Goal: Task Accomplishment & Management: Complete application form

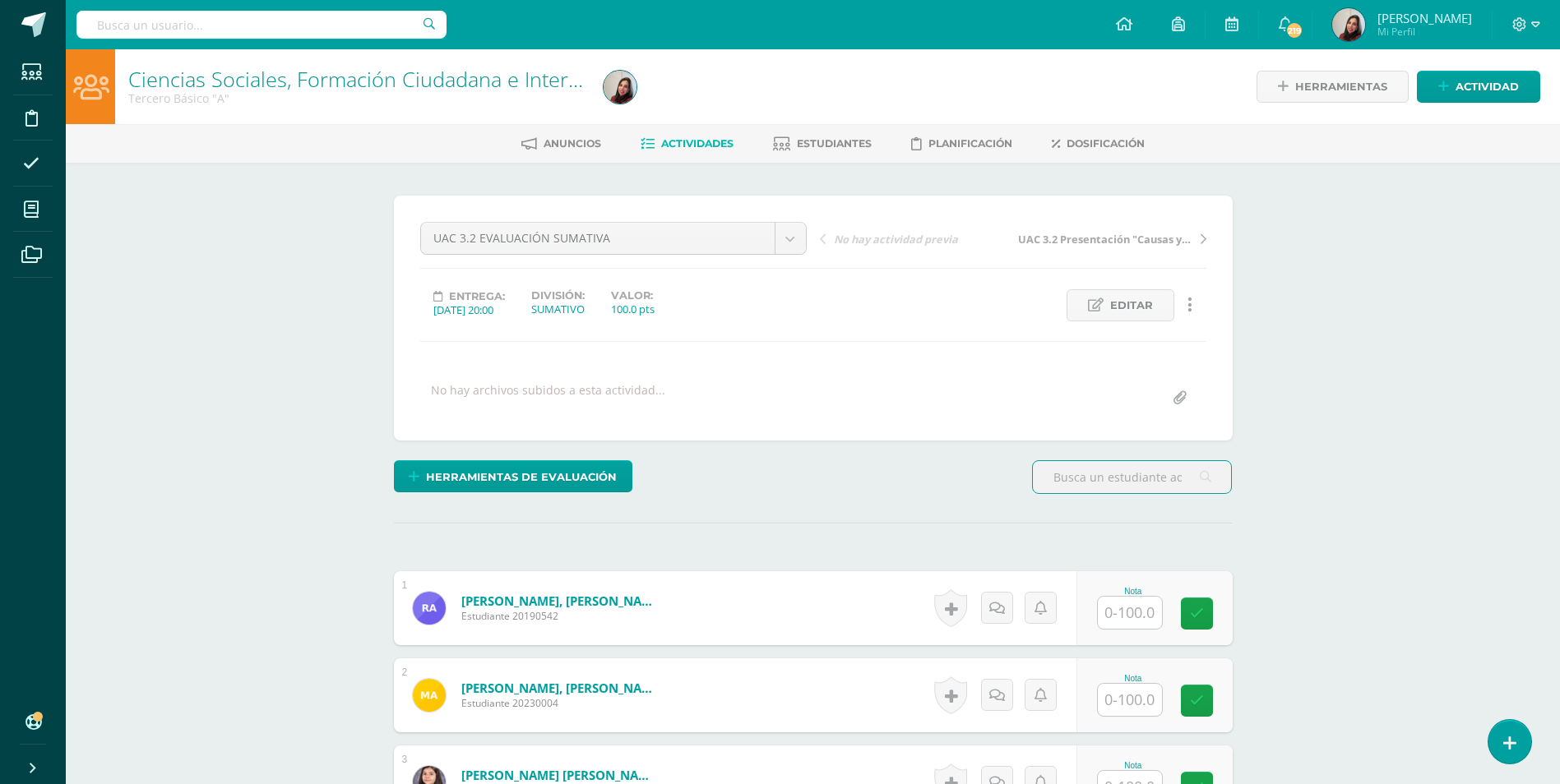
scroll to position [164, 0]
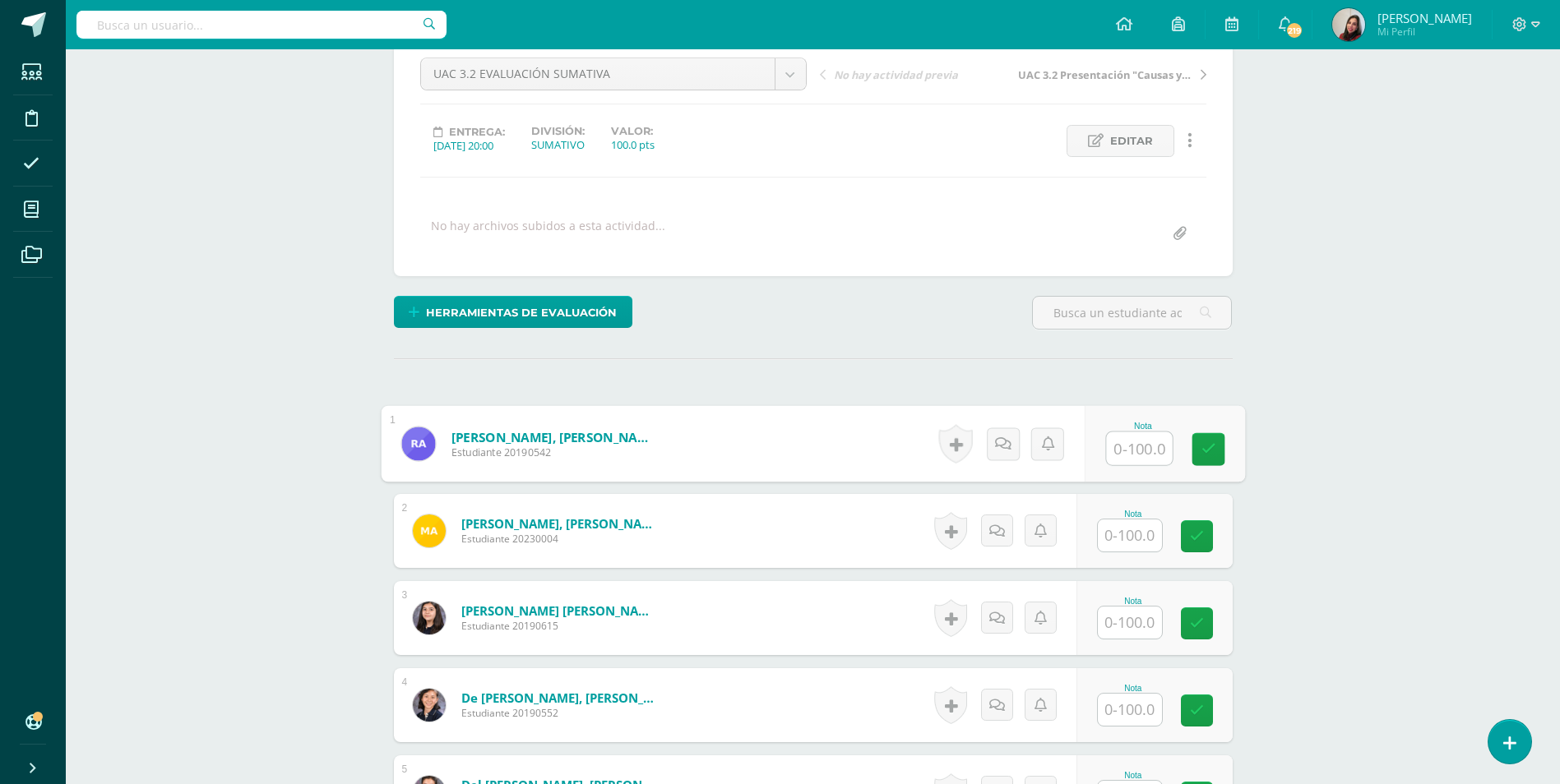
click at [1161, 445] on input "text" at bounding box center [1138, 448] width 65 height 33
click at [1112, 533] on input "text" at bounding box center [1138, 536] width 65 height 33
type input "75"
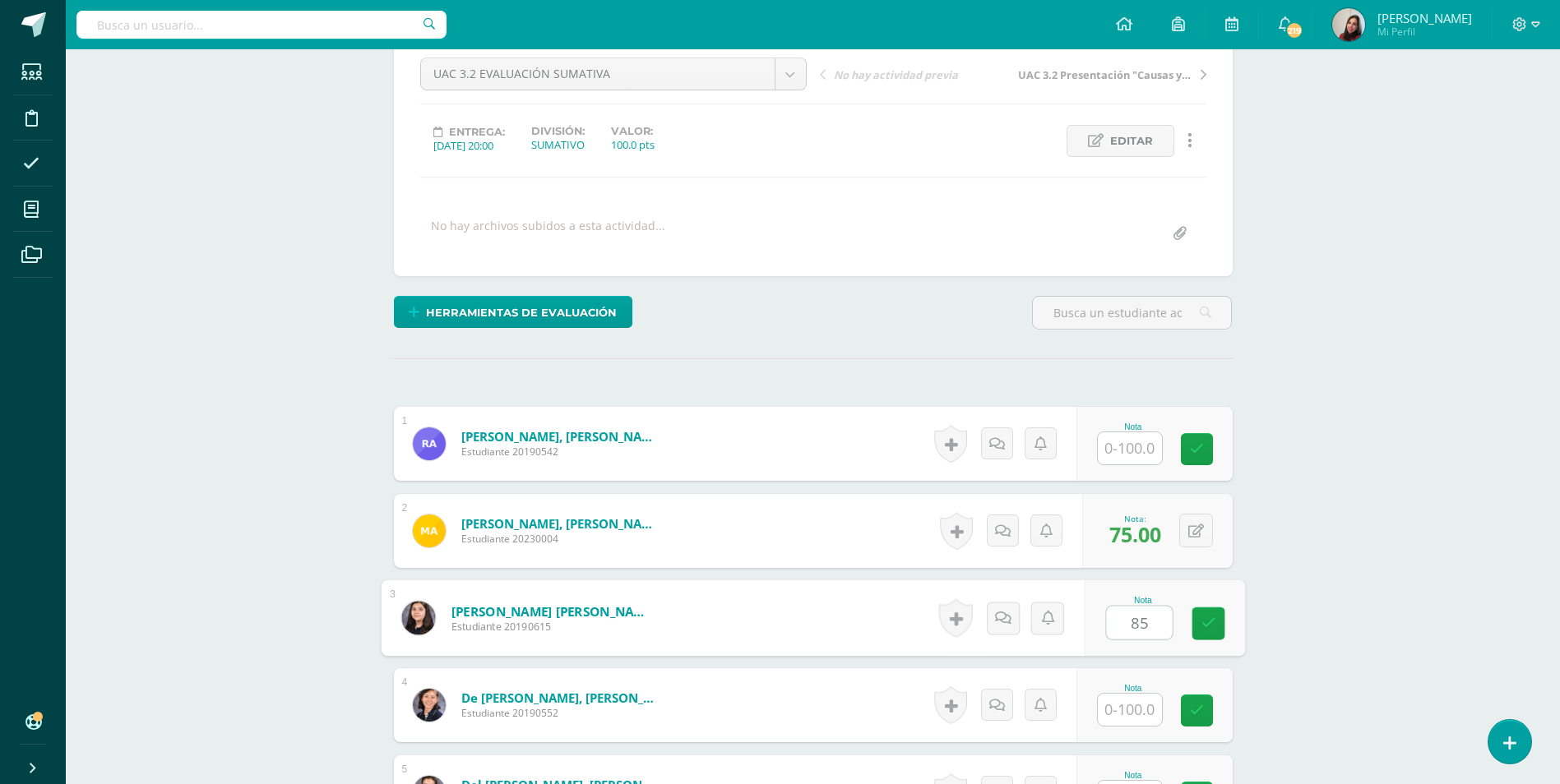
type input "85"
type input "50"
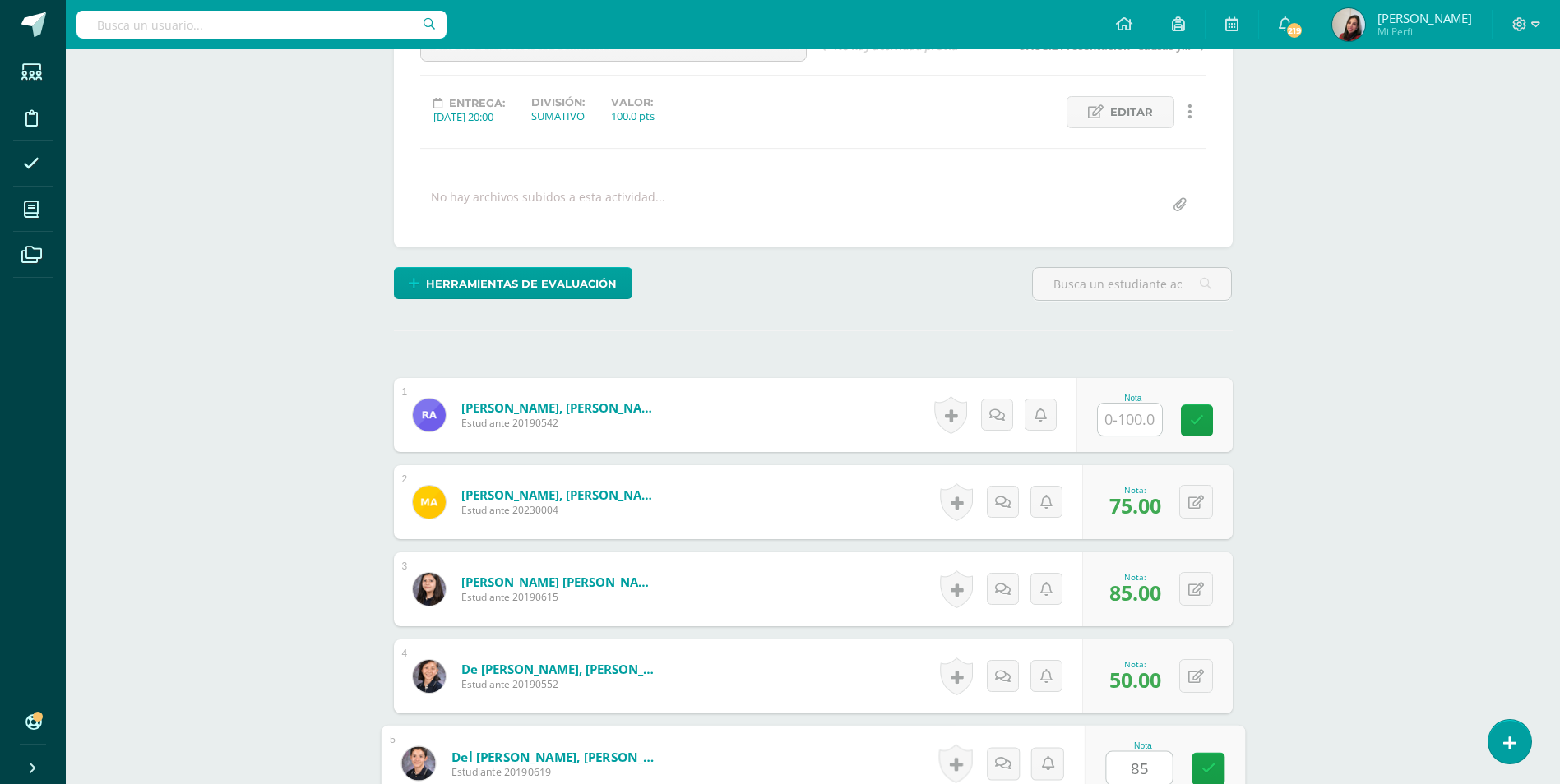
type input "85"
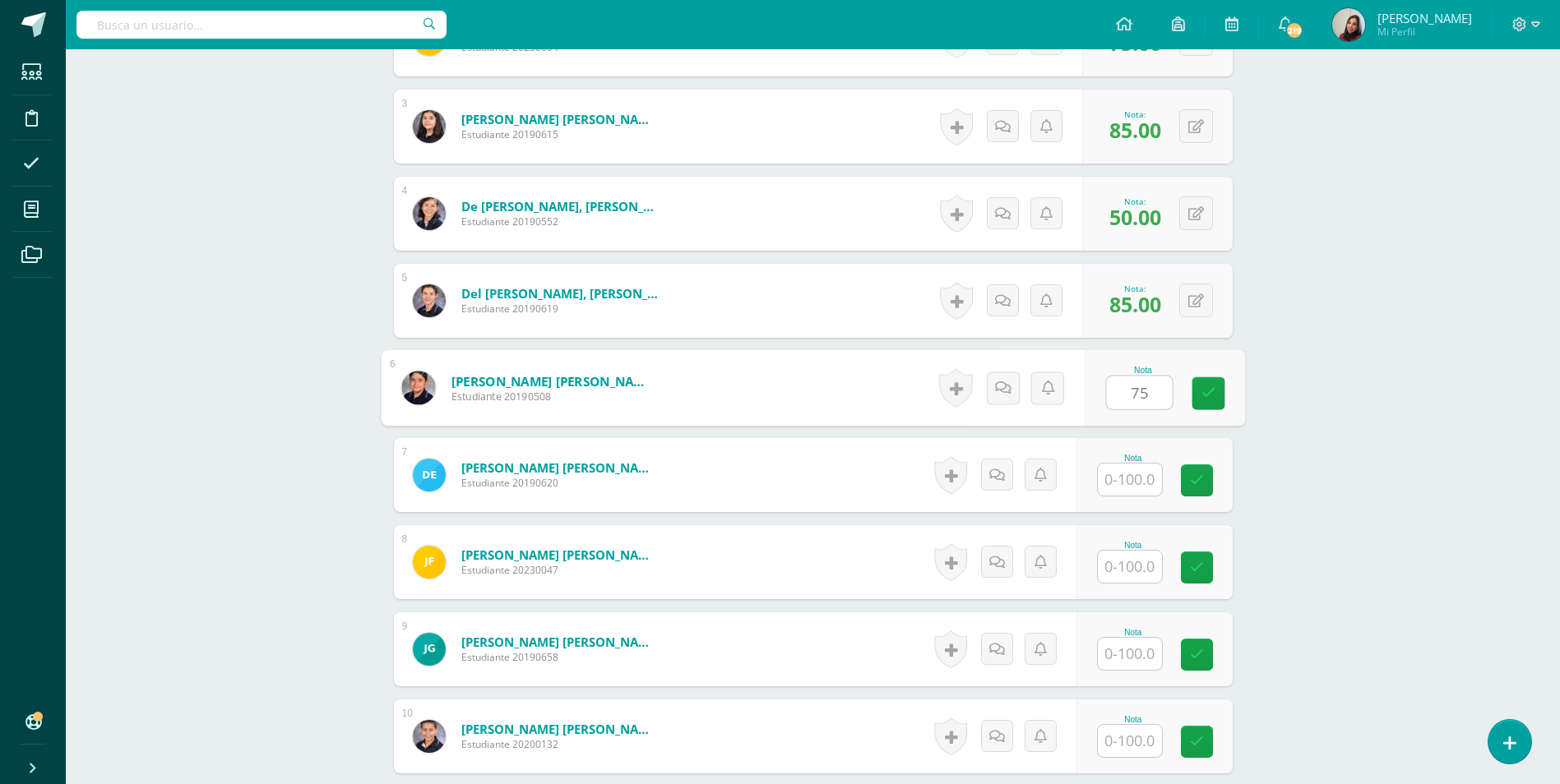
type input "75"
type input "90"
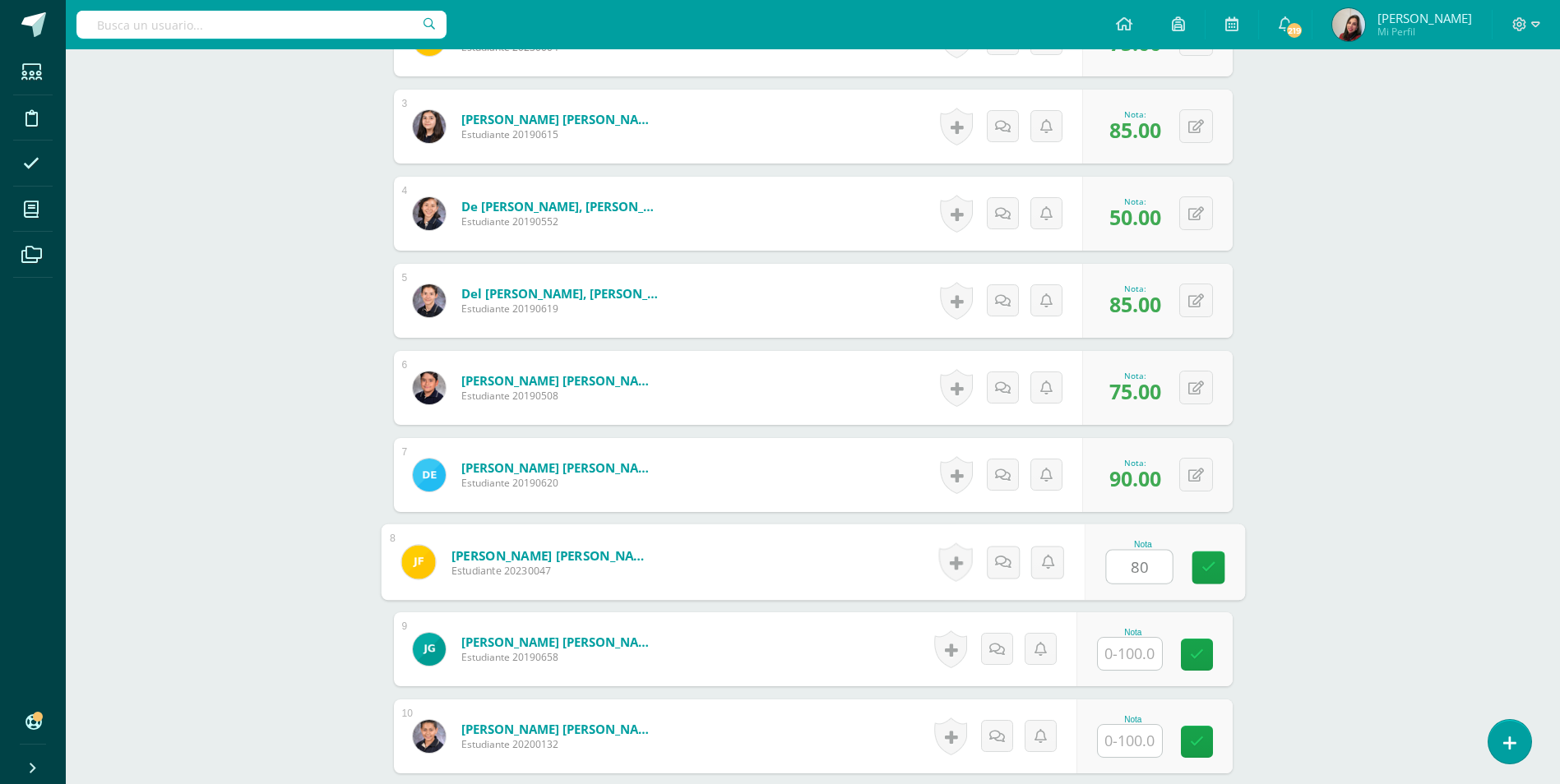
type input "80"
type input "90"
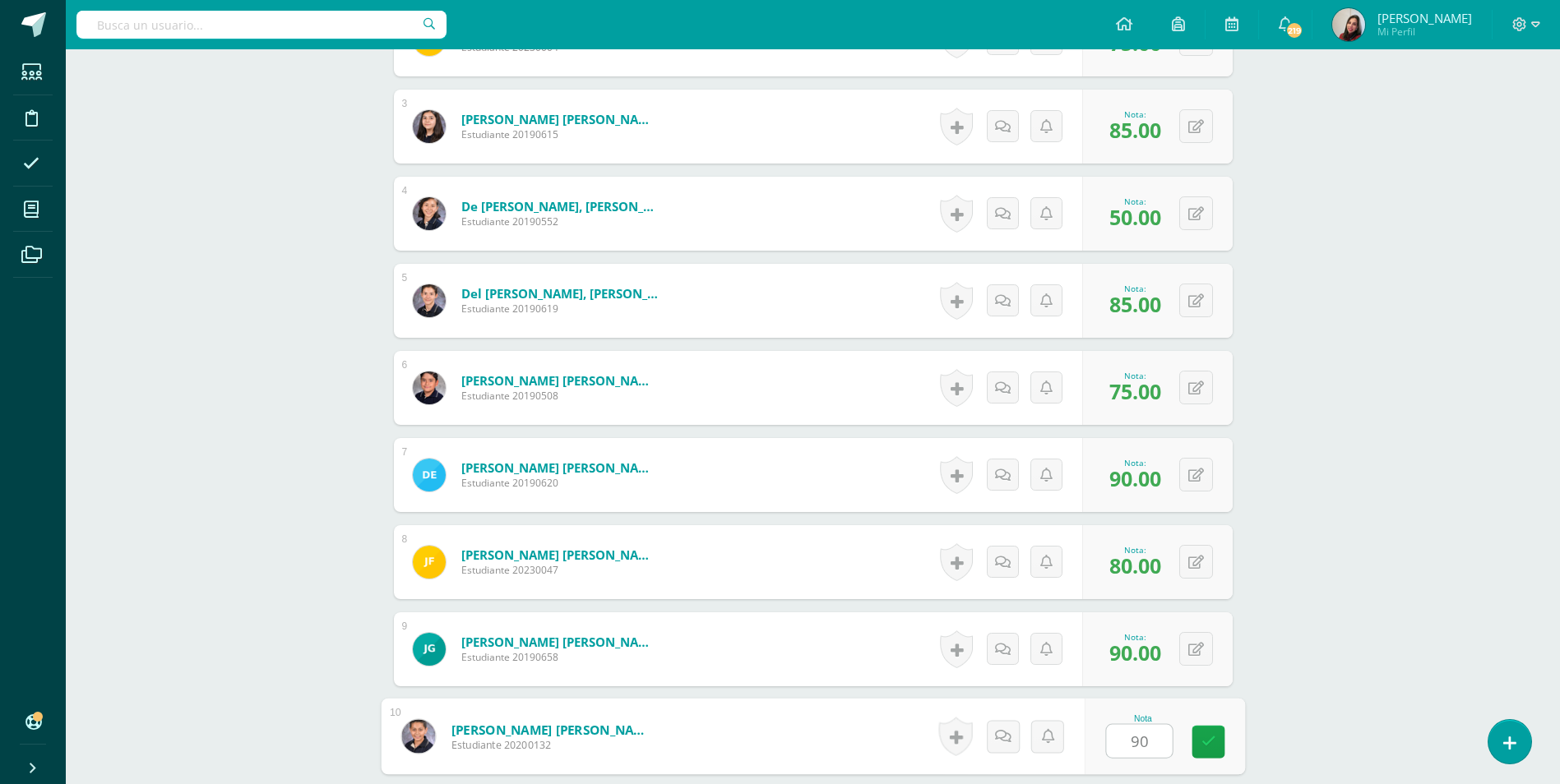
type input "90"
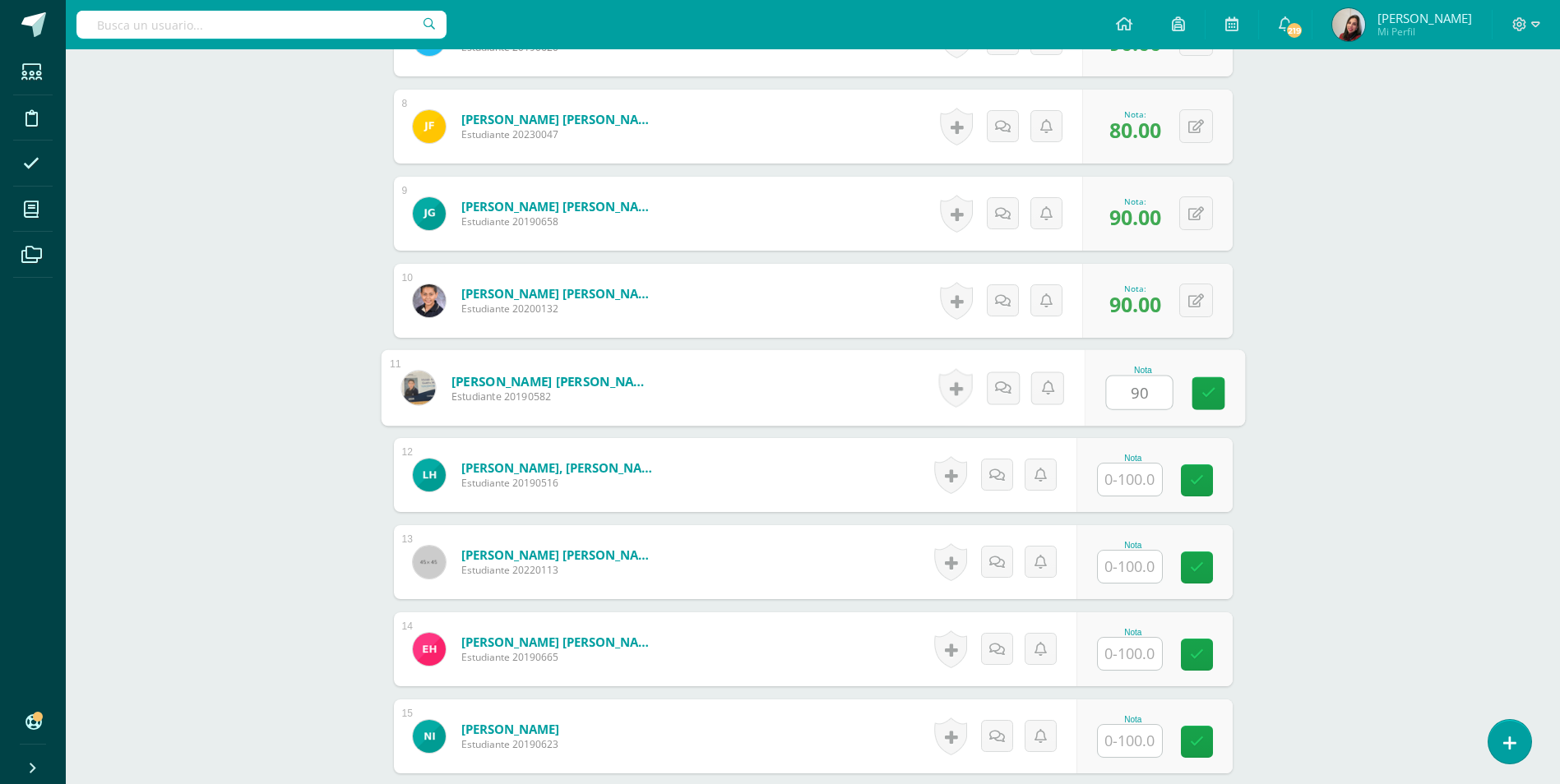
type input "90"
type input "0"
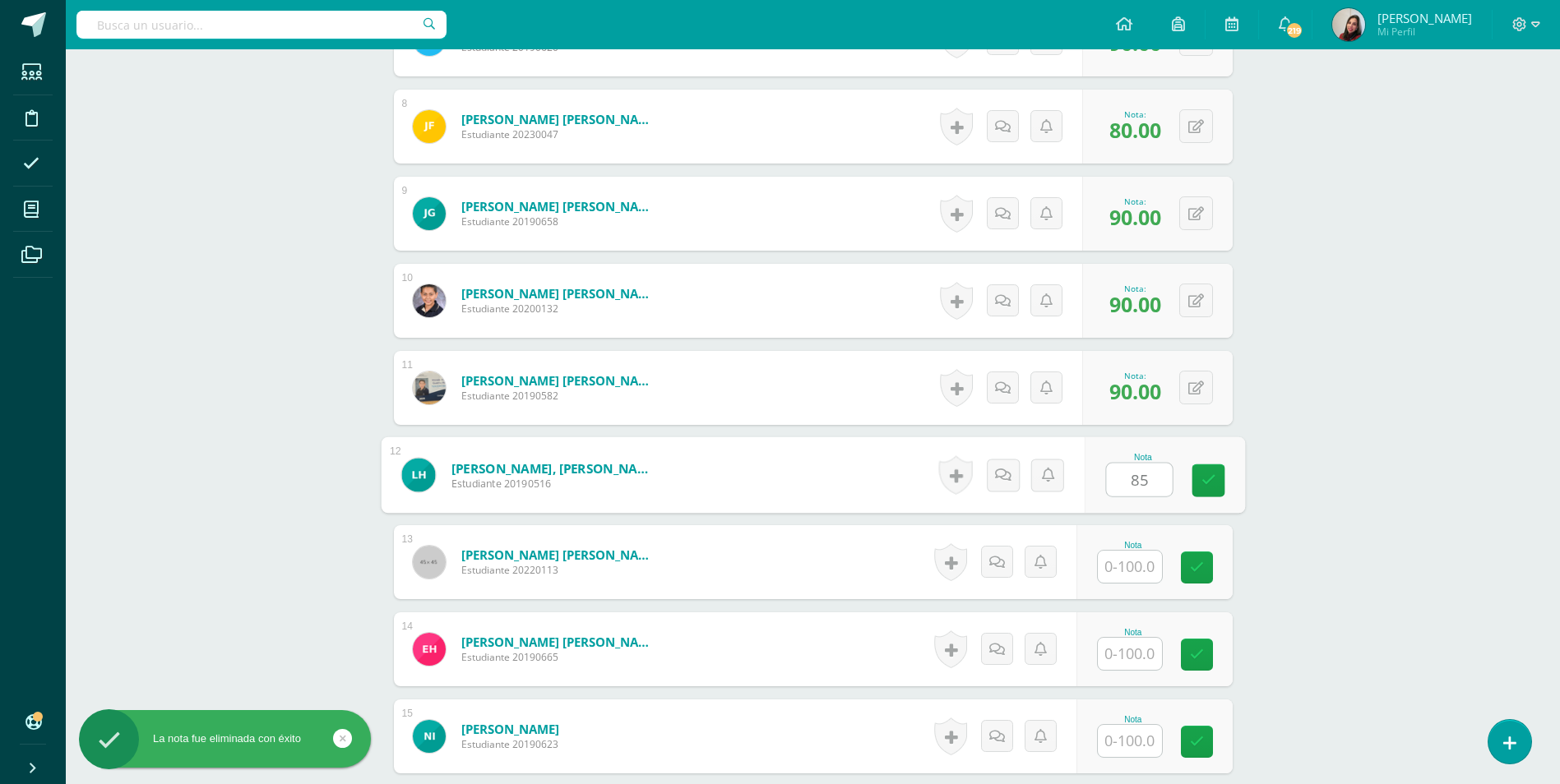
type input "85"
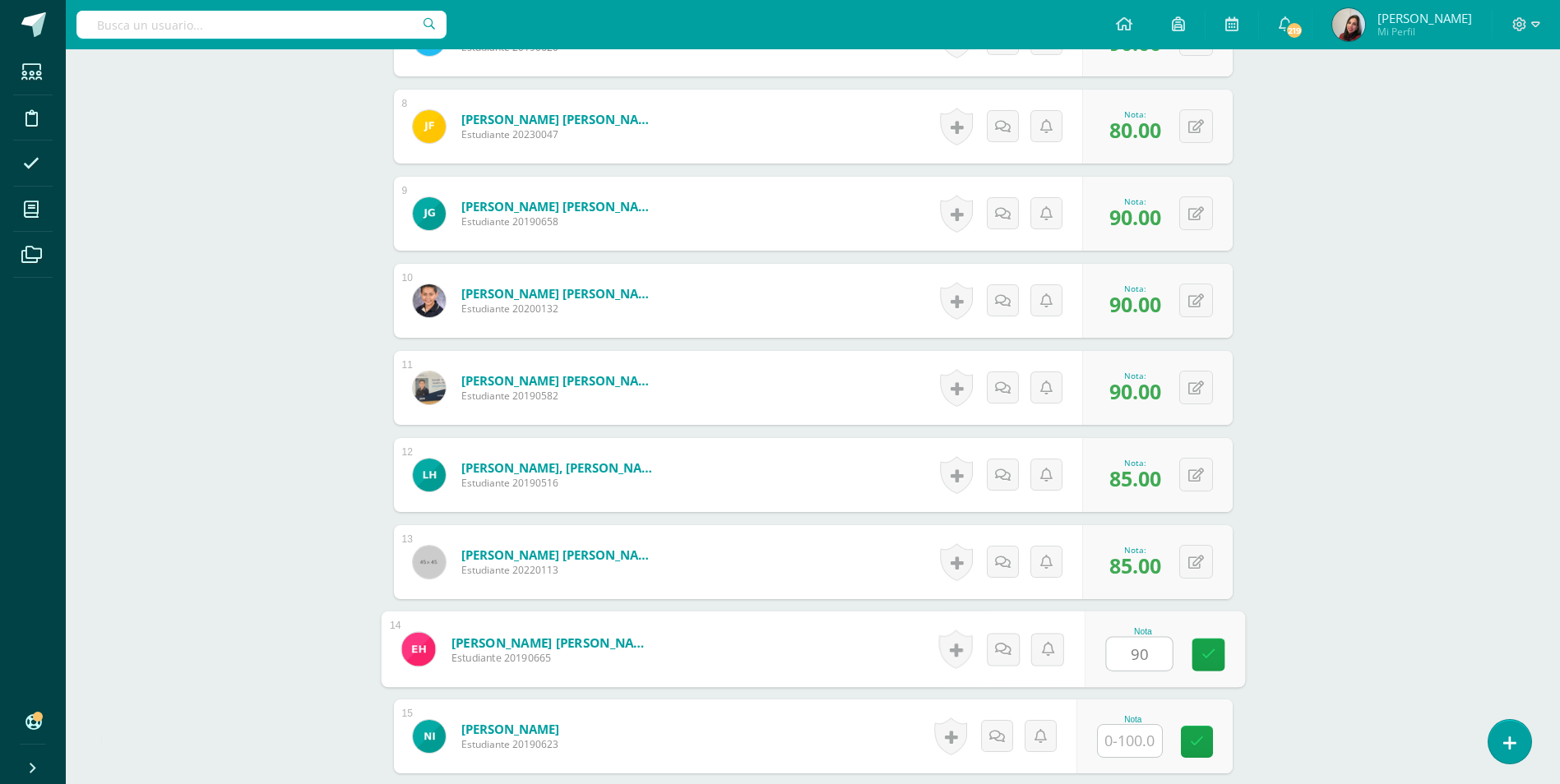
type input "90"
type input "85"
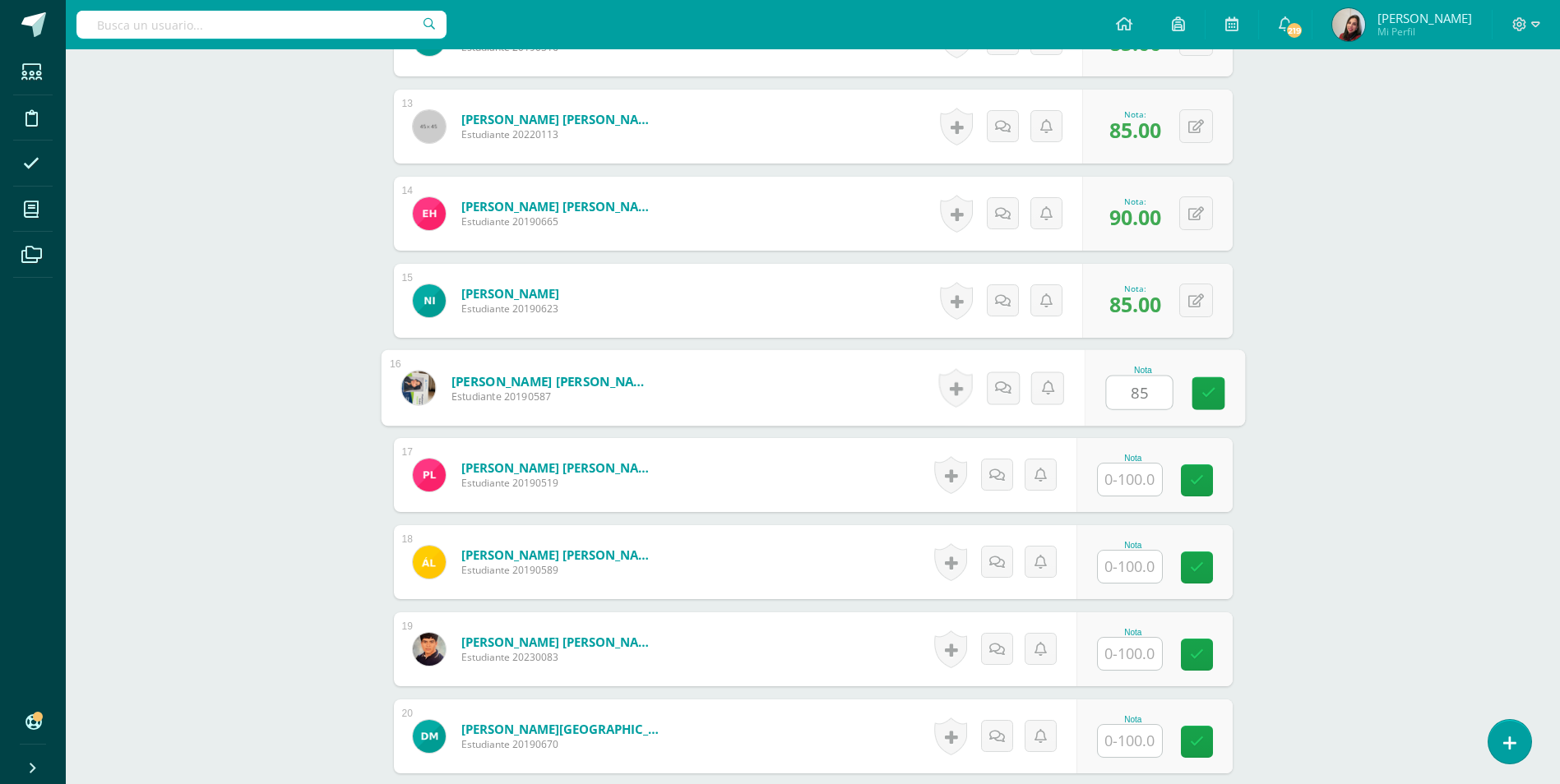
type input "85"
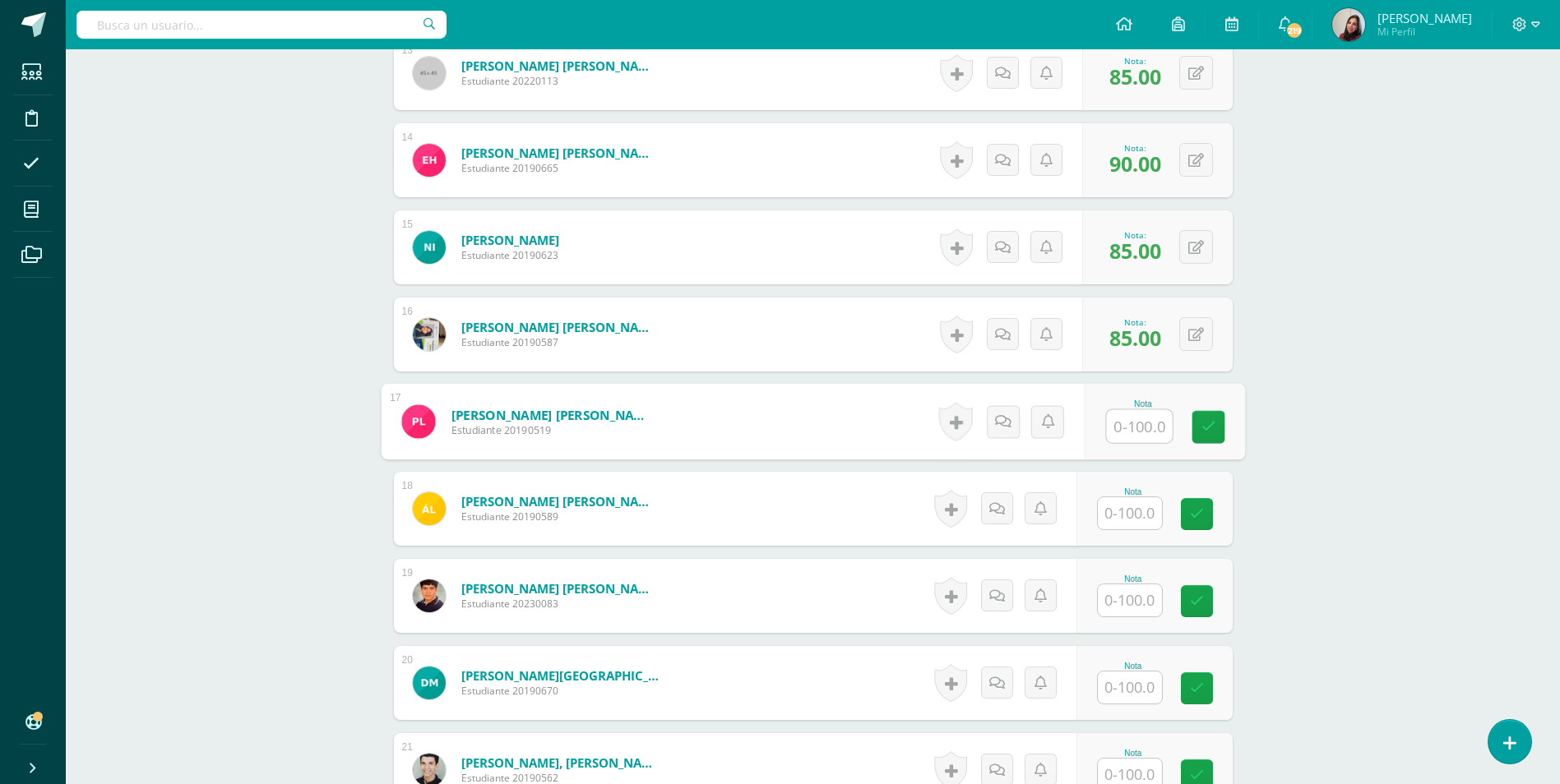
scroll to position [1609, 0]
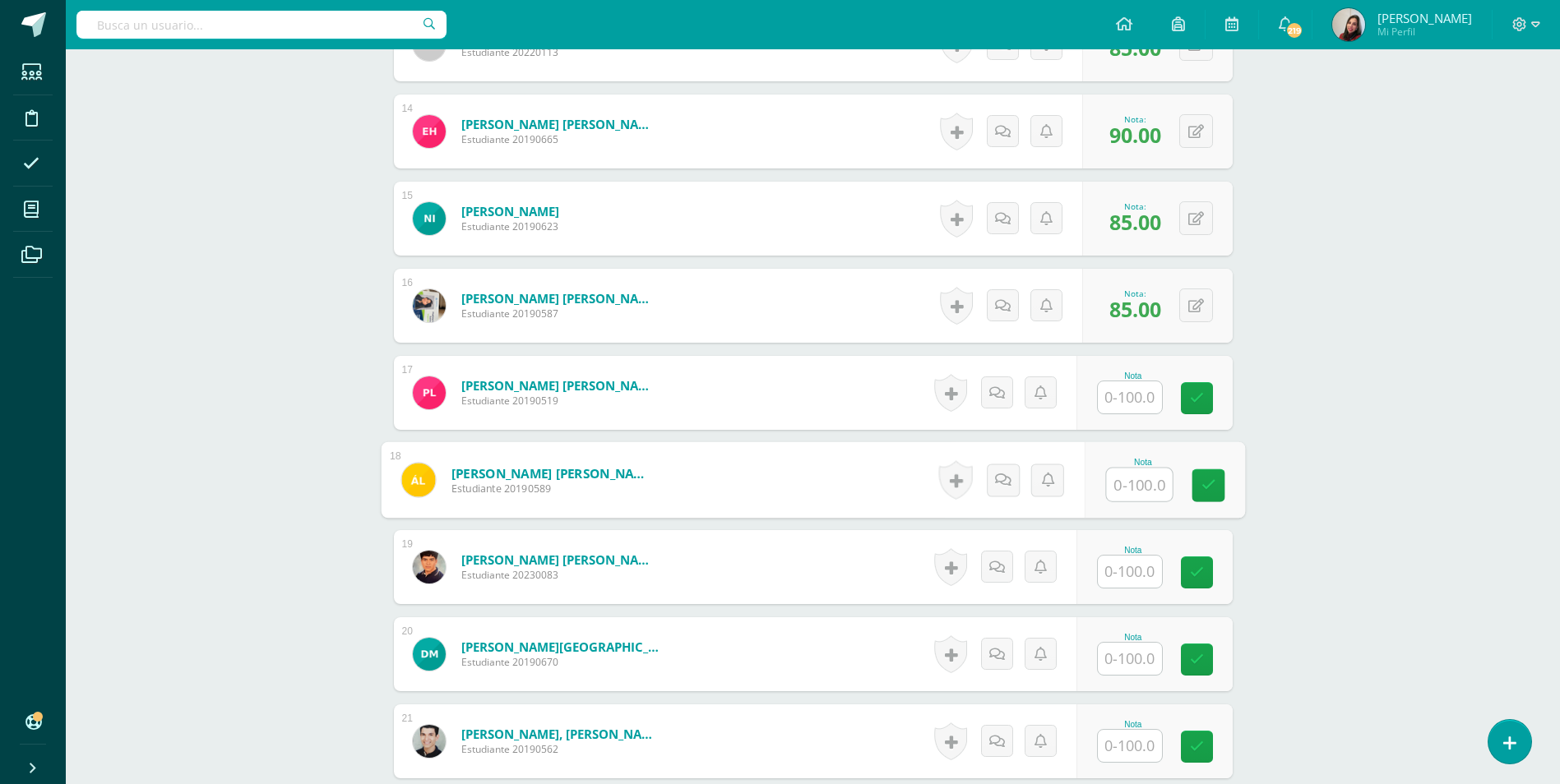
click at [1151, 484] on input "text" at bounding box center [1138, 485] width 65 height 33
type input "60"
type input "9"
type input "35"
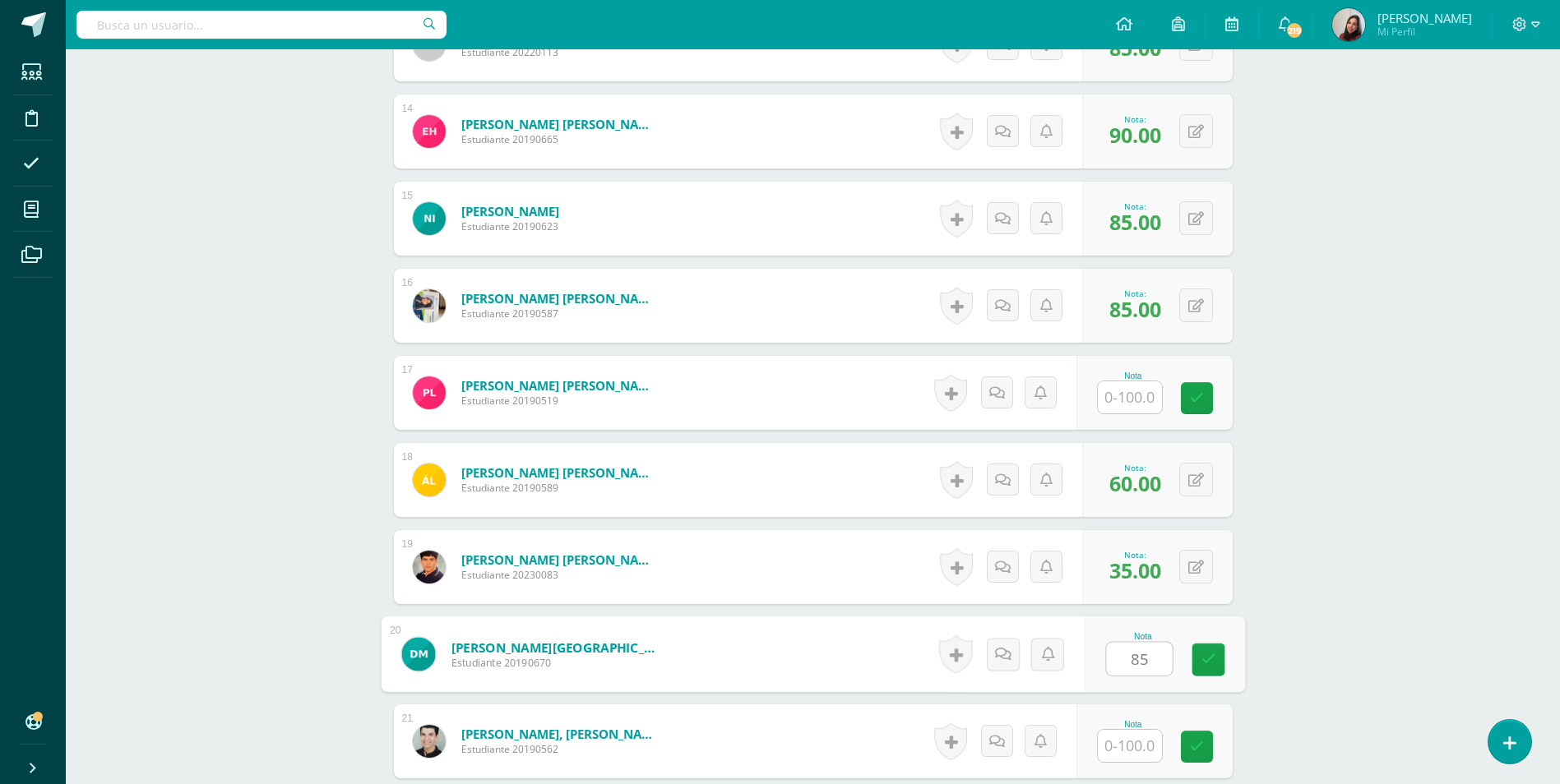
type input "85"
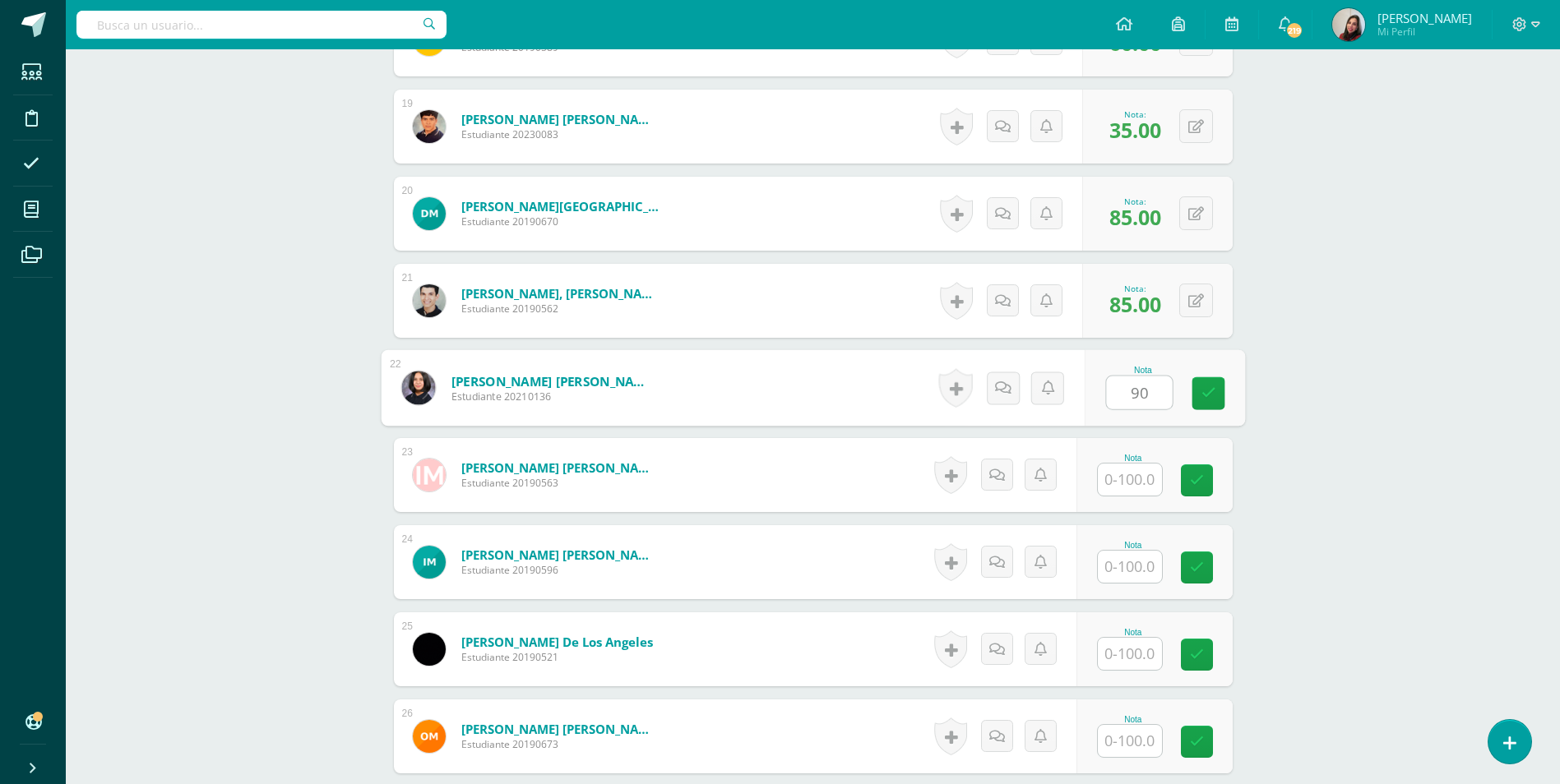
type input "90"
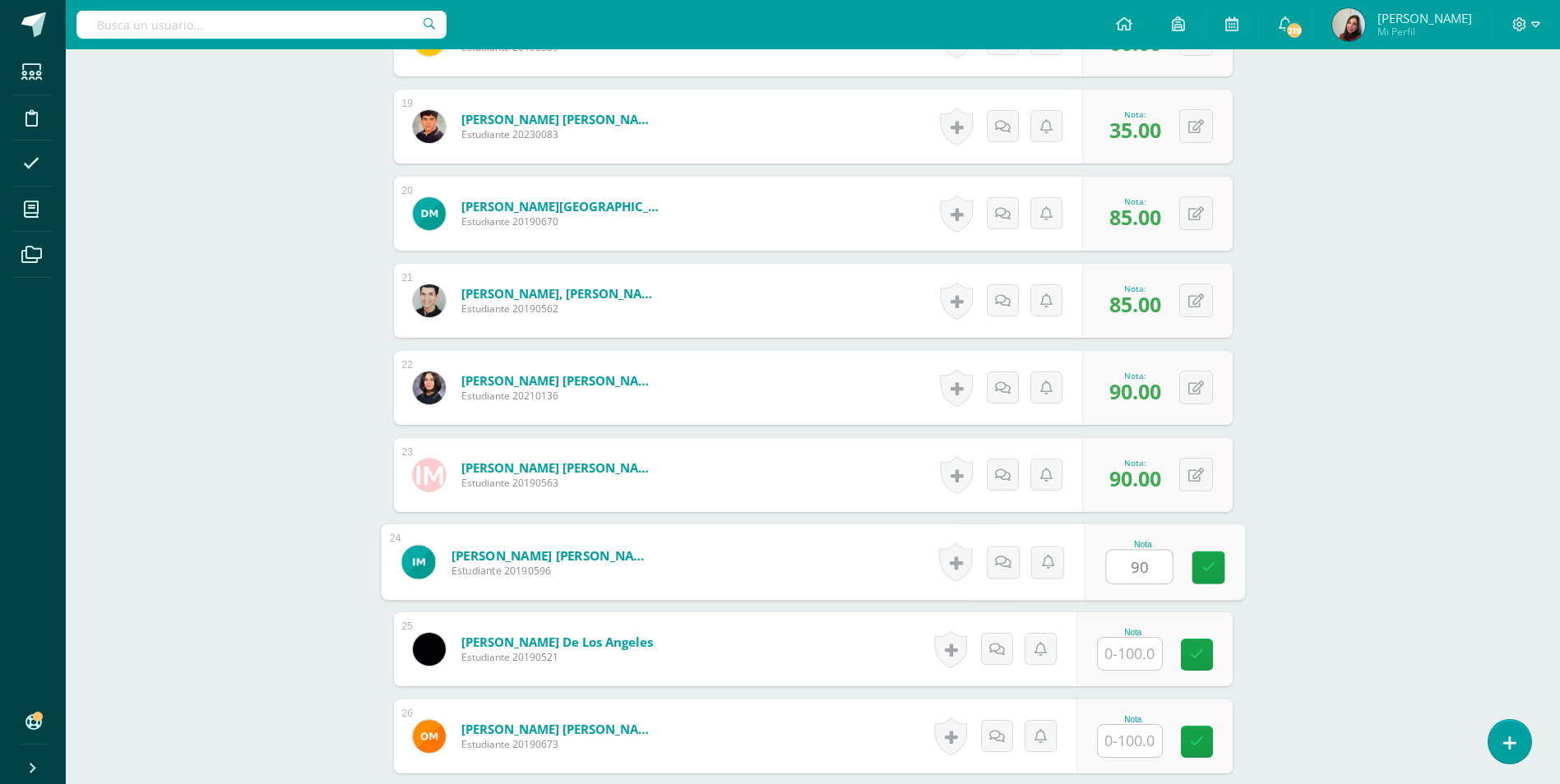
type input "90"
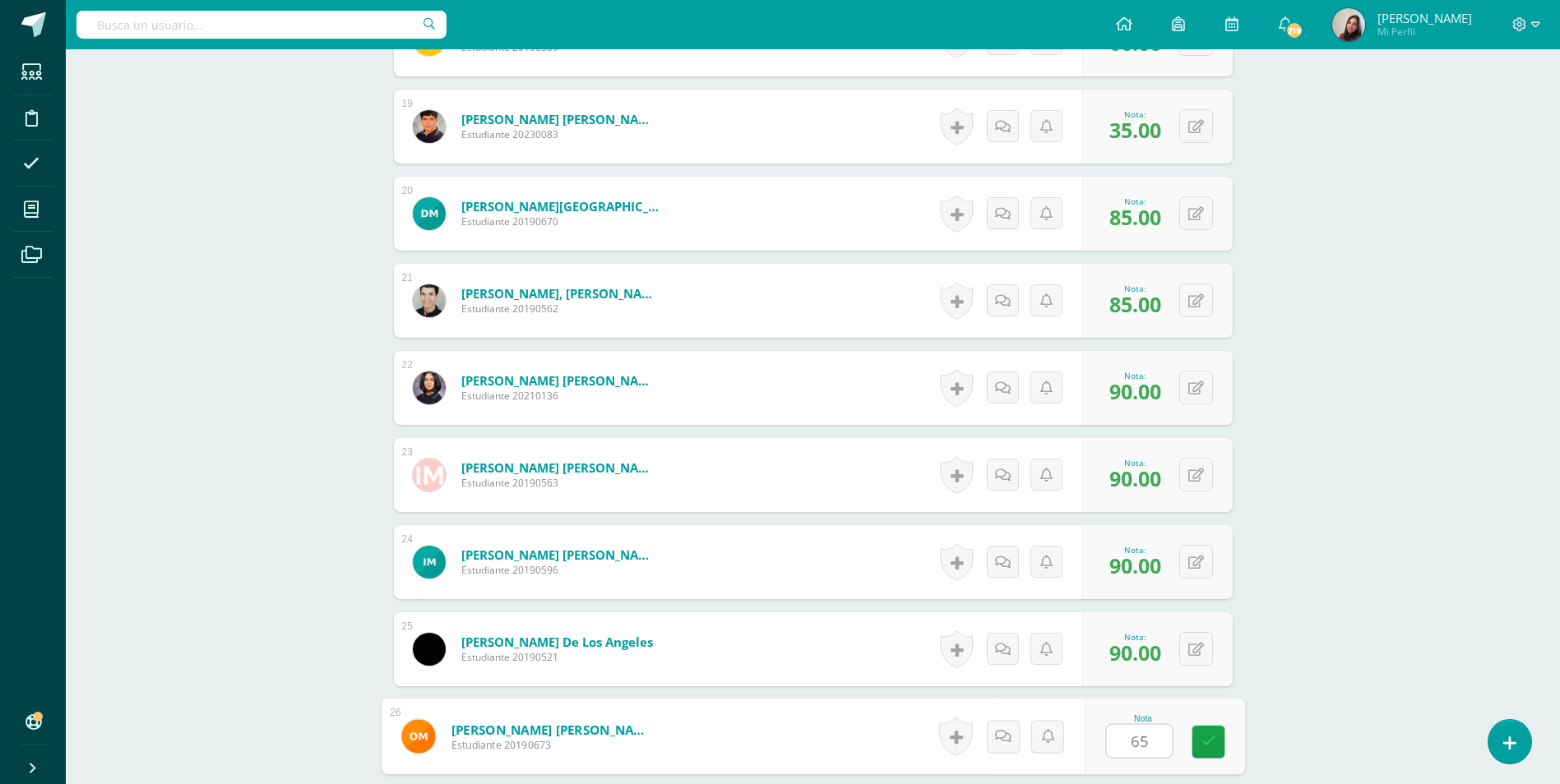
type input "65"
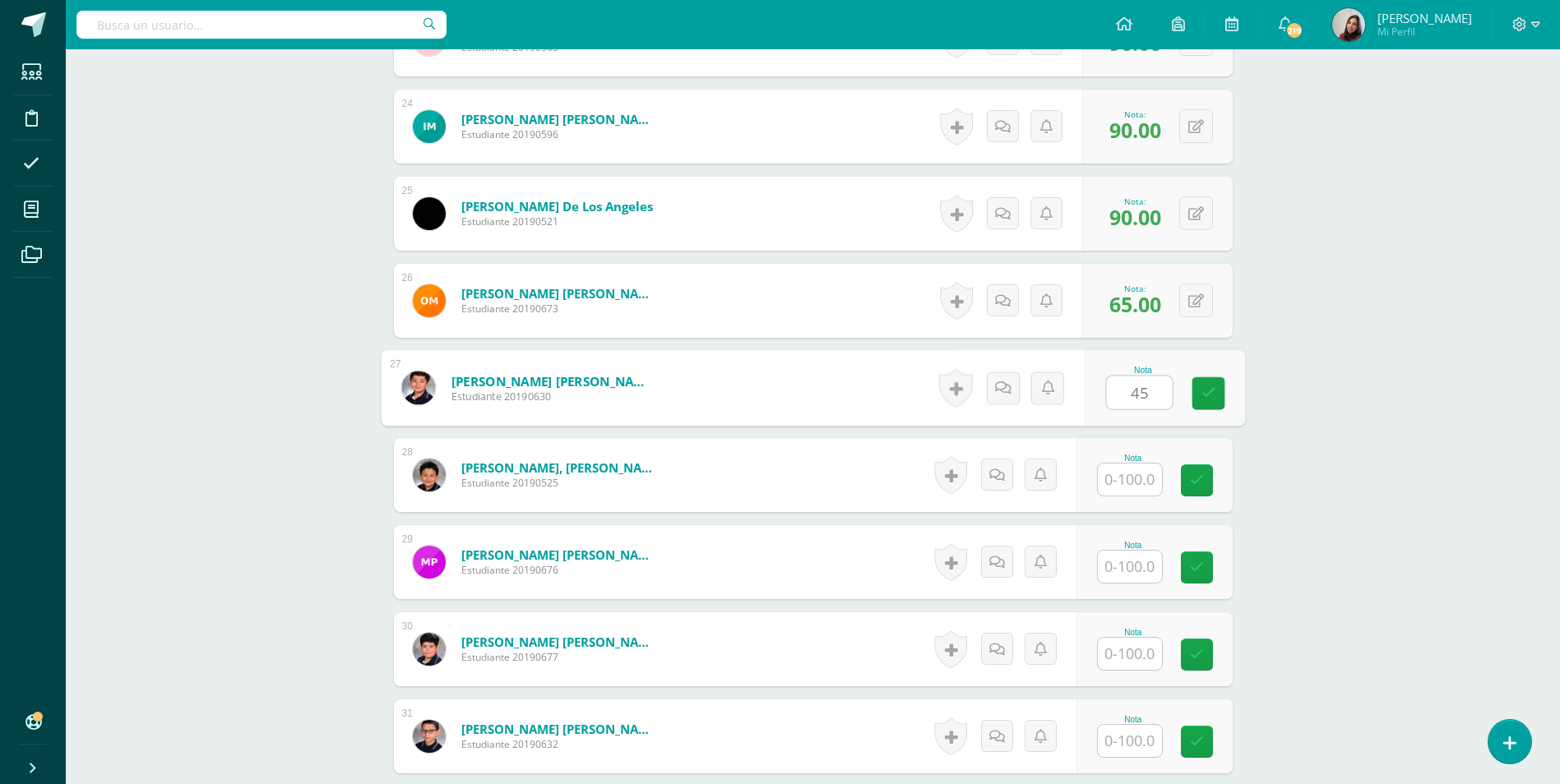
type input "45"
type input "90"
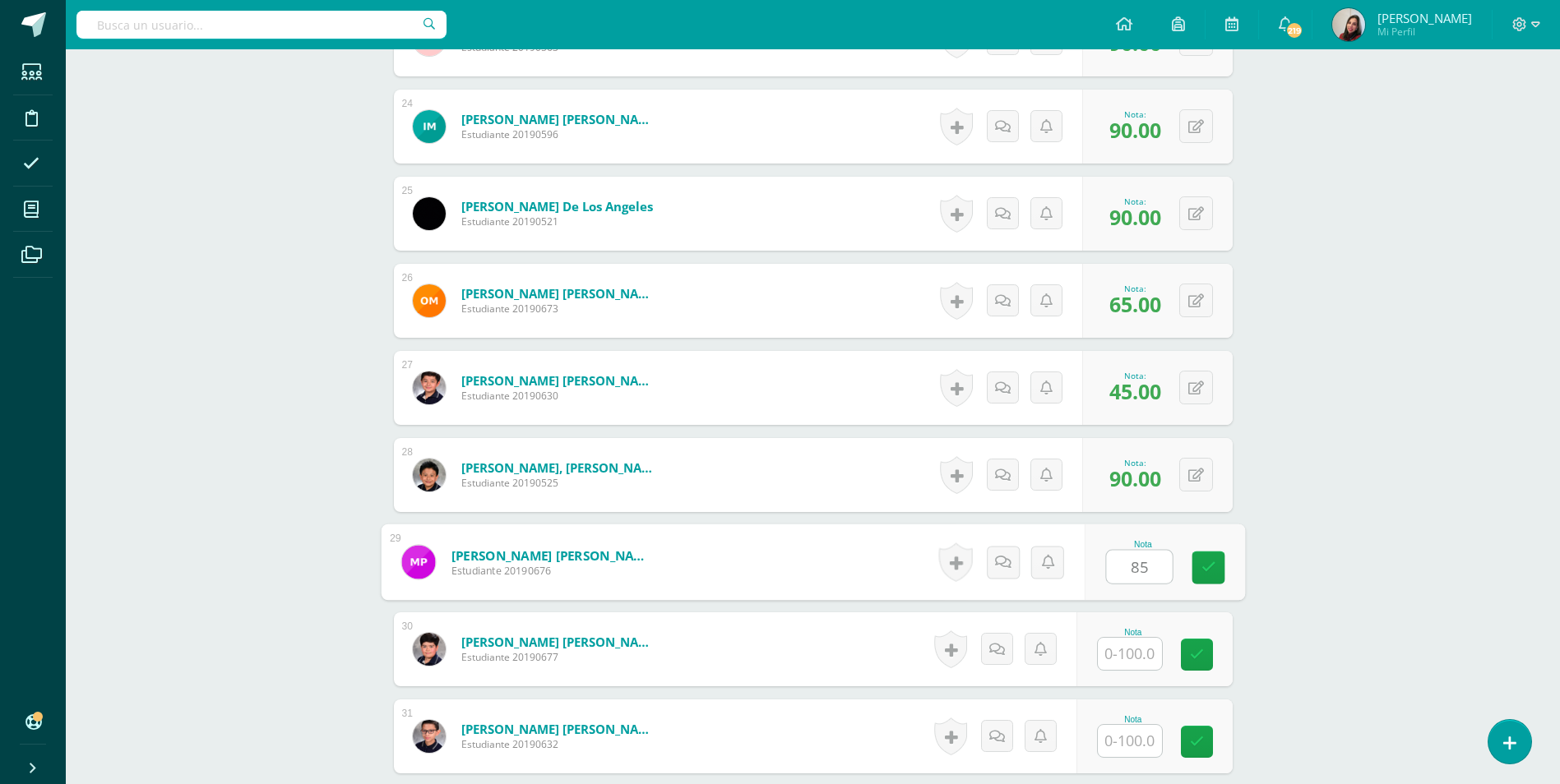
type input "85"
type input "60"
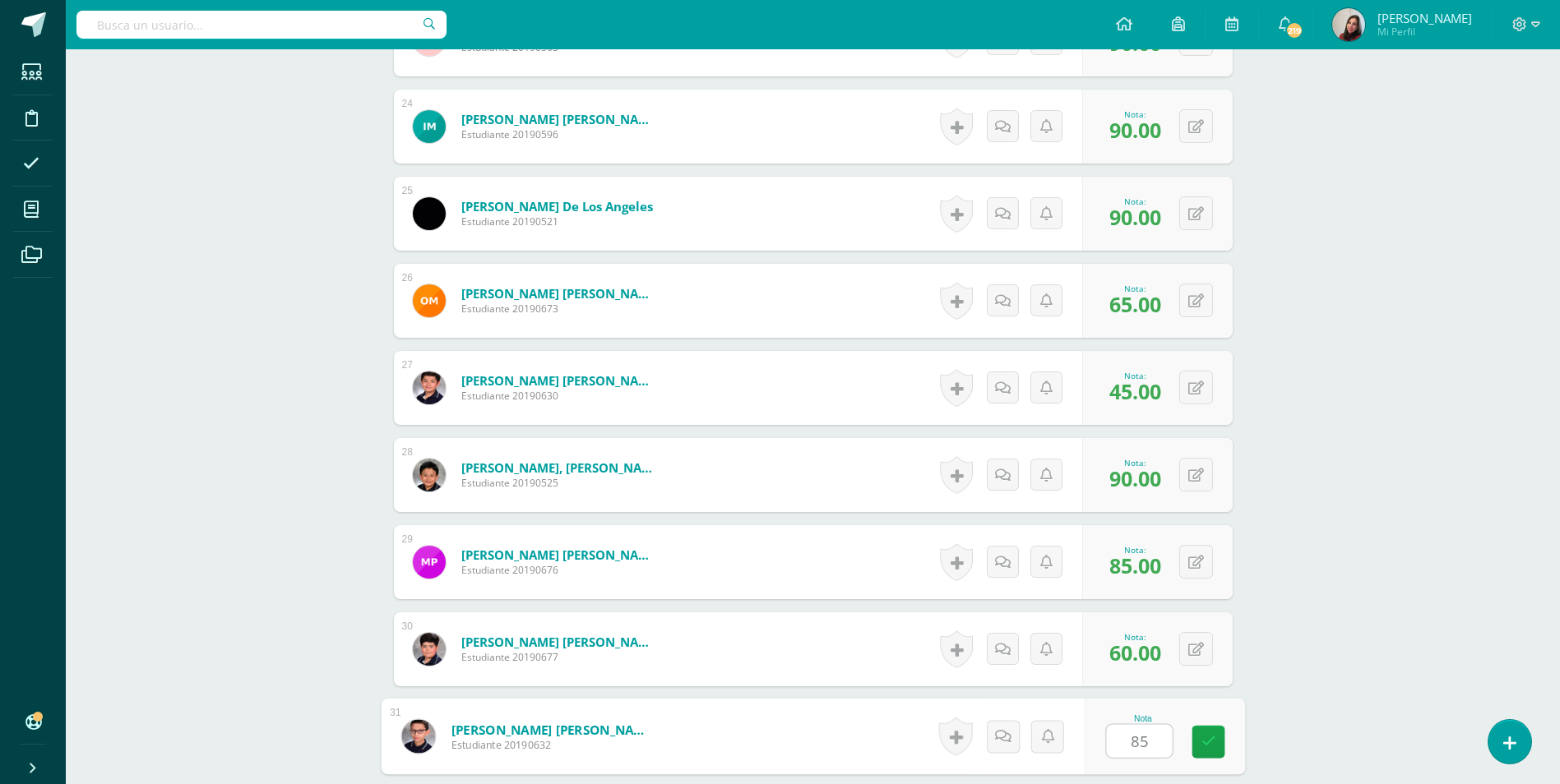
type input "85"
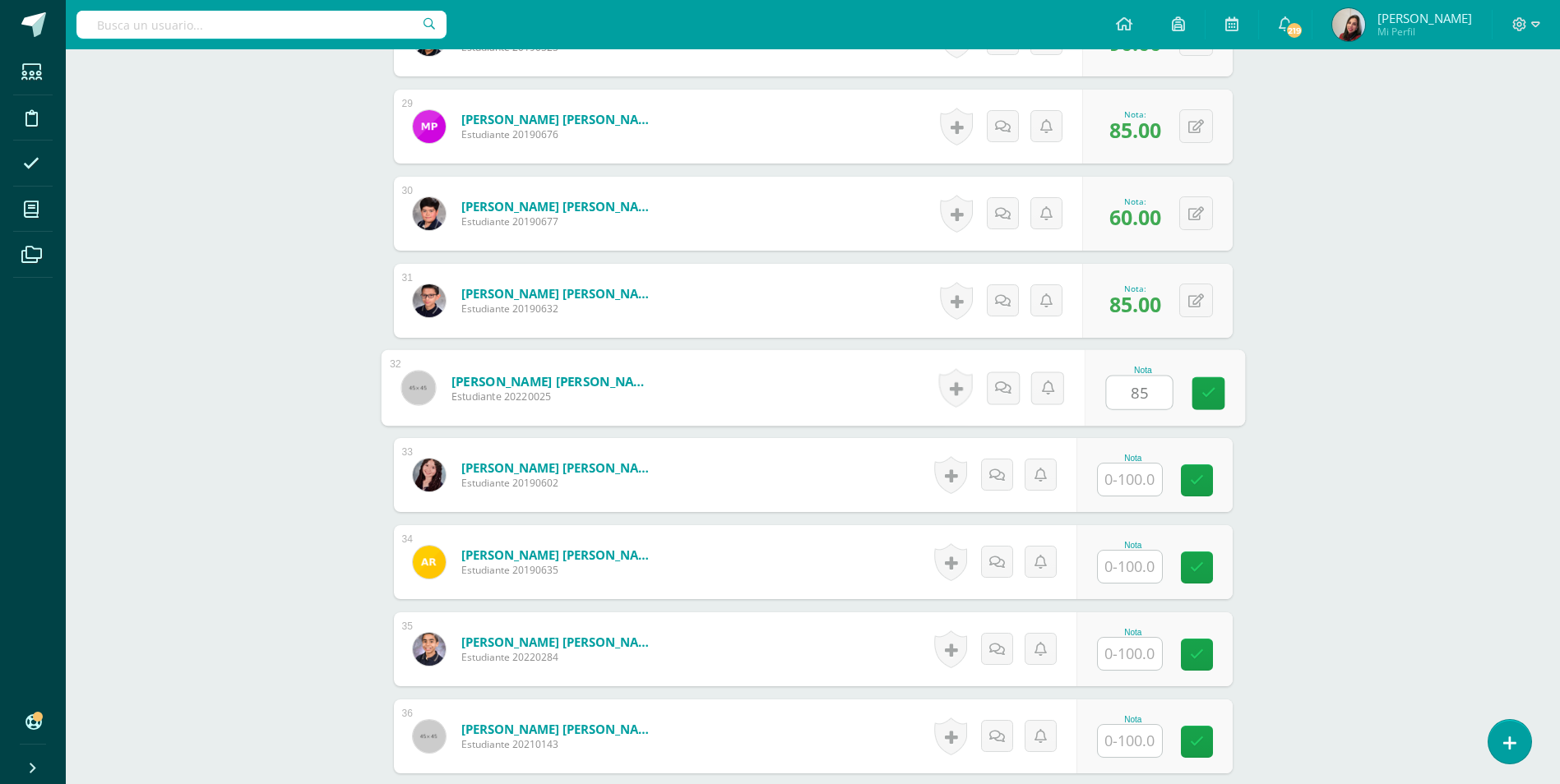
type input "85"
type input "0"
type input "65"
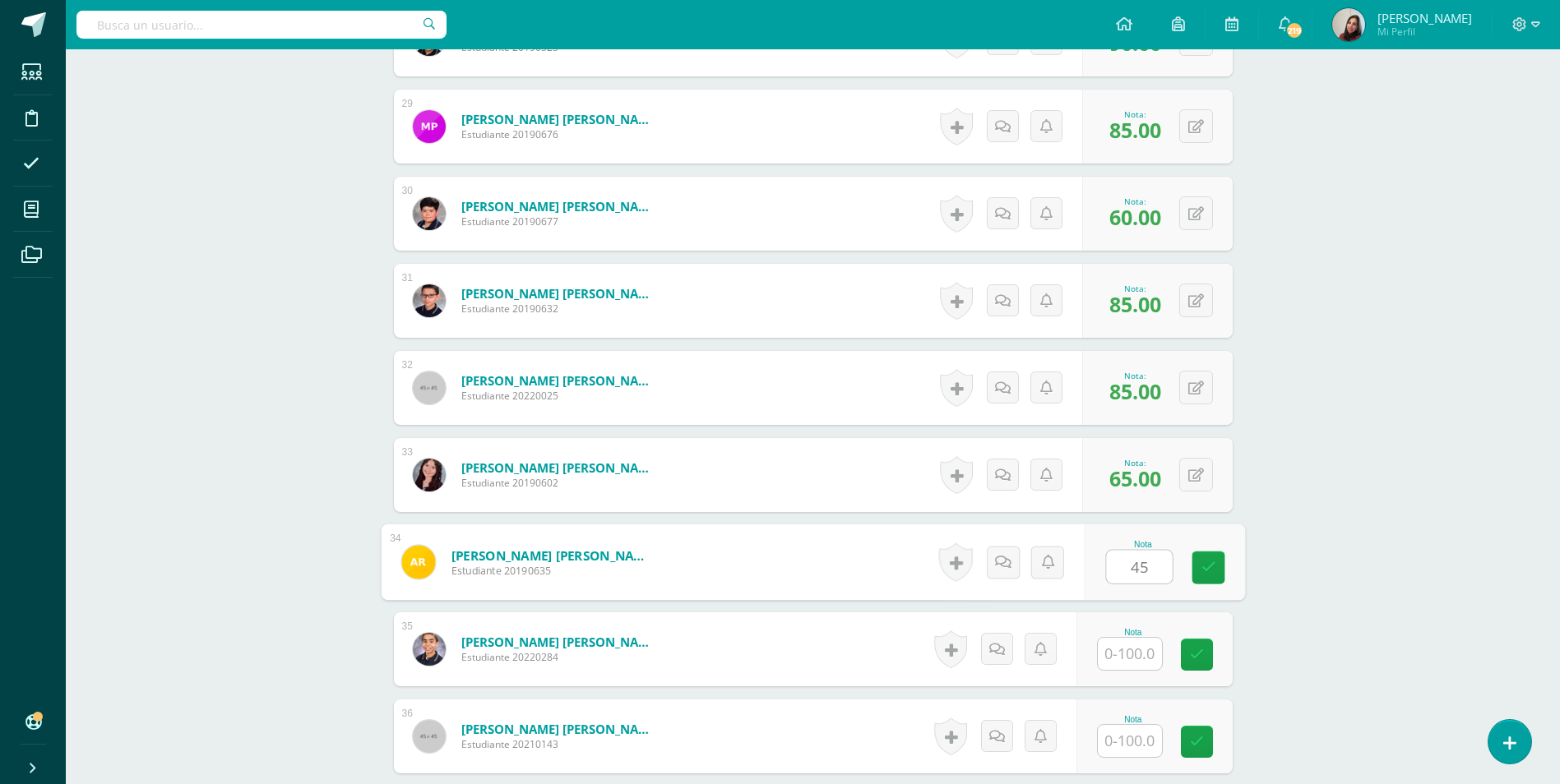
type input "45"
type input "95"
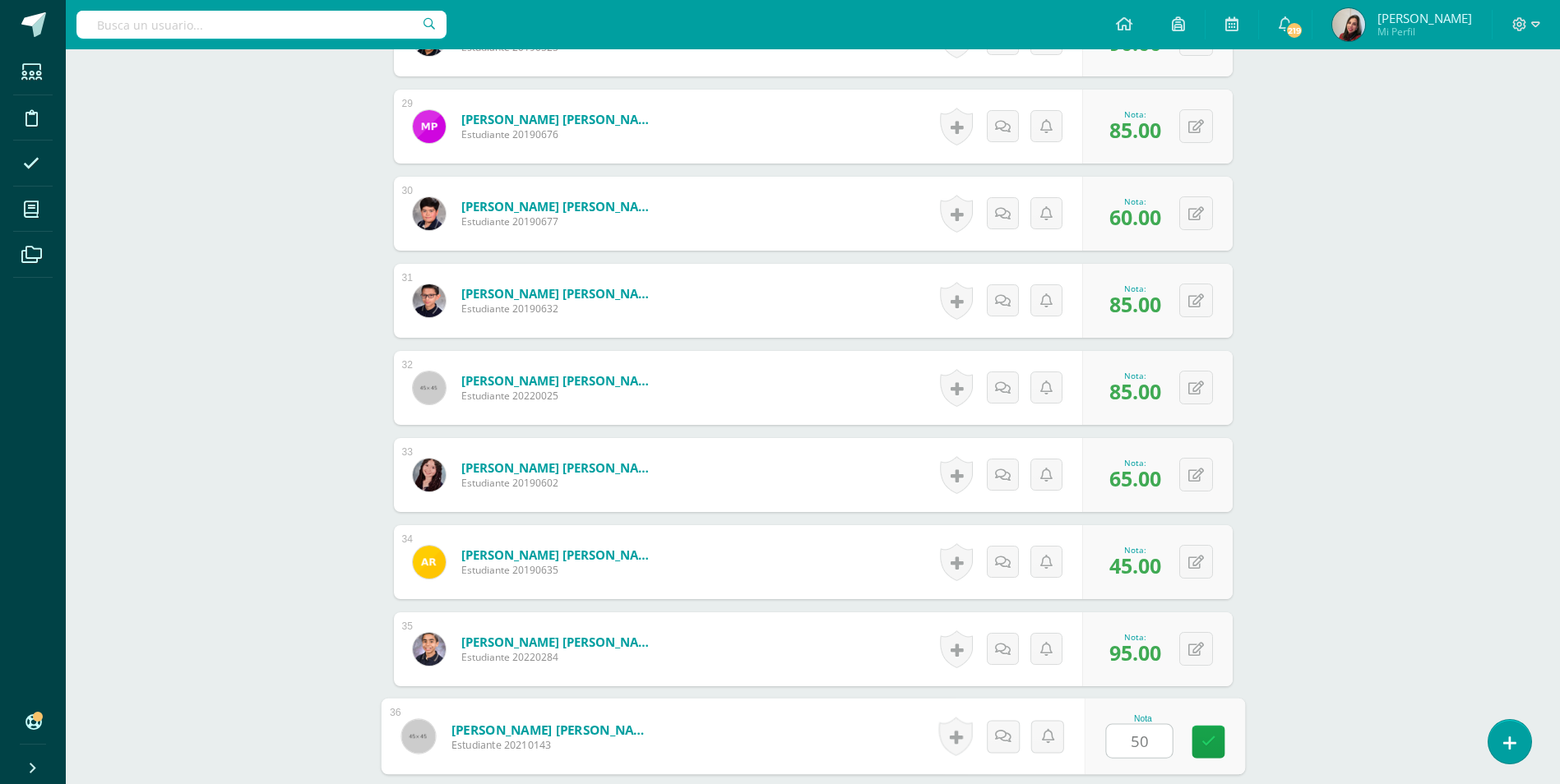
type input "50"
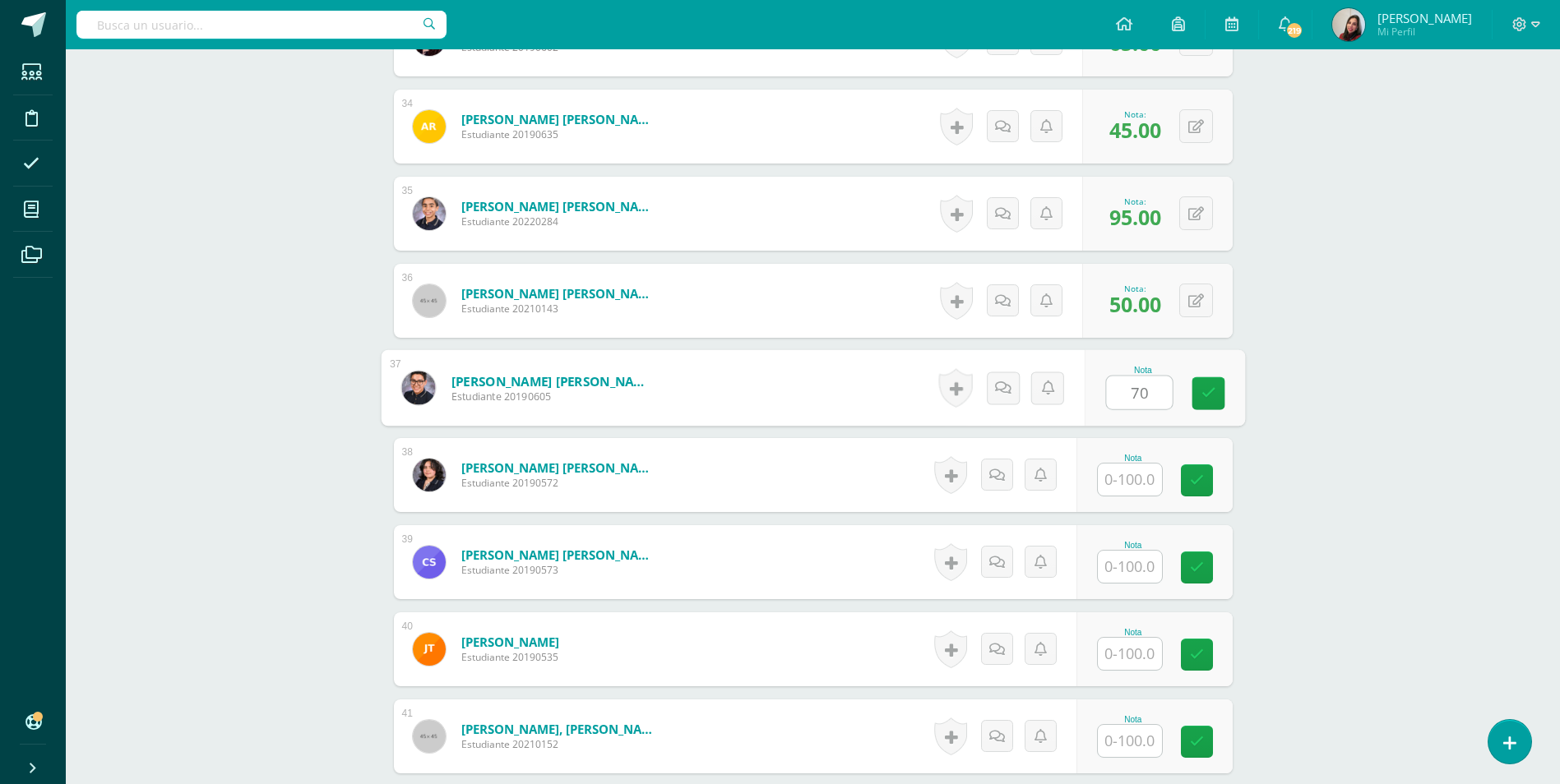
type input "70"
type input "90"
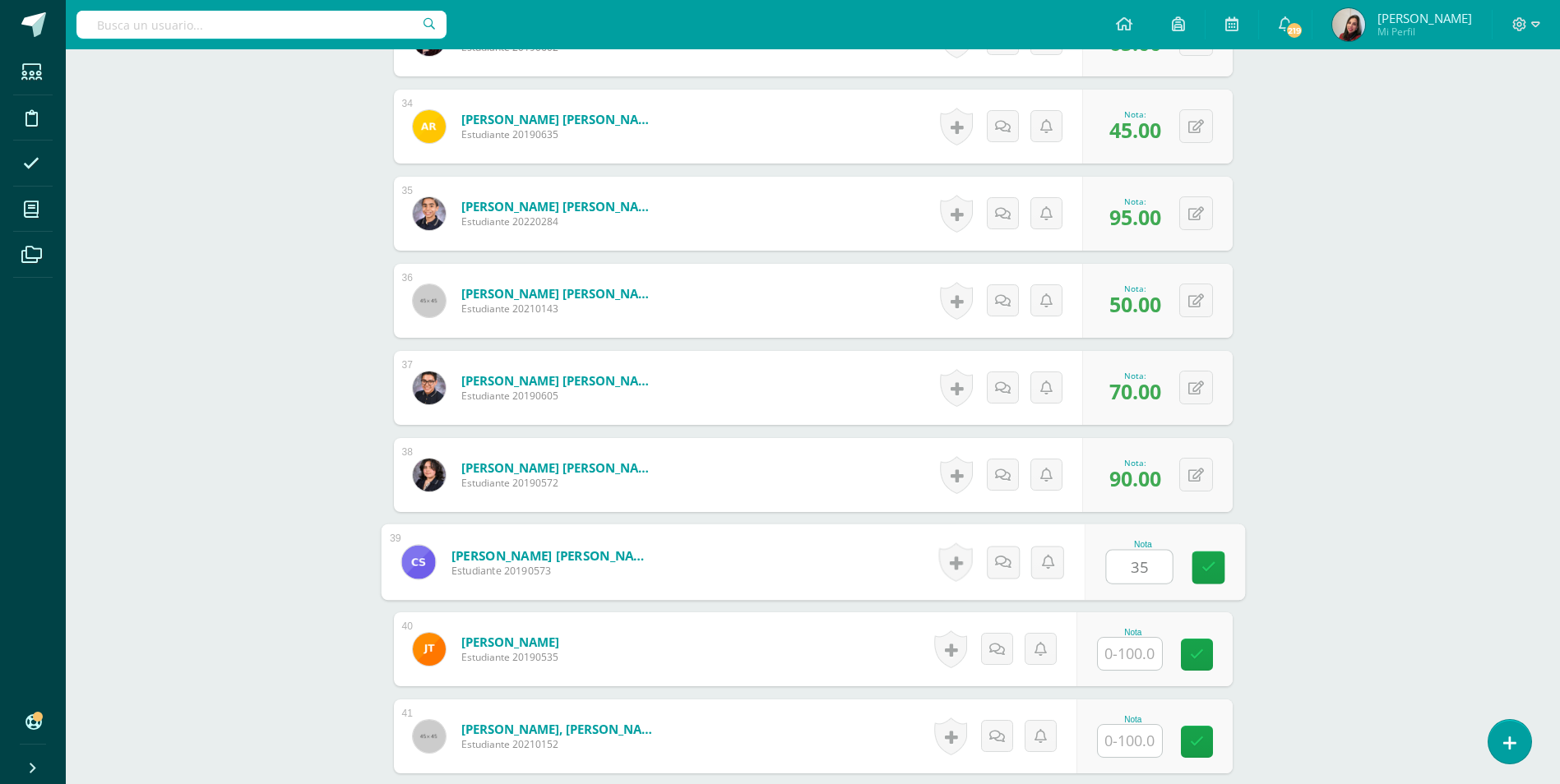
type input "35"
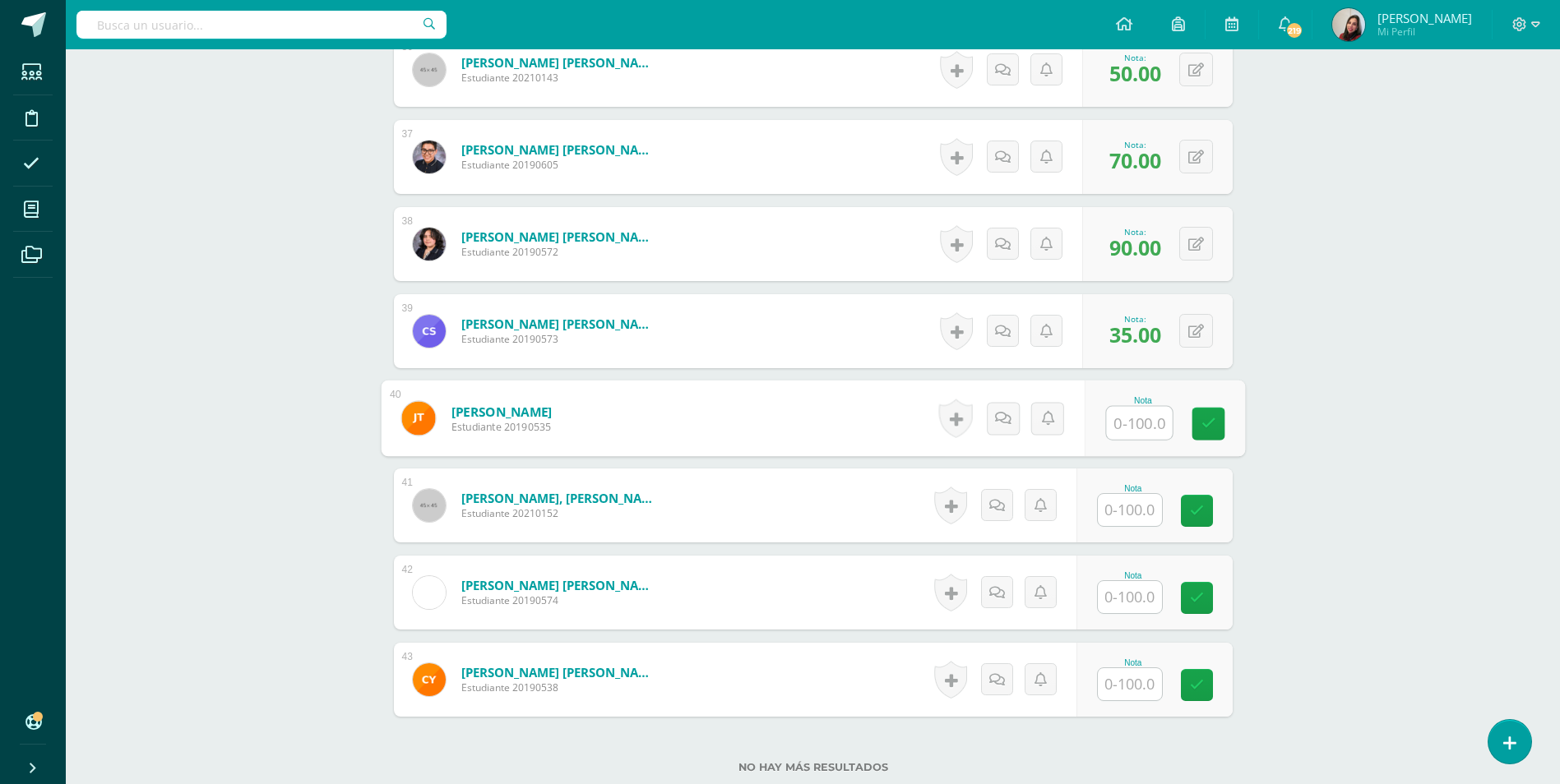
scroll to position [3708, 0]
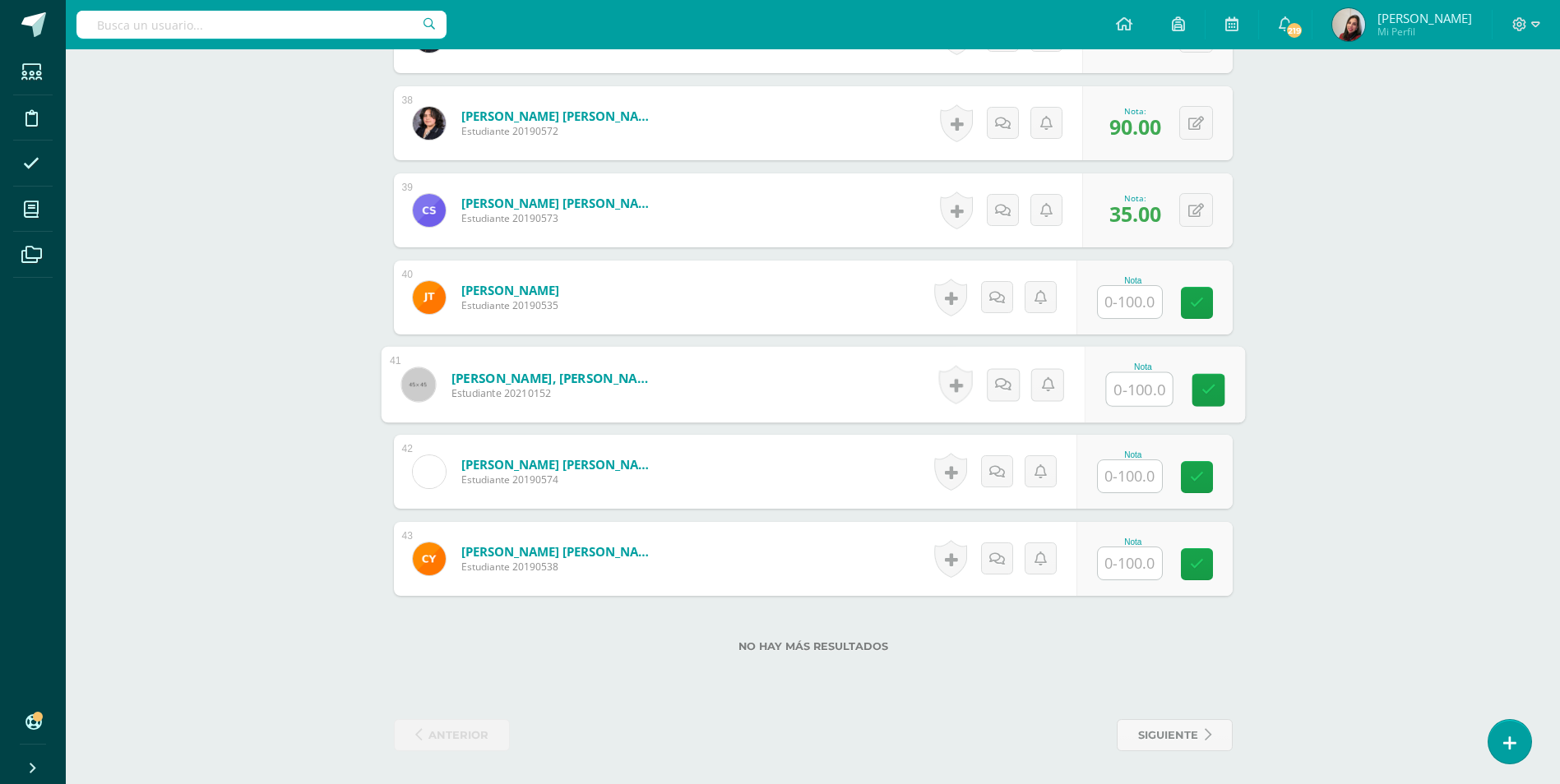
click at [1121, 389] on input "text" at bounding box center [1138, 390] width 65 height 33
type input "85"
type input "90"
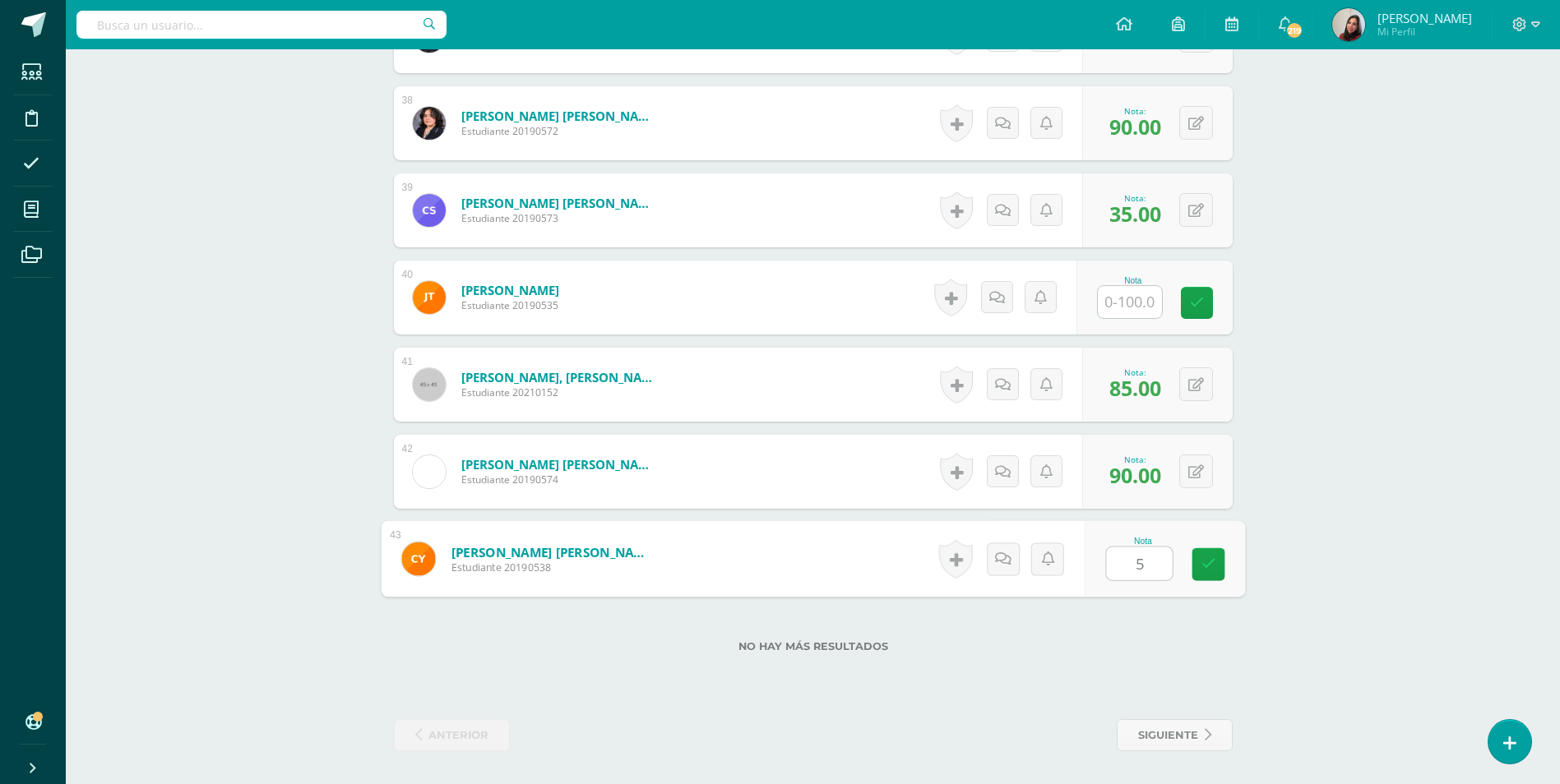
type input "50"
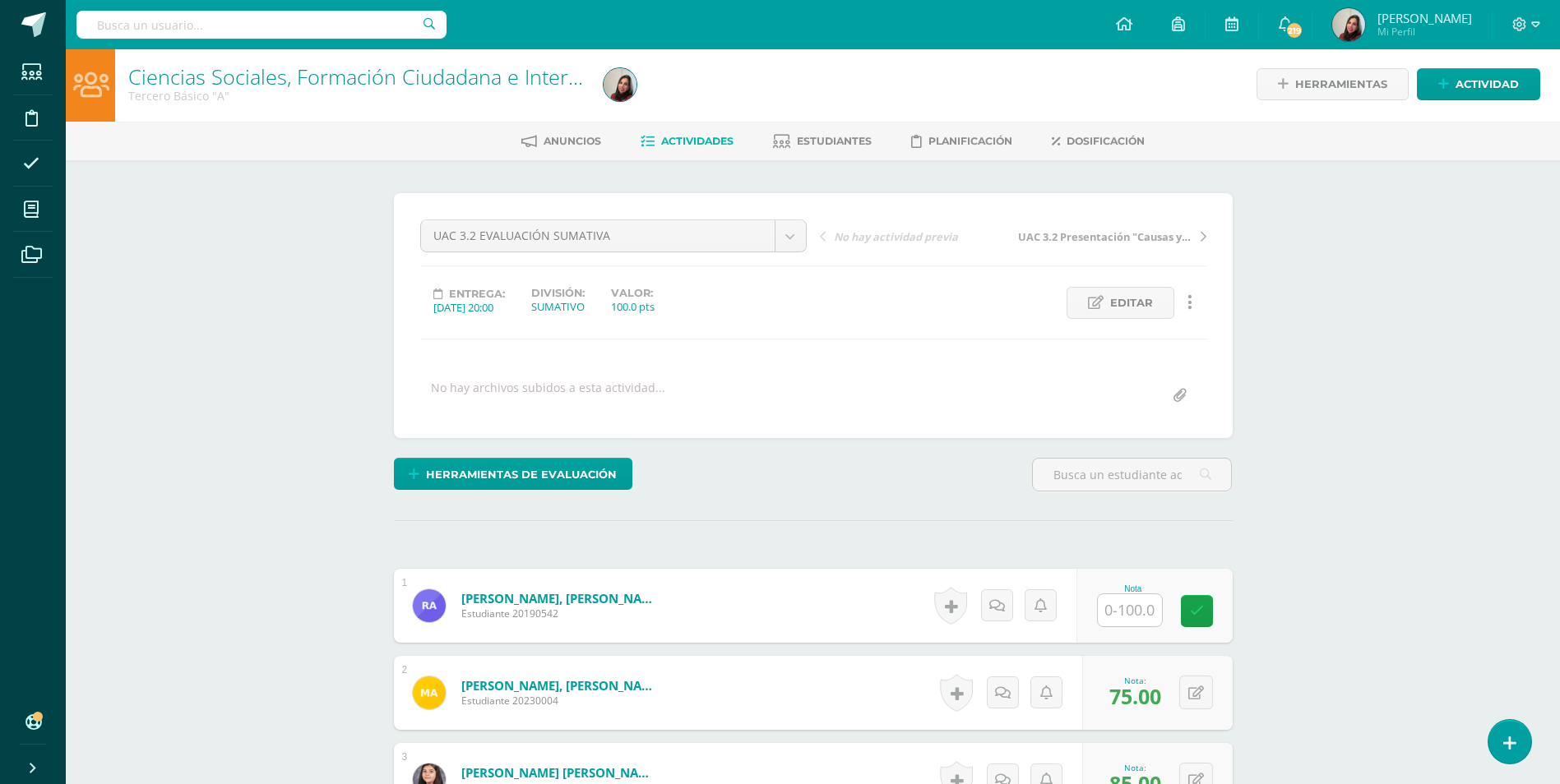
scroll to position [0, 0]
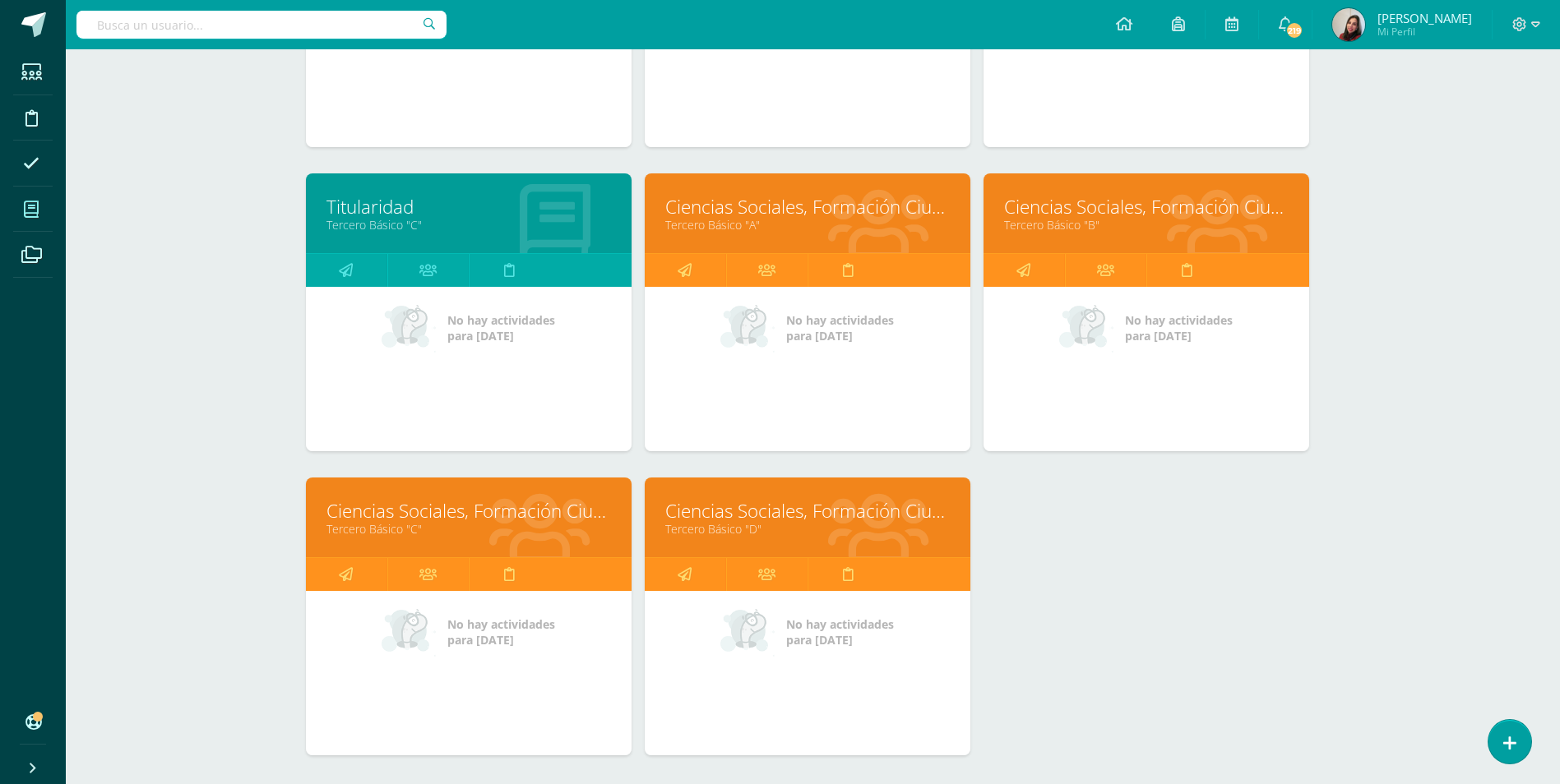
scroll to position [544, 6]
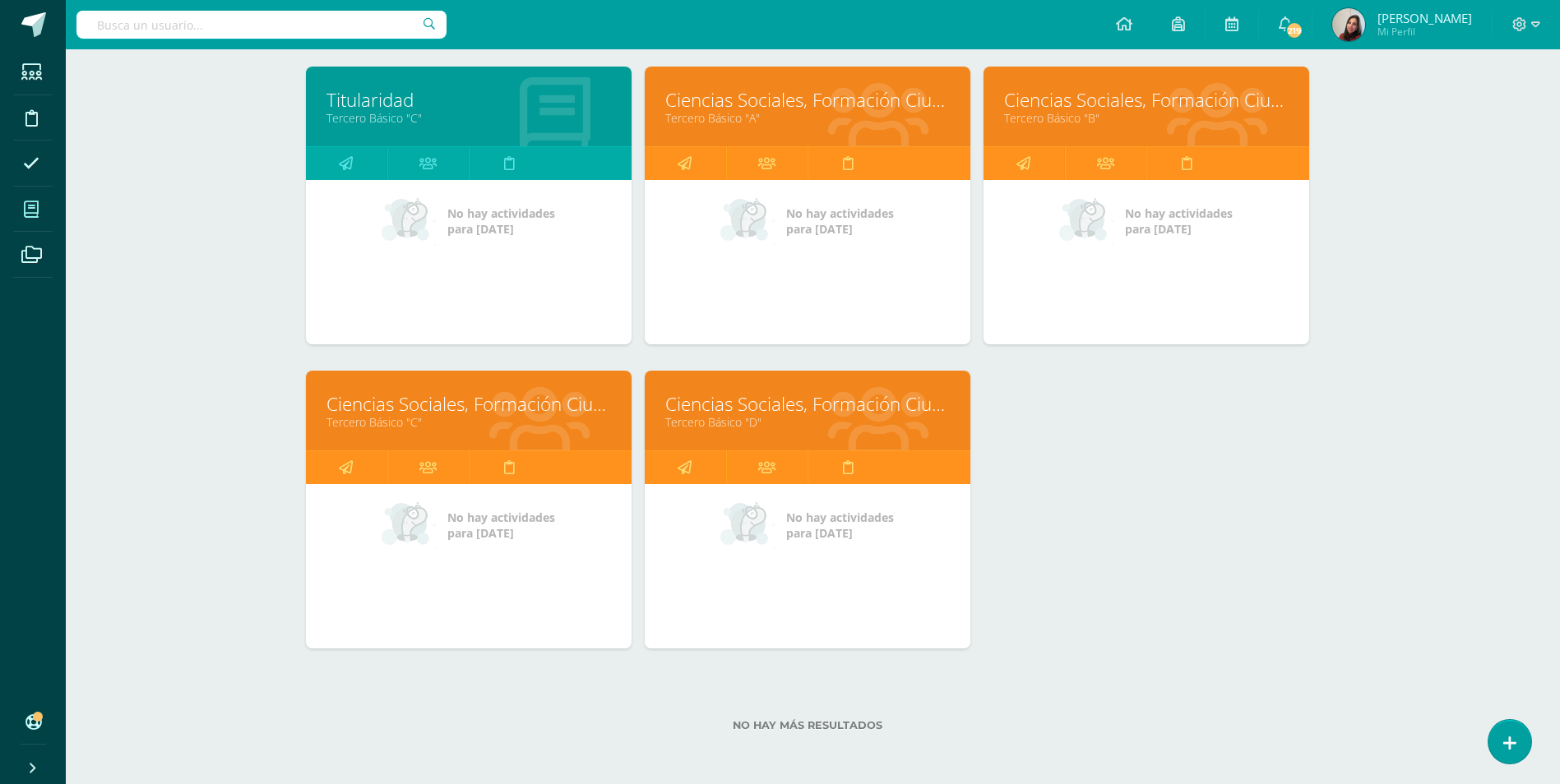
click at [460, 440] on div at bounding box center [540, 412] width 184 height 110
click at [454, 420] on link "Tercero Básico "C"" at bounding box center [469, 422] width 285 height 15
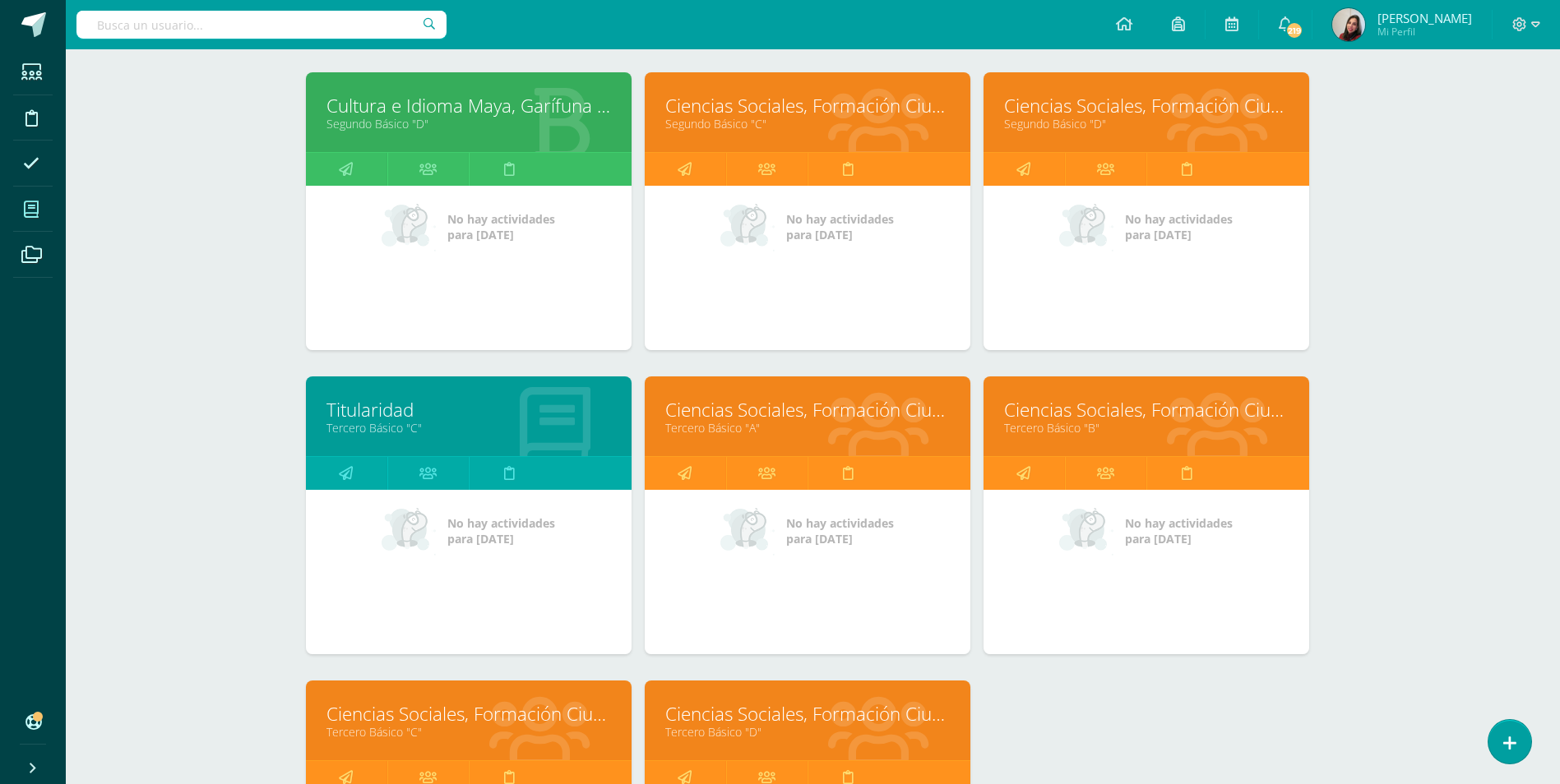
scroll to position [329, 6]
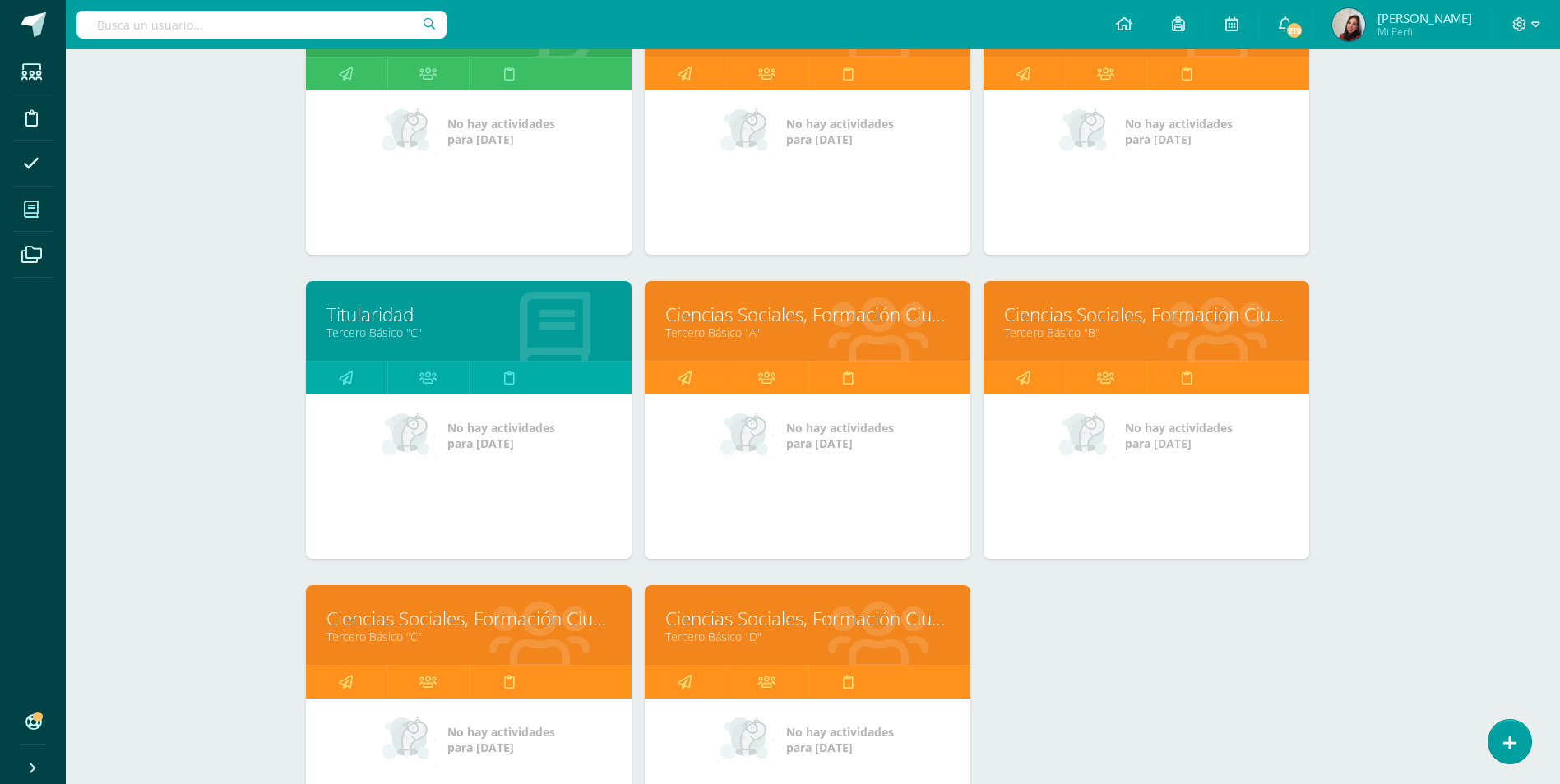
click at [727, 646] on div "Ciencias Sociales, Formación Ciudadana e Interculturalidad Tercero Básico "D"" at bounding box center [807, 624] width 325 height 80
click at [726, 613] on link "Ciencias Sociales, Formación Ciudadana e Interculturalidad" at bounding box center [807, 619] width 285 height 25
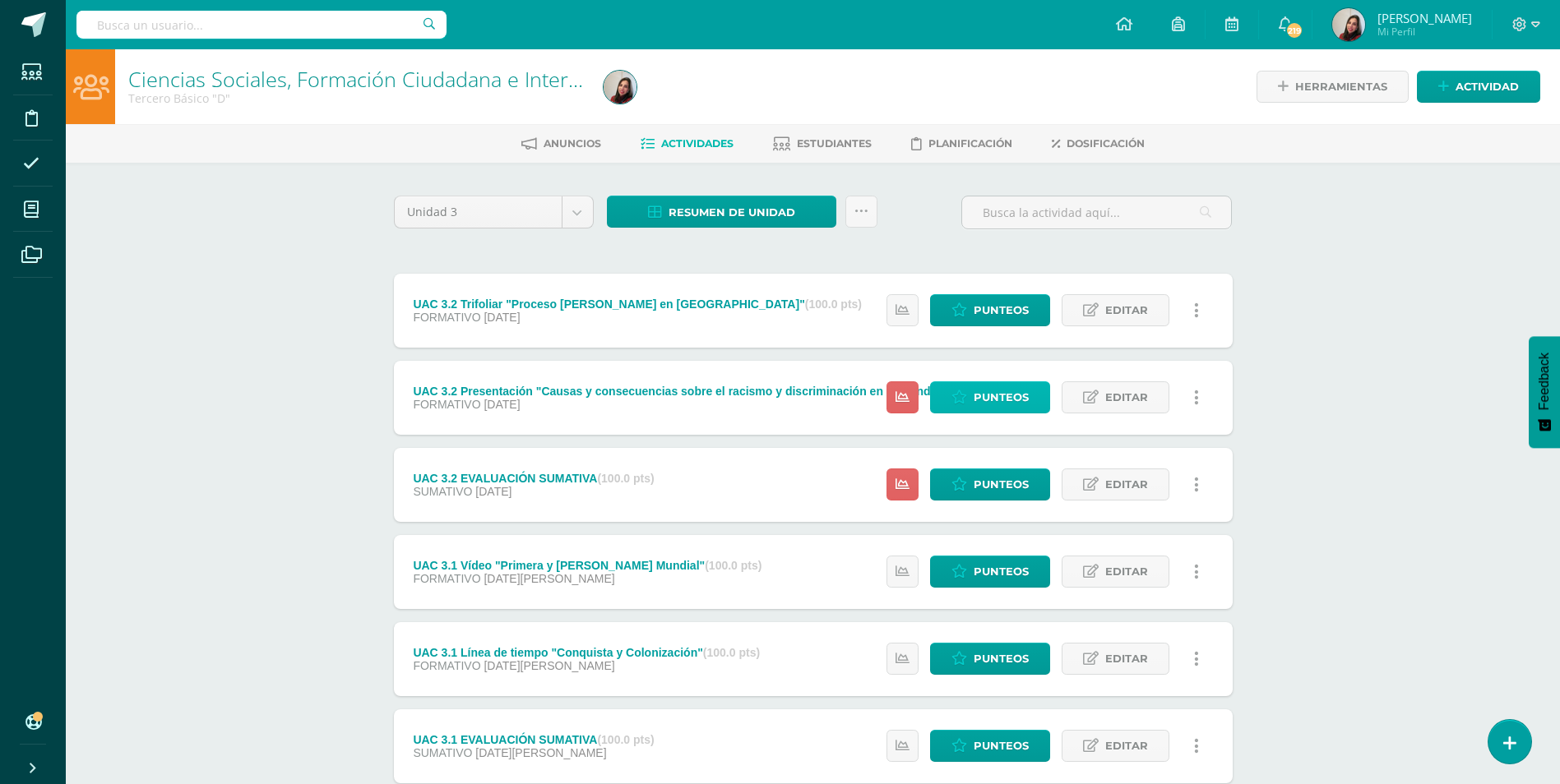
click at [962, 389] on link "Punteos" at bounding box center [989, 396] width 120 height 32
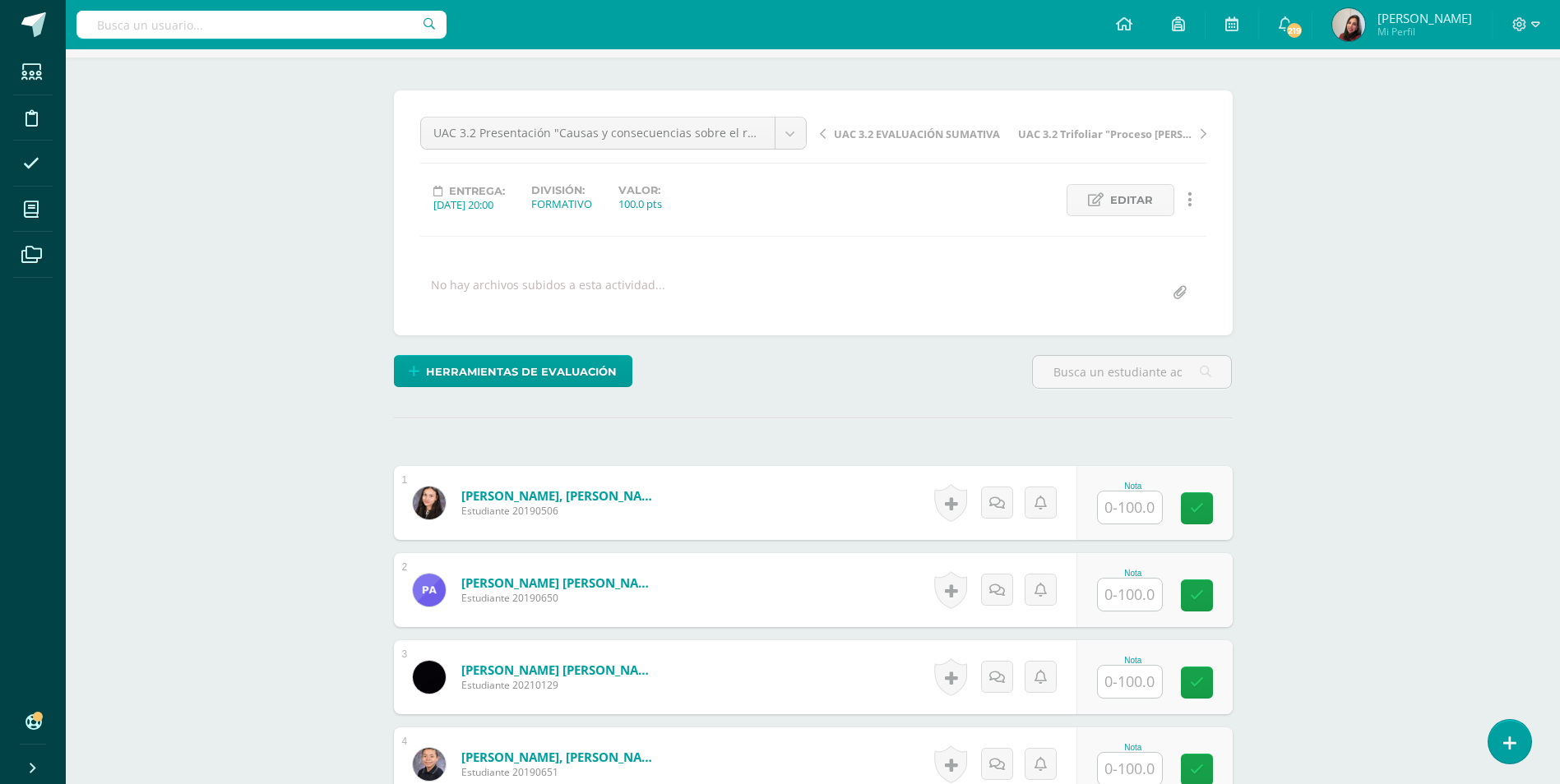
scroll to position [246, 0]
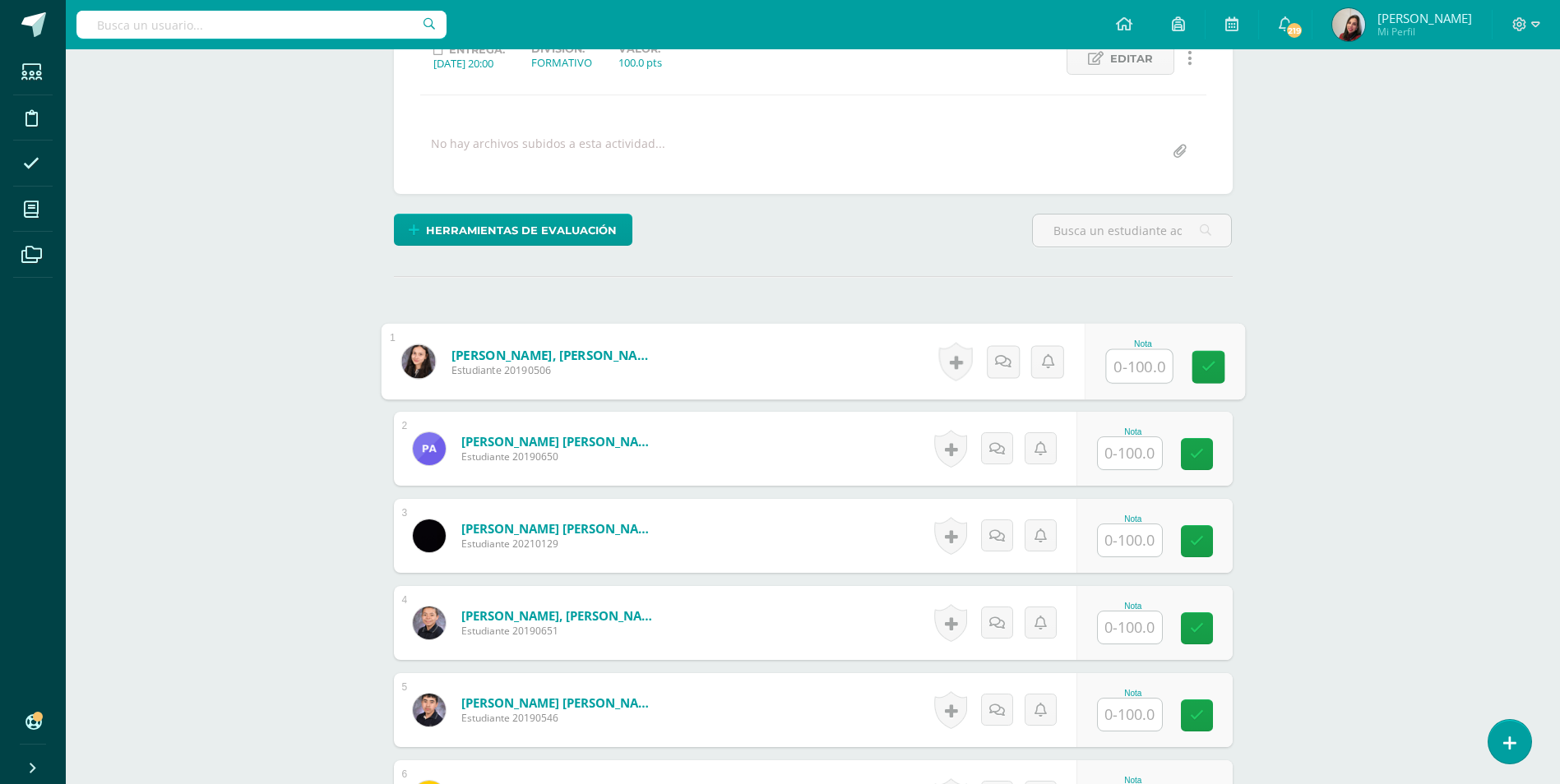
click at [1110, 367] on input "text" at bounding box center [1138, 367] width 65 height 33
type input "85"
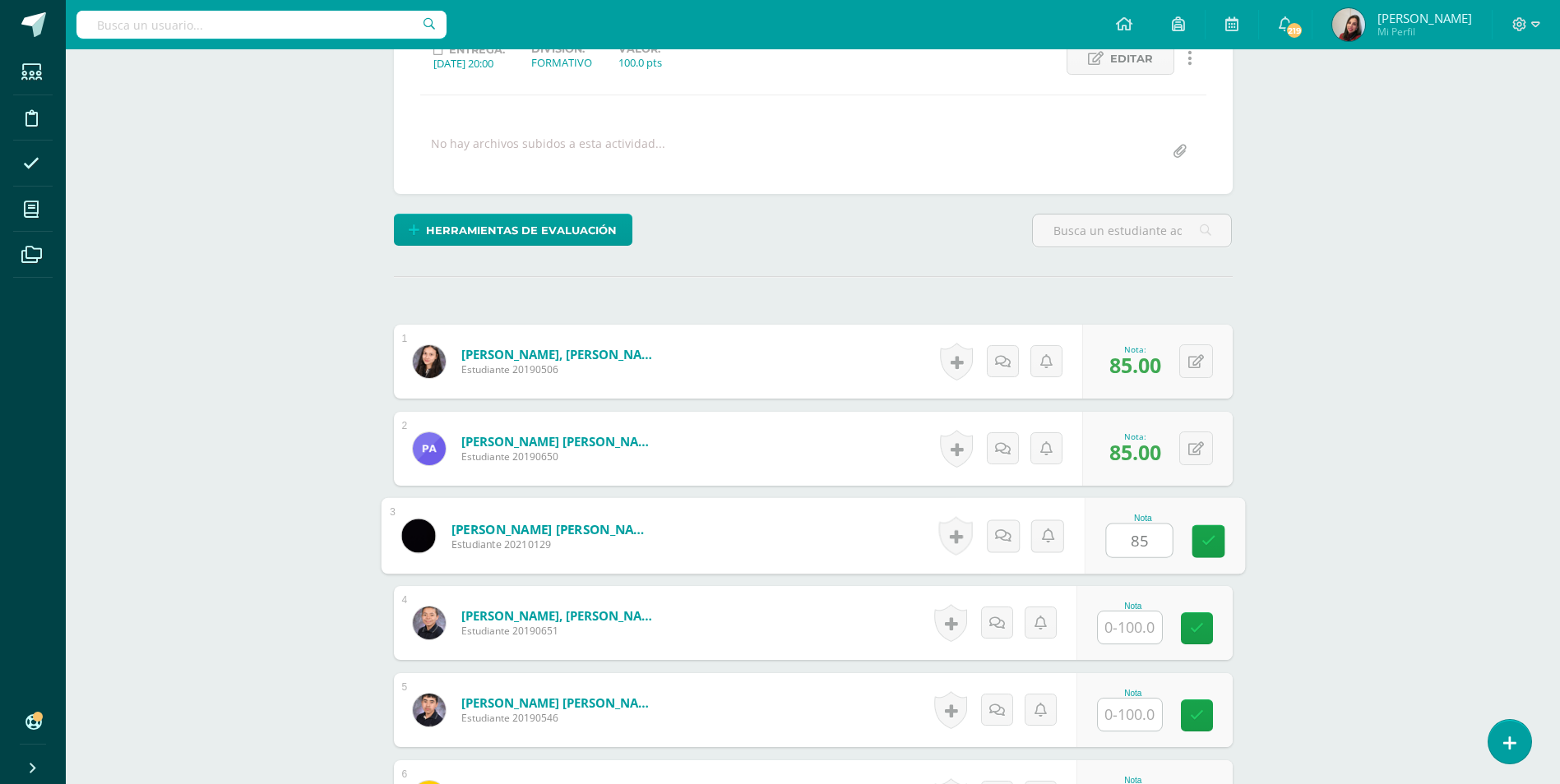
type input "85"
click at [1189, 353] on button at bounding box center [1207, 362] width 35 height 35
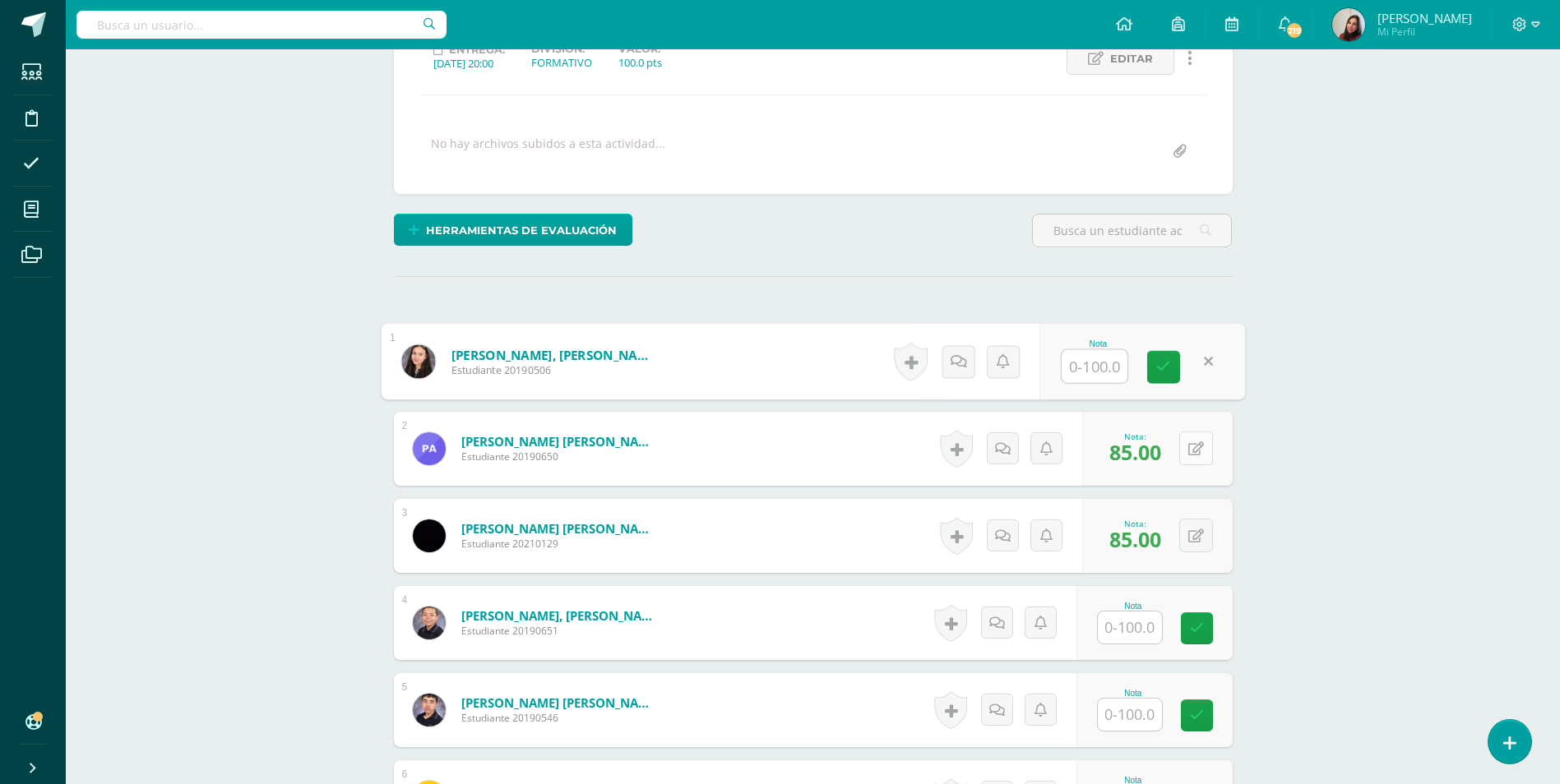
click at [1188, 458] on button at bounding box center [1195, 448] width 34 height 34
click at [1189, 529] on button at bounding box center [1207, 536] width 35 height 35
click at [1090, 347] on div "Nota" at bounding box center [1088, 344] width 72 height 9
click at [1092, 359] on input "text" at bounding box center [1094, 367] width 65 height 33
type input "100"
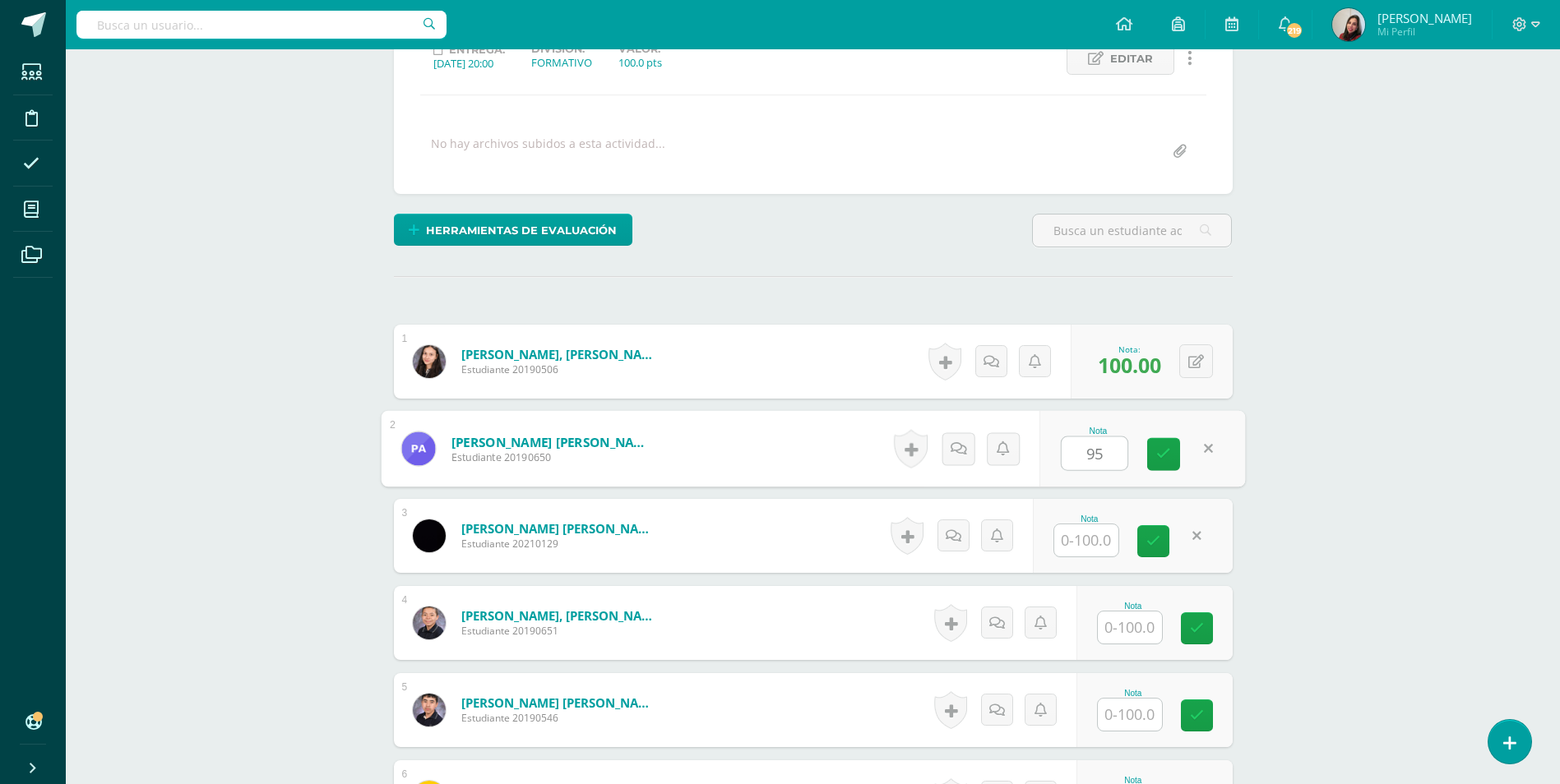
type input "95"
type input "0"
type input "95"
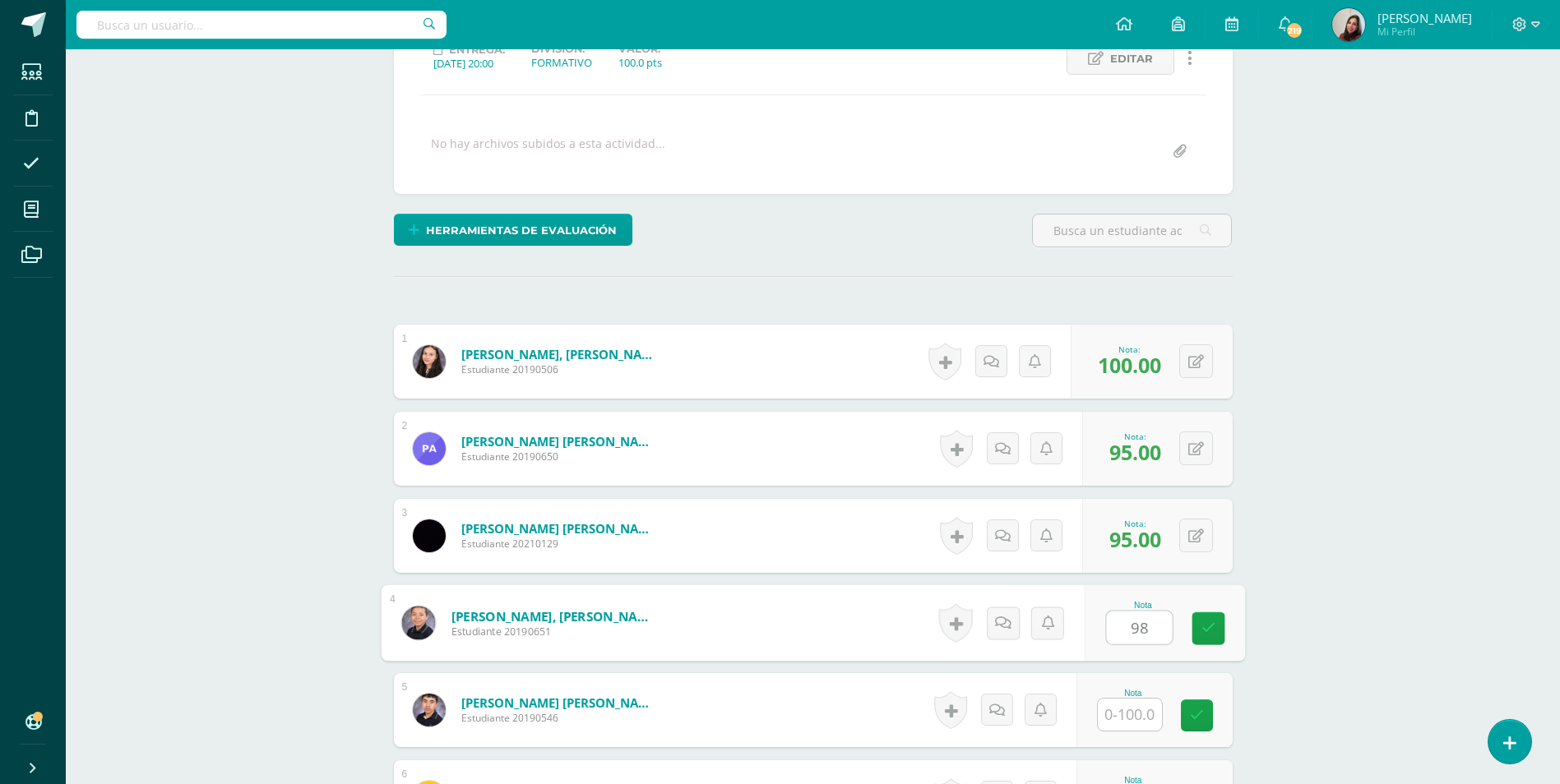
type input "98"
type input "95"
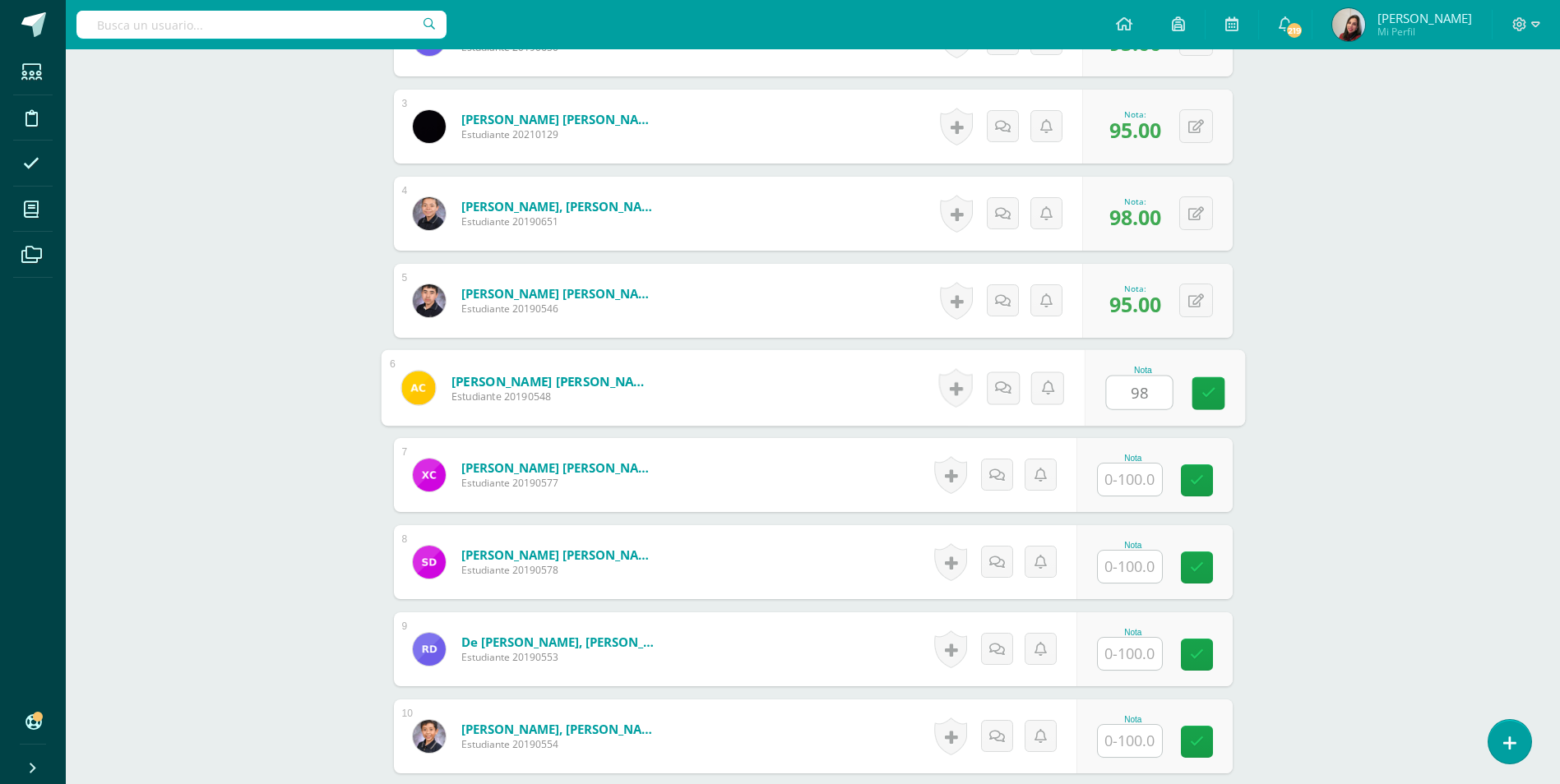
type input "98"
type input "95"
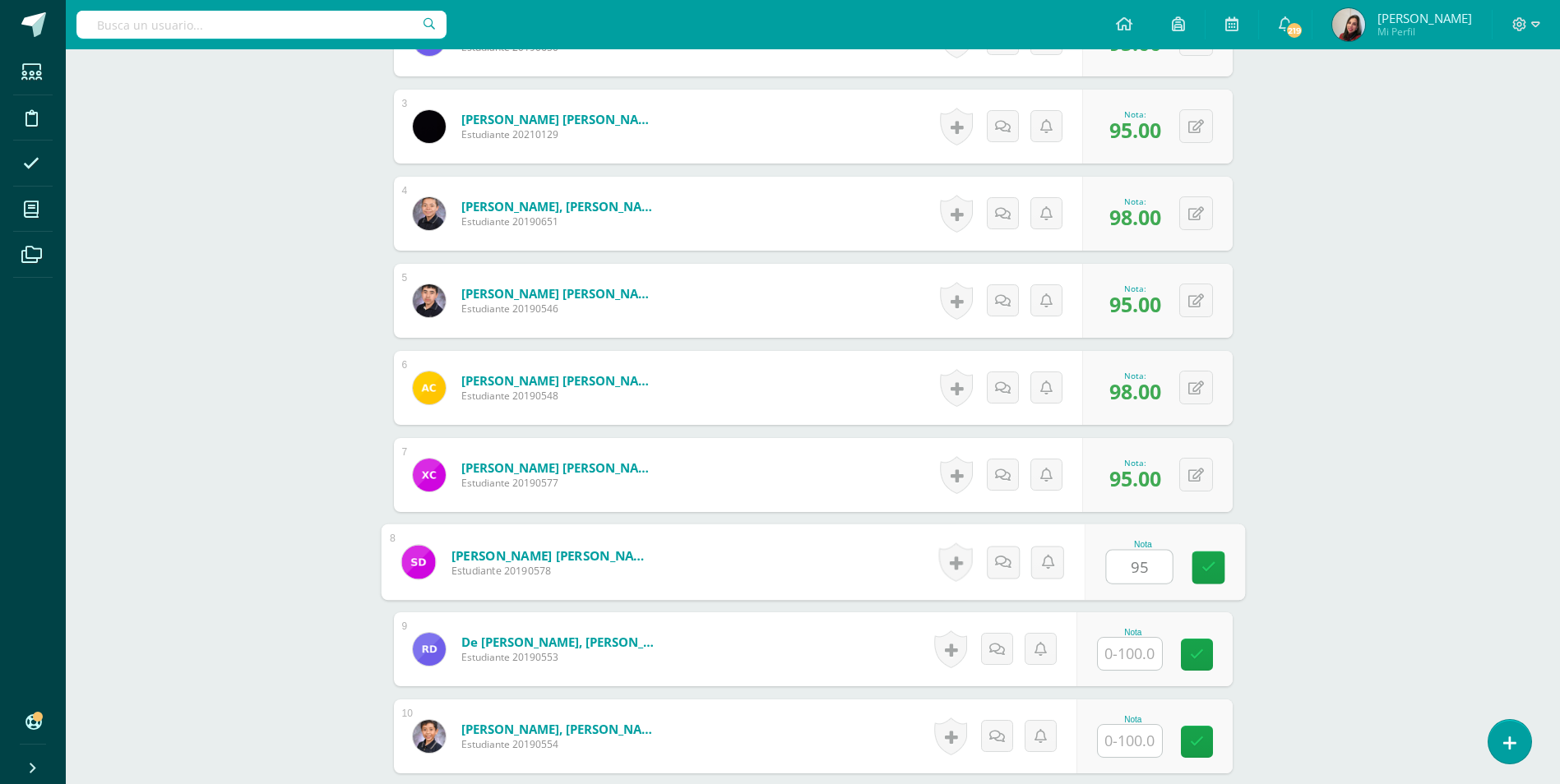
type input "95"
type input "90"
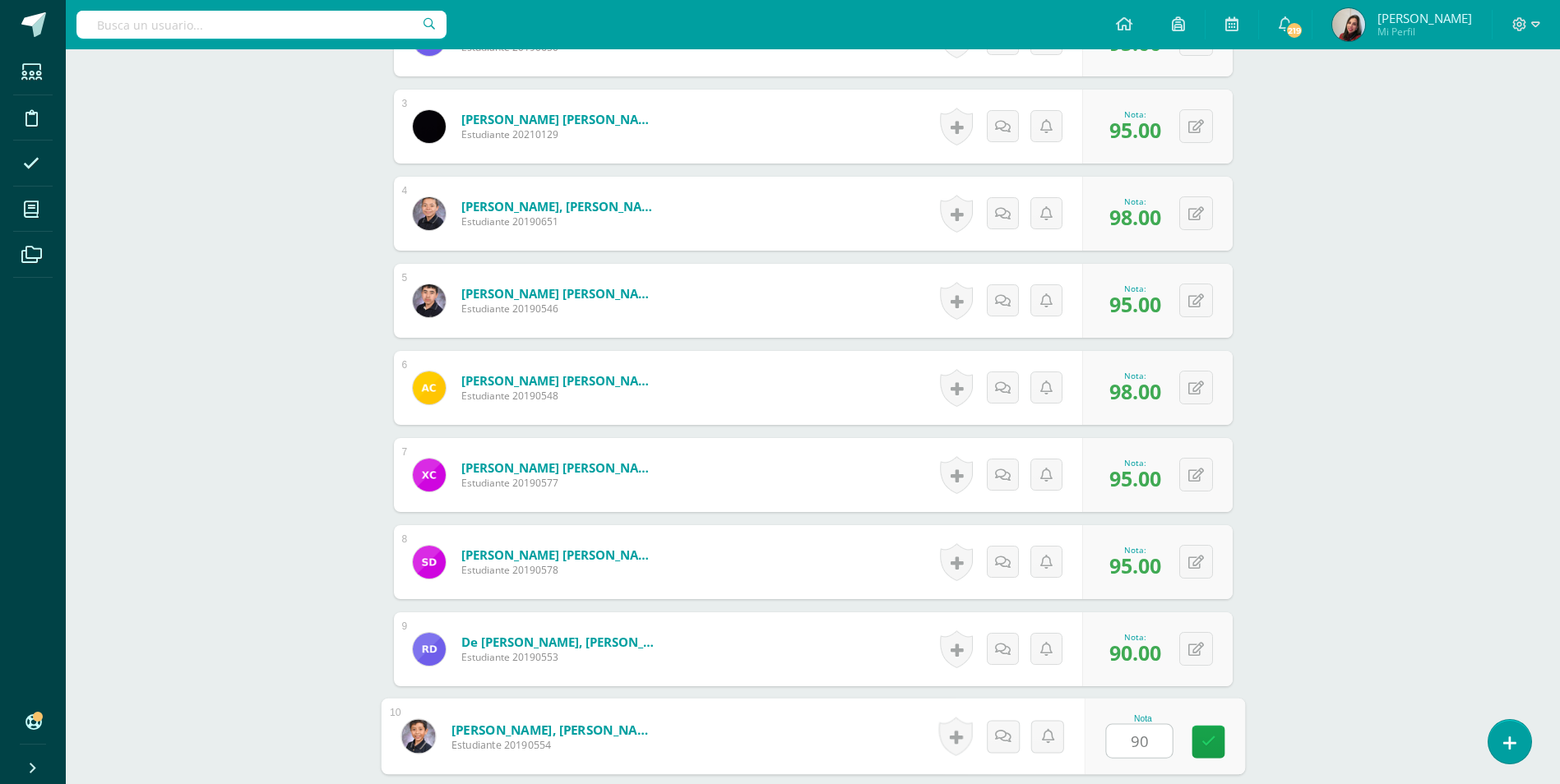
type input "90"
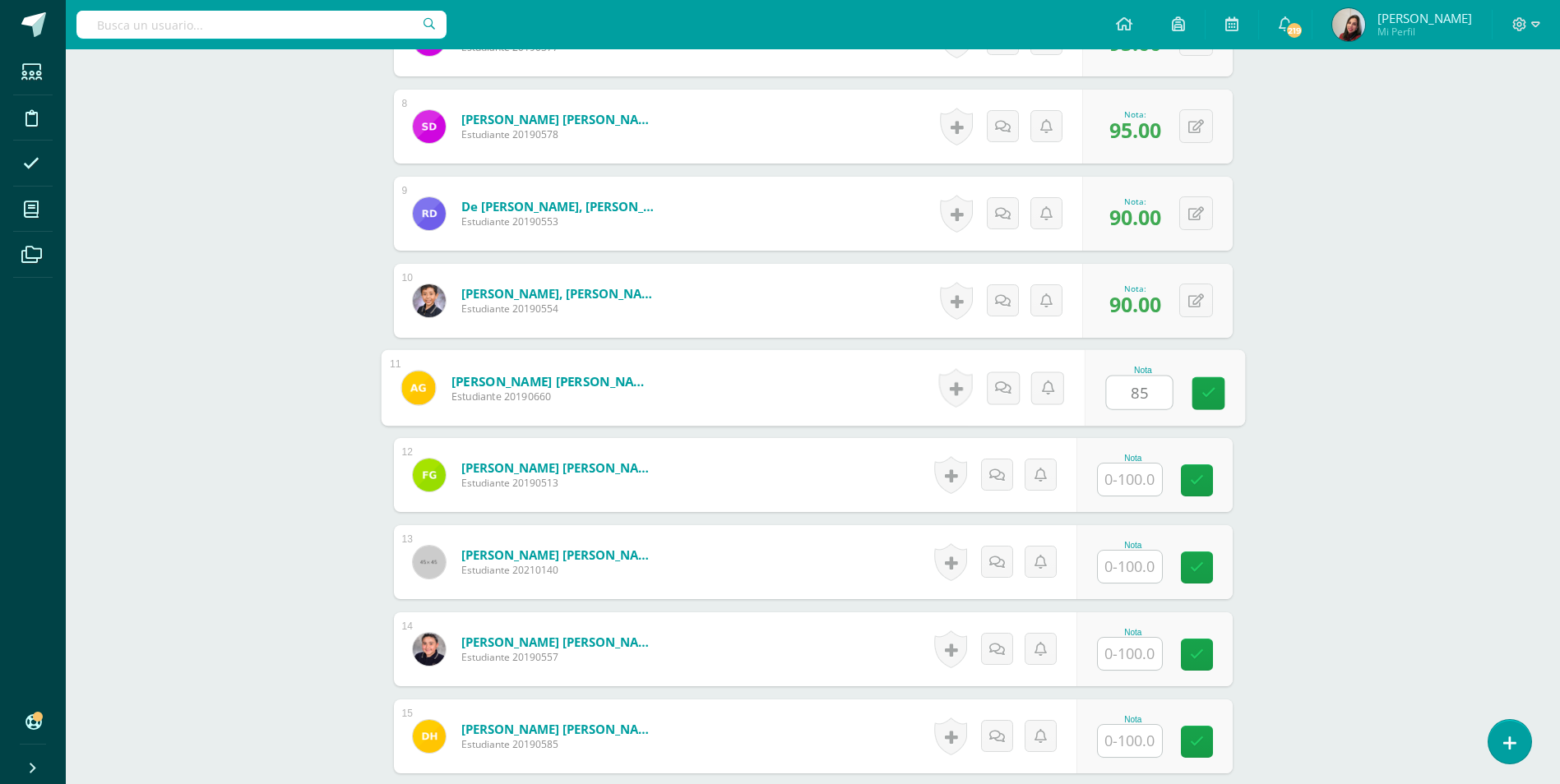
type input "85"
type input "90"
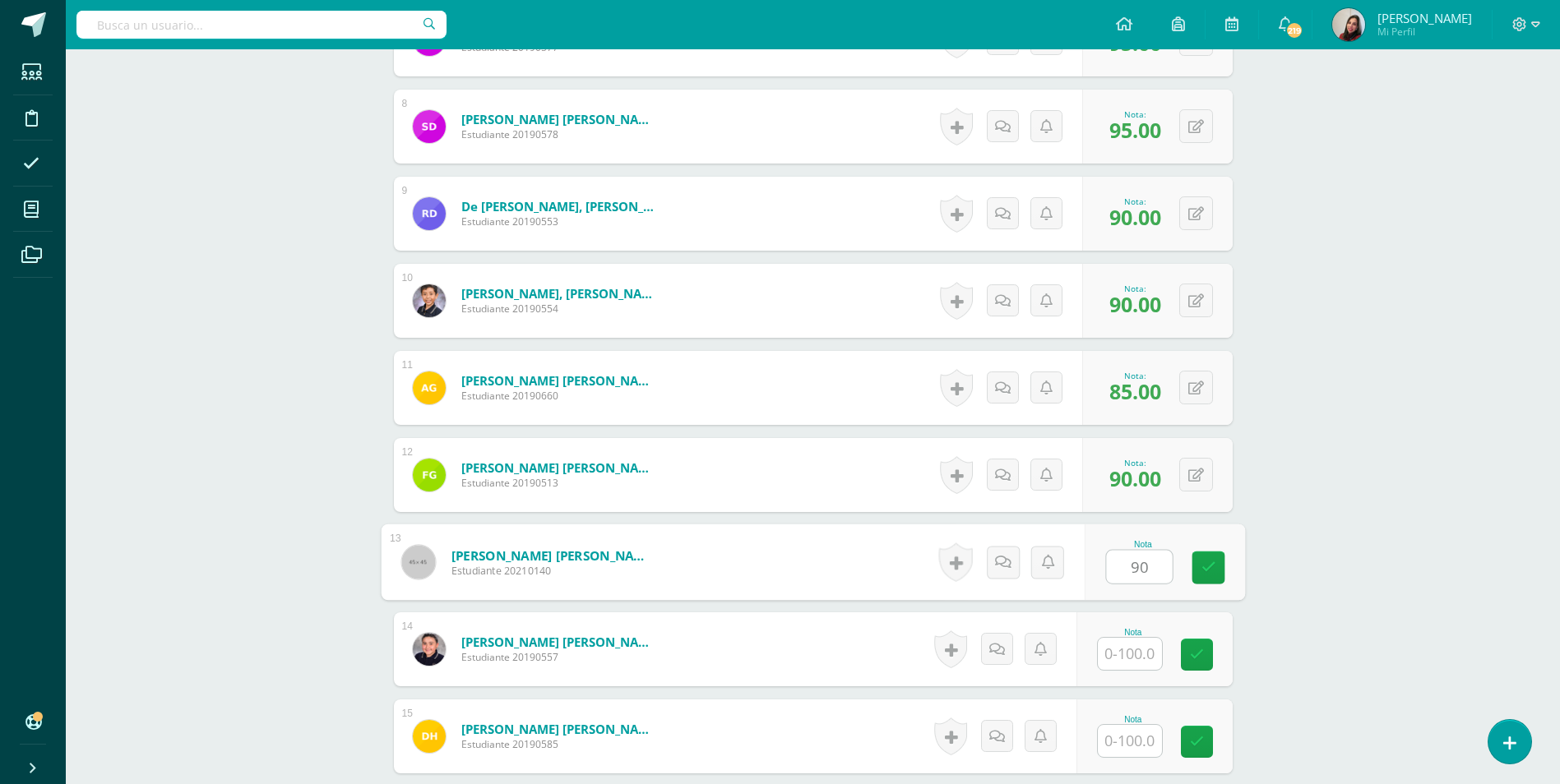
type input "90"
type input "98"
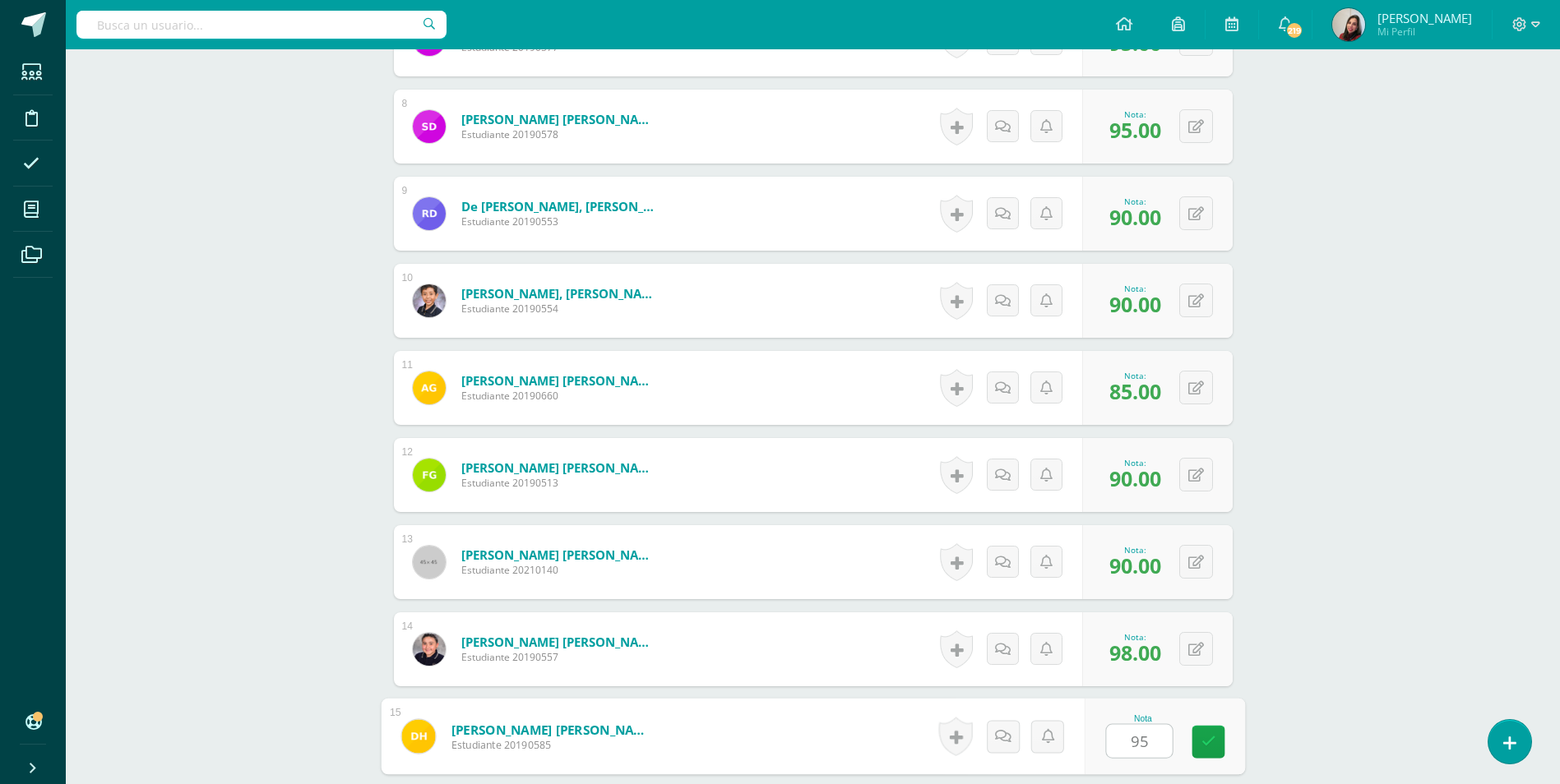
type input "95"
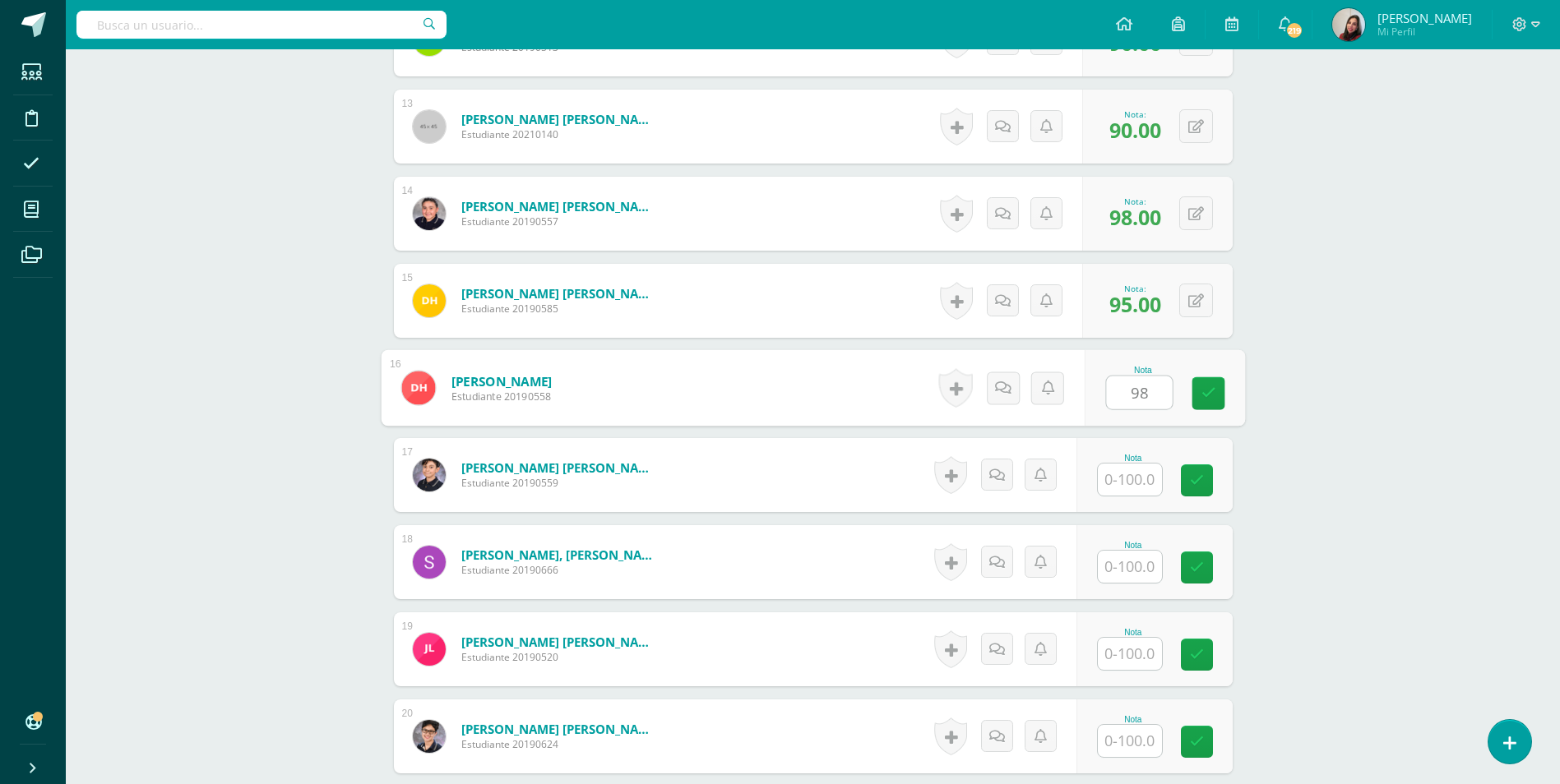
type input "98"
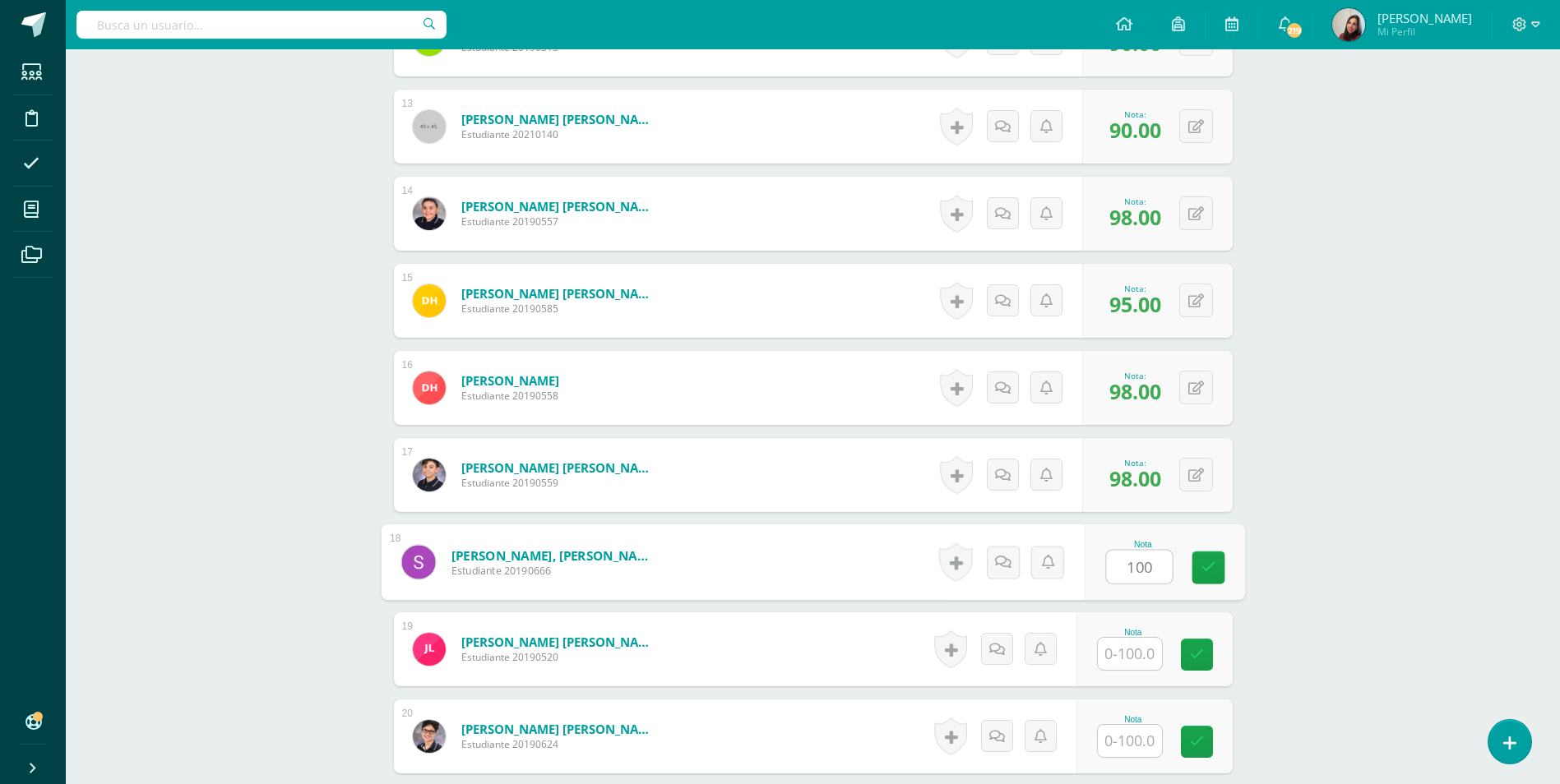
type input "100"
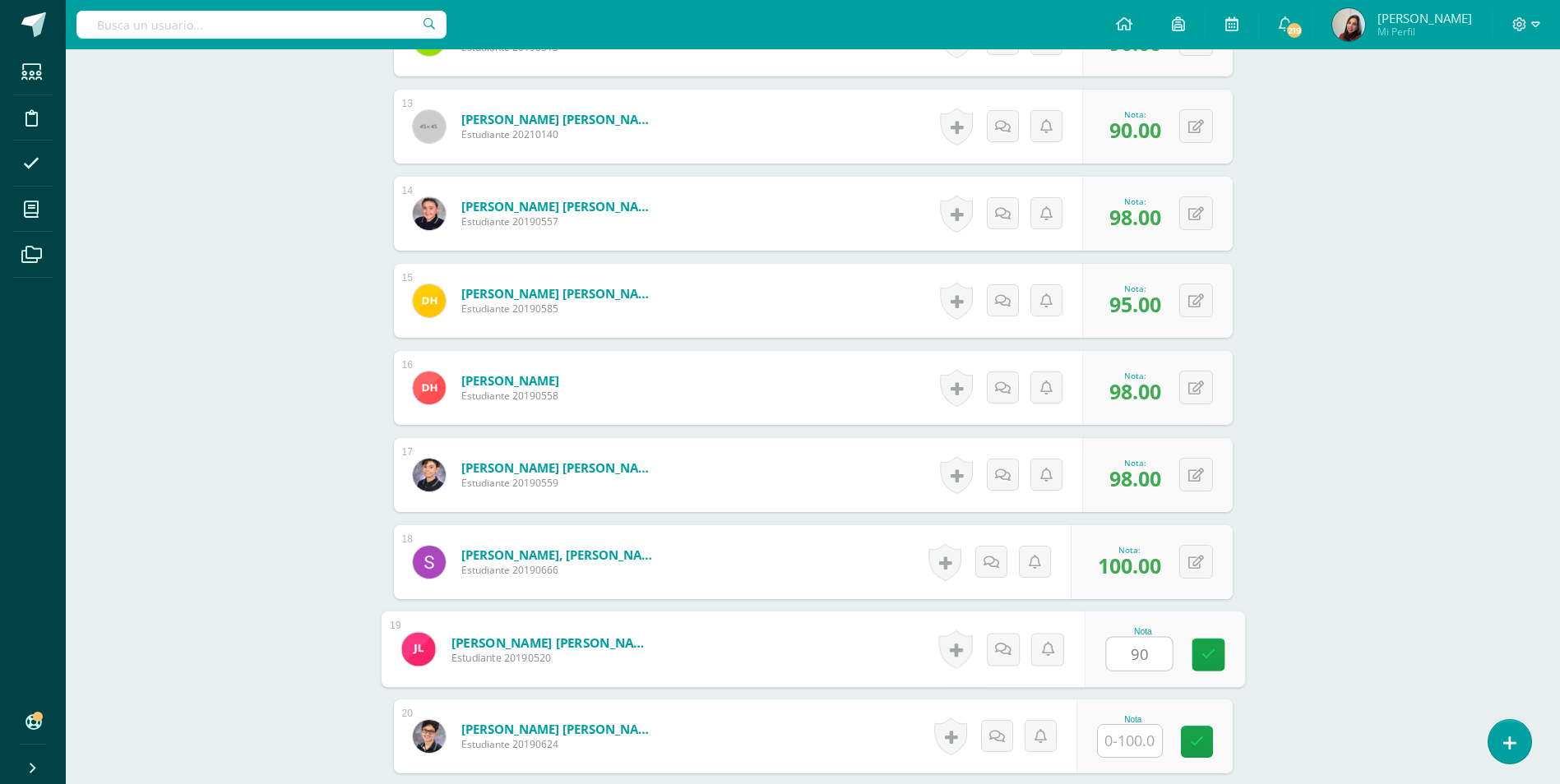
type input "90"
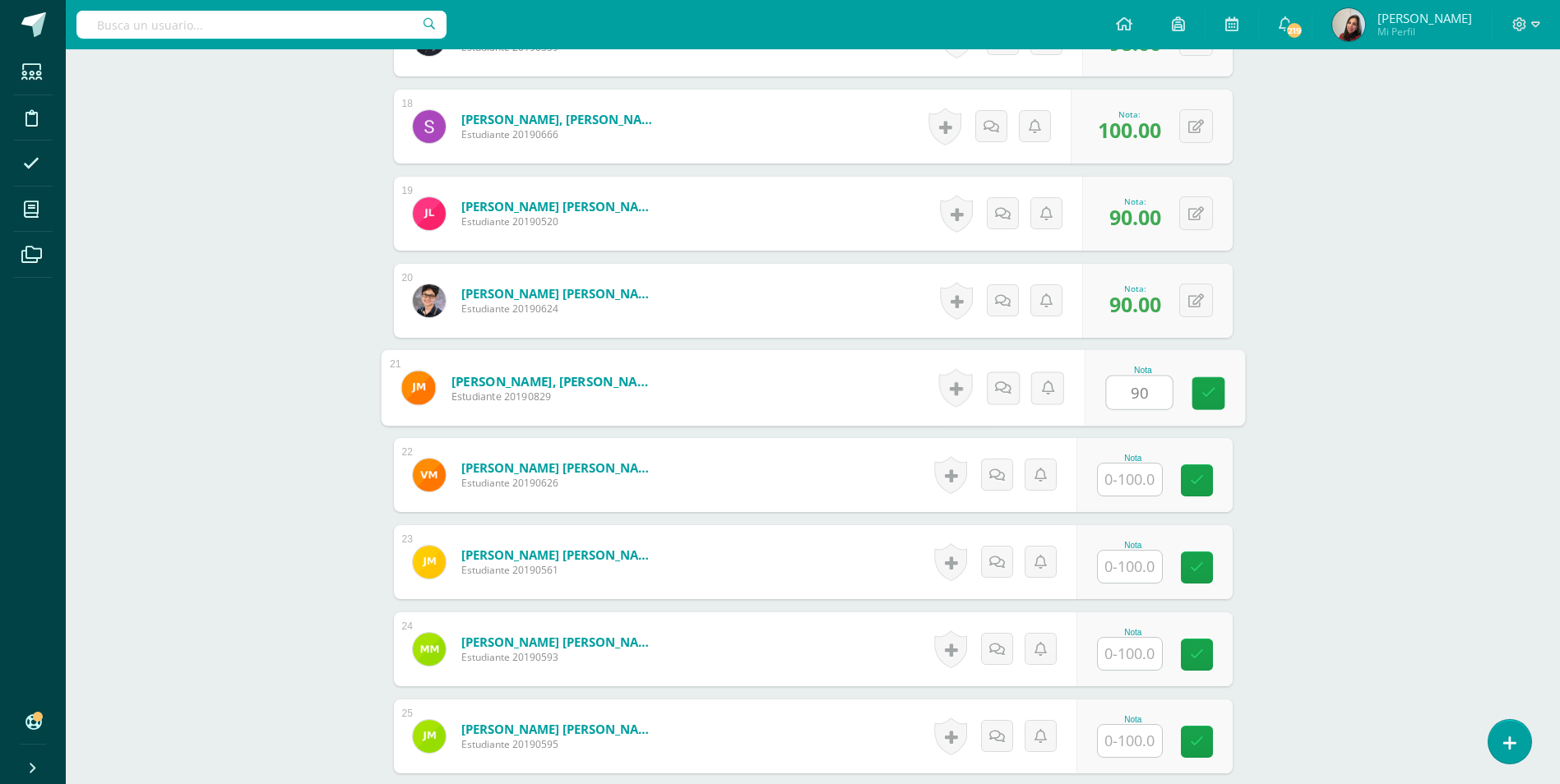
type input "90"
type input "100"
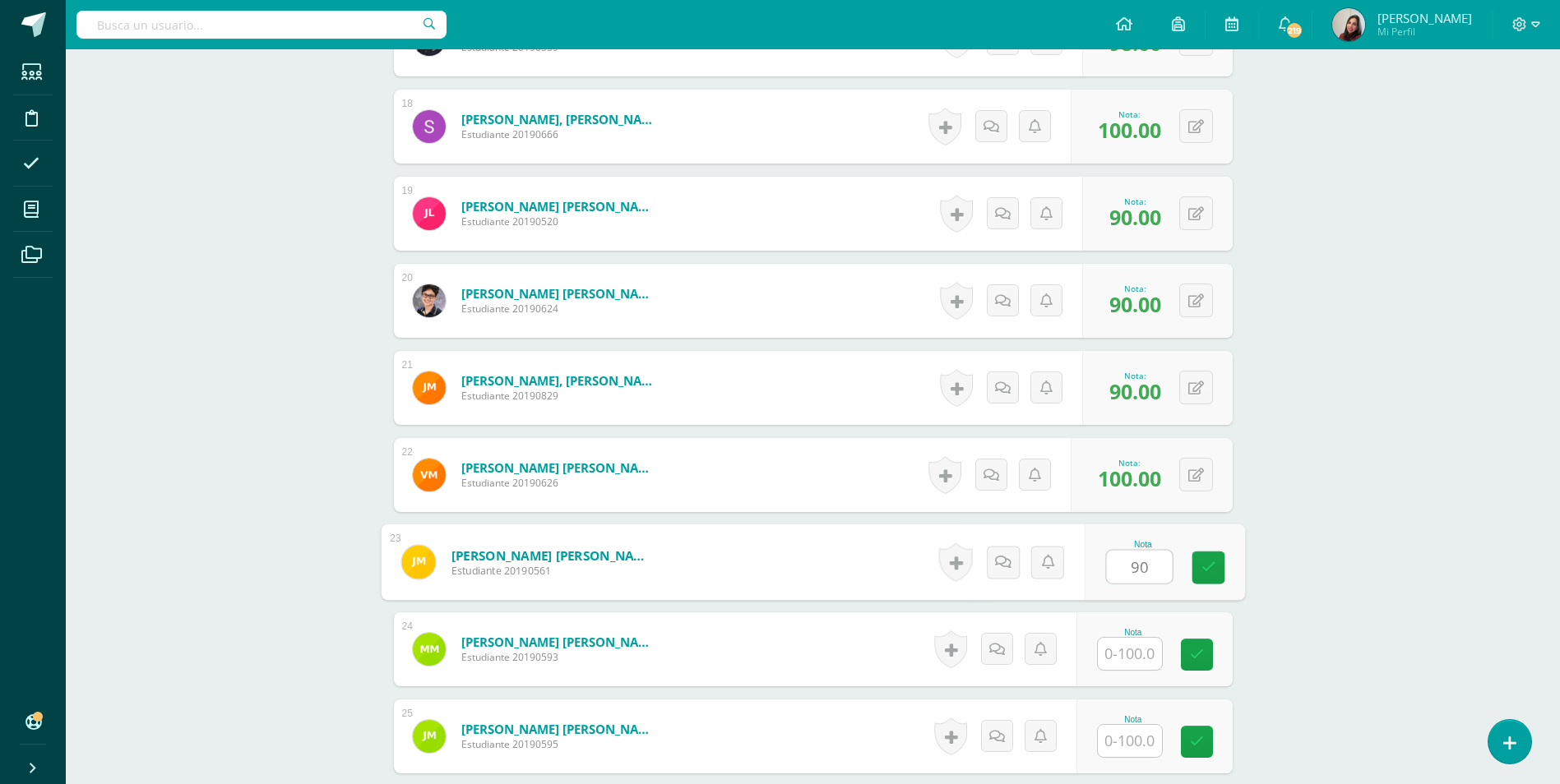
type input "90"
type input "85"
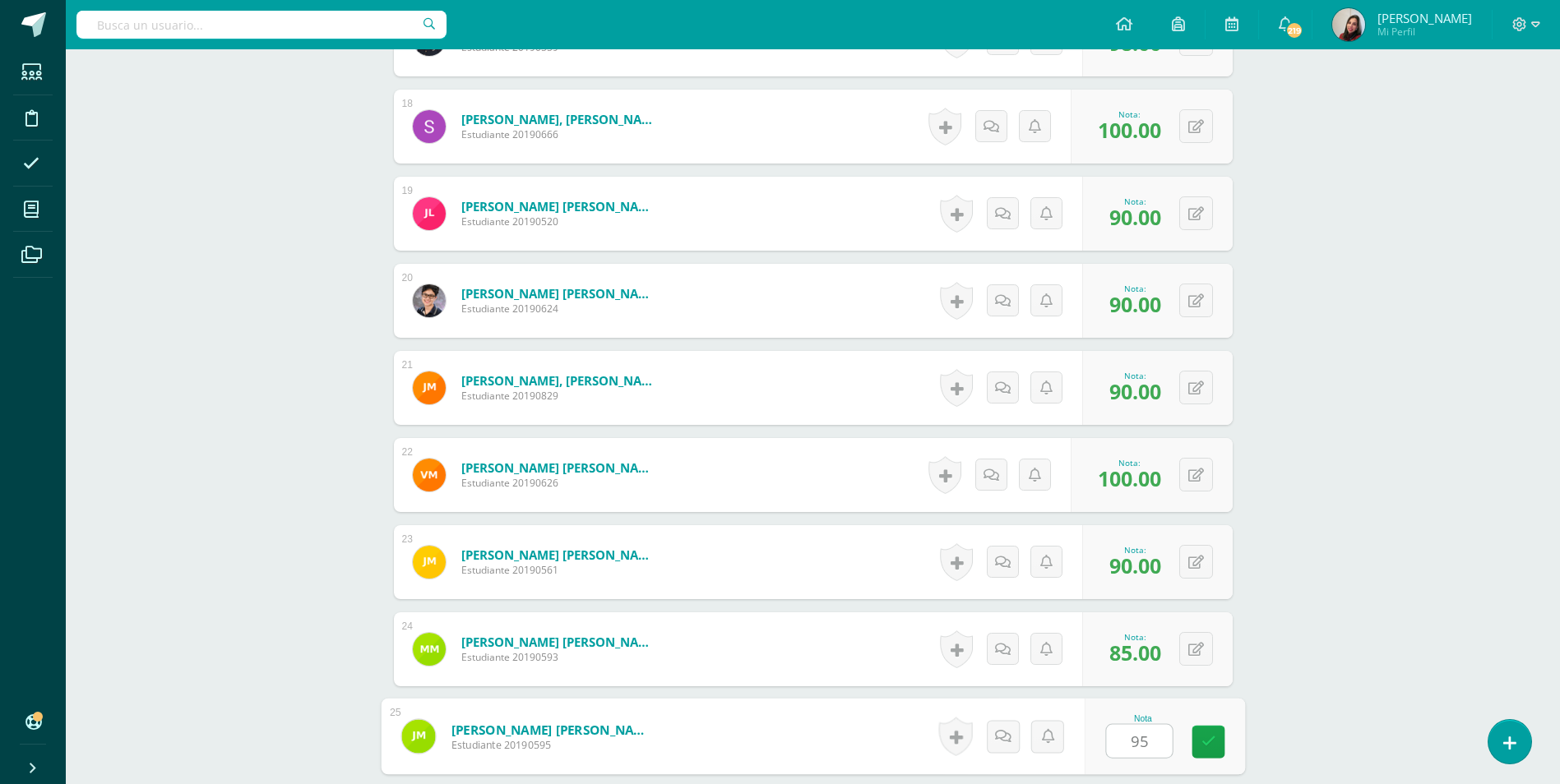
type input "95"
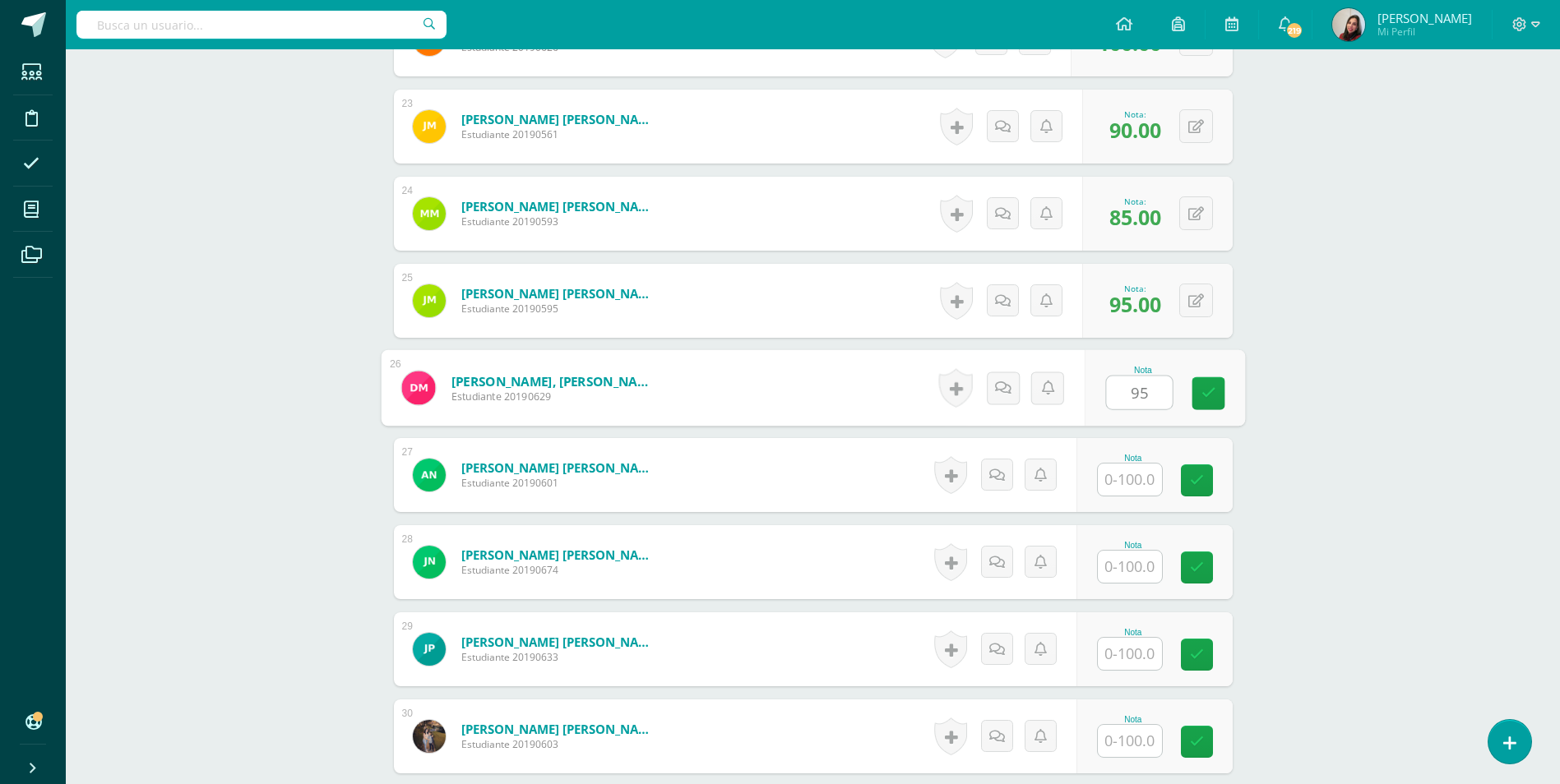
type input "95"
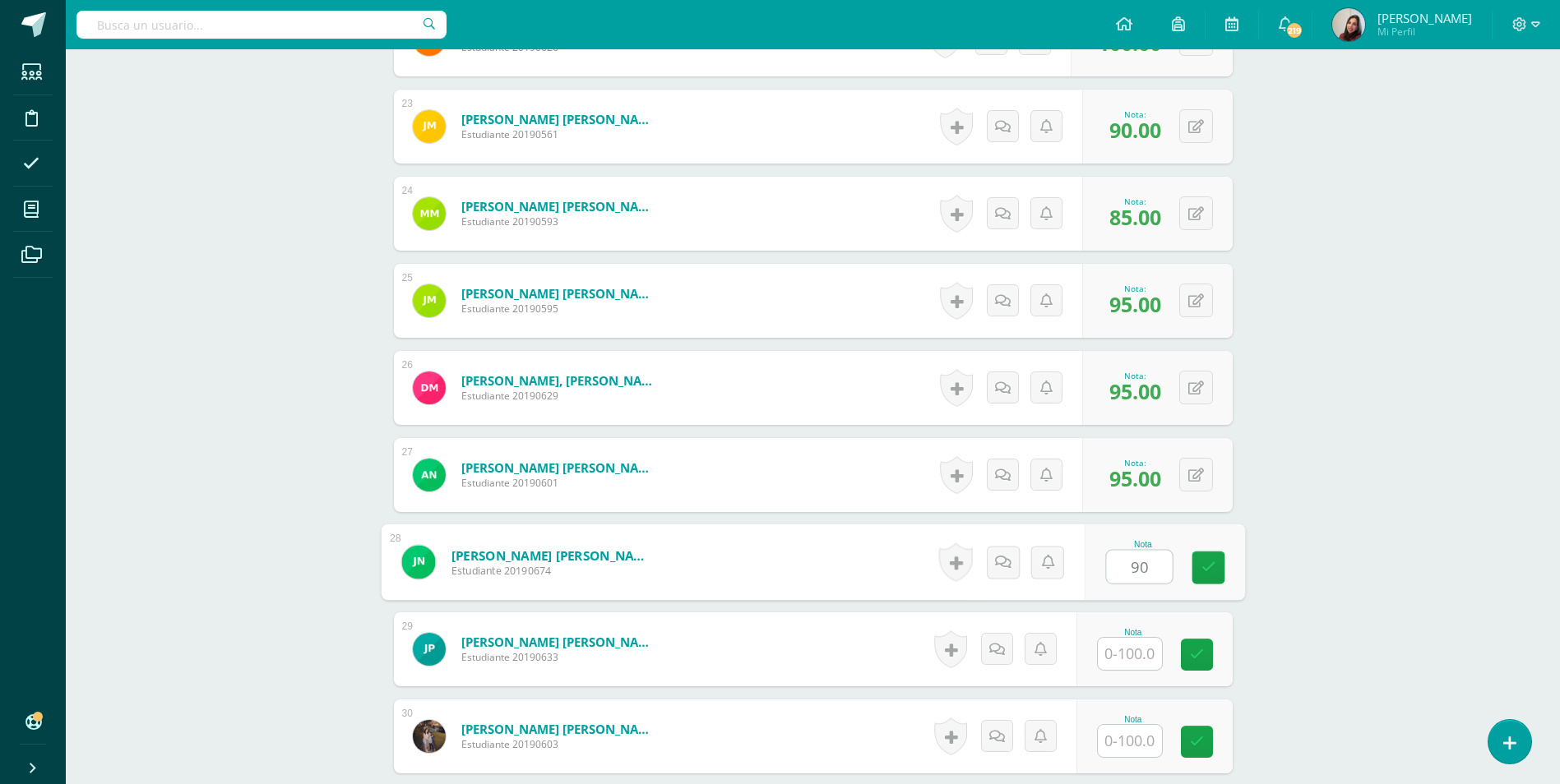
type input "90"
type input "95"
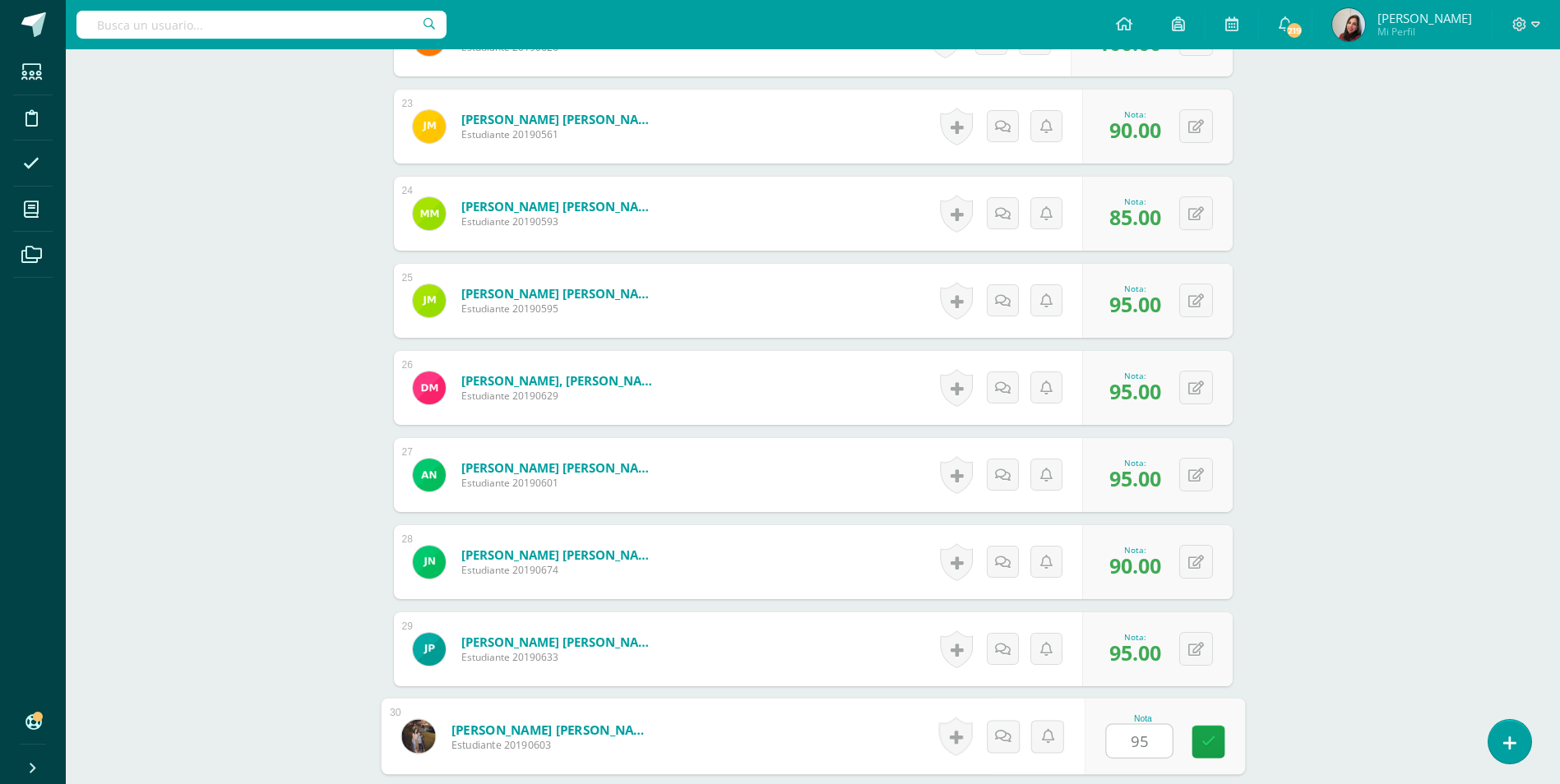
type input "95"
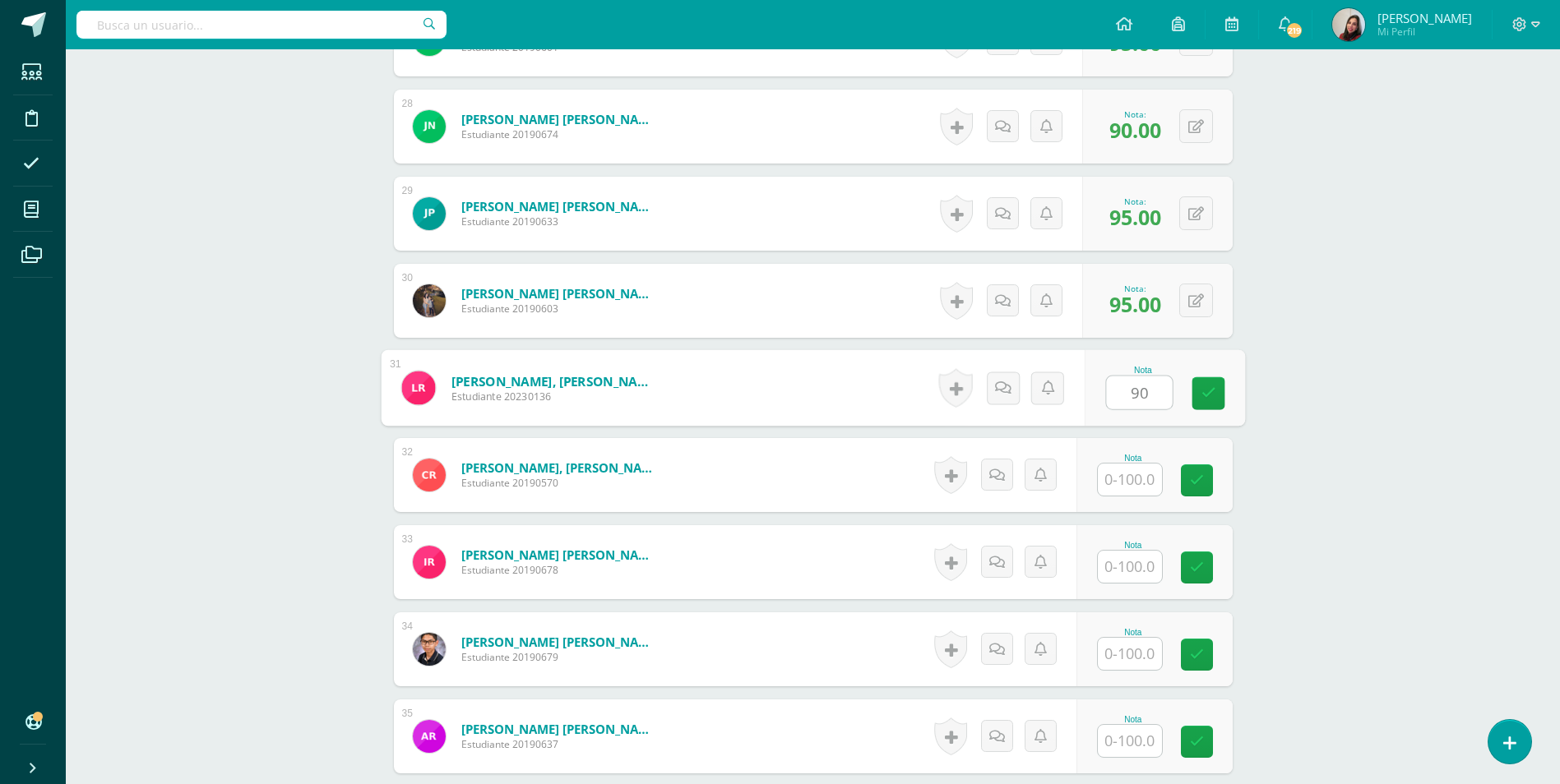
type input "90"
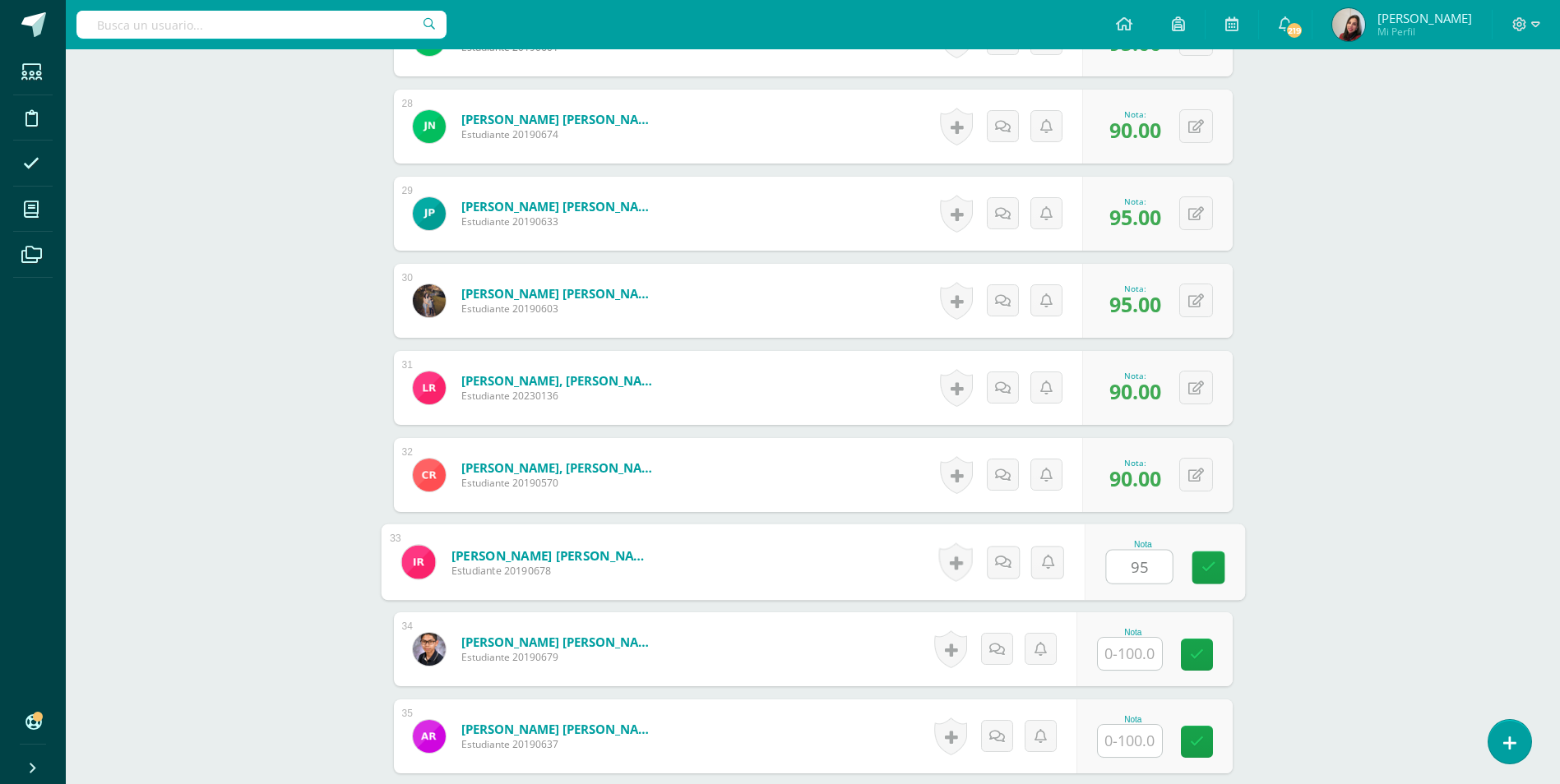
type input "95"
type input "0"
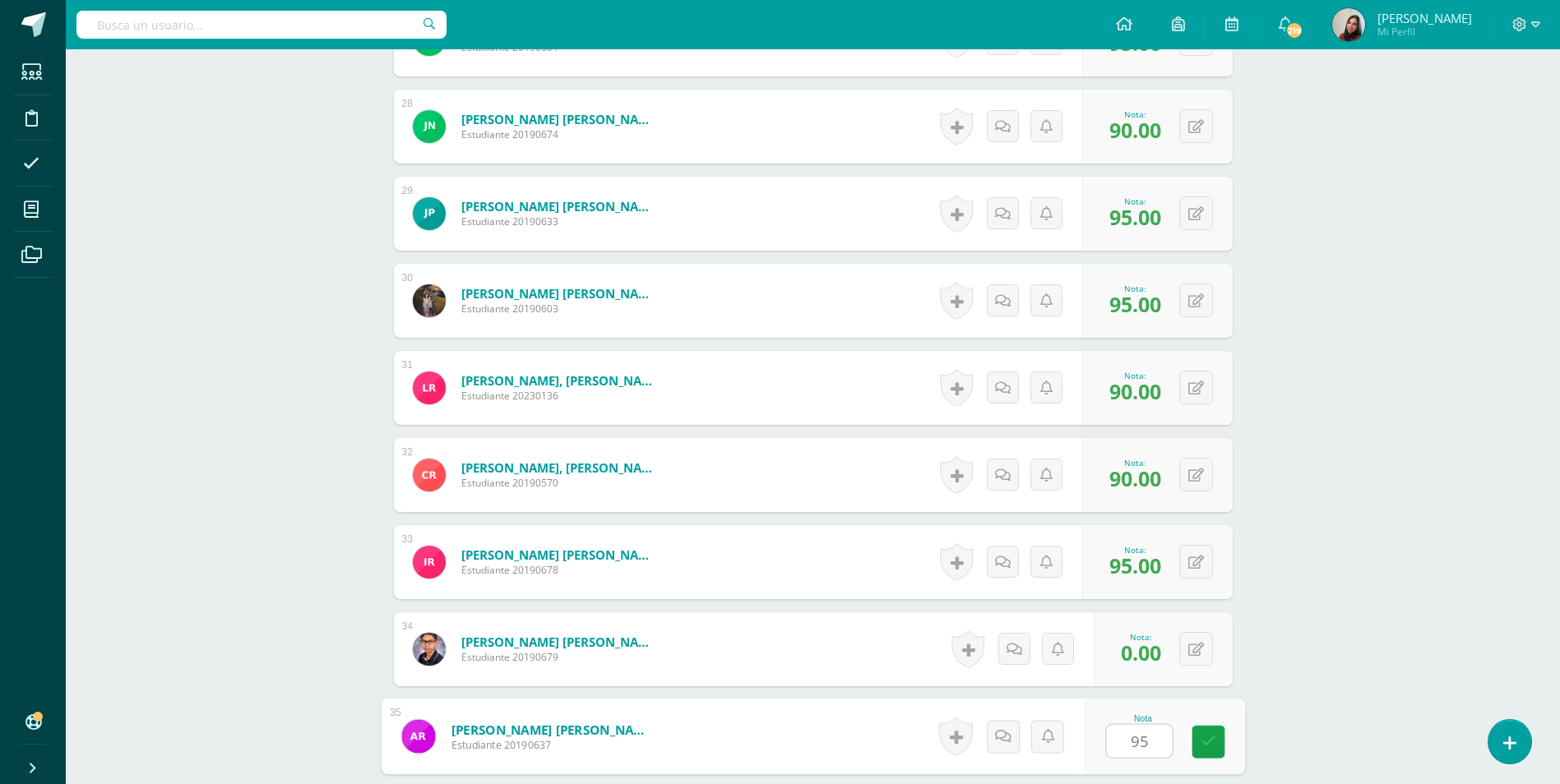
type input "95"
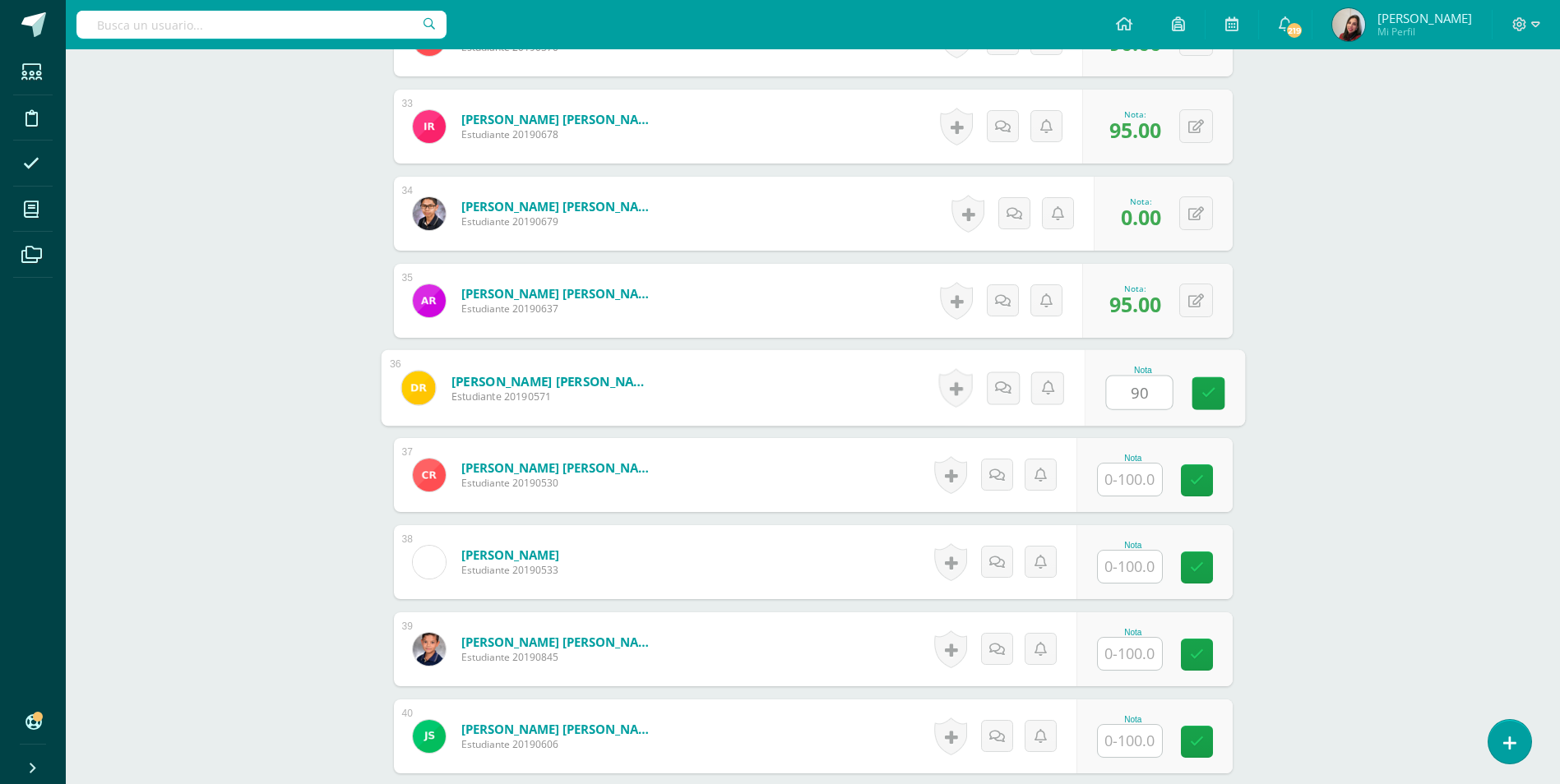
type input "90"
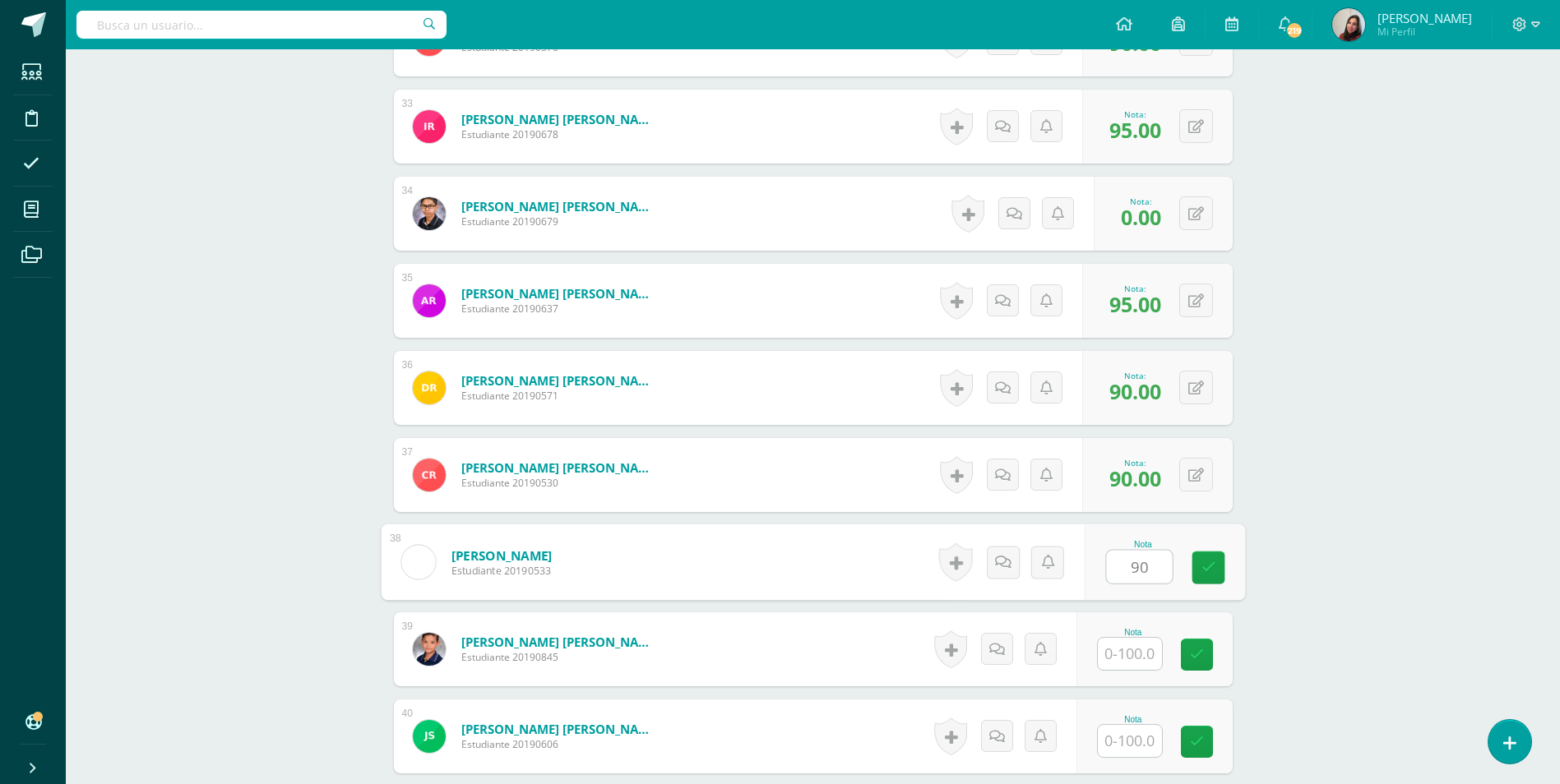
type input "90"
type input "95"
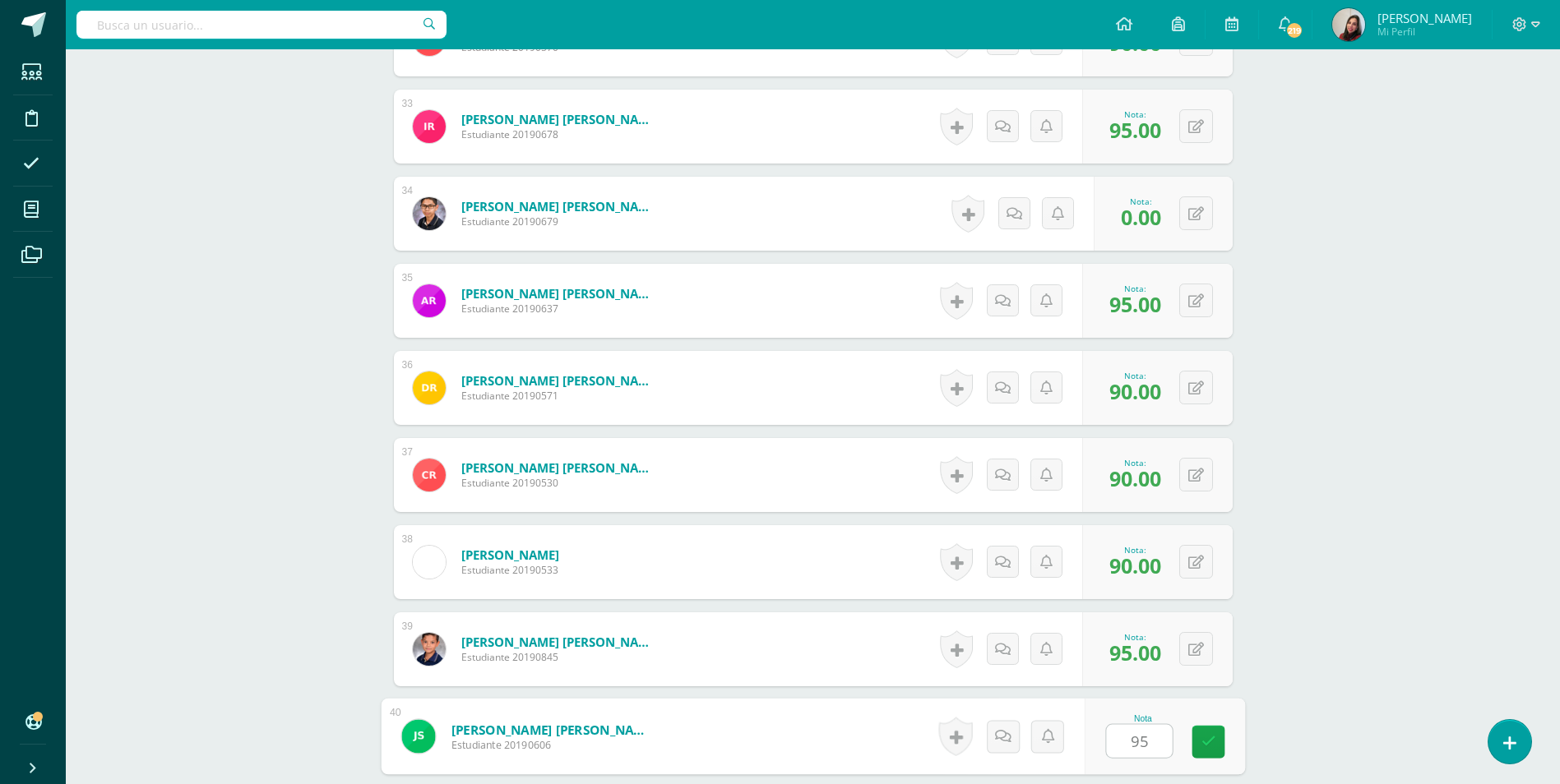
type input "95"
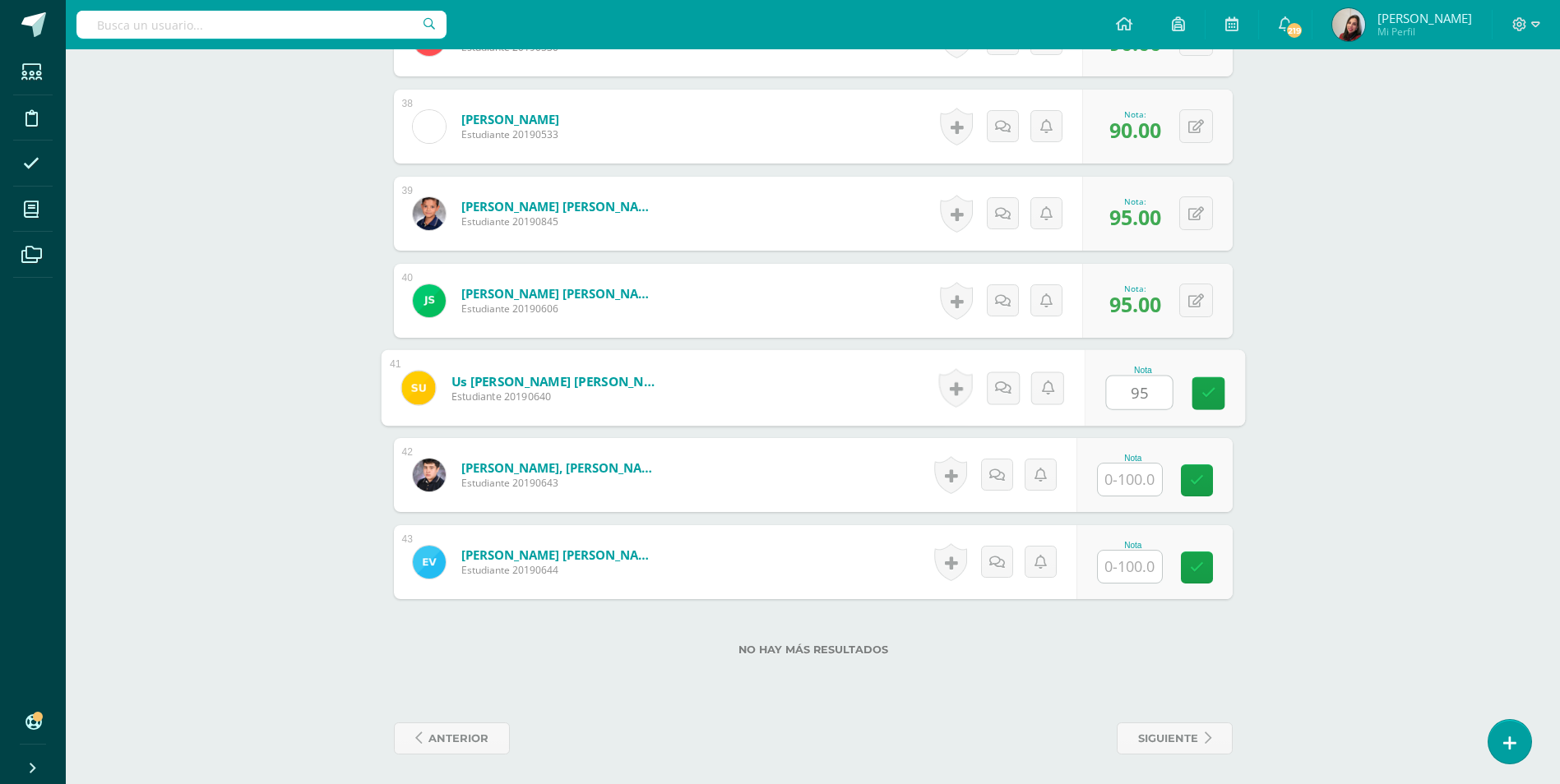
type input "95"
type input "90"
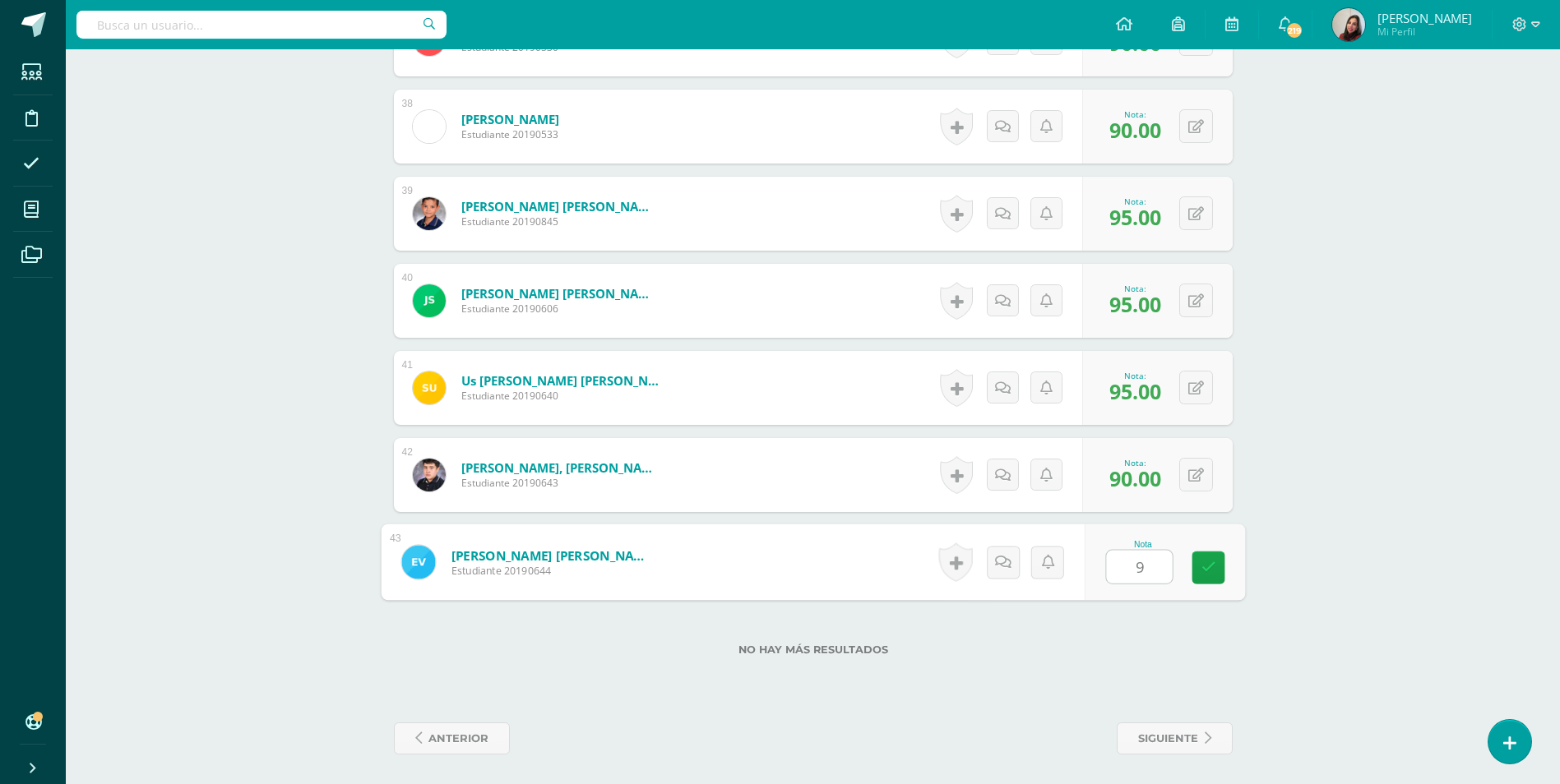
type input "95"
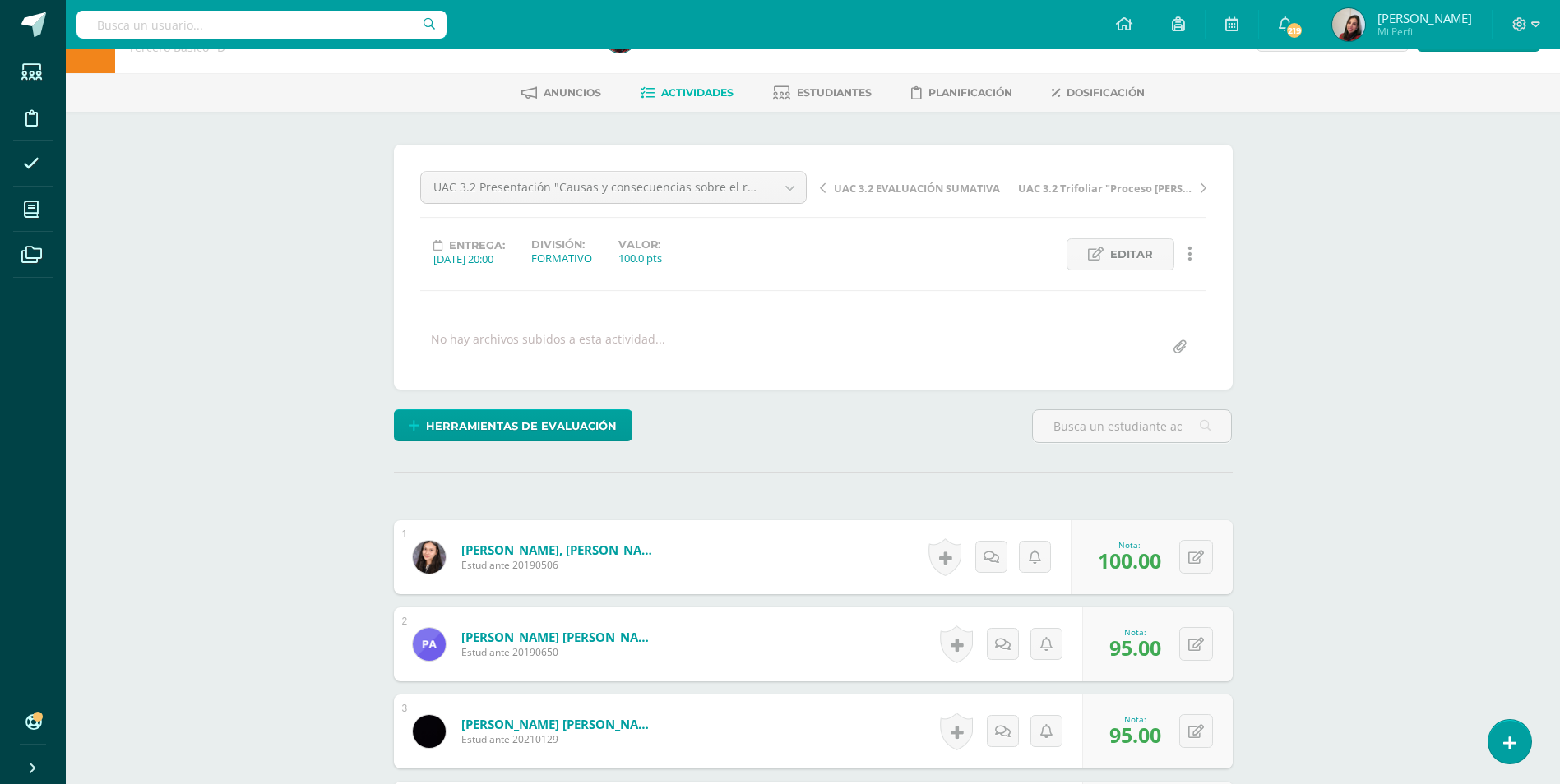
scroll to position [0, 0]
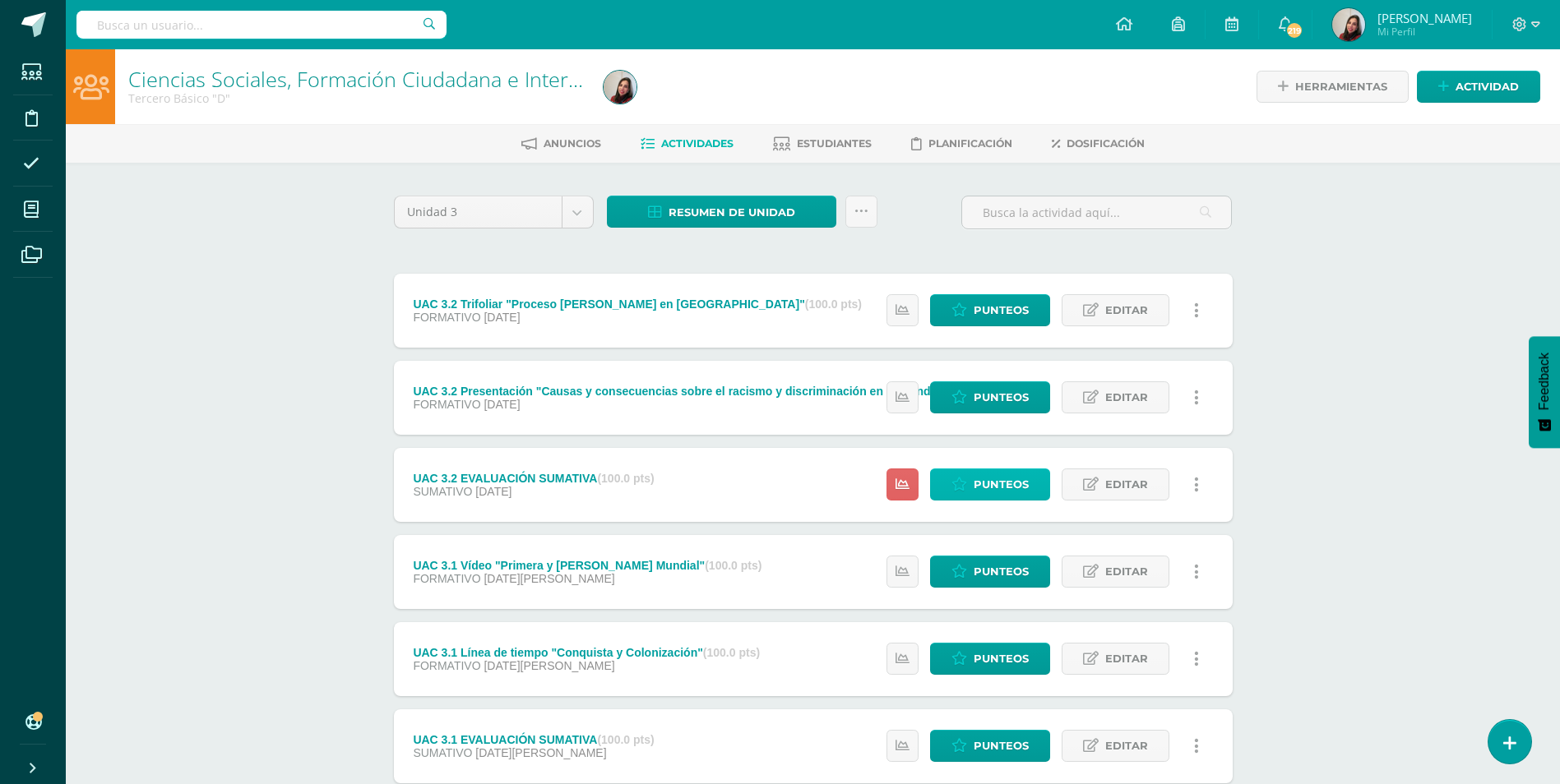
click at [980, 481] on span "Punteos" at bounding box center [1001, 485] width 55 height 31
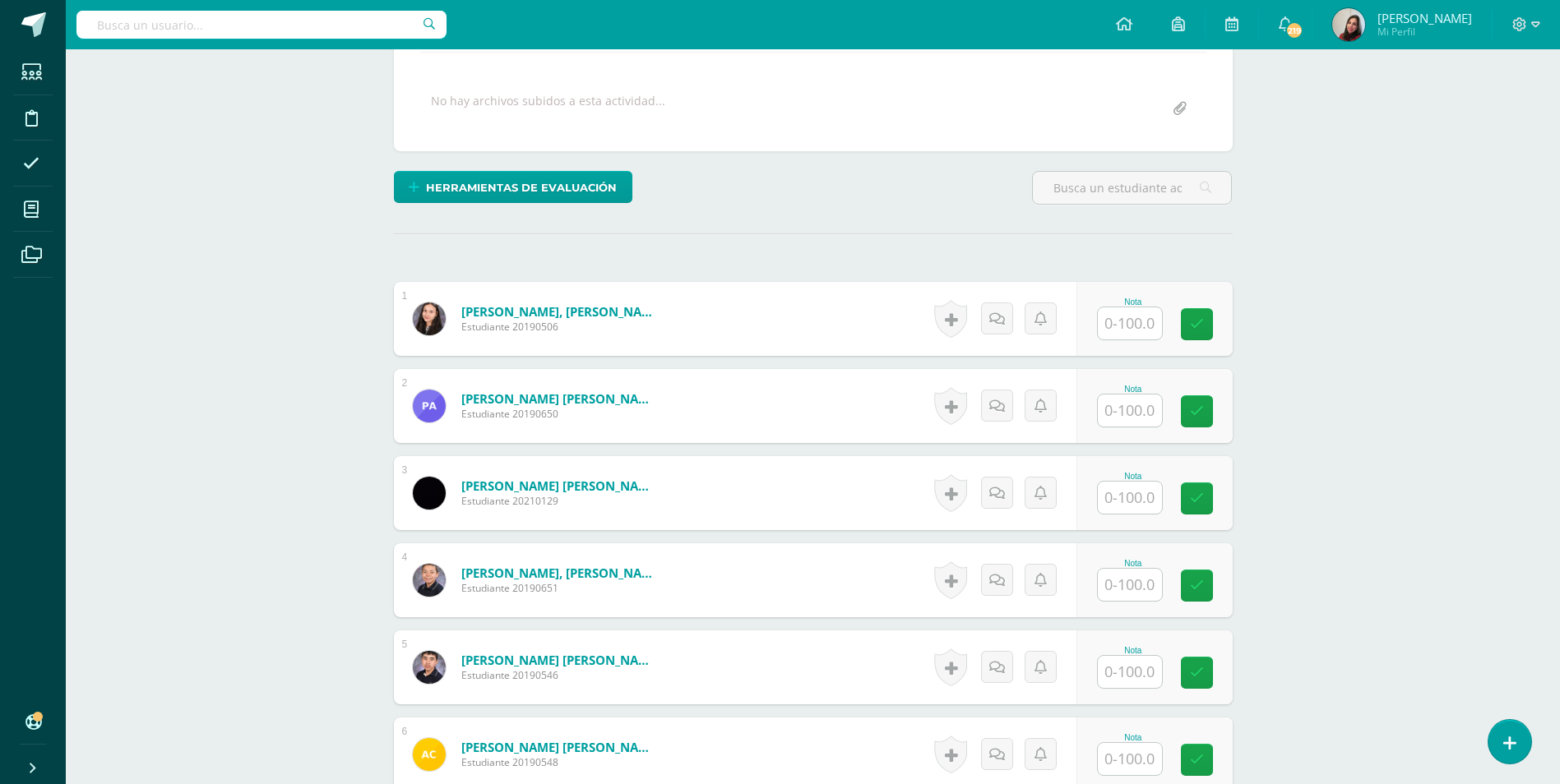
scroll to position [329, 0]
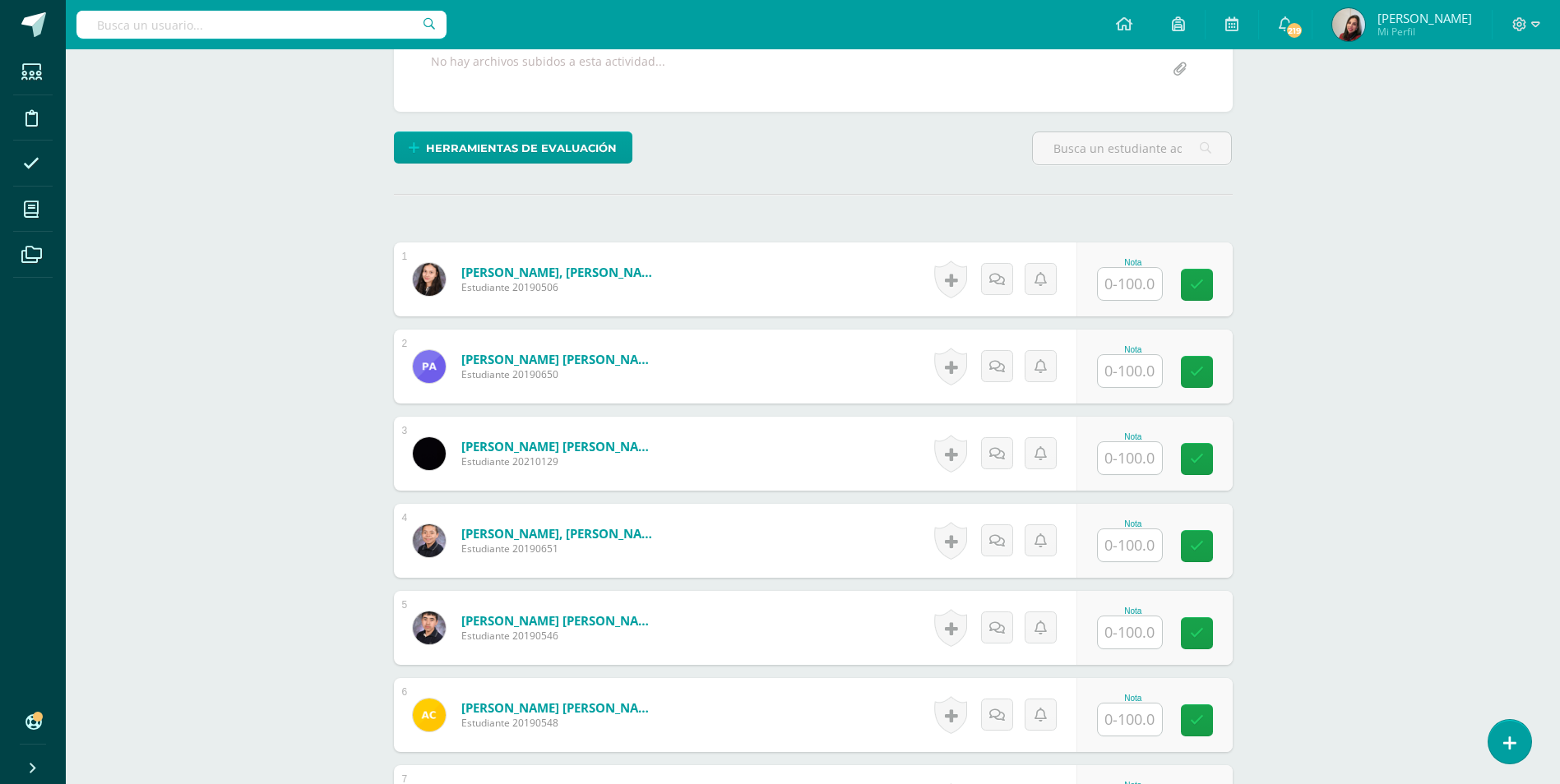
click at [1132, 271] on input "text" at bounding box center [1130, 284] width 64 height 32
type input "85"
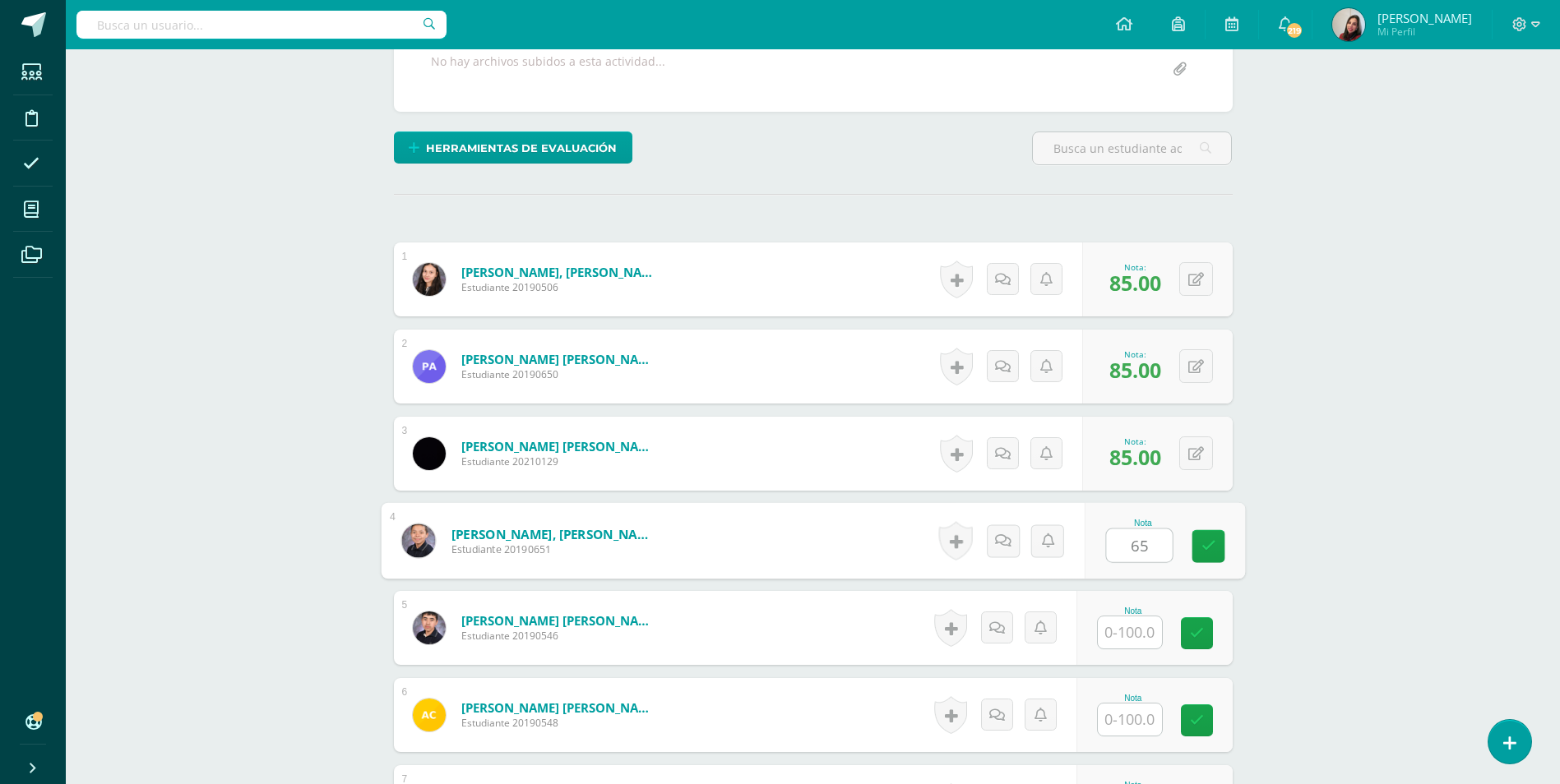
type input "65"
type input "85"
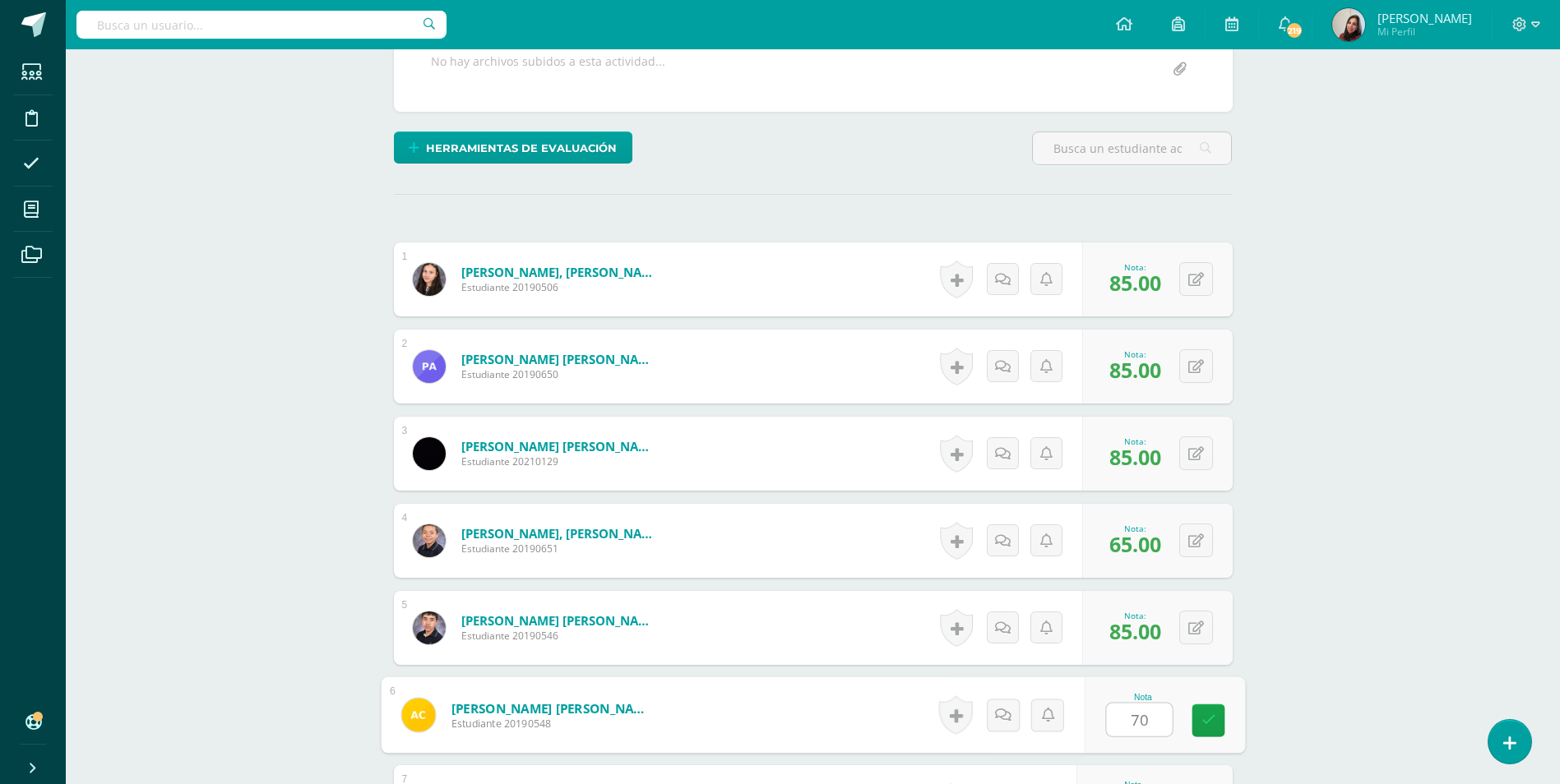
type input "70"
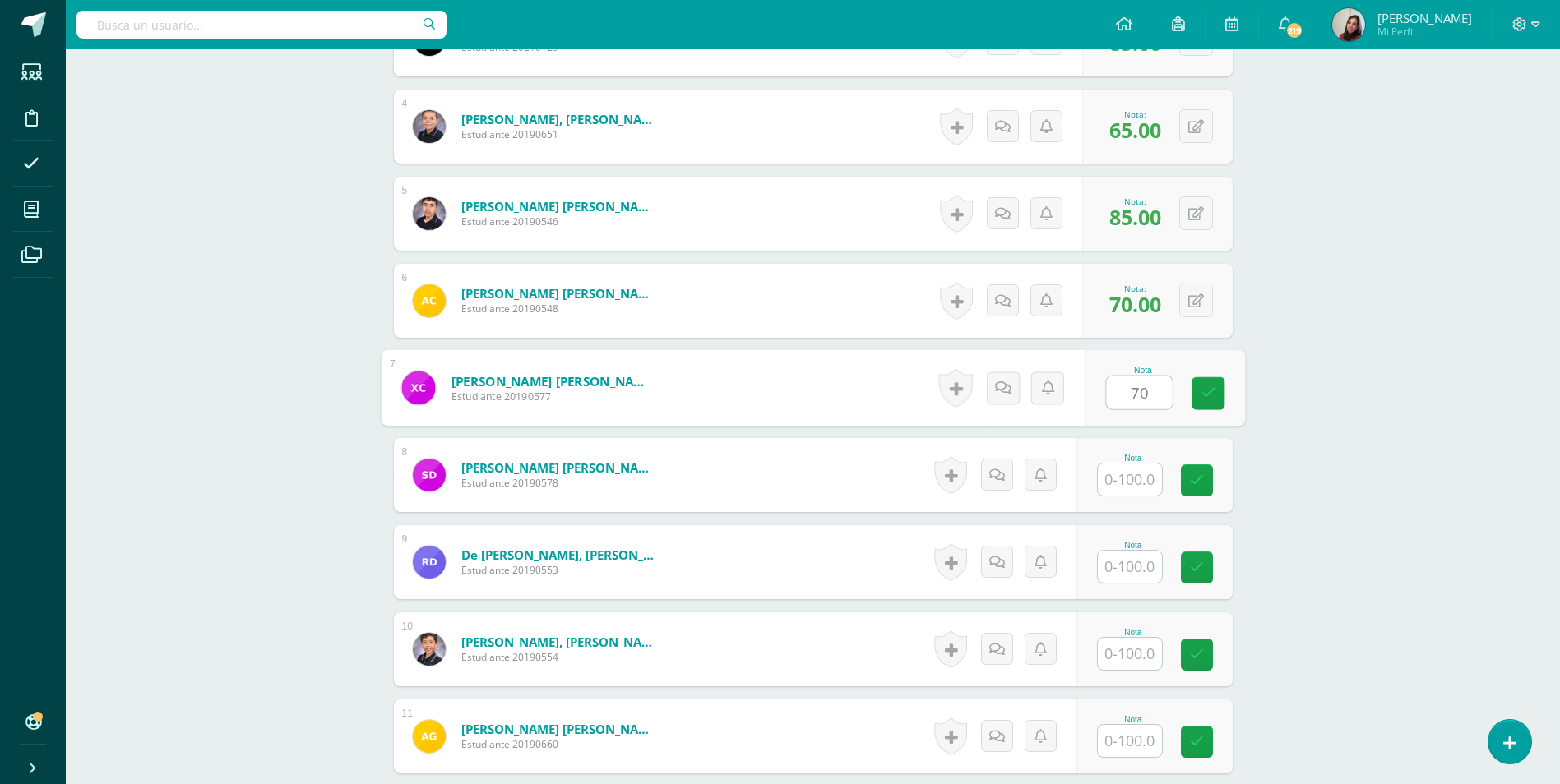
type input "70"
type input "85"
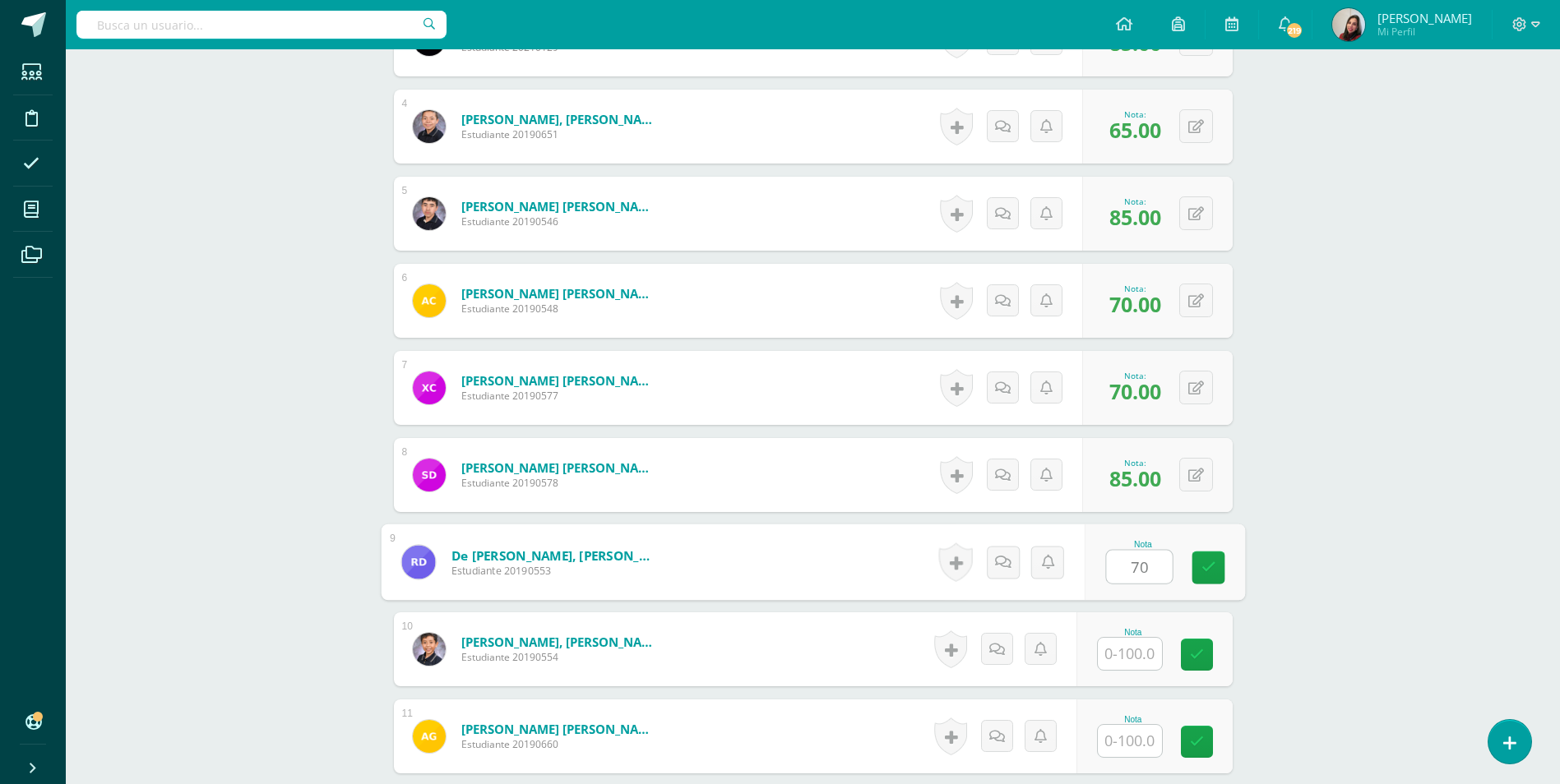
type input "70"
type input "80"
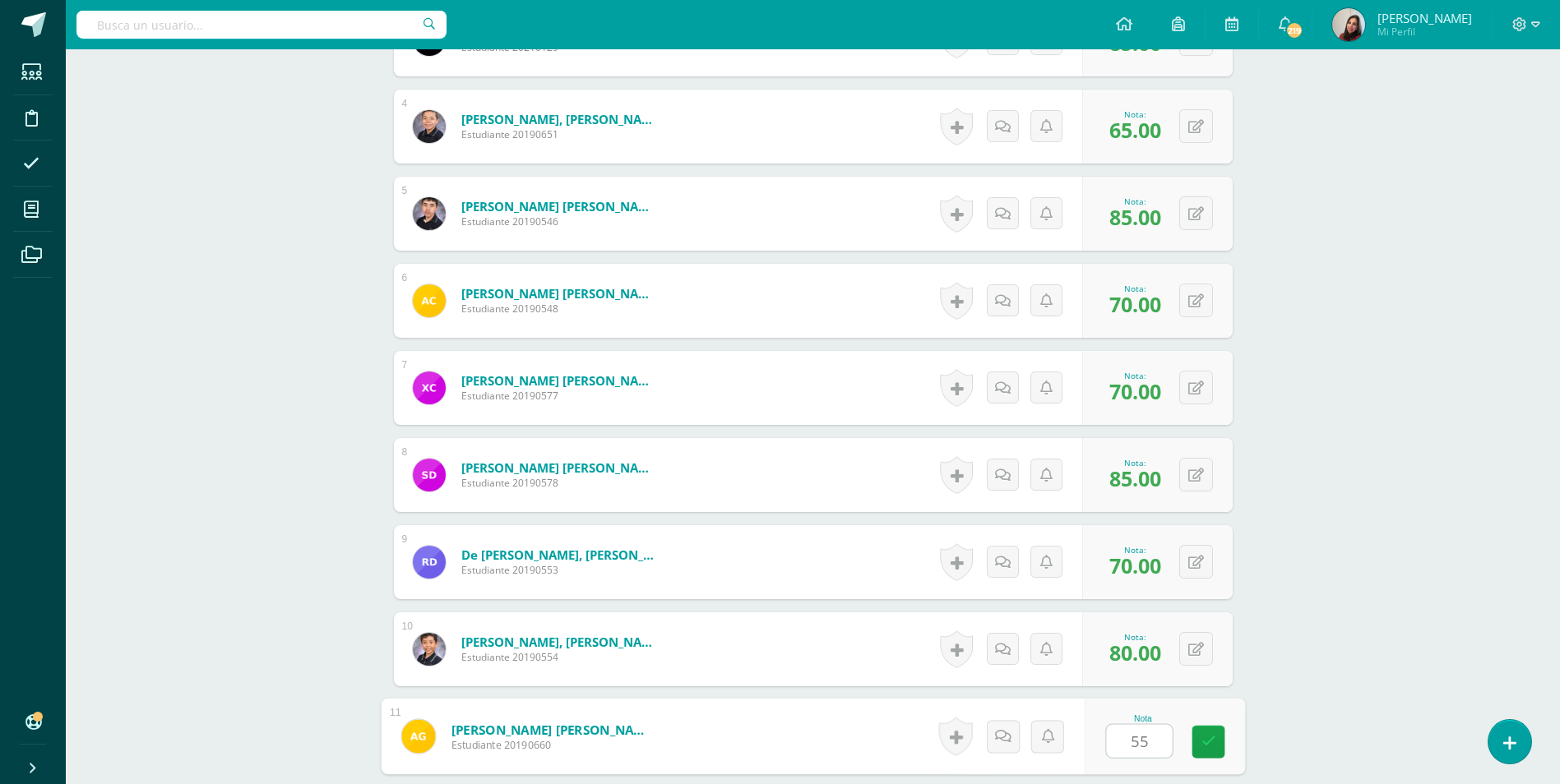
type input "55"
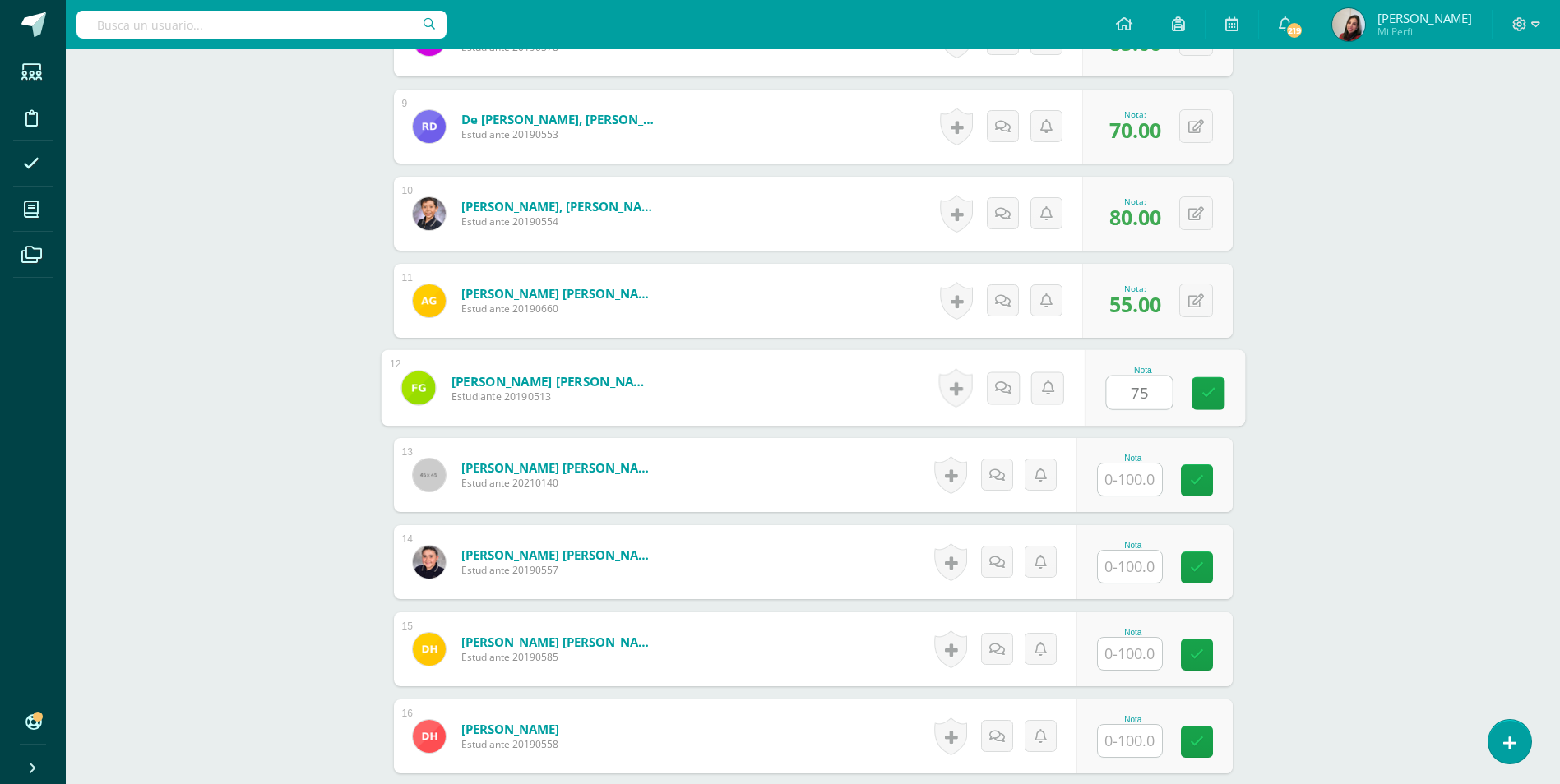
type input "75"
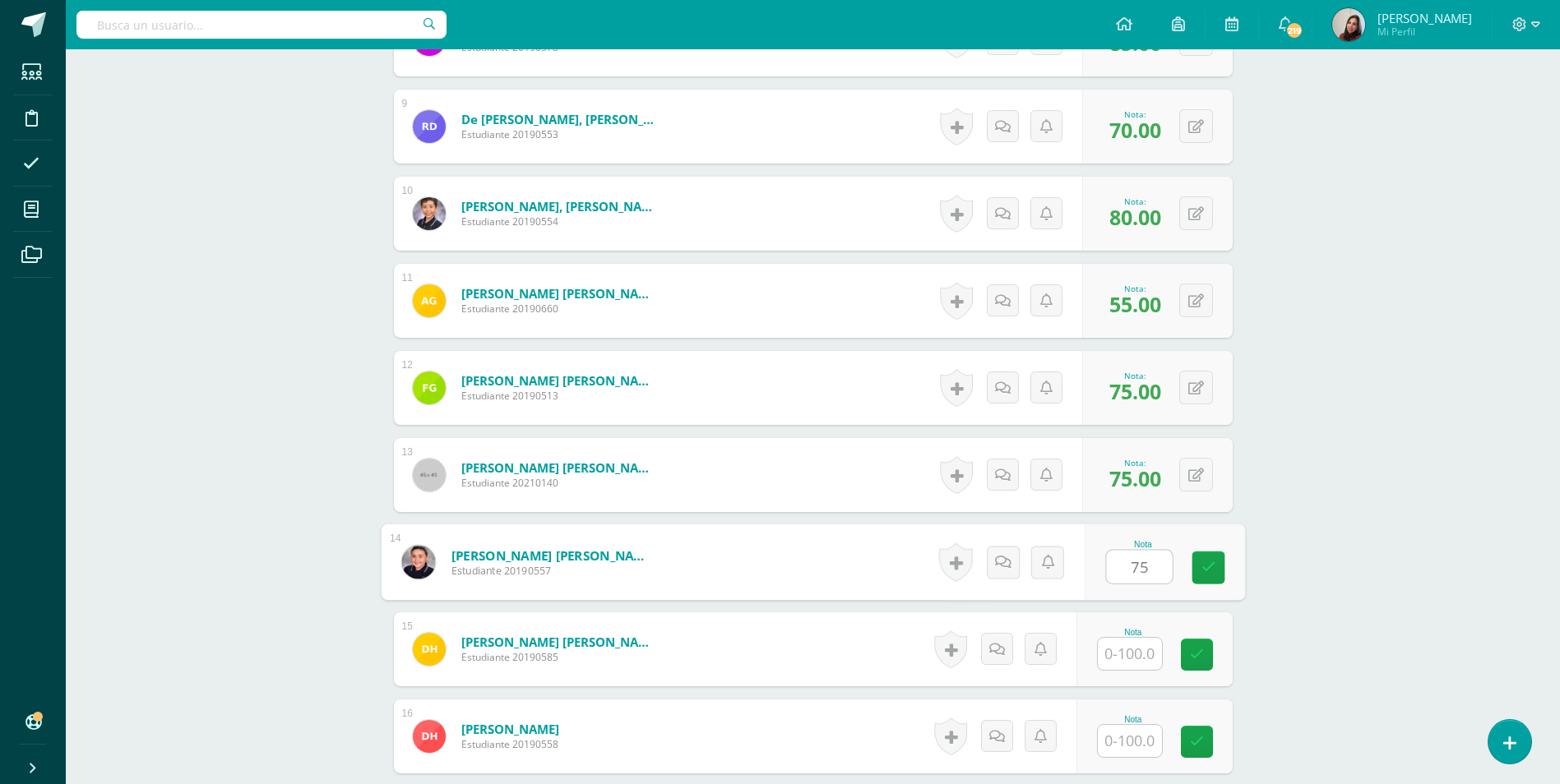
type input "75"
type input "55"
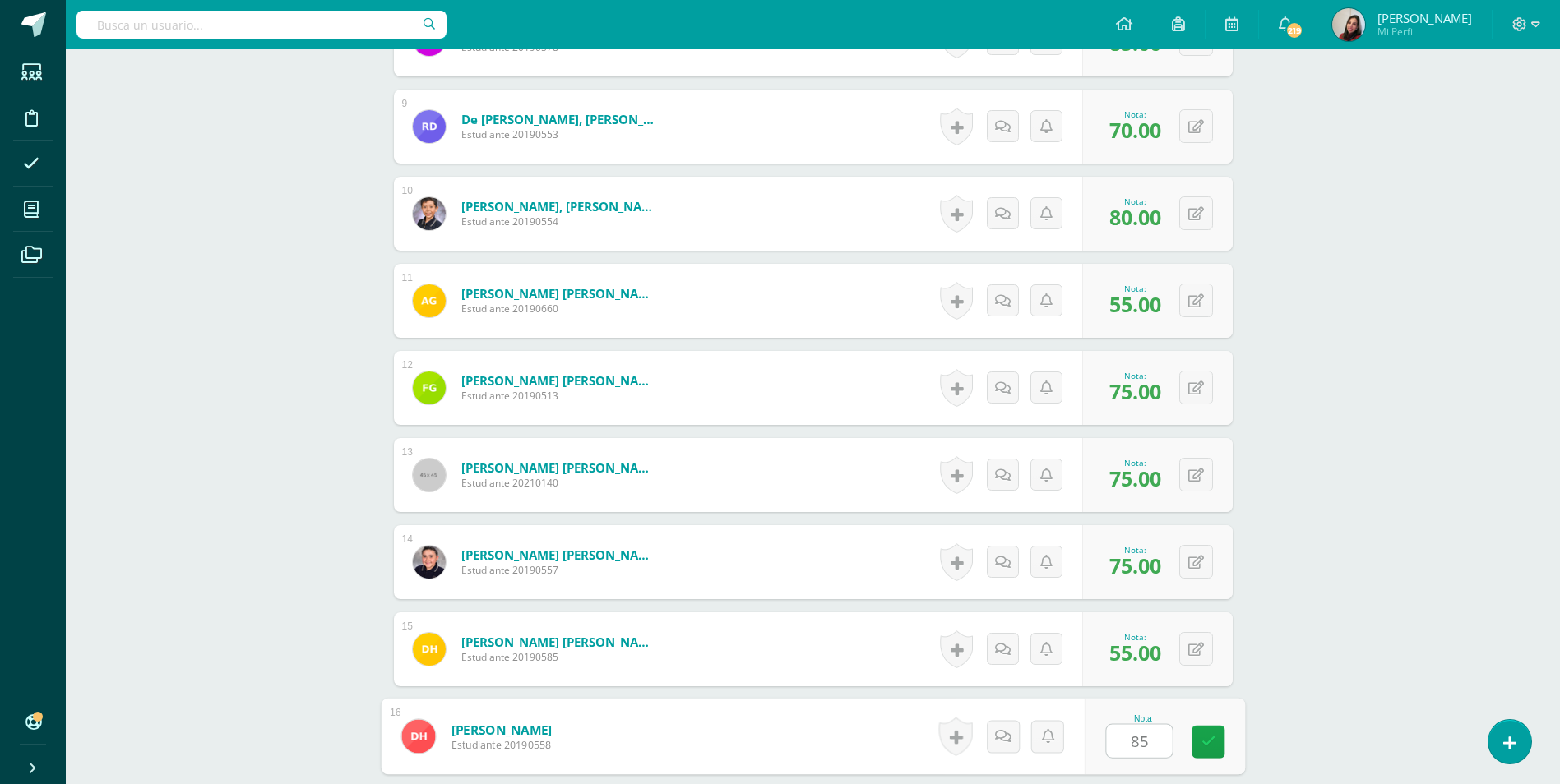
type input "85"
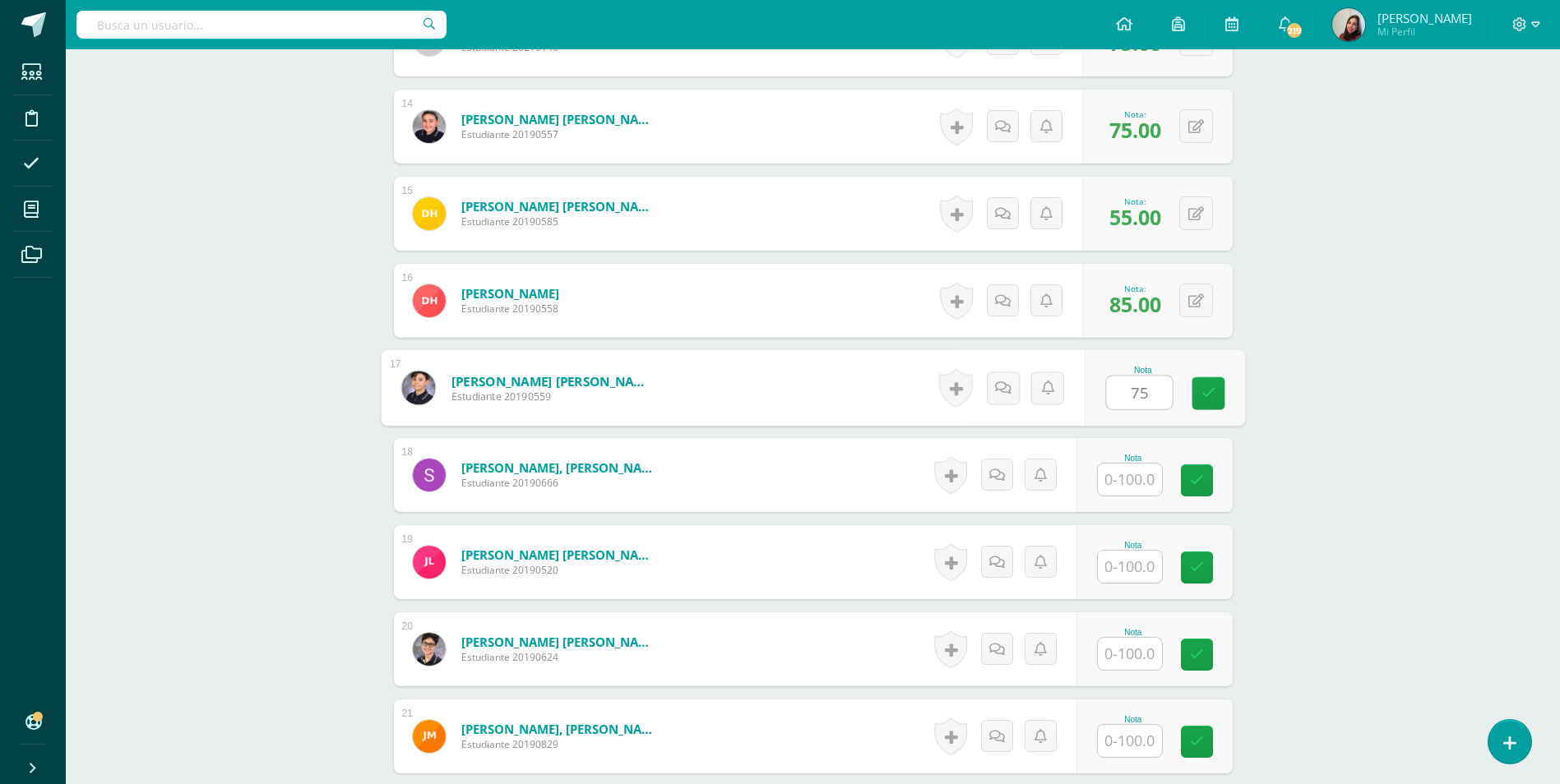
type input "75"
type input "80"
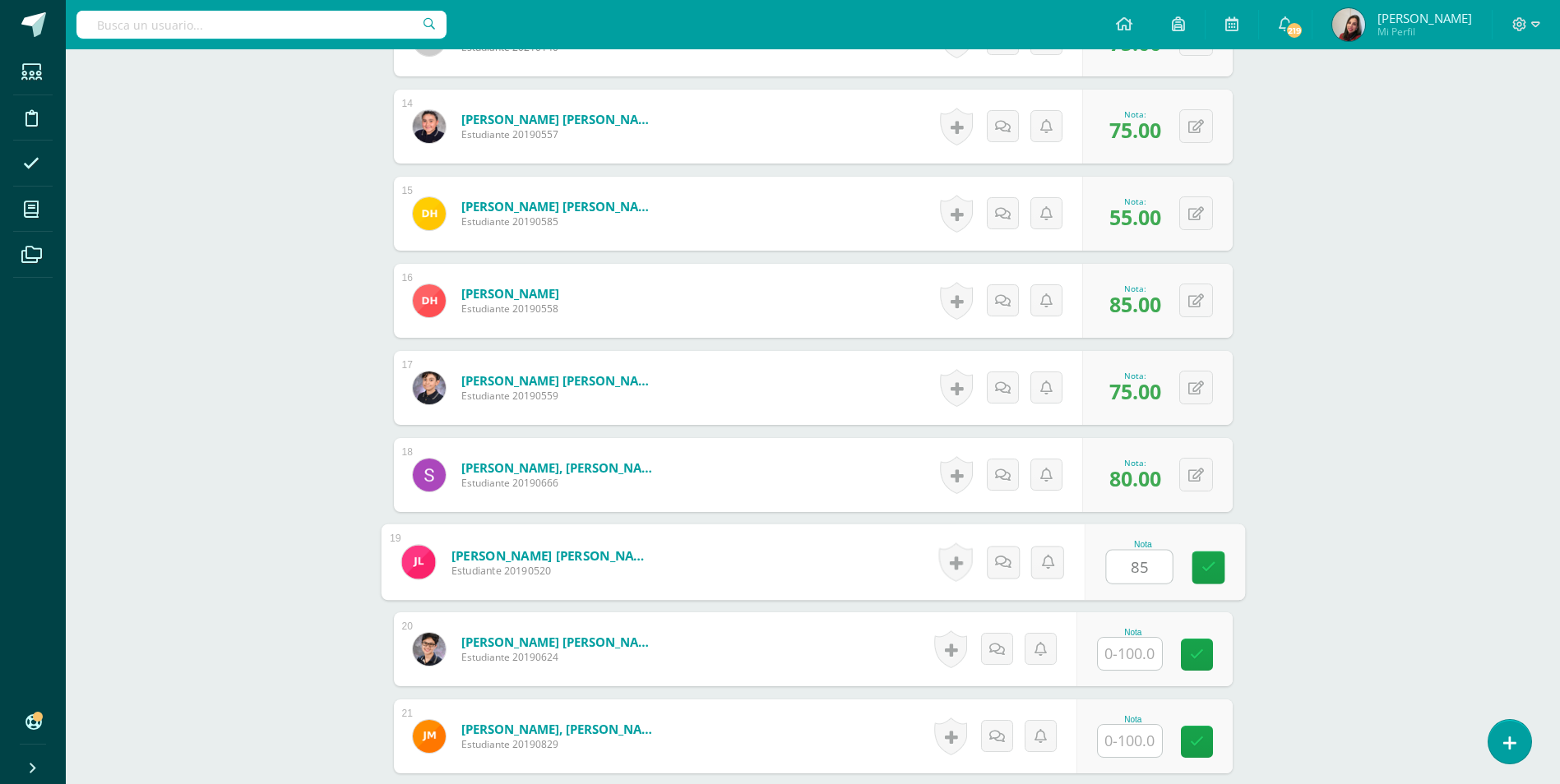
type input "85"
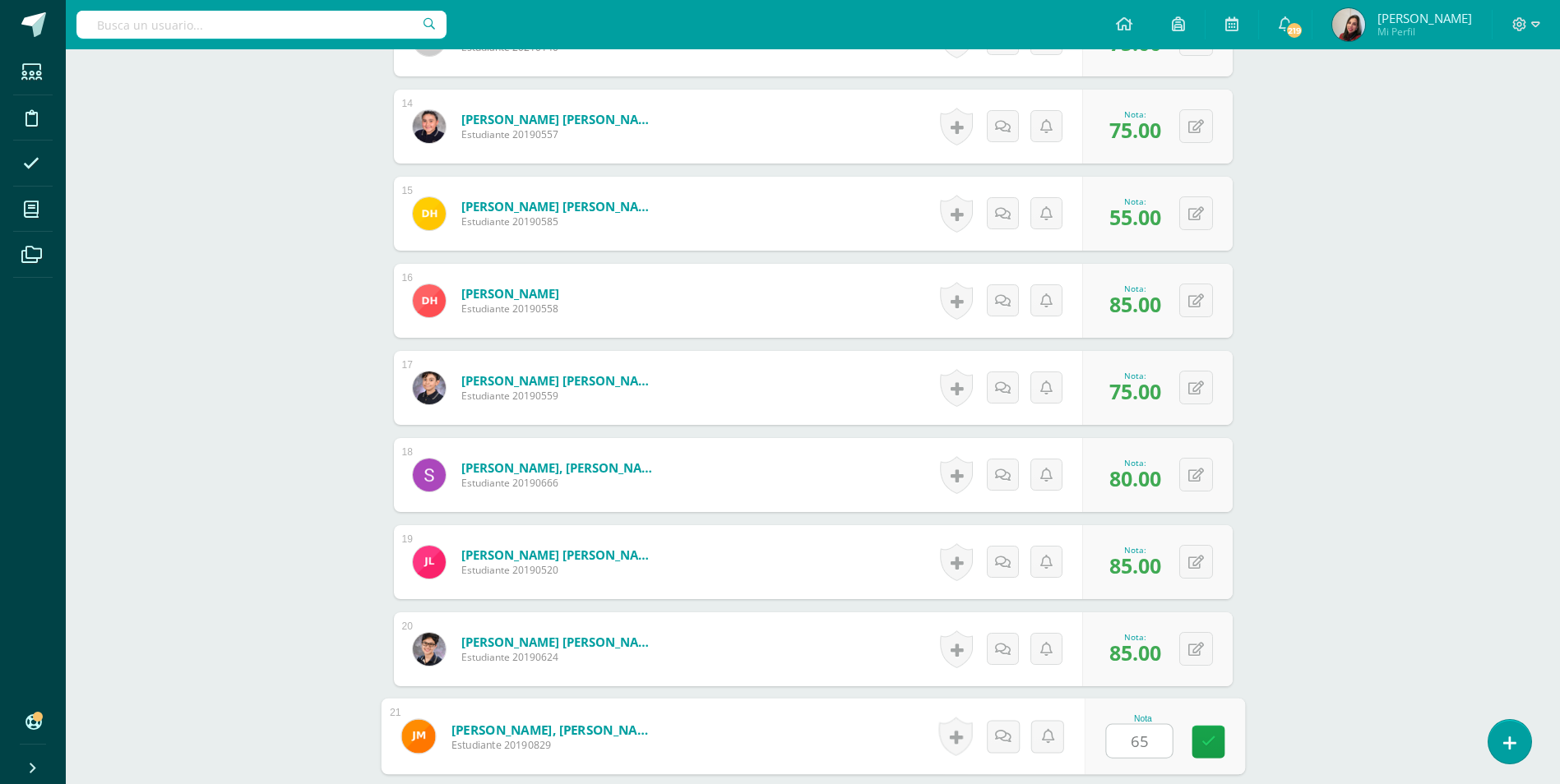
type input "65"
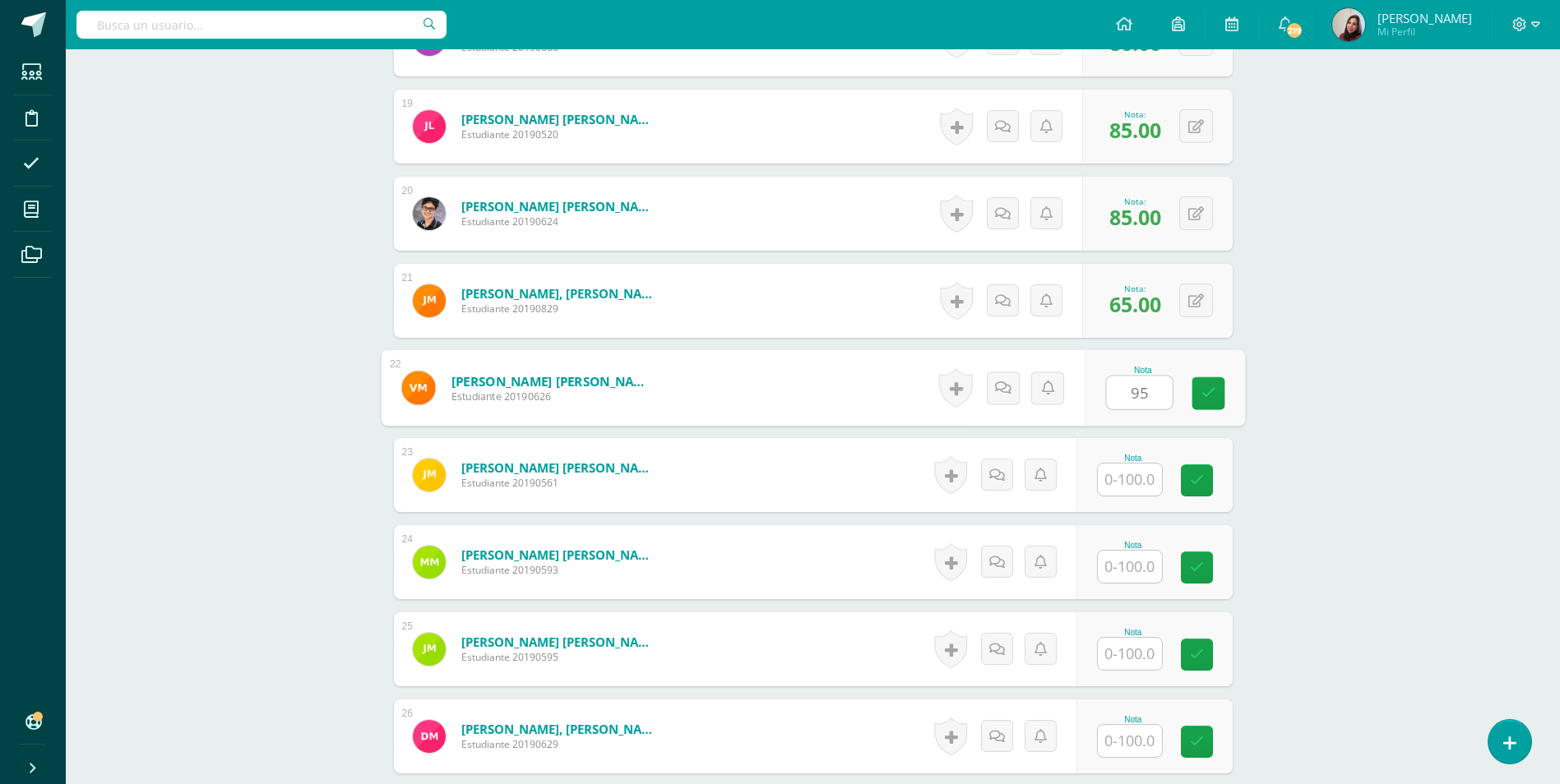
type input "95"
type input "85"
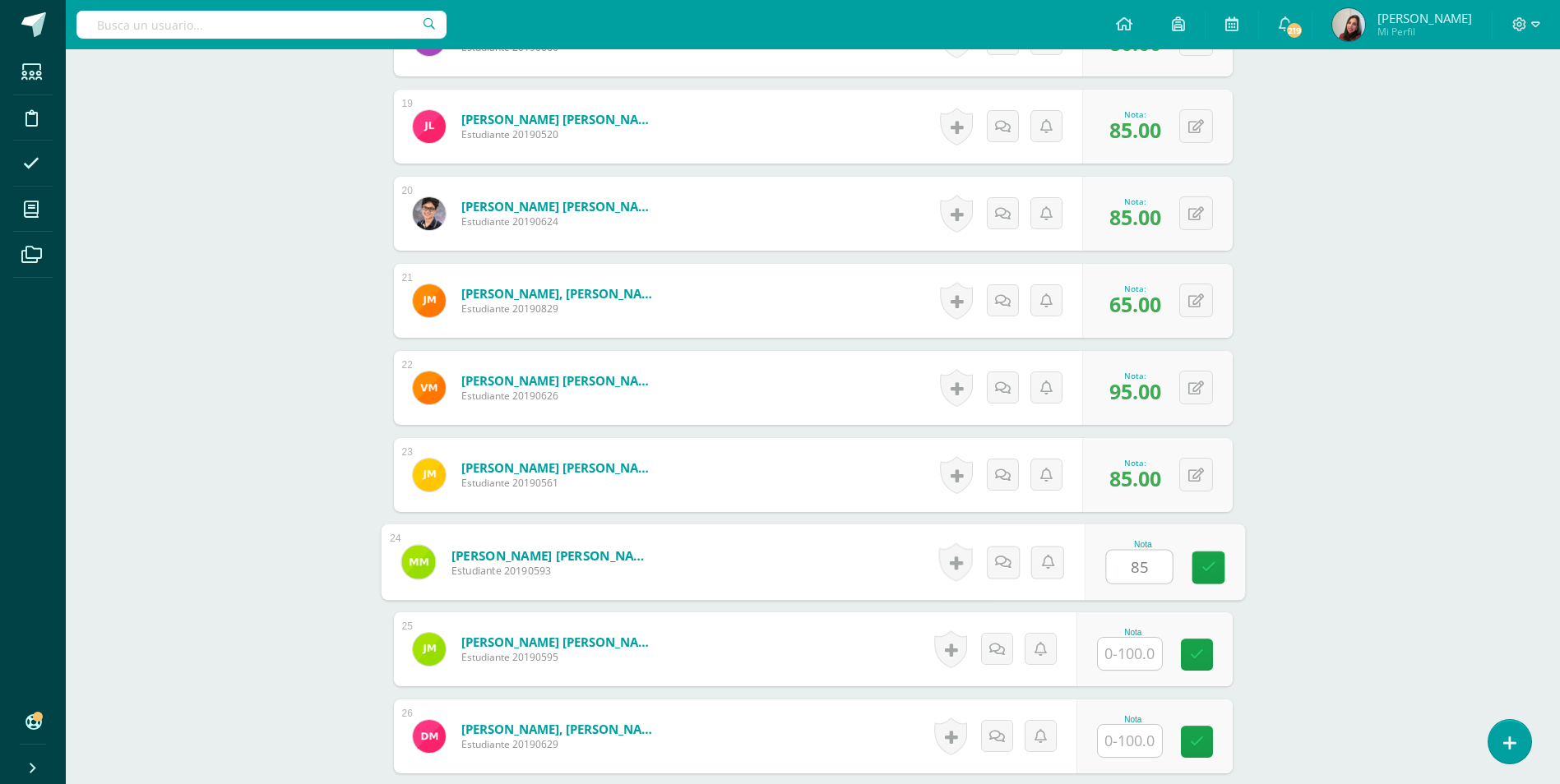
type input "85"
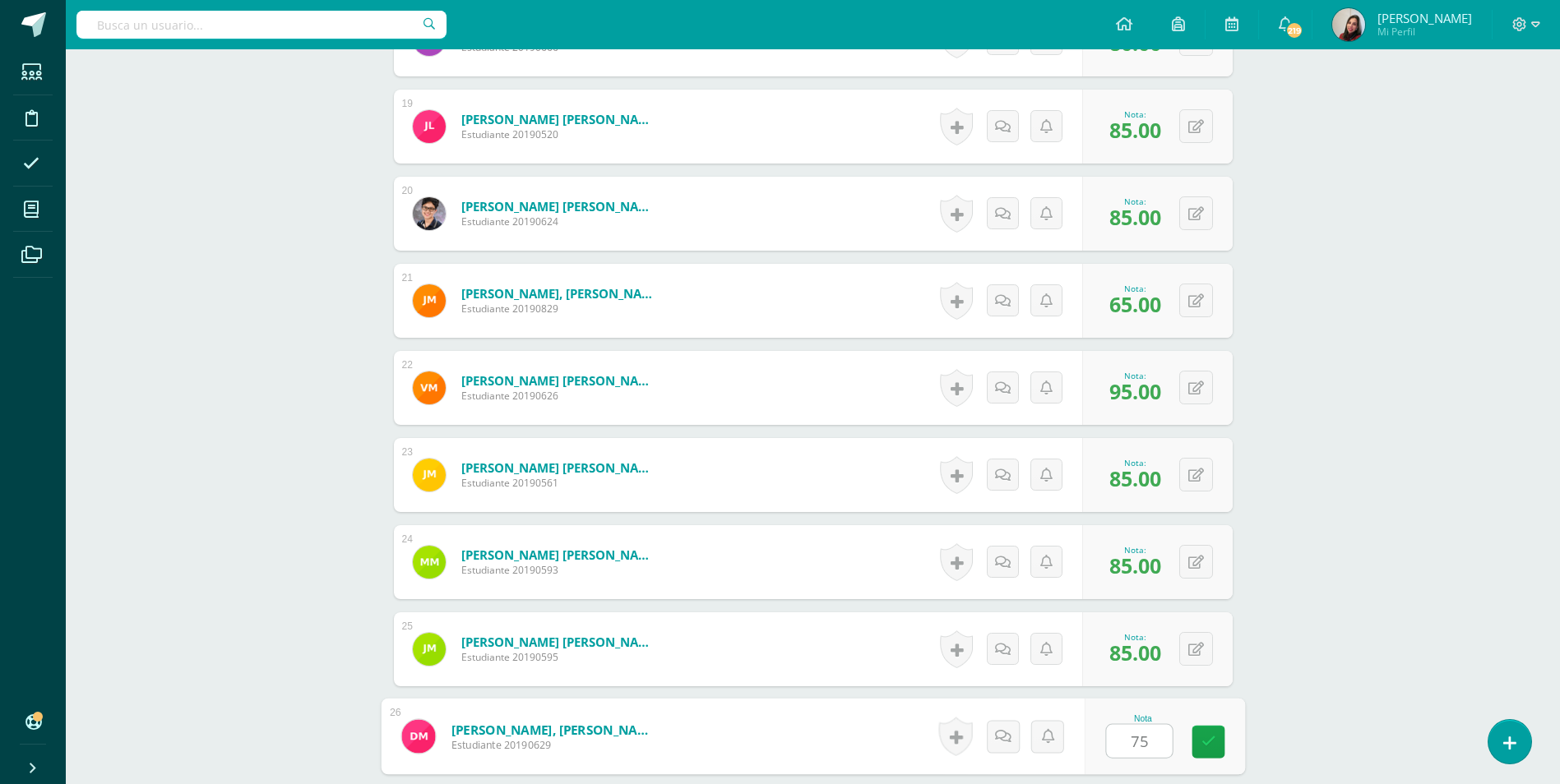
type input "75"
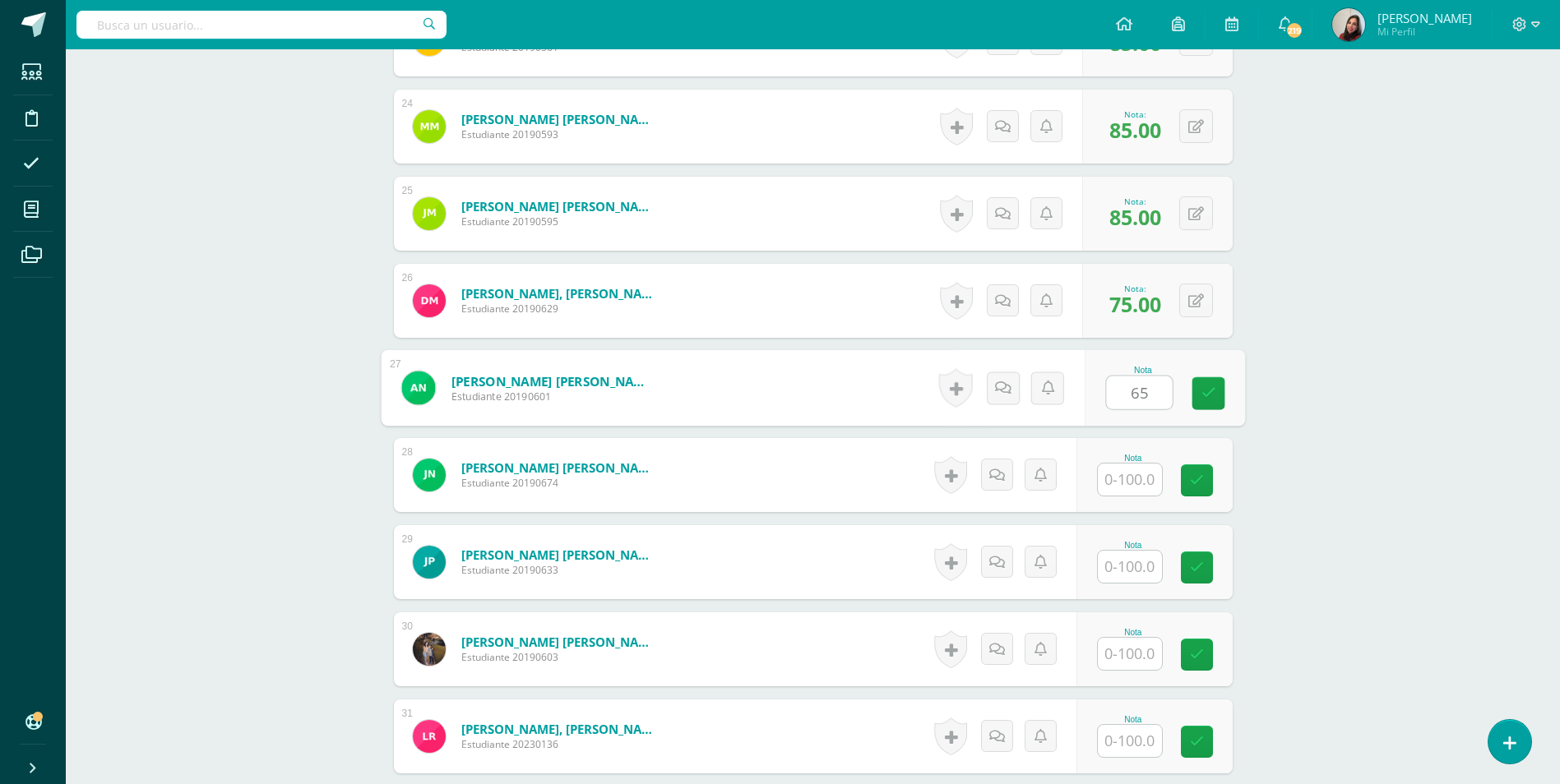
type input "65"
type input "70"
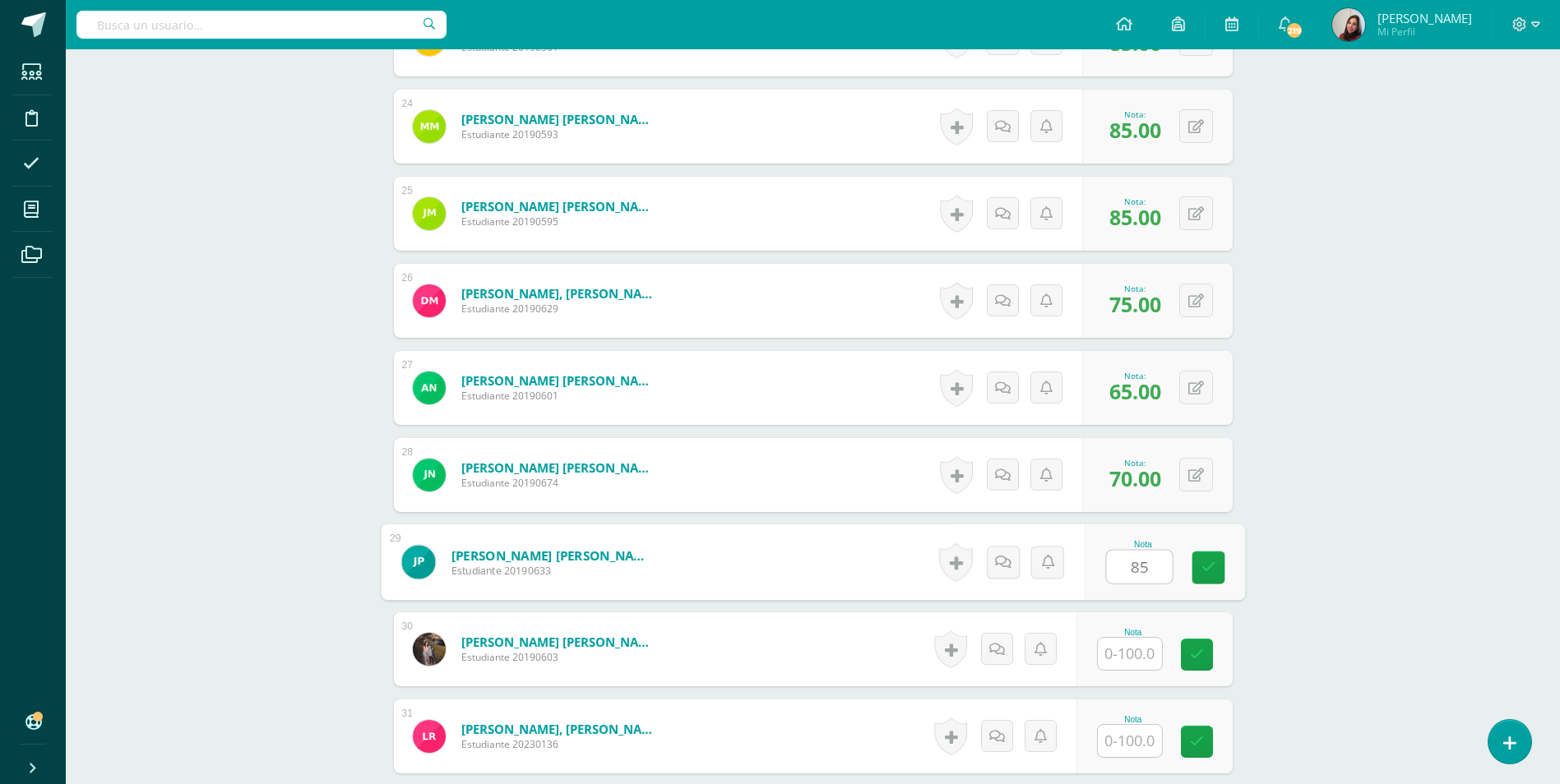
type input "85"
type input "70"
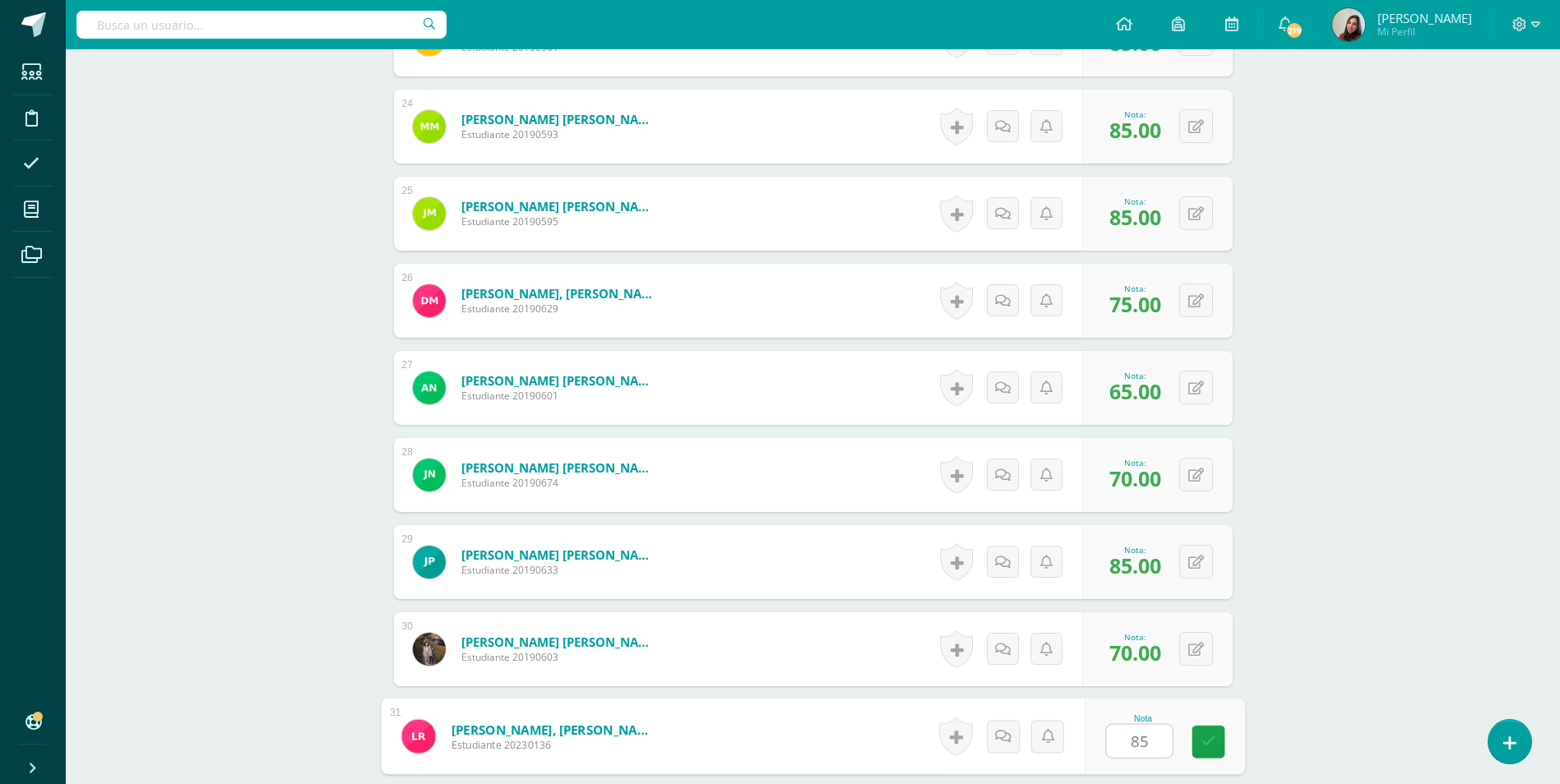
type input "85"
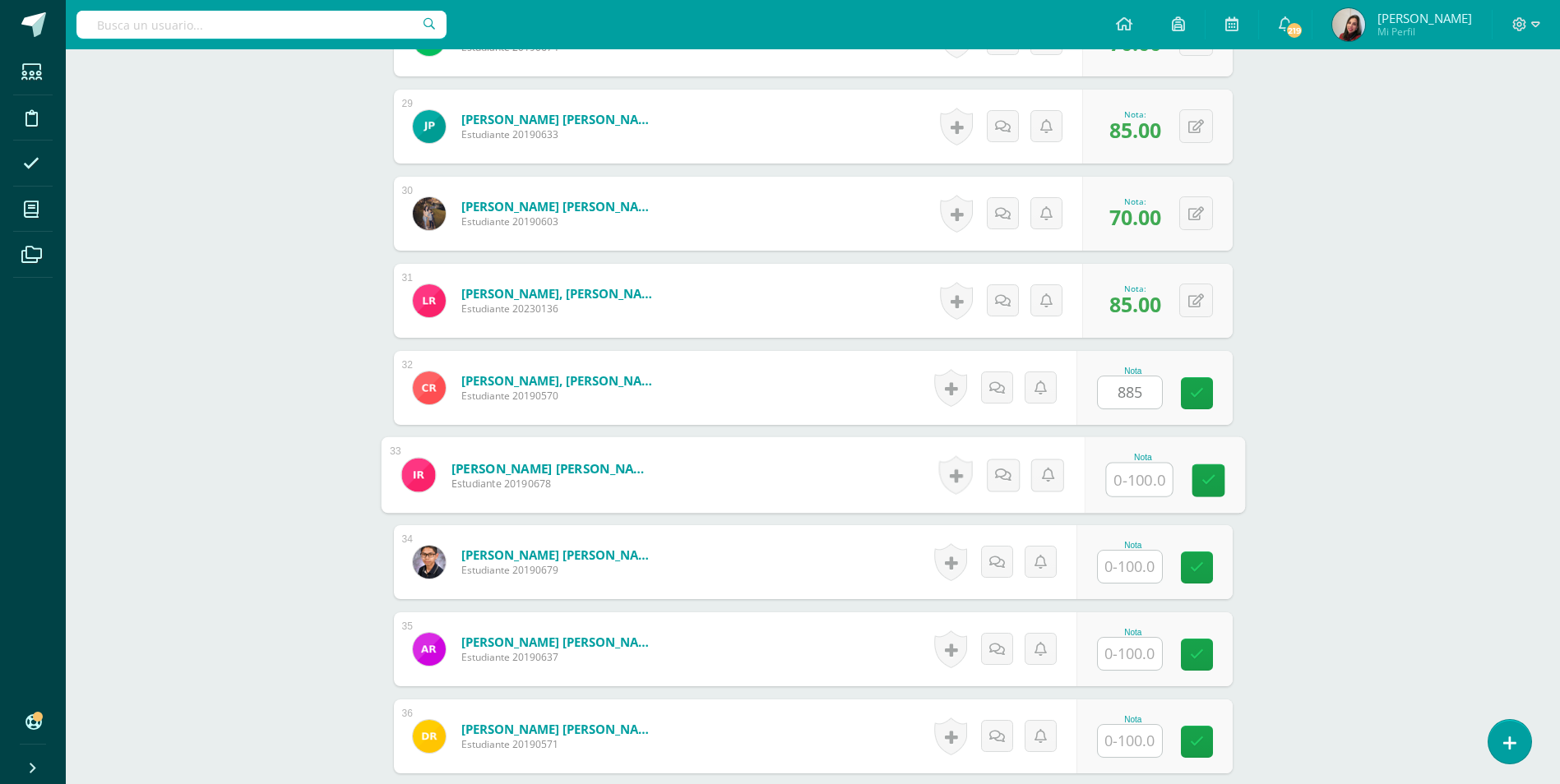
type input "0"
type input "85"
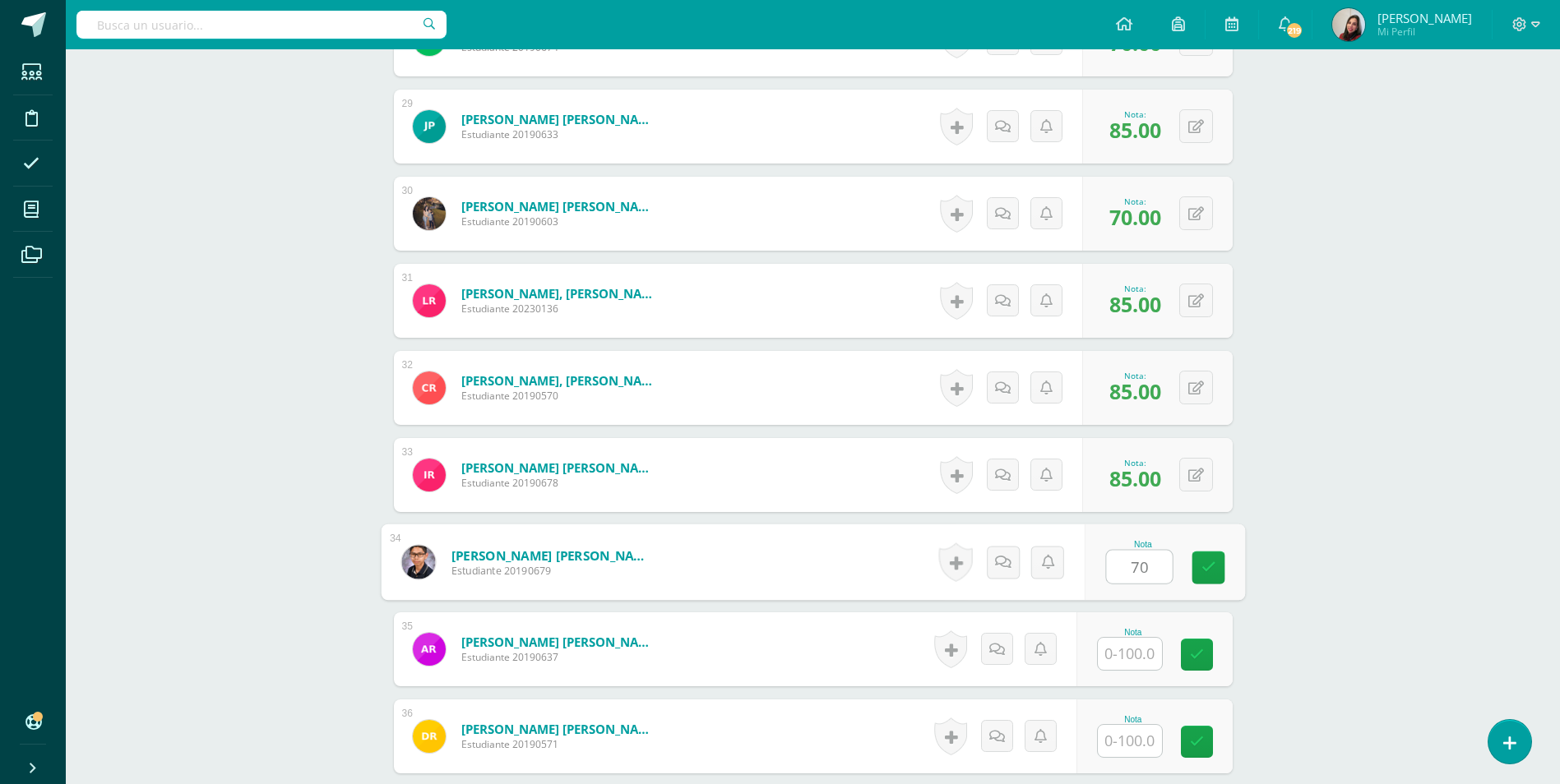
type input "70"
type input "0"
type input "50"
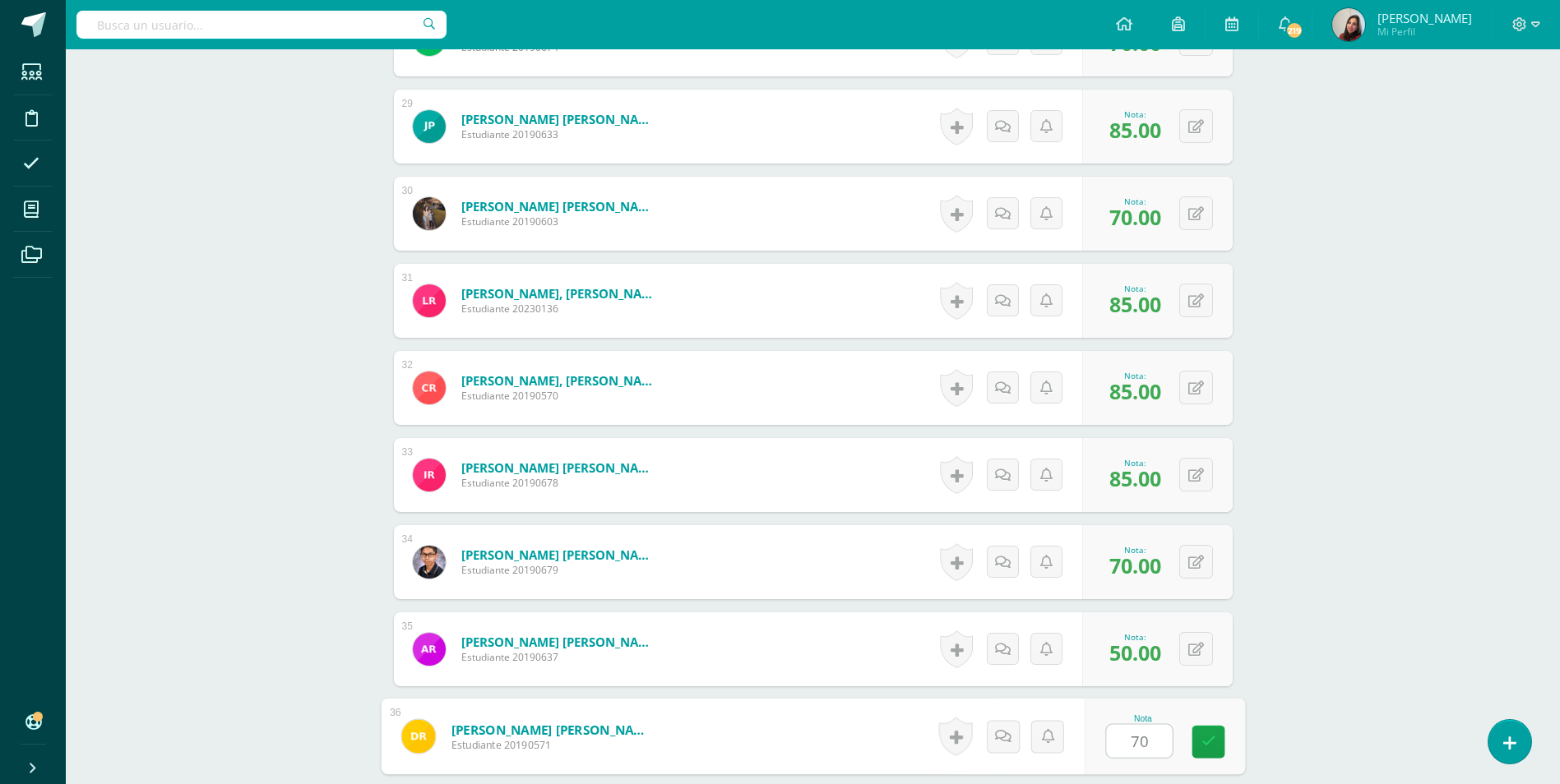
type input "70"
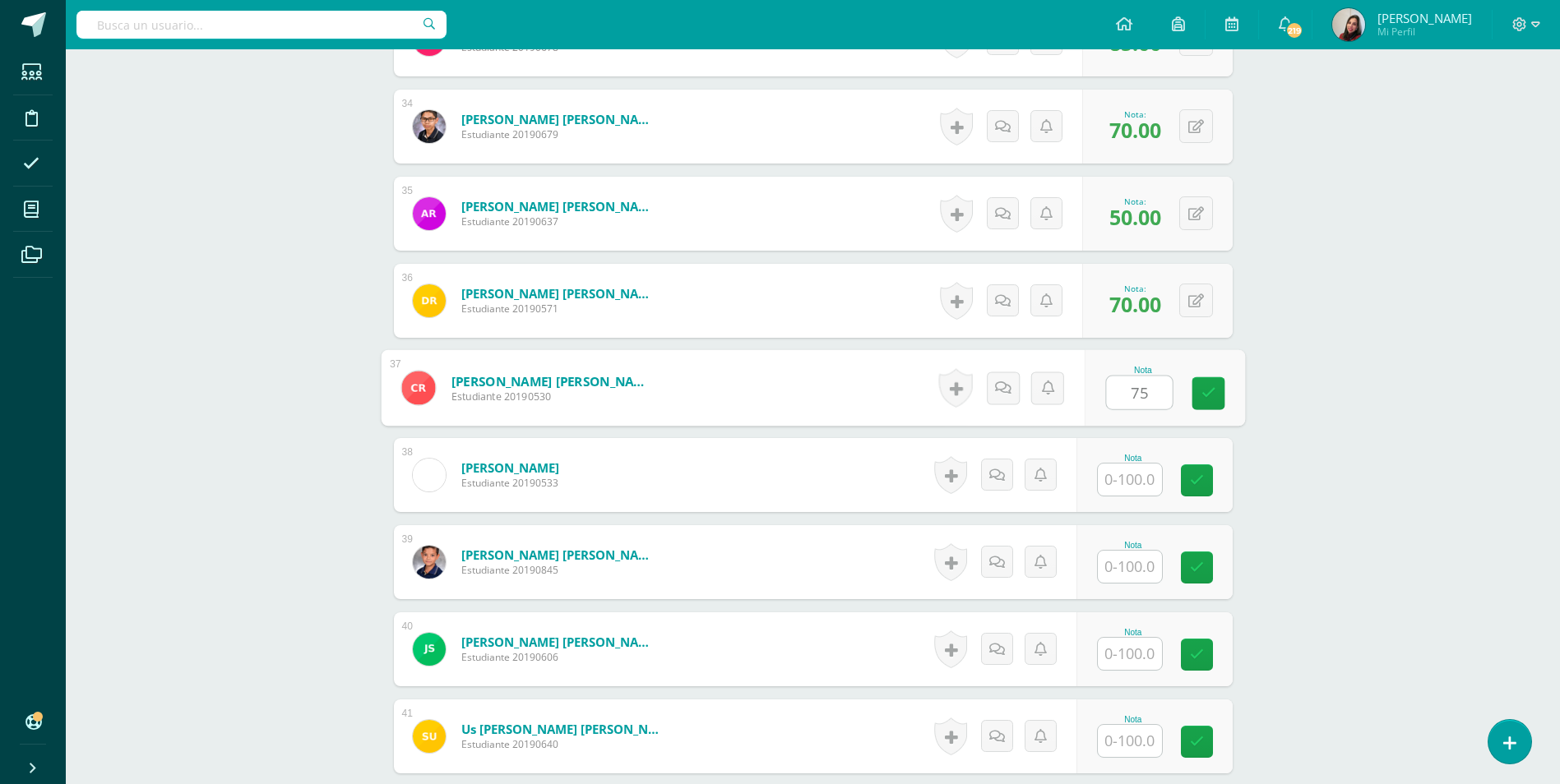
type input "75"
type input "85"
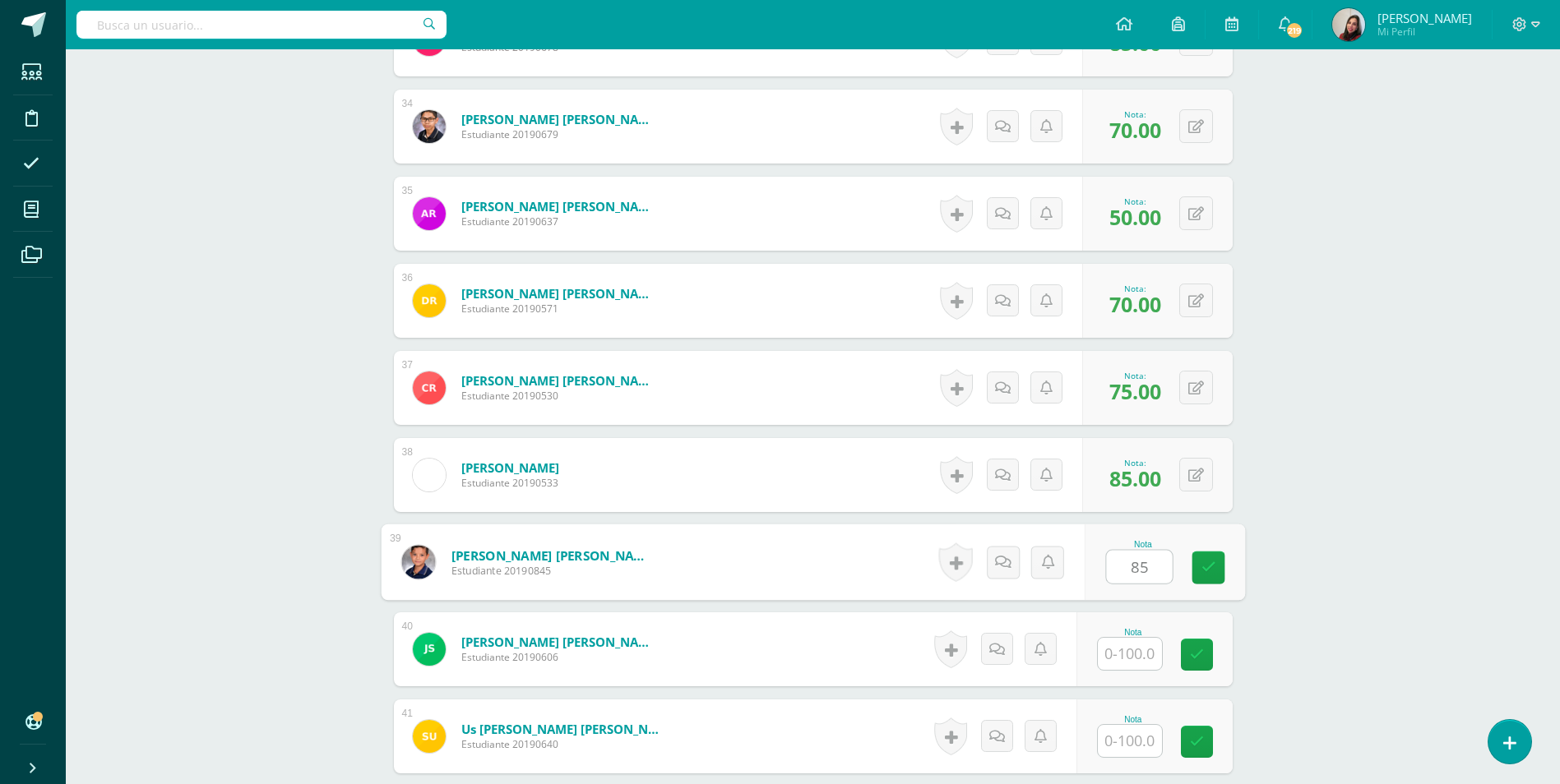
type input "85"
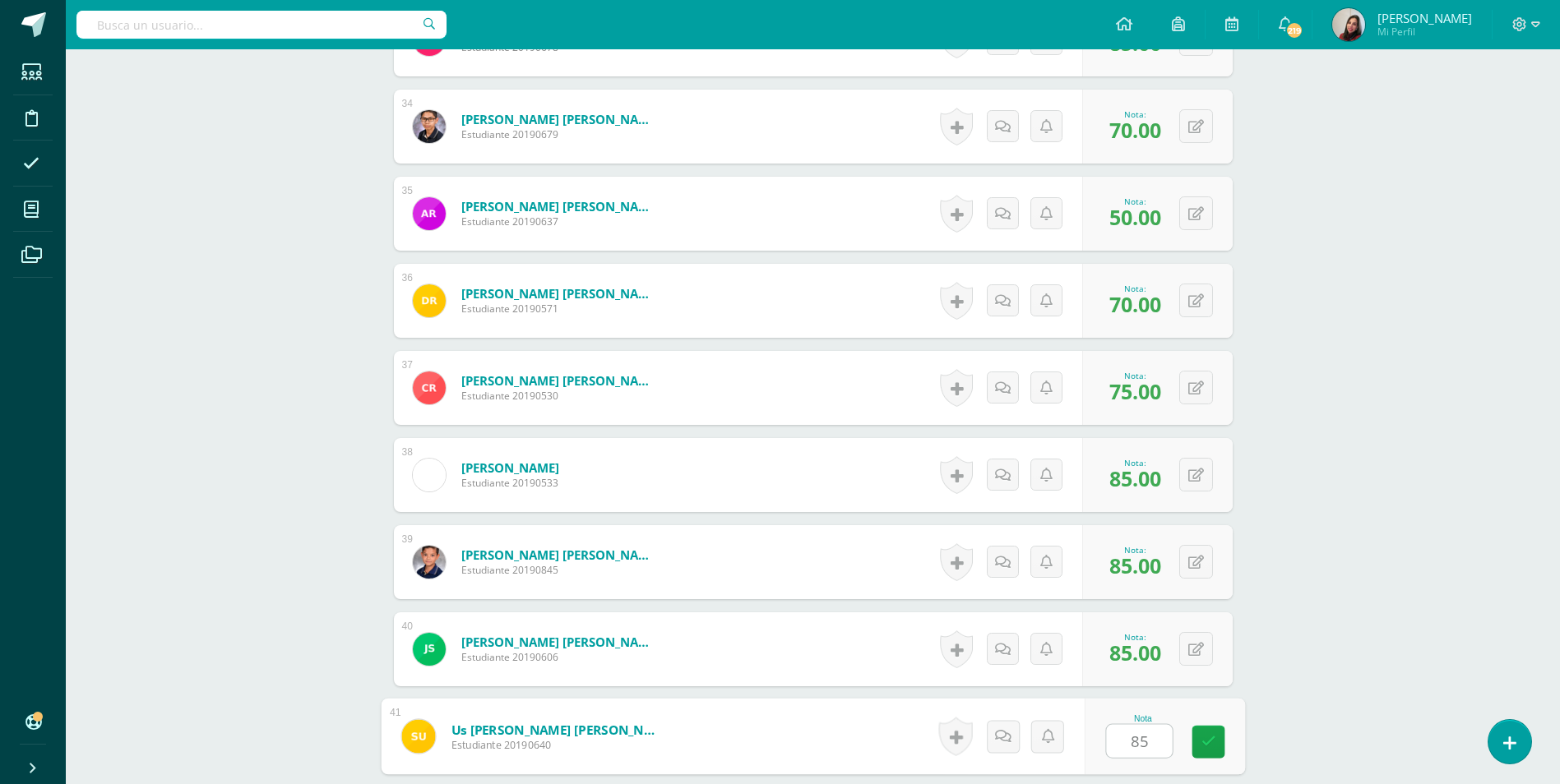
type input "85"
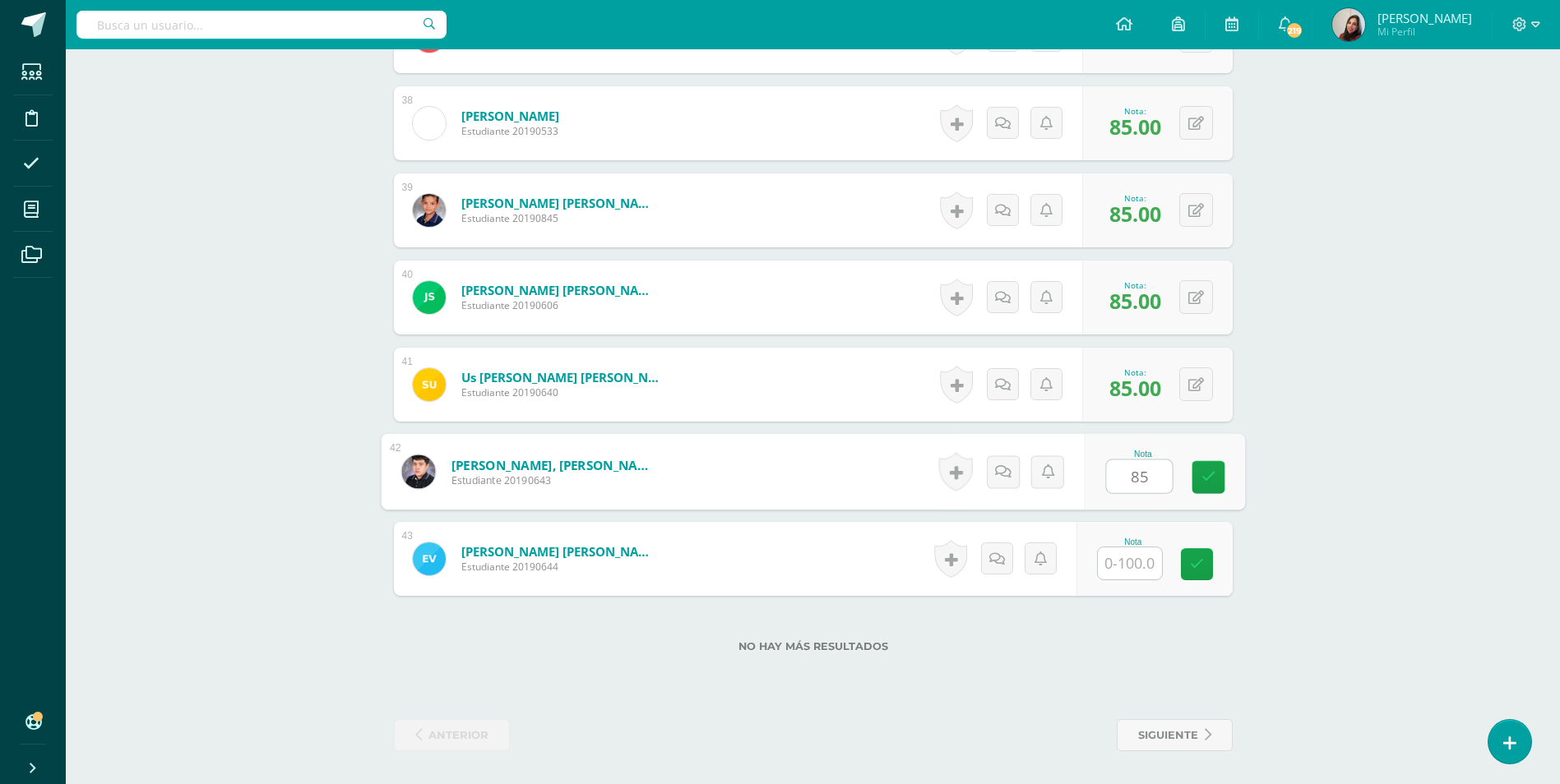
type input "85"
type input "80"
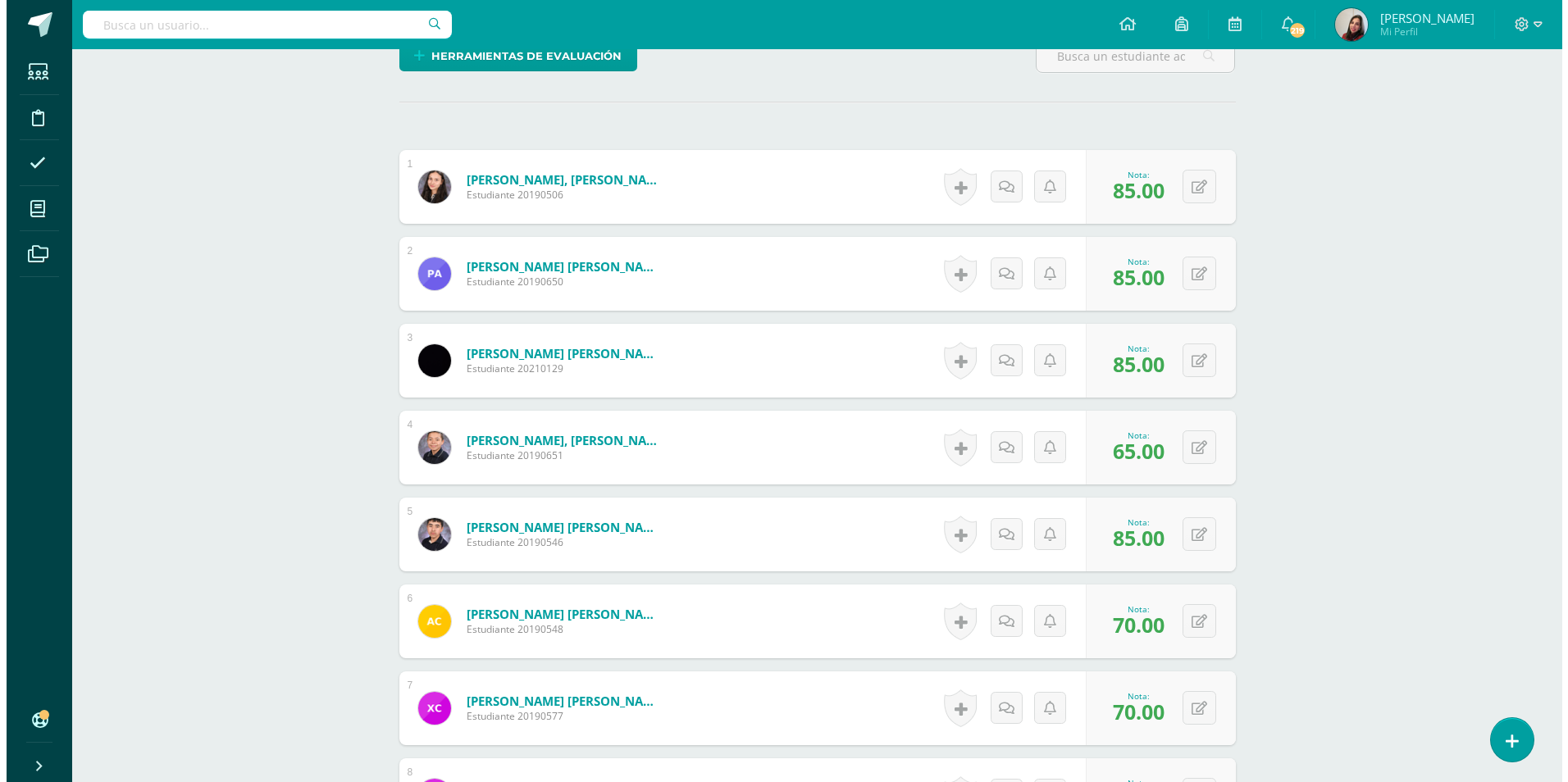
scroll to position [0, 0]
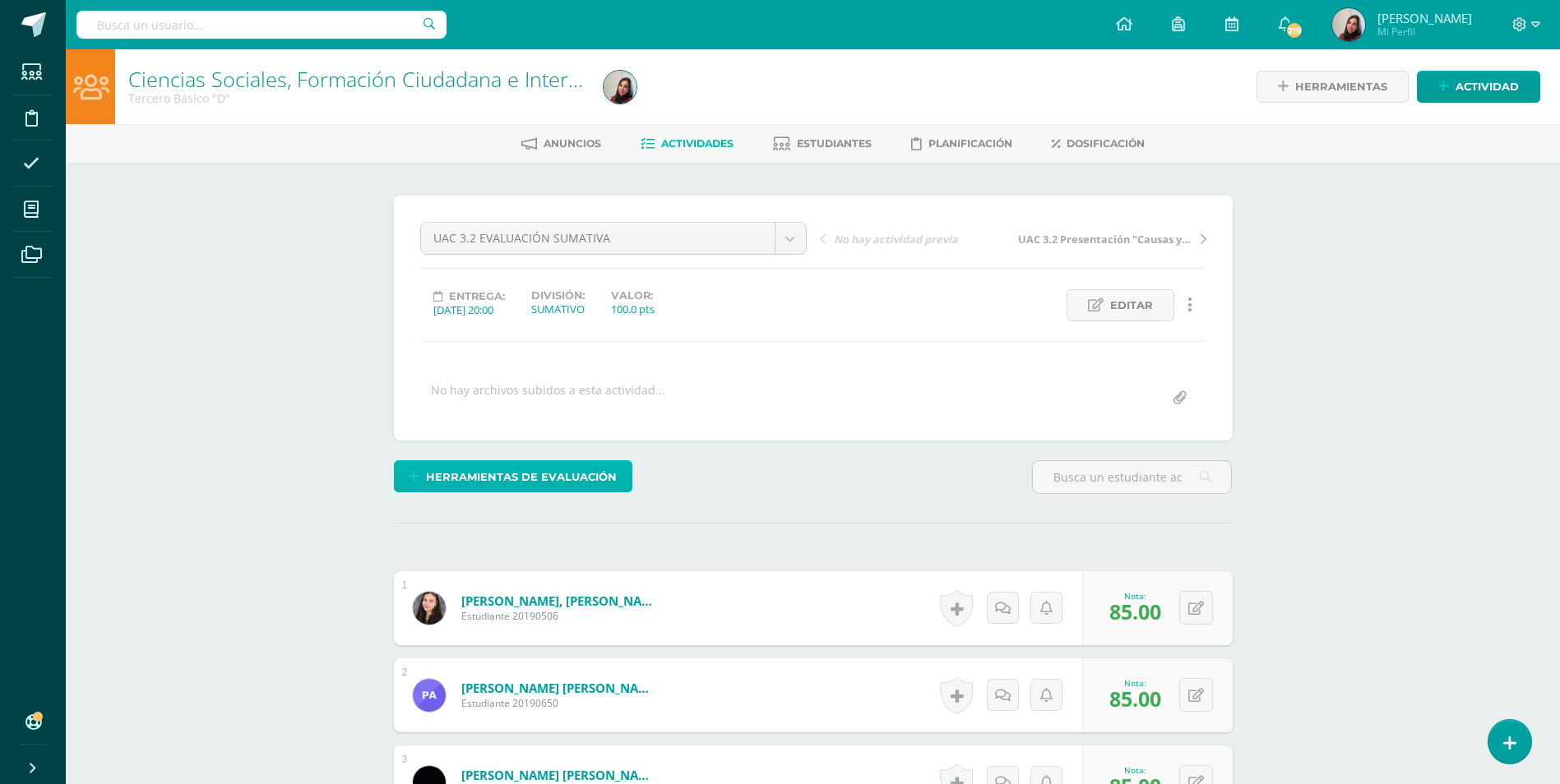
click at [548, 483] on span "Herramientas de evaluación" at bounding box center [522, 477] width 191 height 31
click at [575, 425] on link "Sustitución de nota" at bounding box center [556, 421] width 164 height 25
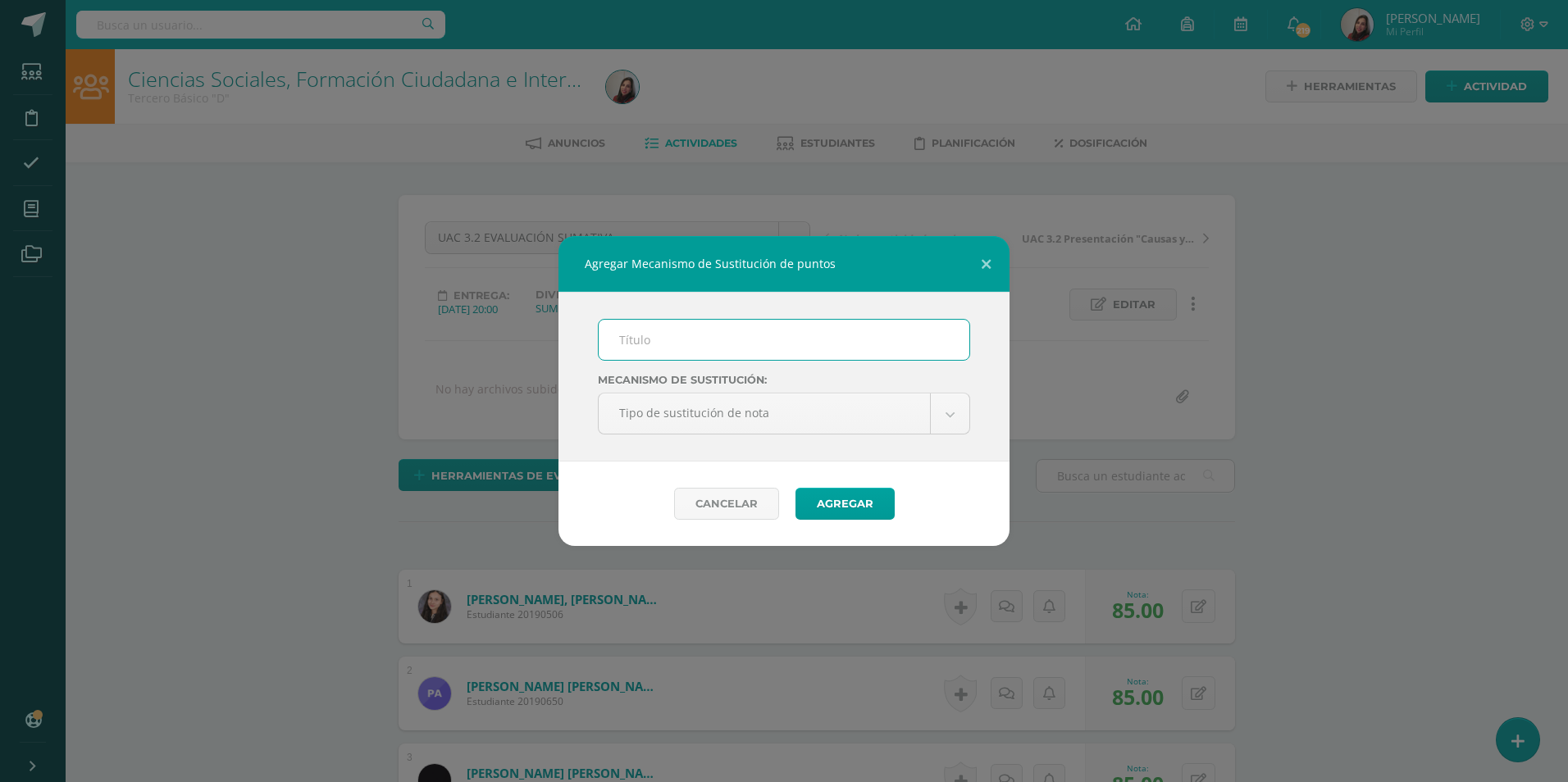
click at [699, 330] on input "text" at bounding box center [784, 340] width 370 height 40
click at [651, 329] on input "PMA 3.1" at bounding box center [784, 340] width 370 height 40
click at [677, 338] on input "PMA 3.1" at bounding box center [784, 340] width 370 height 40
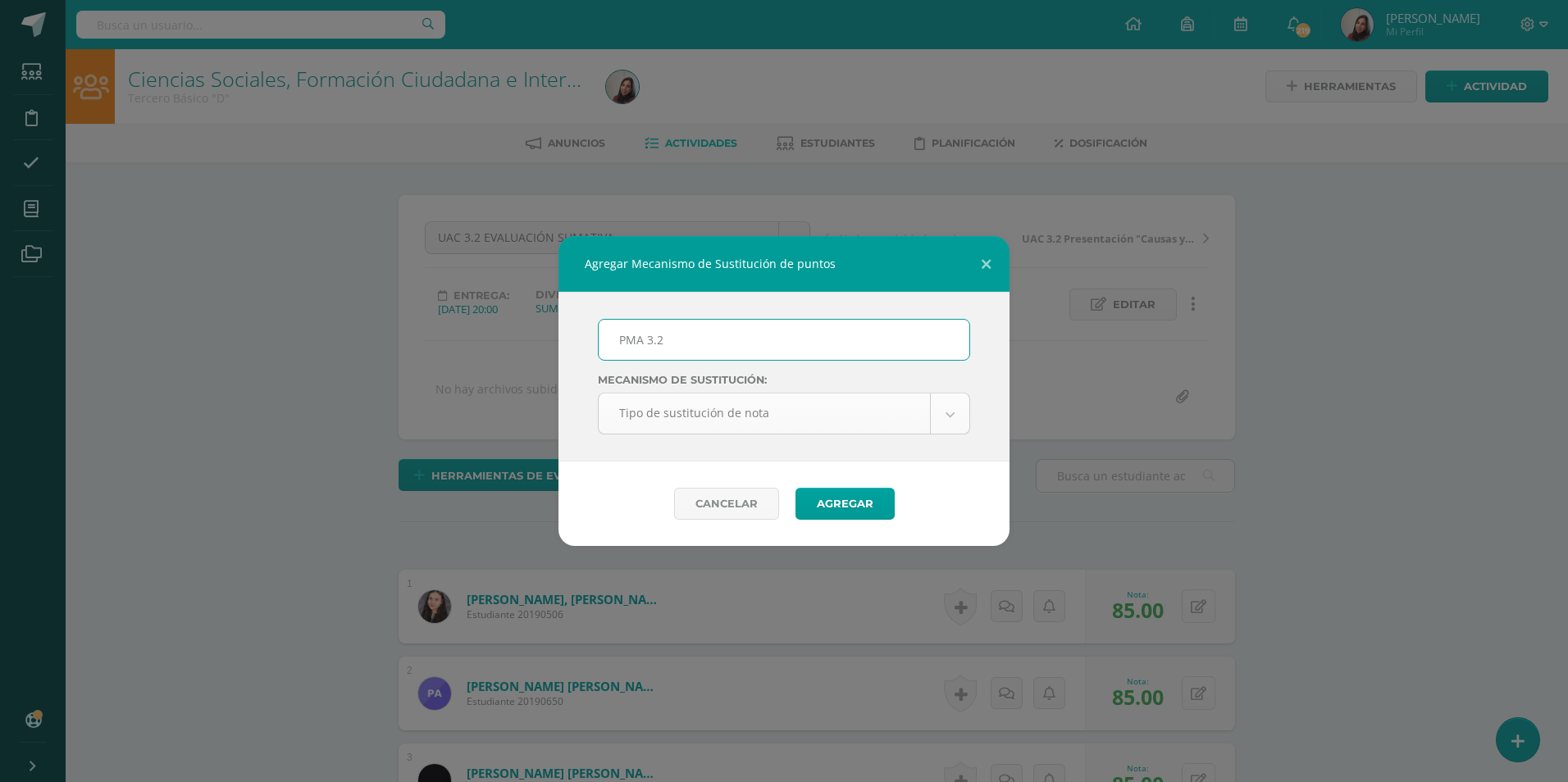
type input "PMA 3.2"
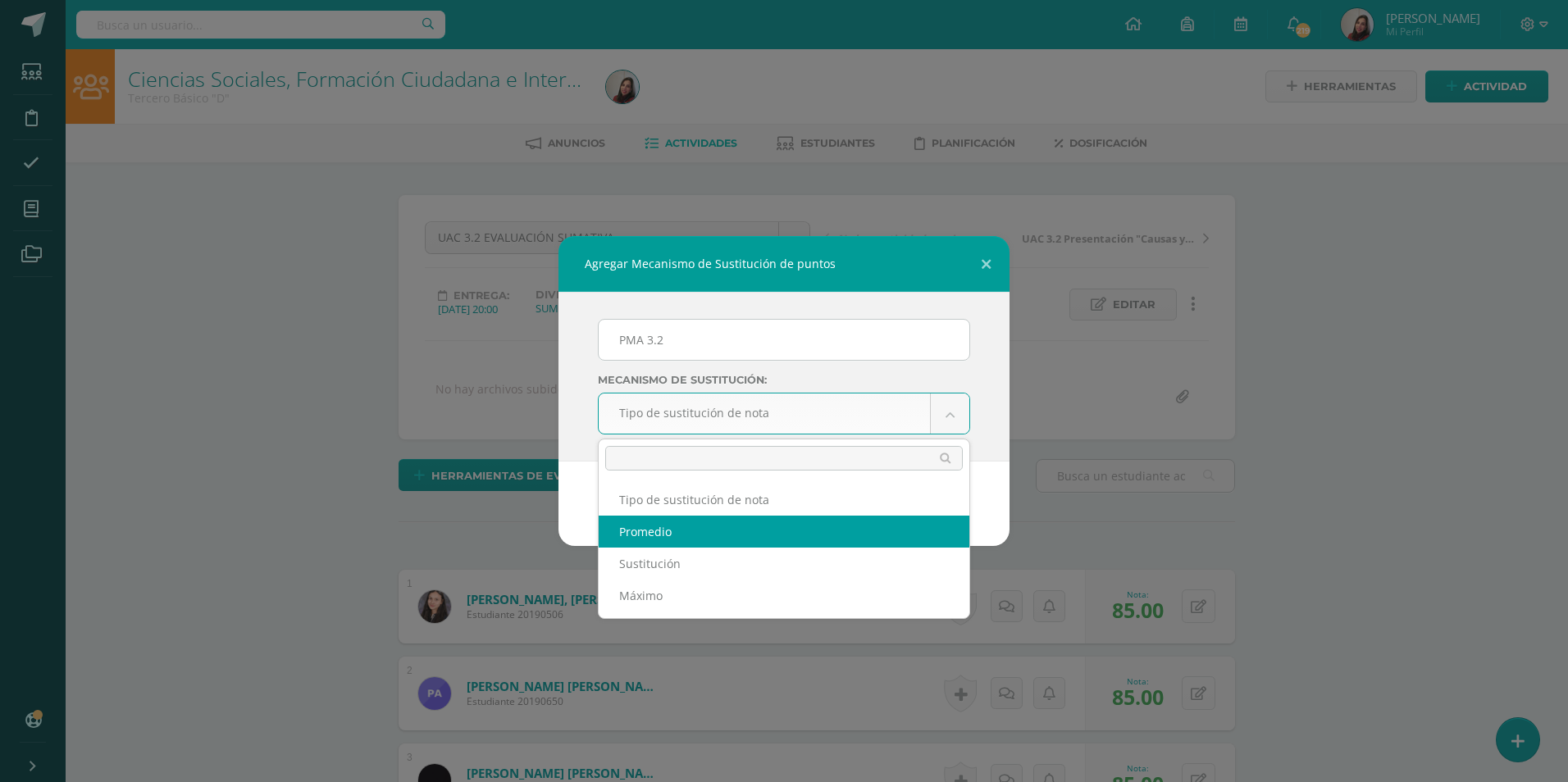
select select "average"
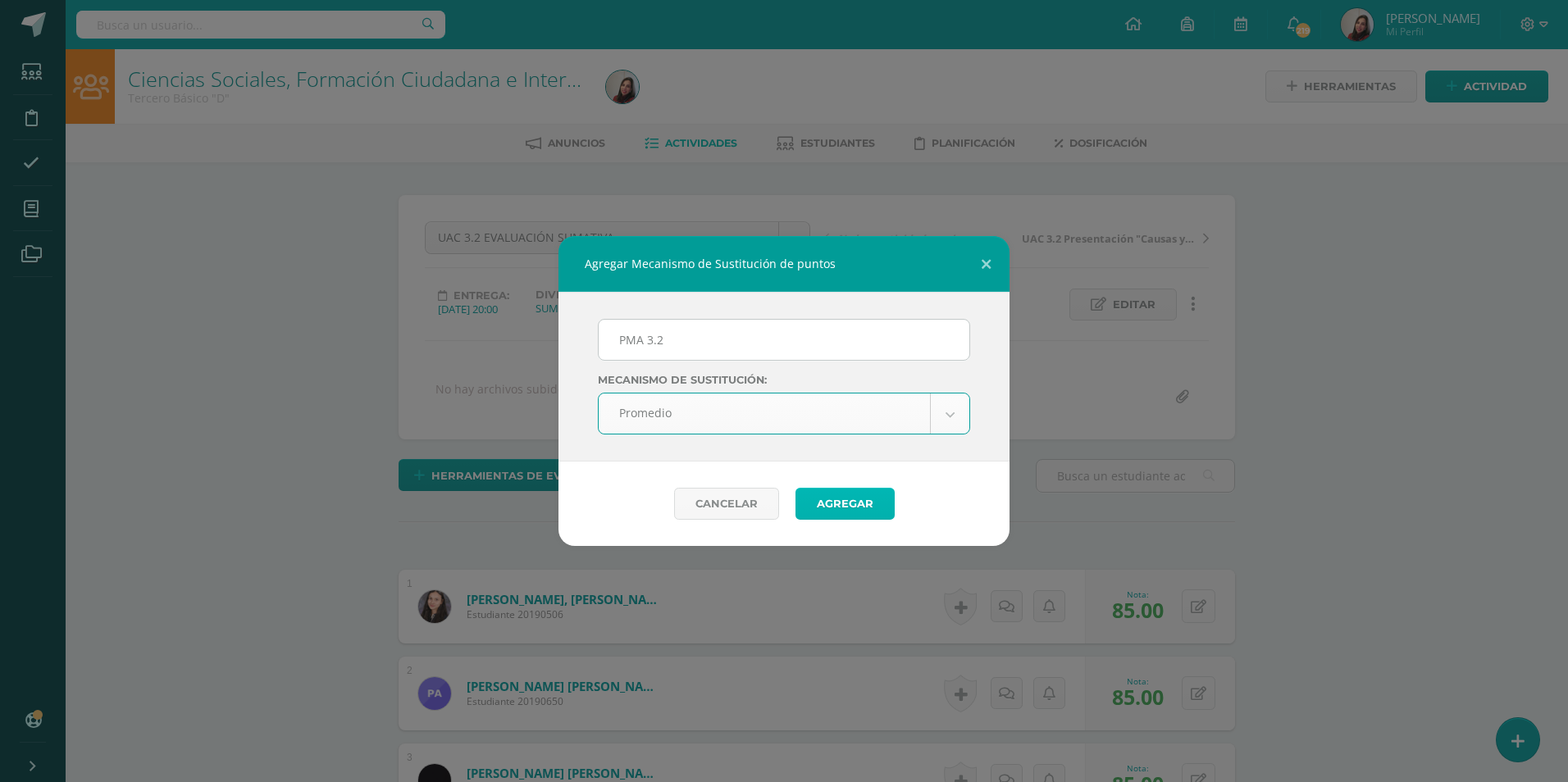
click at [832, 500] on button "Agregar" at bounding box center [844, 503] width 99 height 32
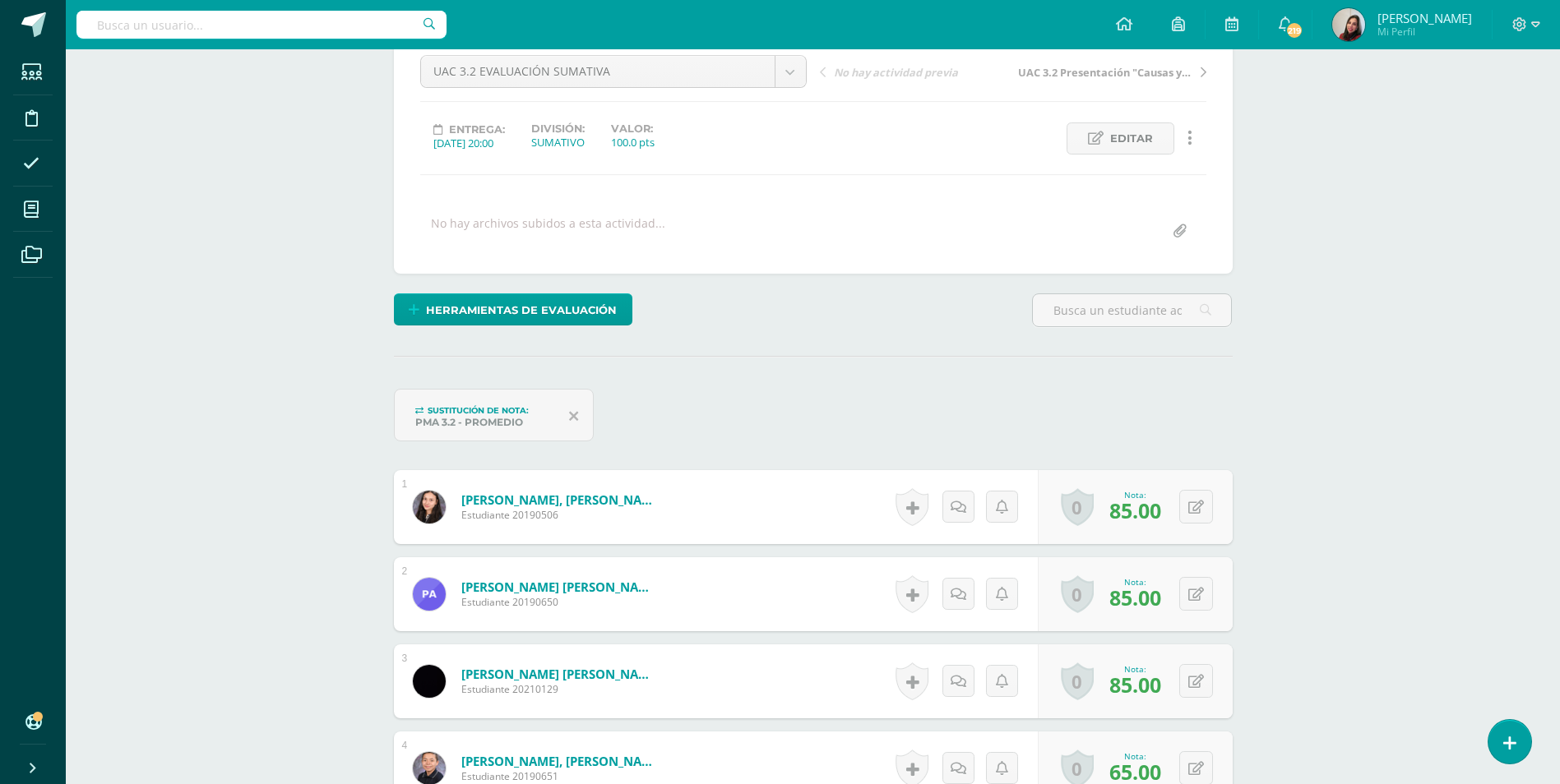
scroll to position [167, 0]
click at [1195, 511] on button at bounding box center [1207, 506] width 35 height 35
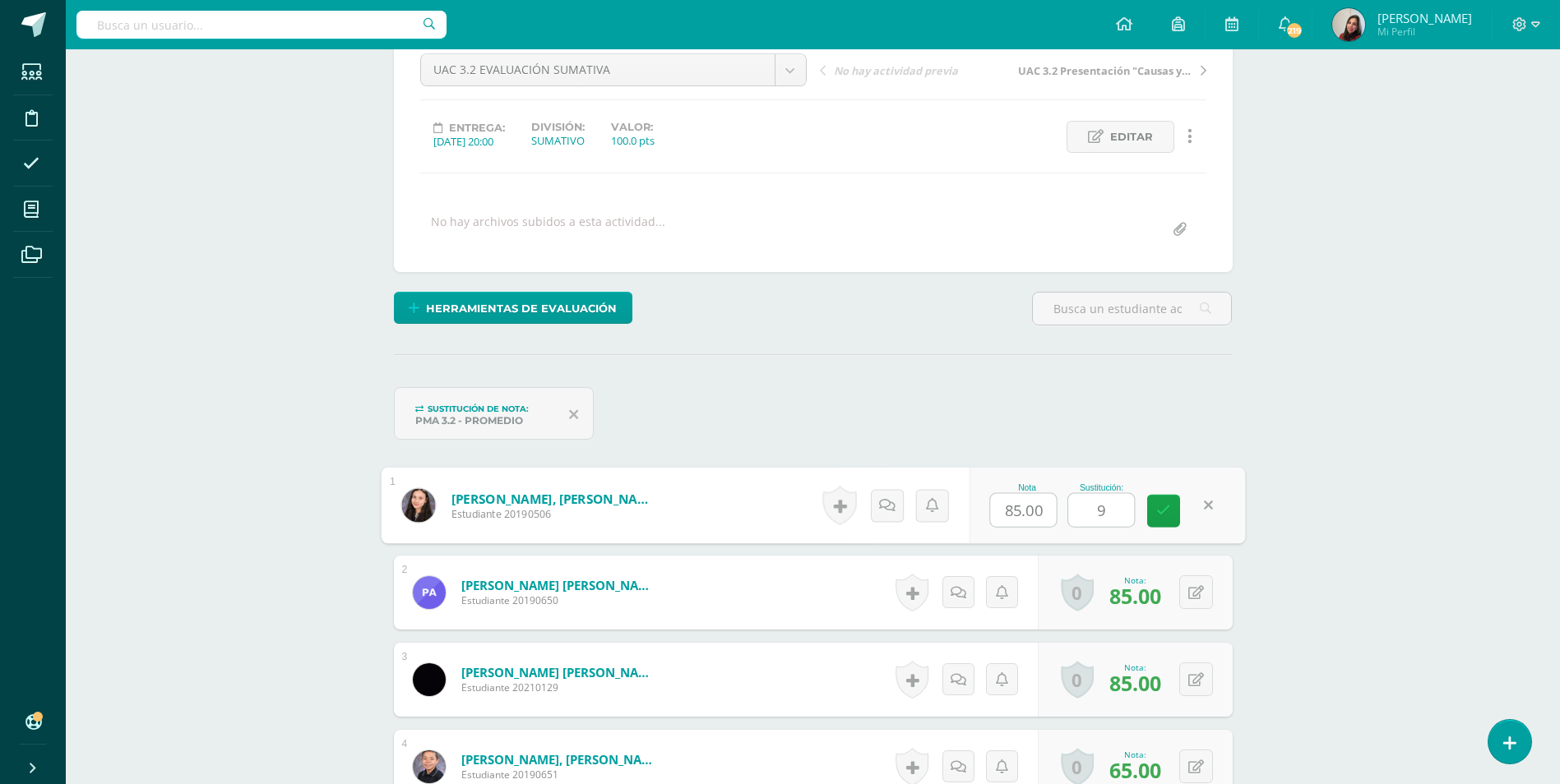
type input "90"
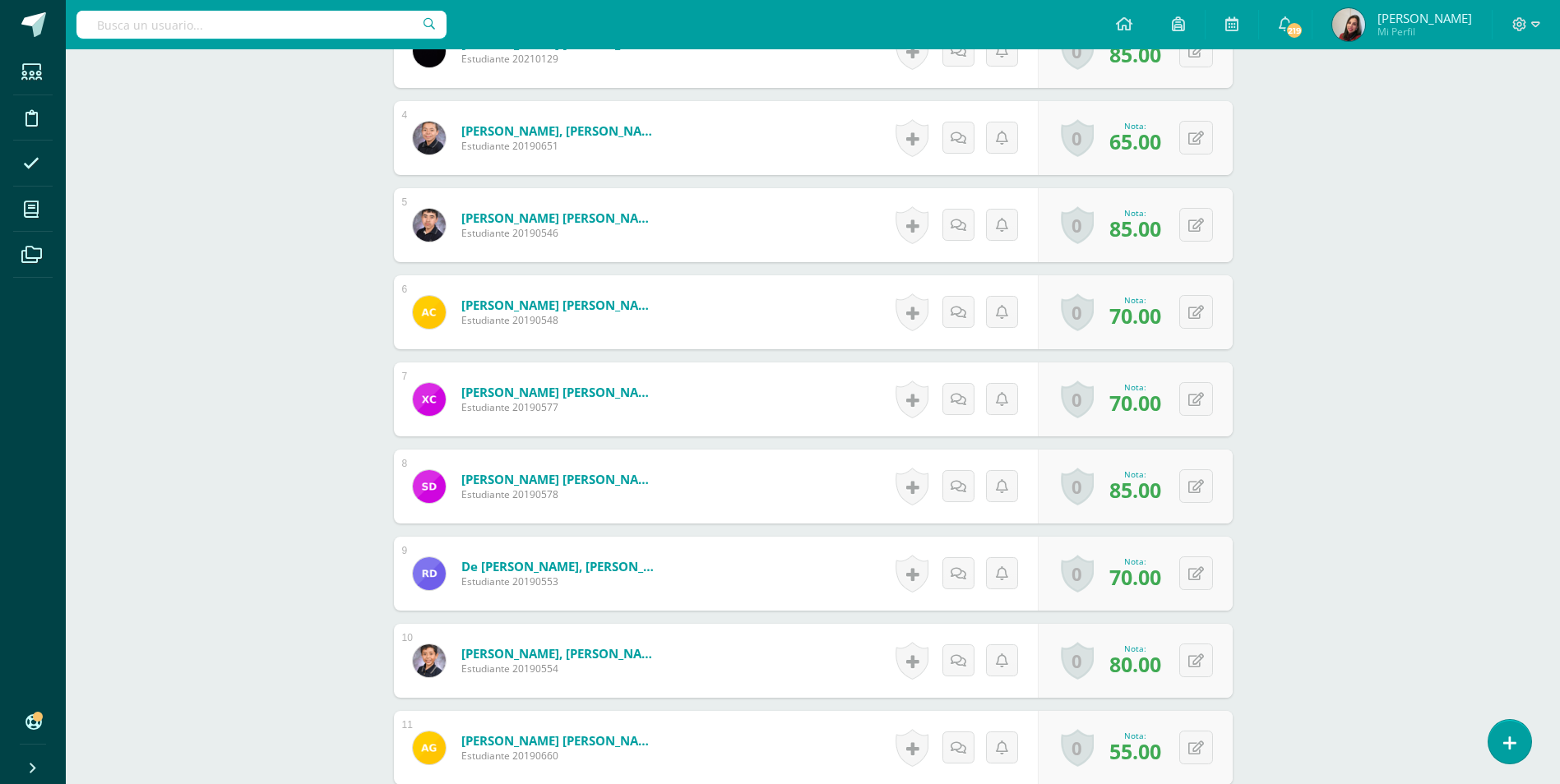
scroll to position [826, 0]
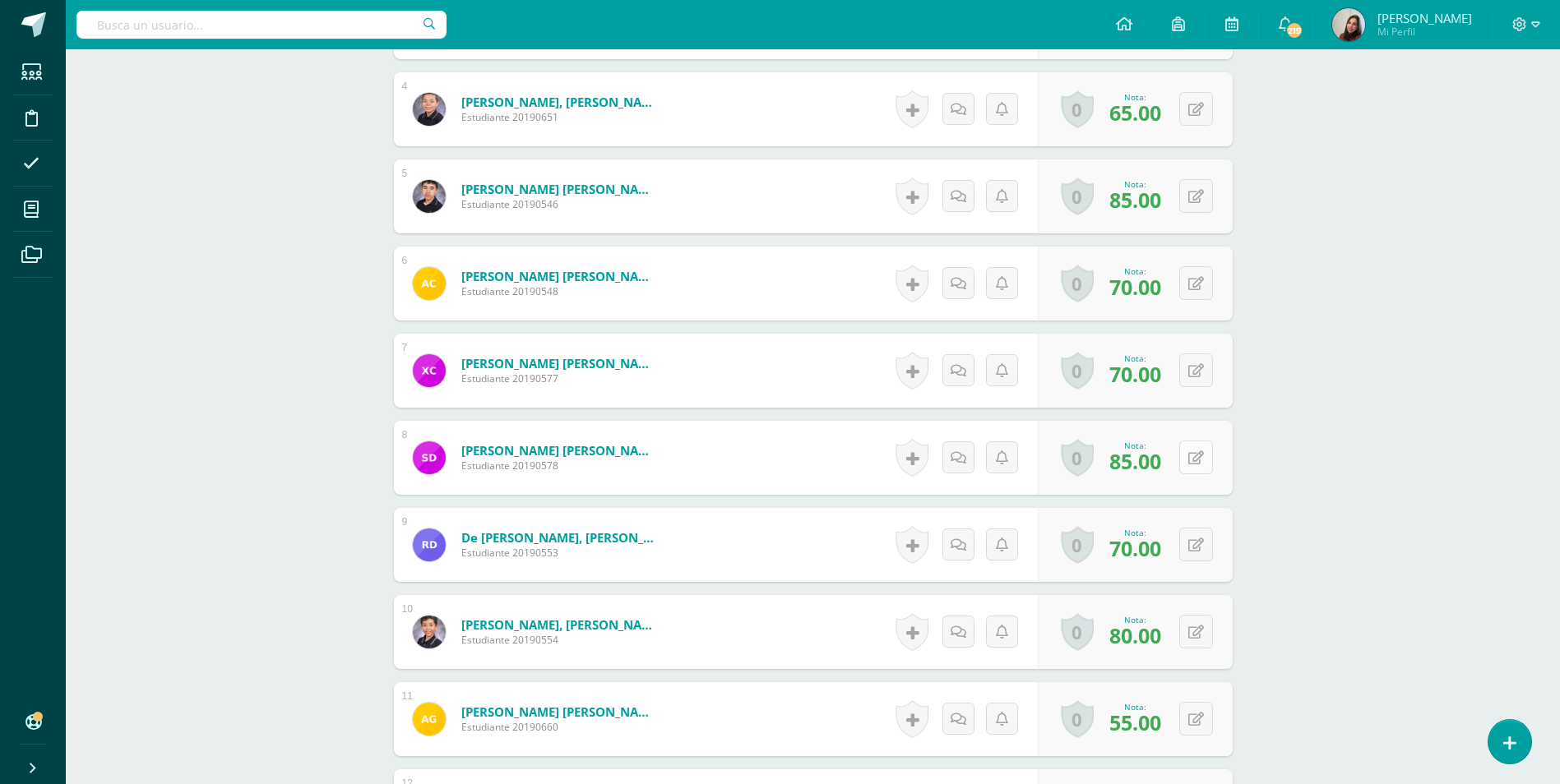
click at [1188, 465] on button at bounding box center [1195, 457] width 34 height 34
type input "90"
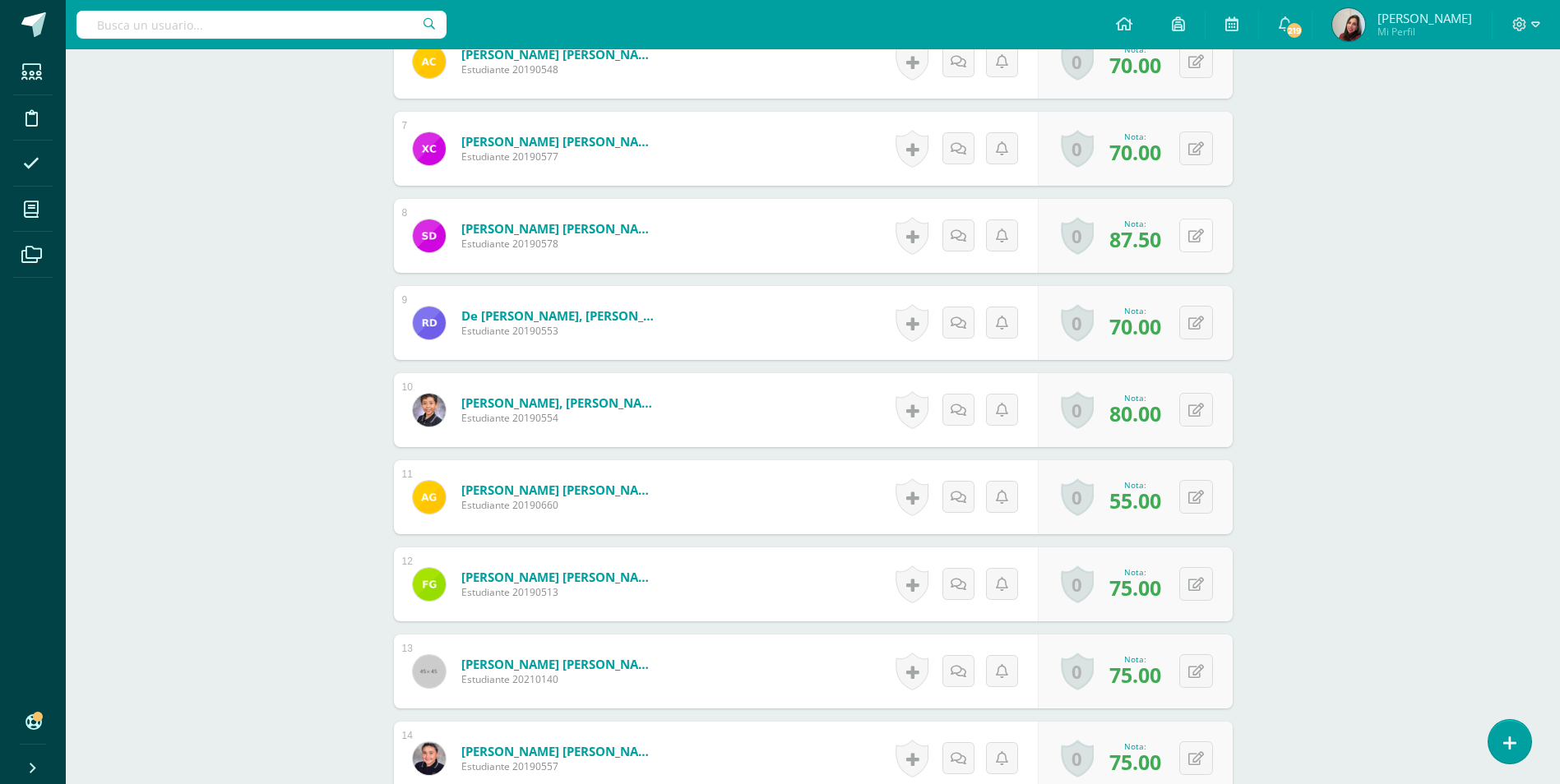
scroll to position [1073, 0]
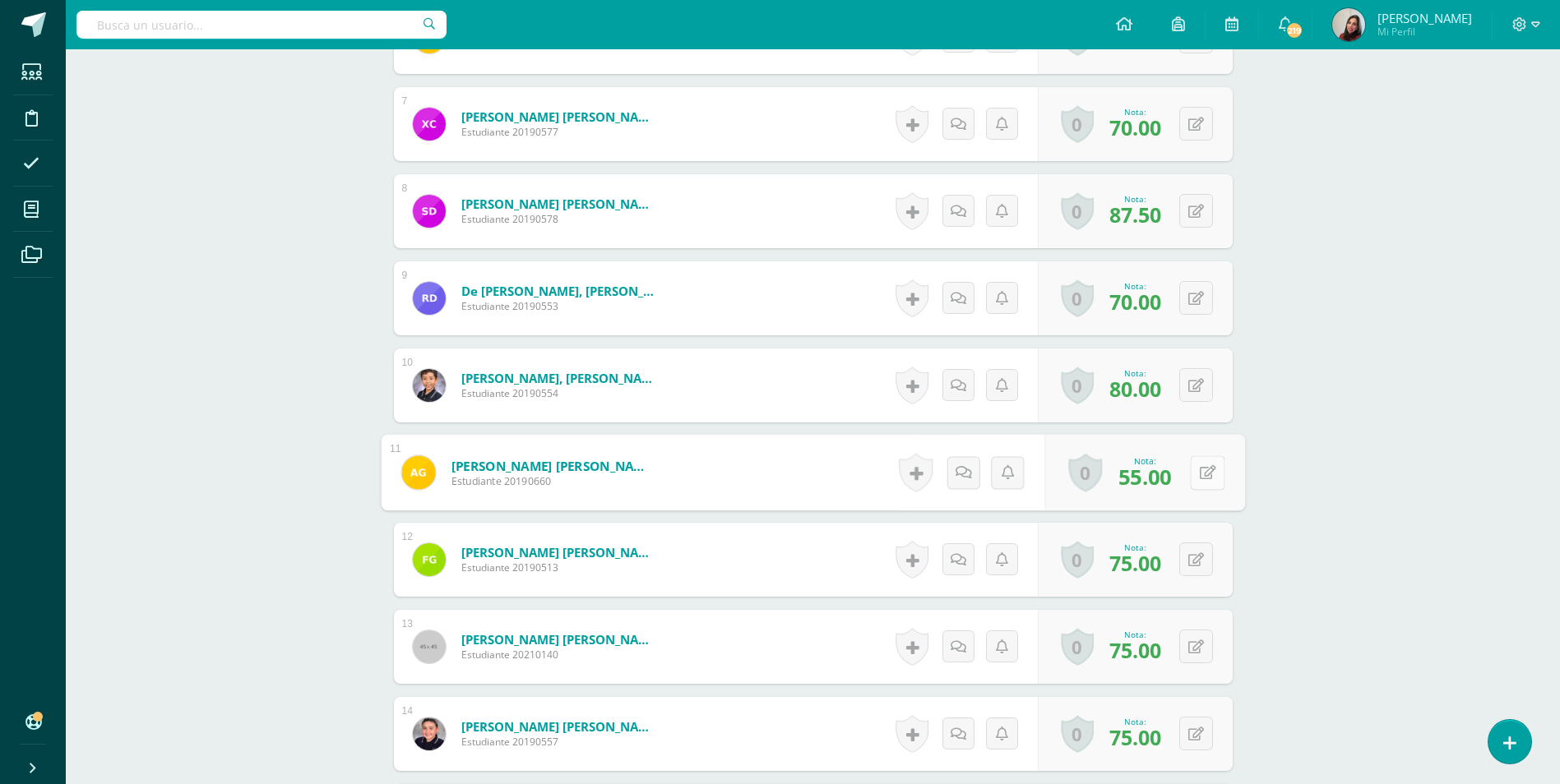
click at [1209, 476] on button at bounding box center [1207, 472] width 35 height 35
type input "80"
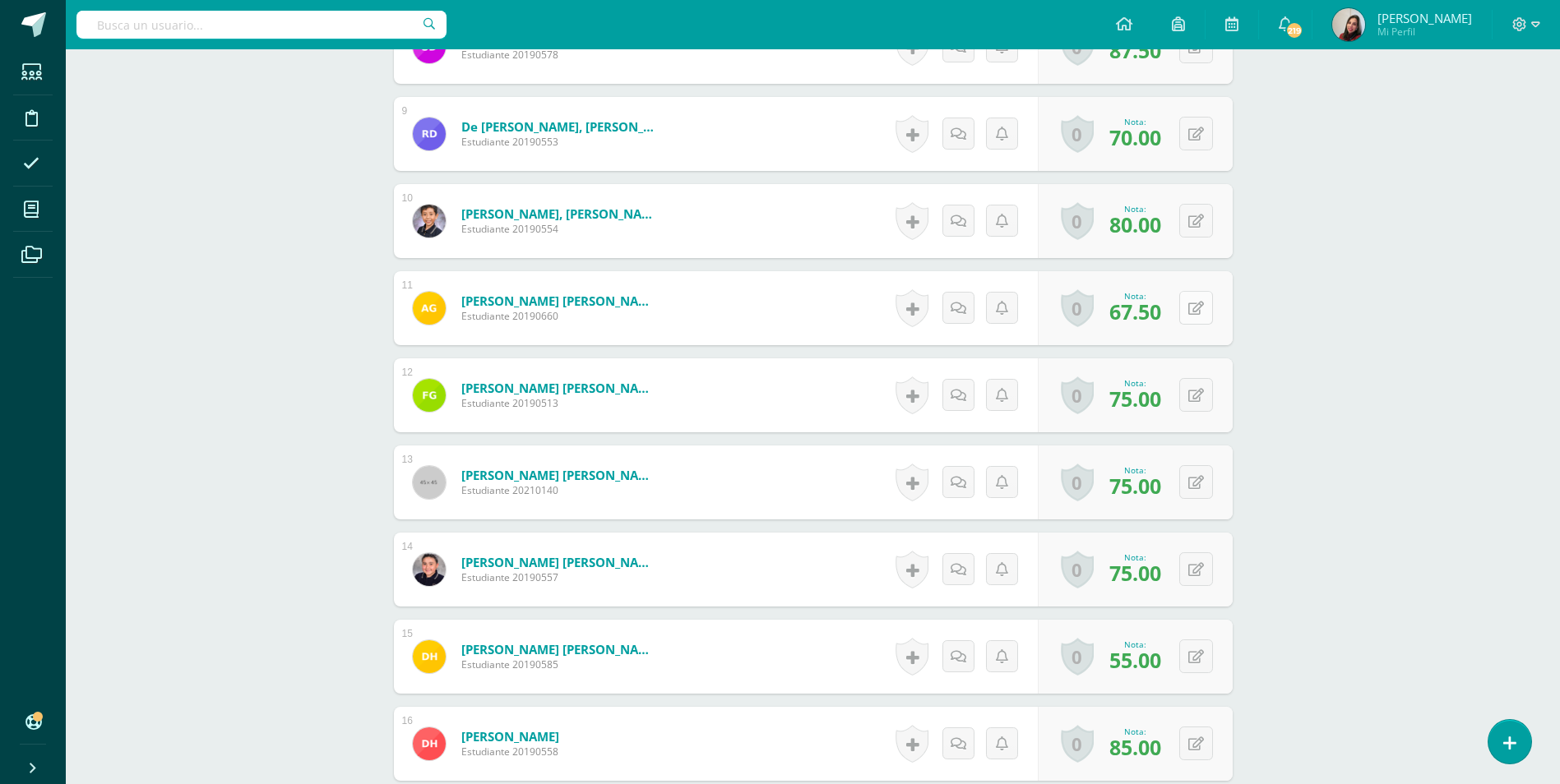
scroll to position [1319, 0]
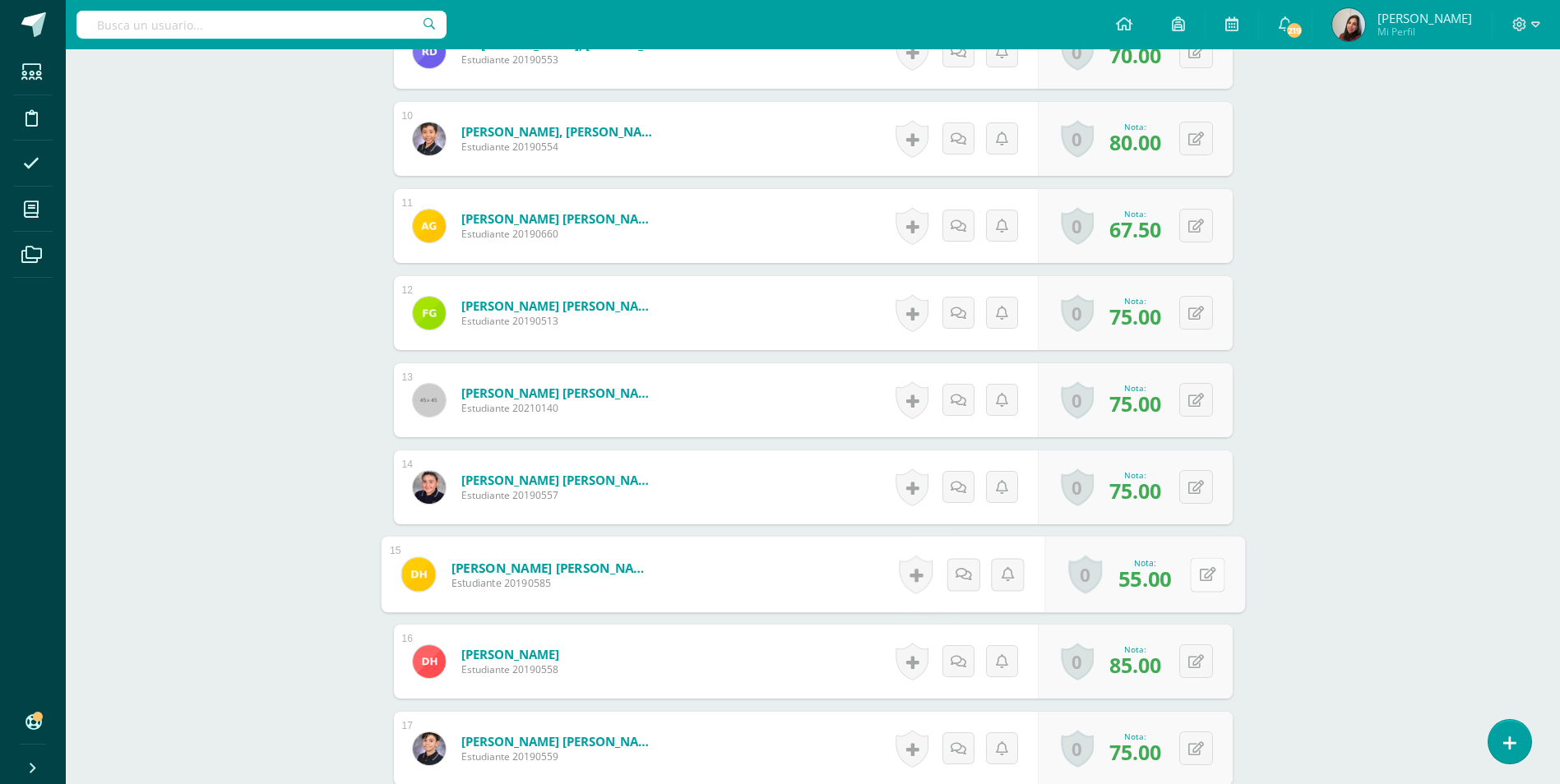
click at [1199, 576] on icon at bounding box center [1207, 574] width 16 height 14
type input "65"
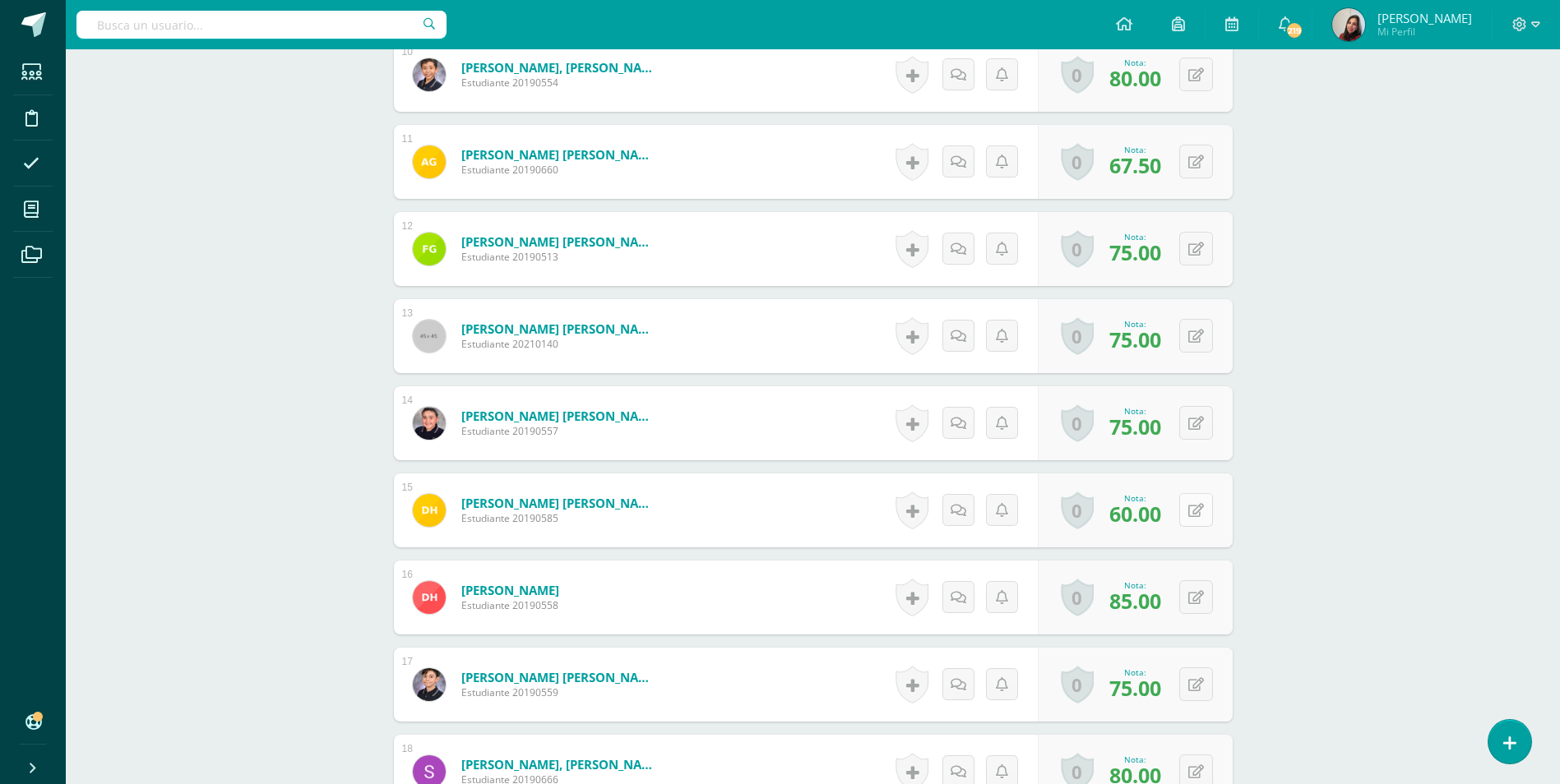
scroll to position [1402, 0]
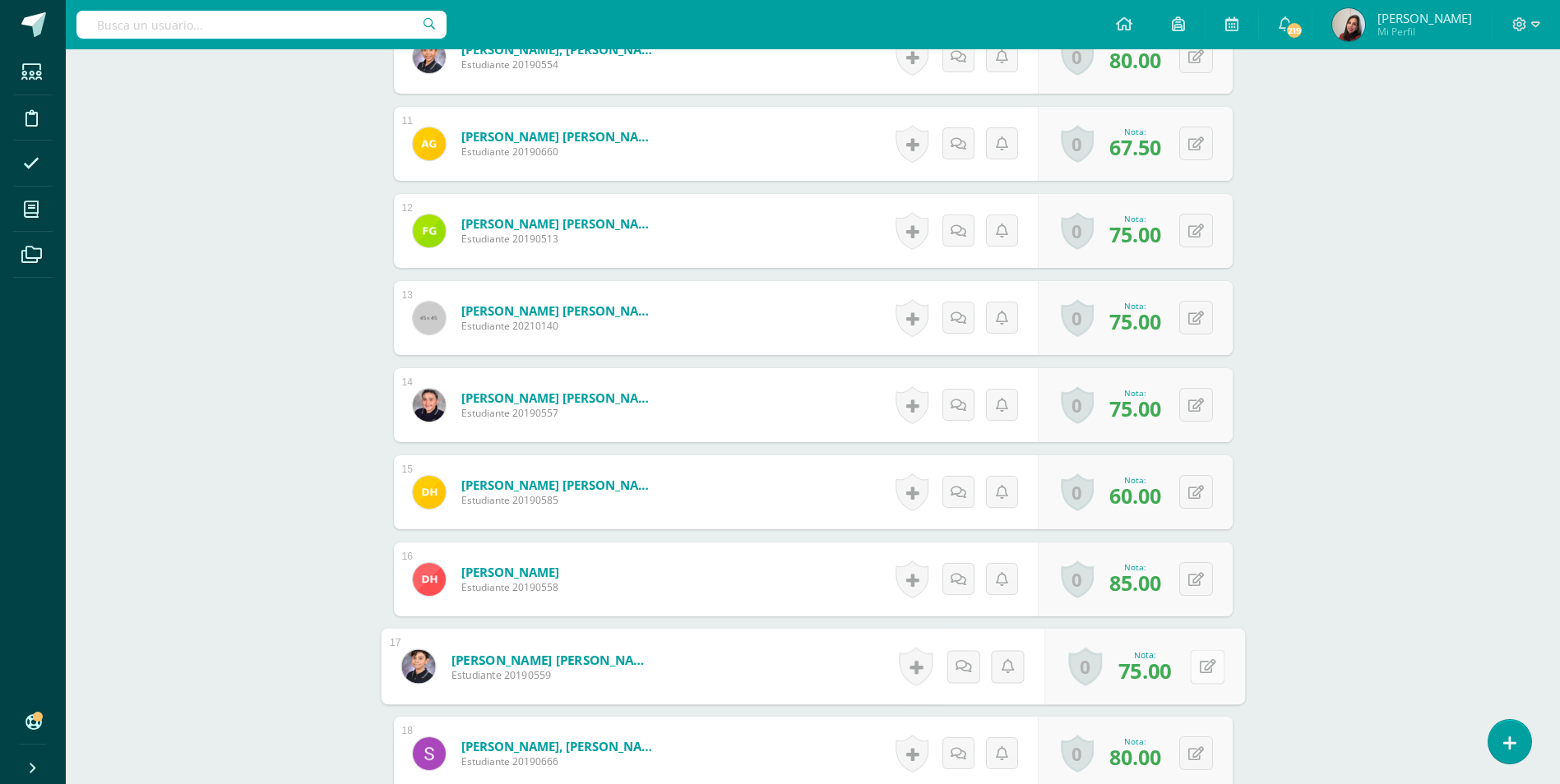
click at [1195, 672] on button at bounding box center [1207, 667] width 35 height 35
type input "85"
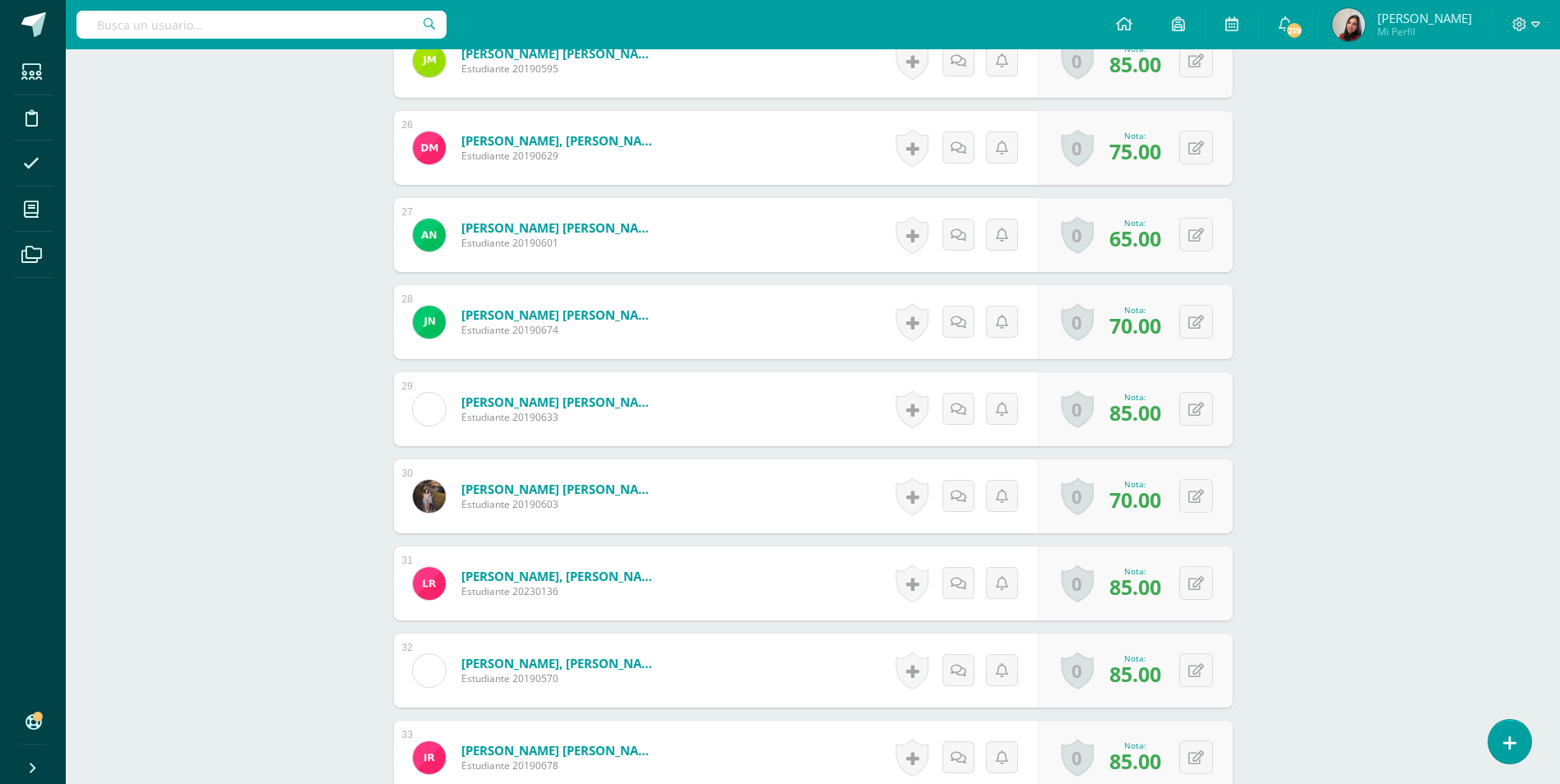
scroll to position [2798, 0]
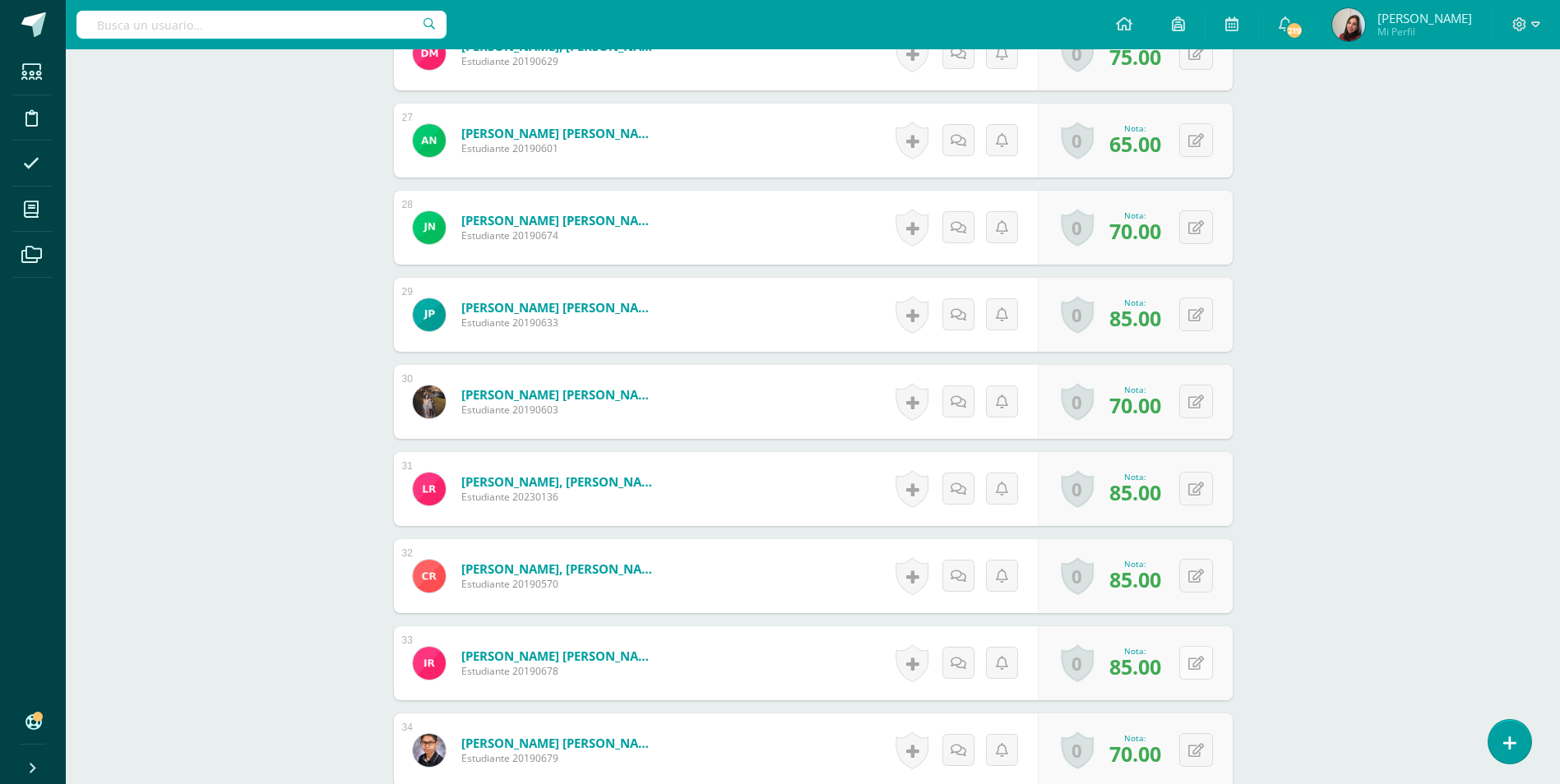
click at [1201, 675] on button at bounding box center [1195, 663] width 34 height 34
type input "90"
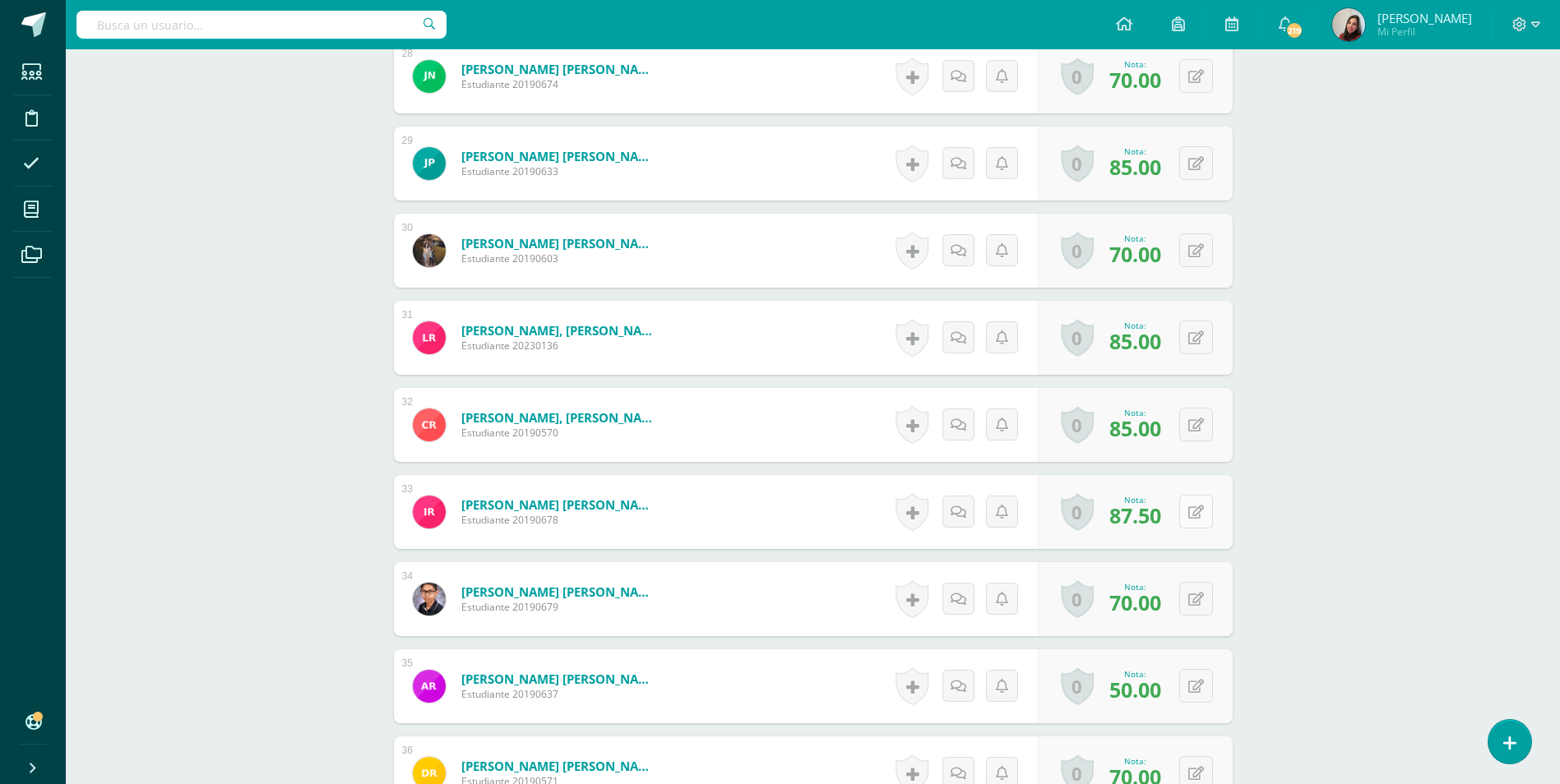
scroll to position [2963, 0]
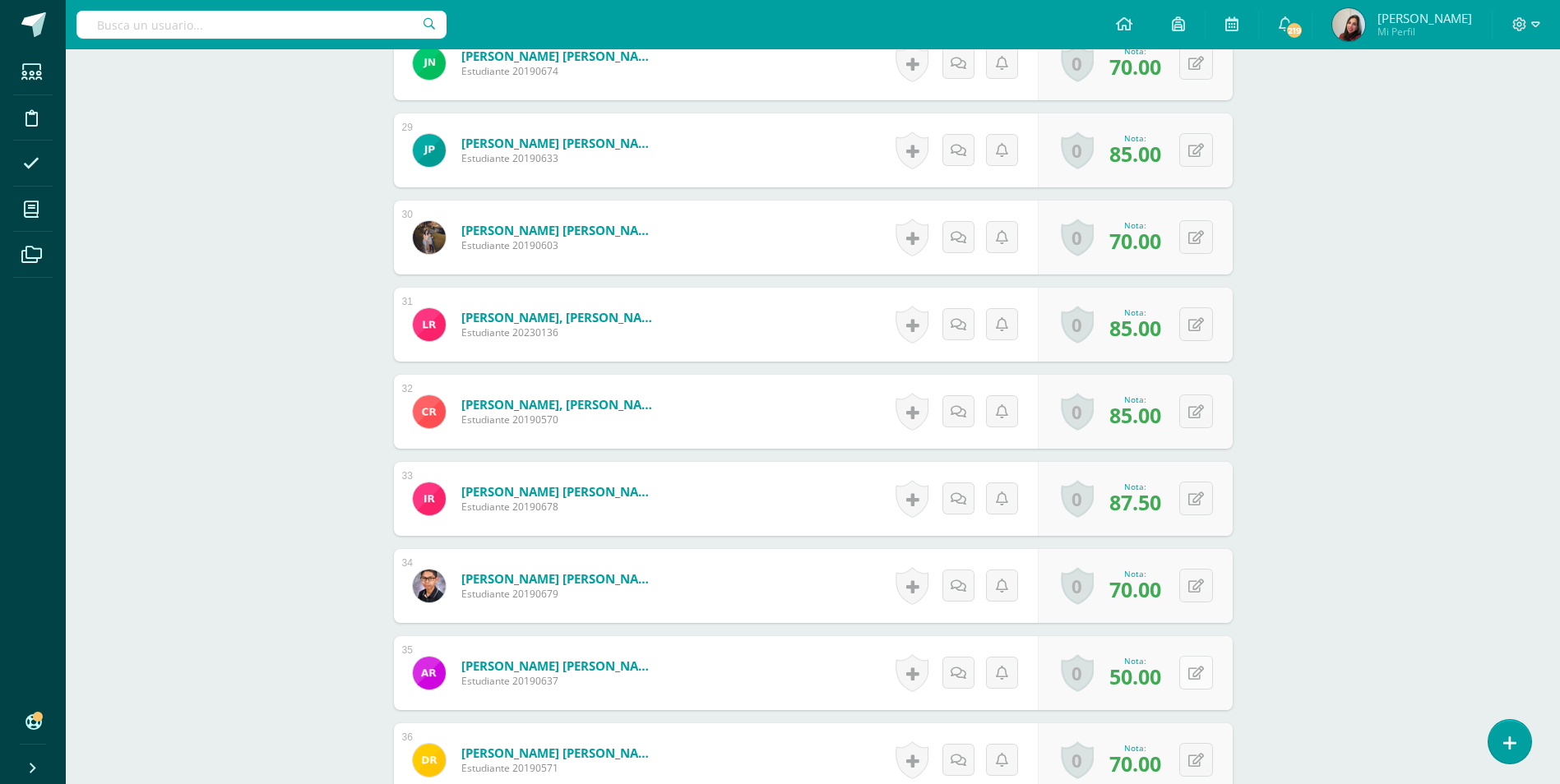
click at [1201, 670] on icon at bounding box center [1196, 673] width 15 height 14
type input "65"
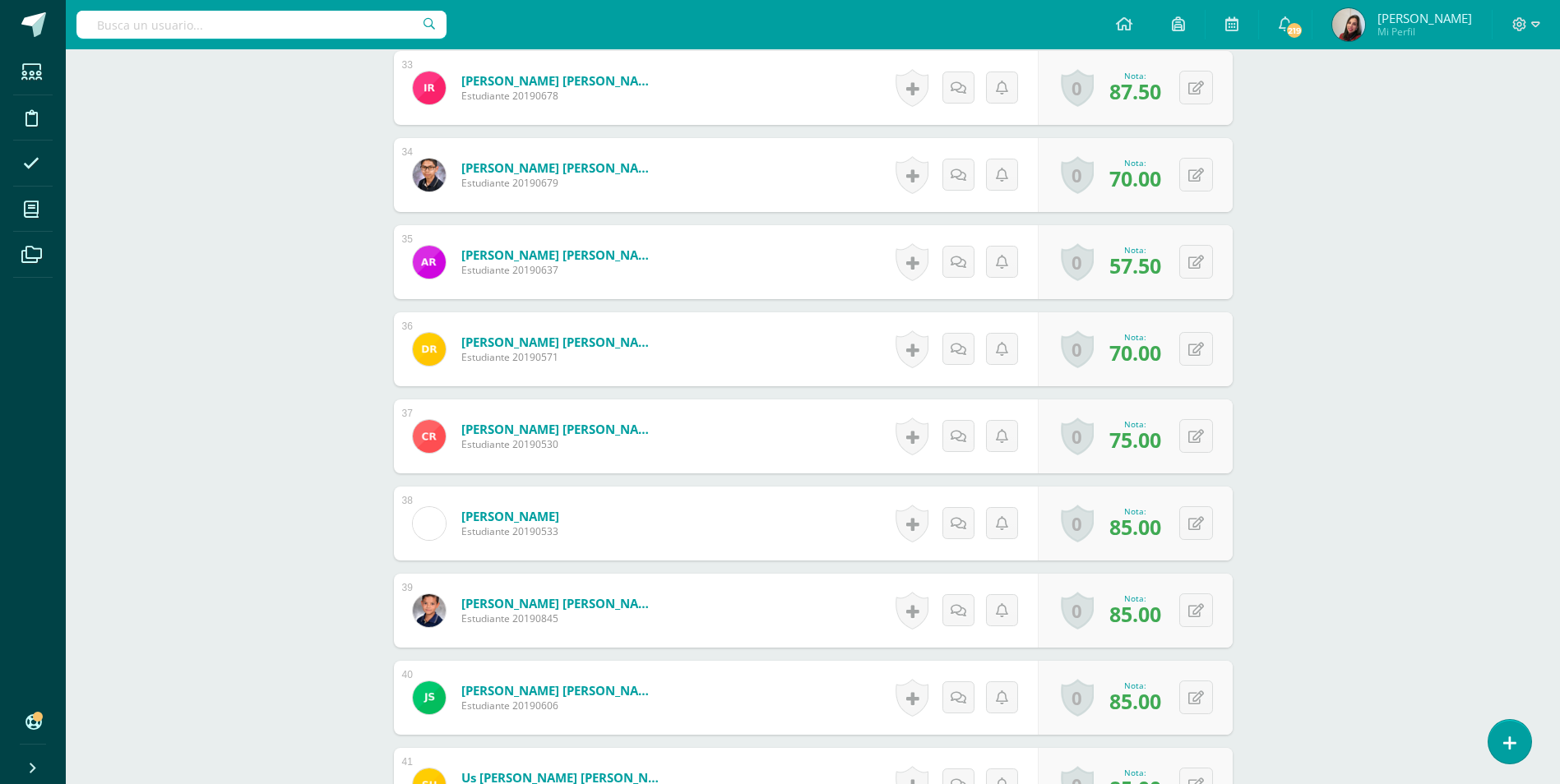
scroll to position [3456, 0]
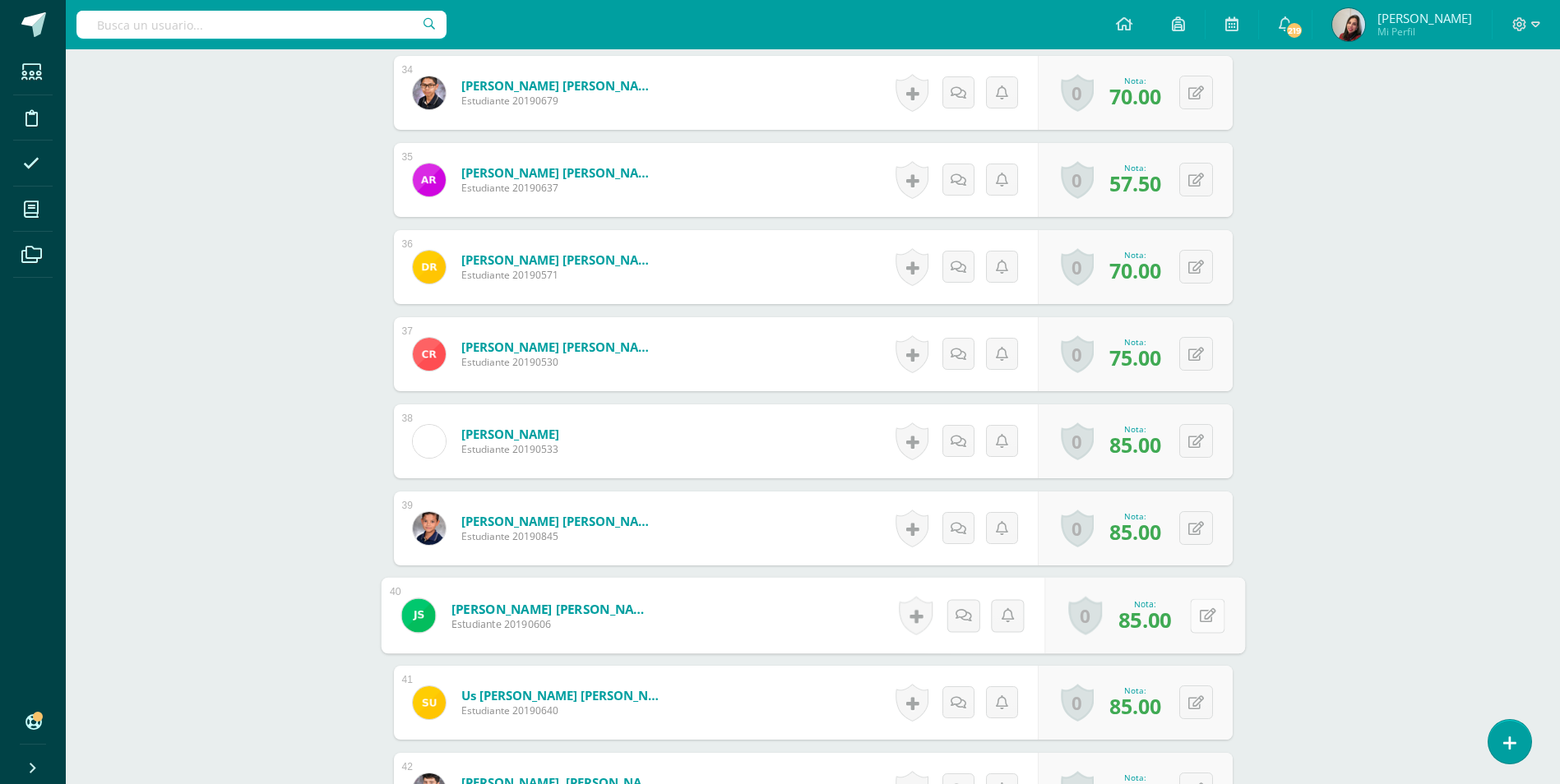
click at [1186, 618] on div "0 Logros Logros obtenidos Aún no hay logros agregados Nota: 85.00" at bounding box center [1144, 616] width 200 height 76
click at [1199, 617] on icon at bounding box center [1207, 615] width 16 height 14
type input "88"
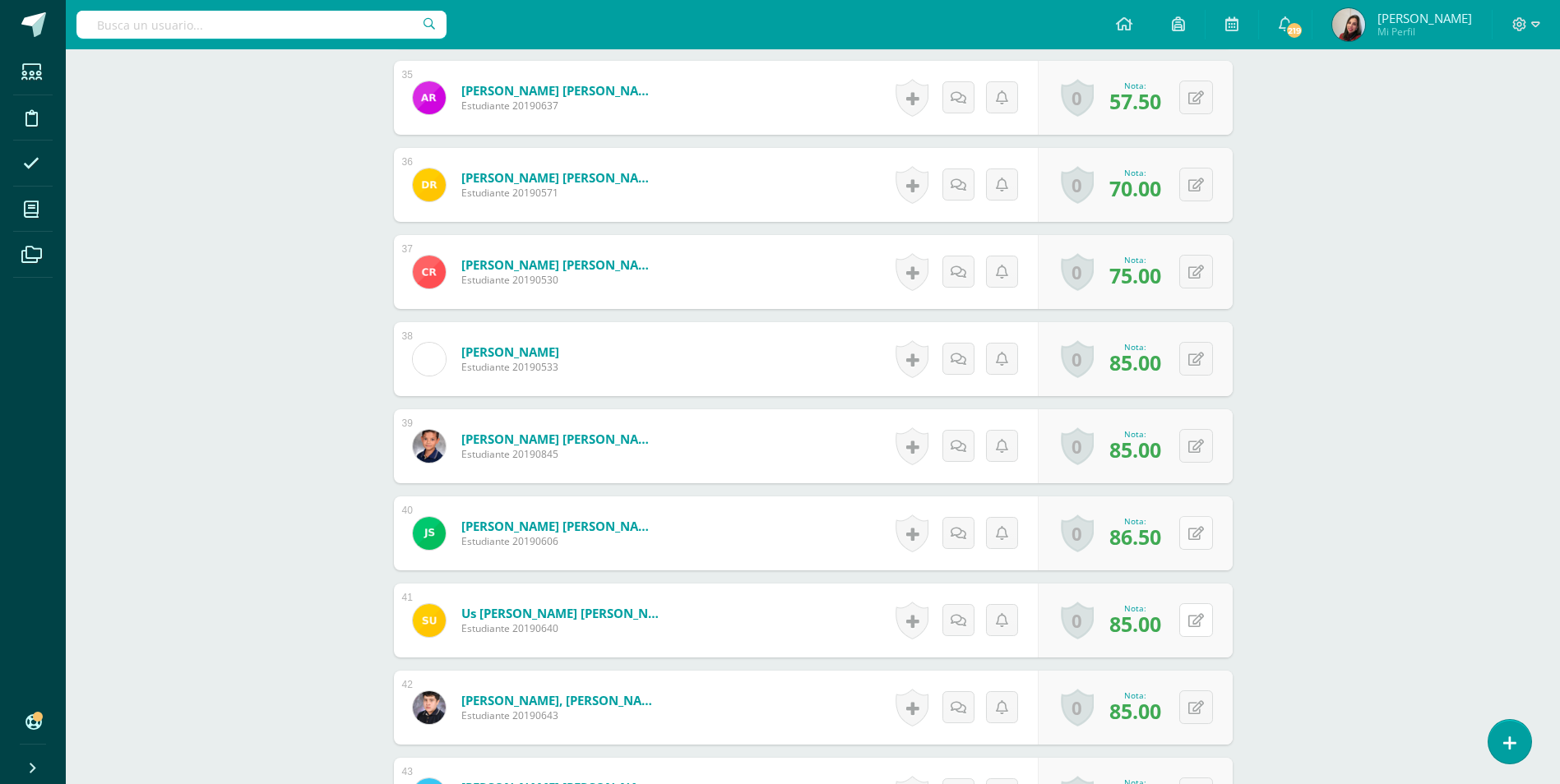
click at [1199, 617] on icon at bounding box center [1196, 620] width 15 height 14
type input "90"
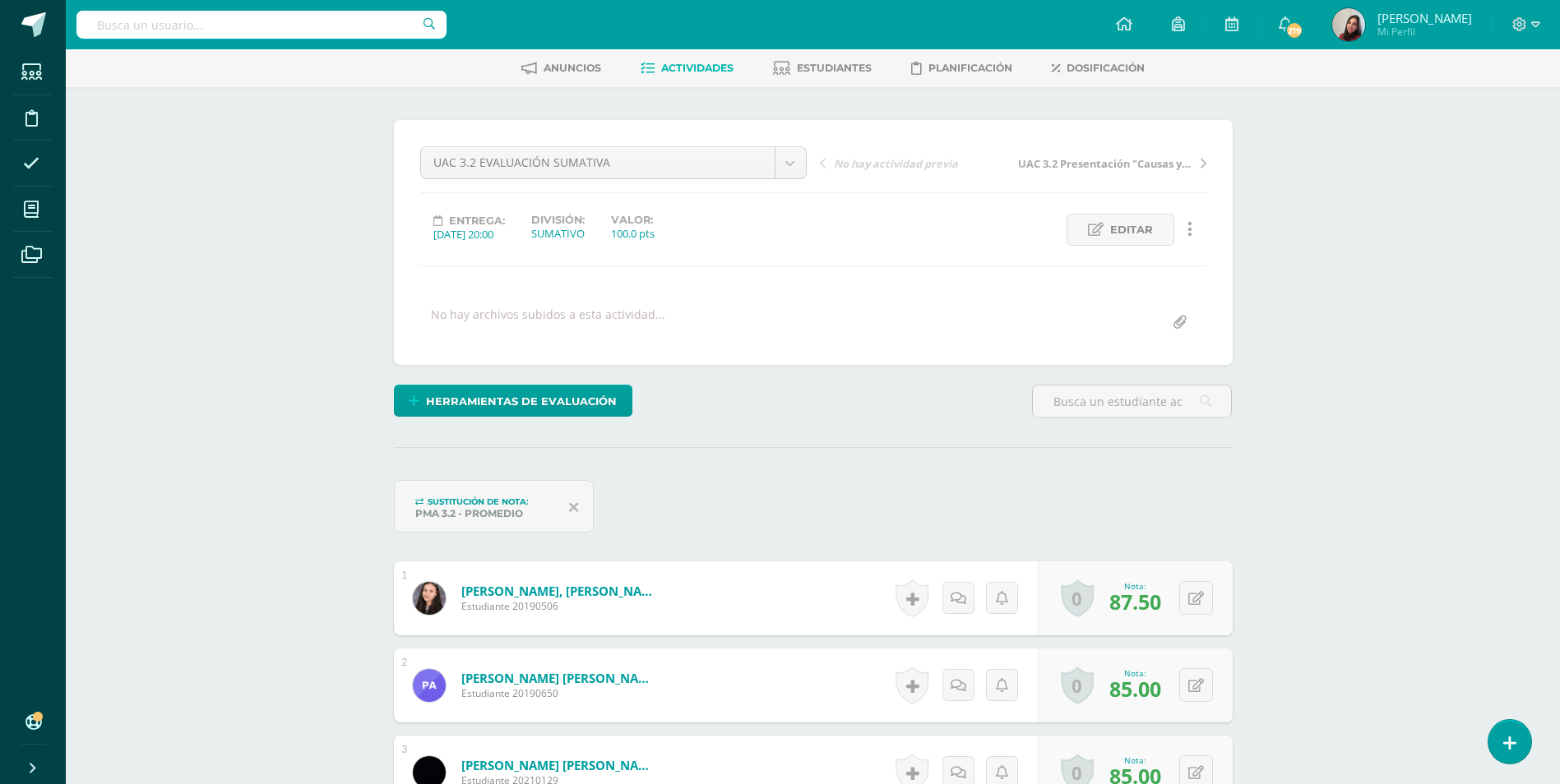
scroll to position [0, 0]
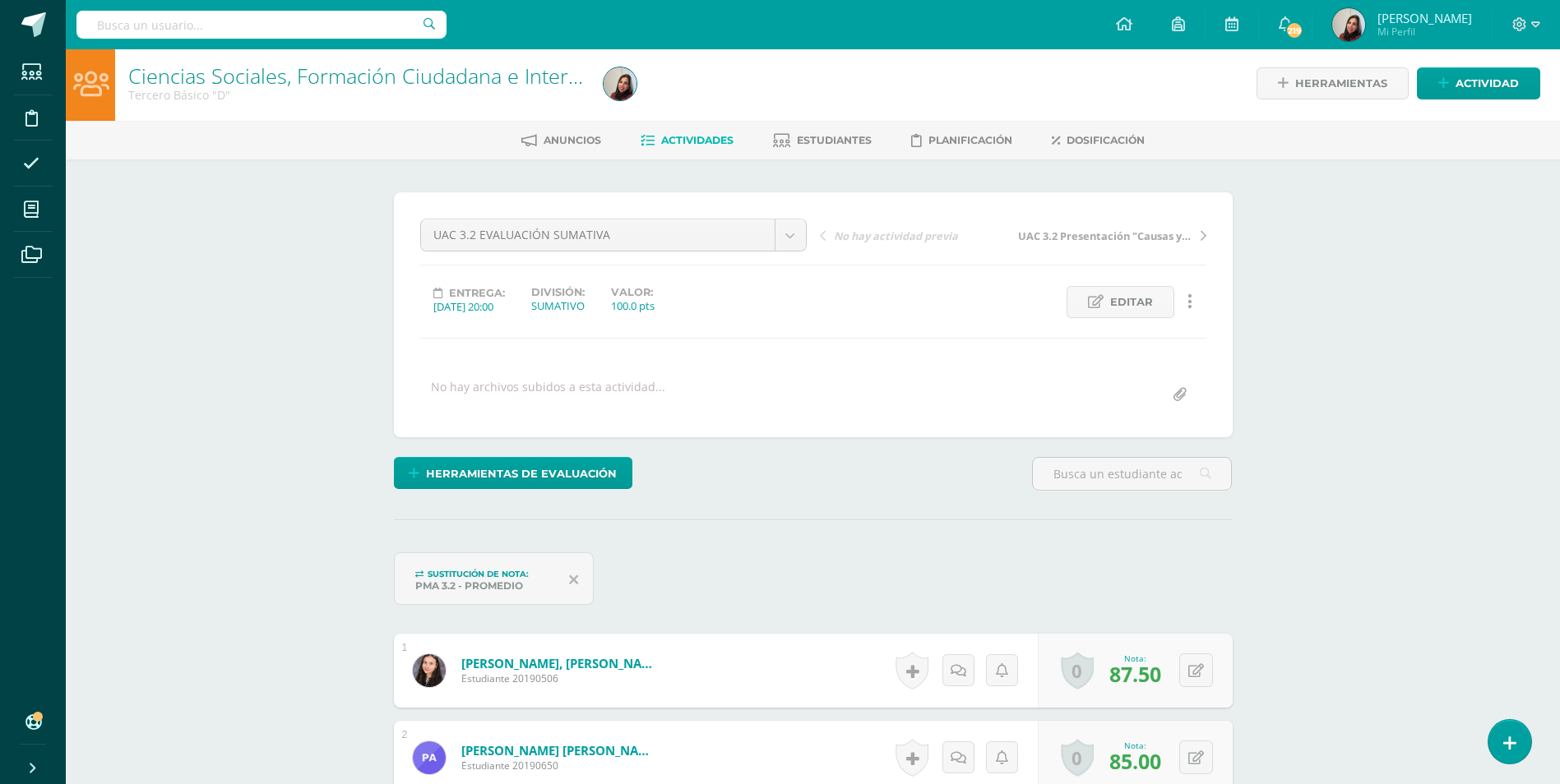
scroll to position [4, 0]
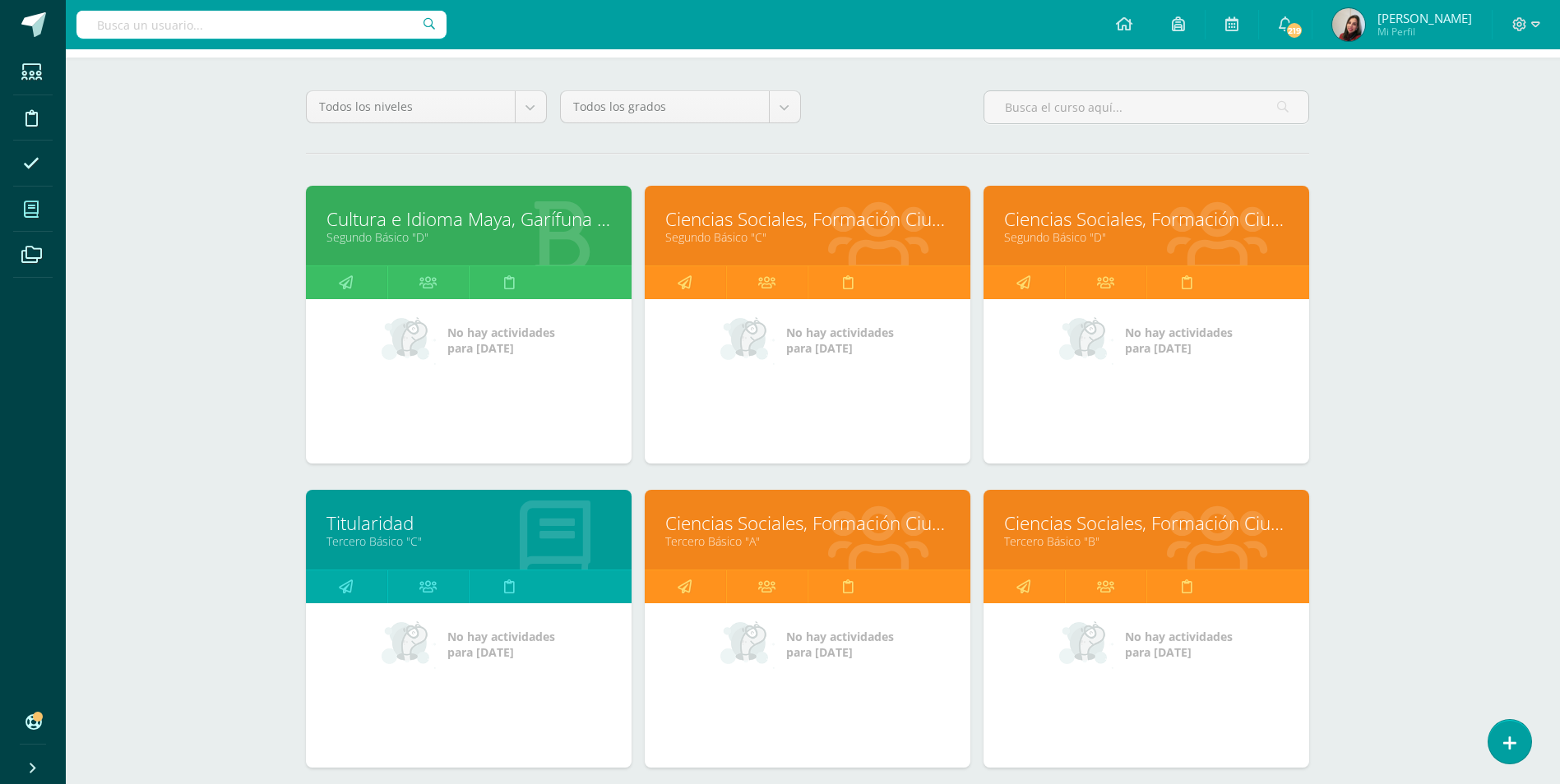
scroll to position [329, 6]
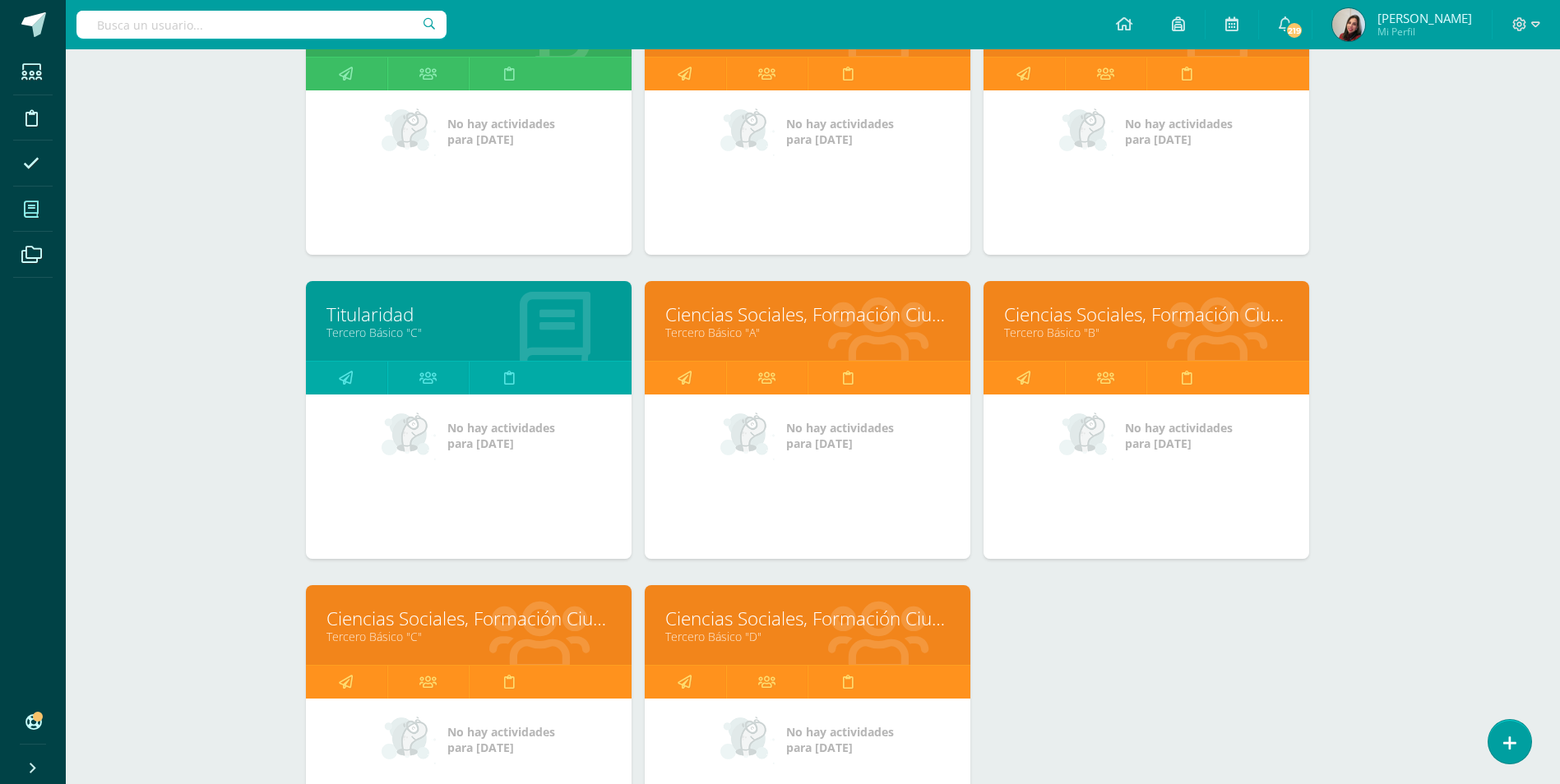
click at [1145, 315] on link "Ciencias Sociales, Formación Ciudadana e Interculturalidad" at bounding box center [1146, 315] width 285 height 25
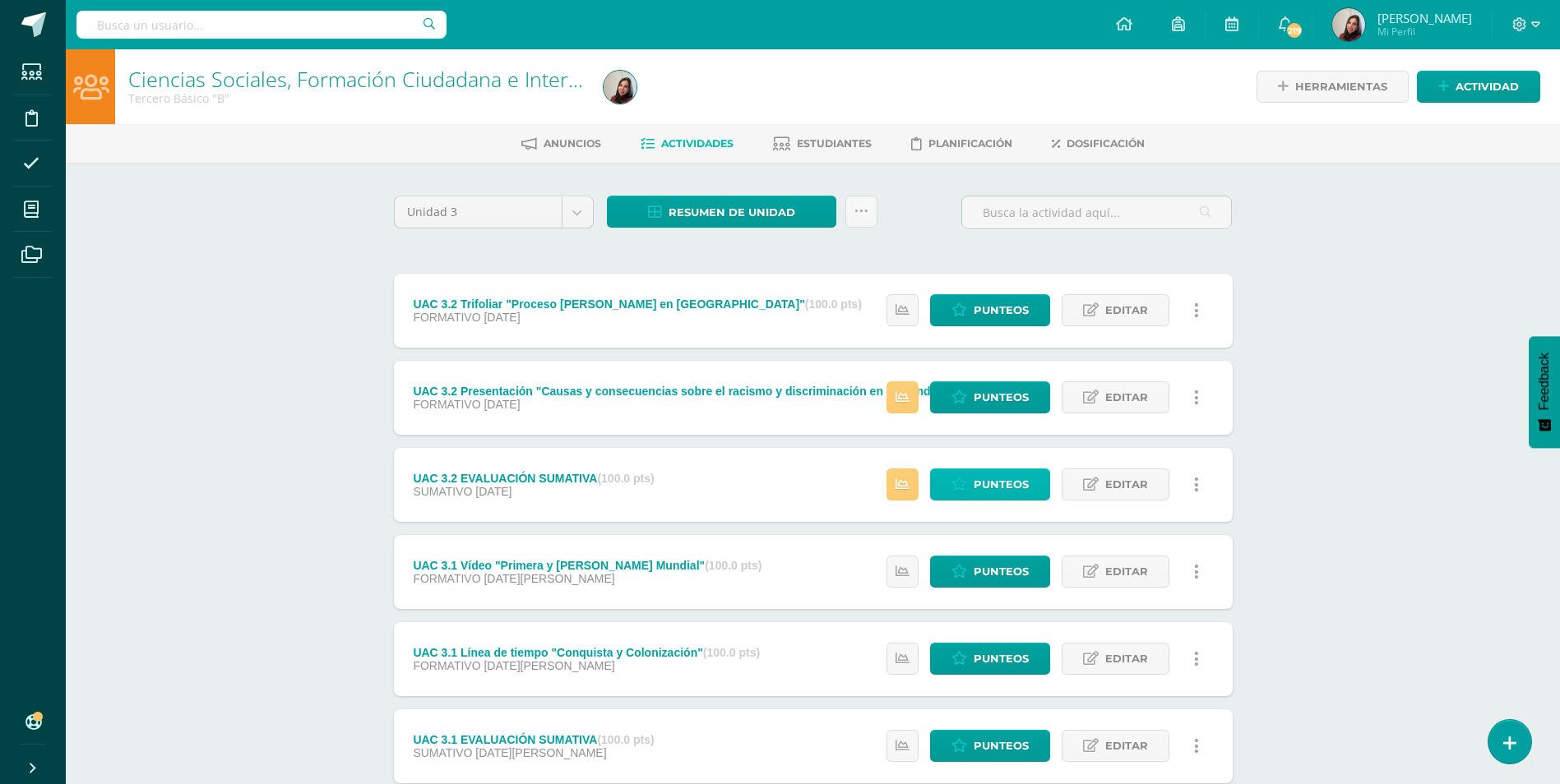
click at [992, 493] on span "Punteos" at bounding box center [1001, 485] width 55 height 31
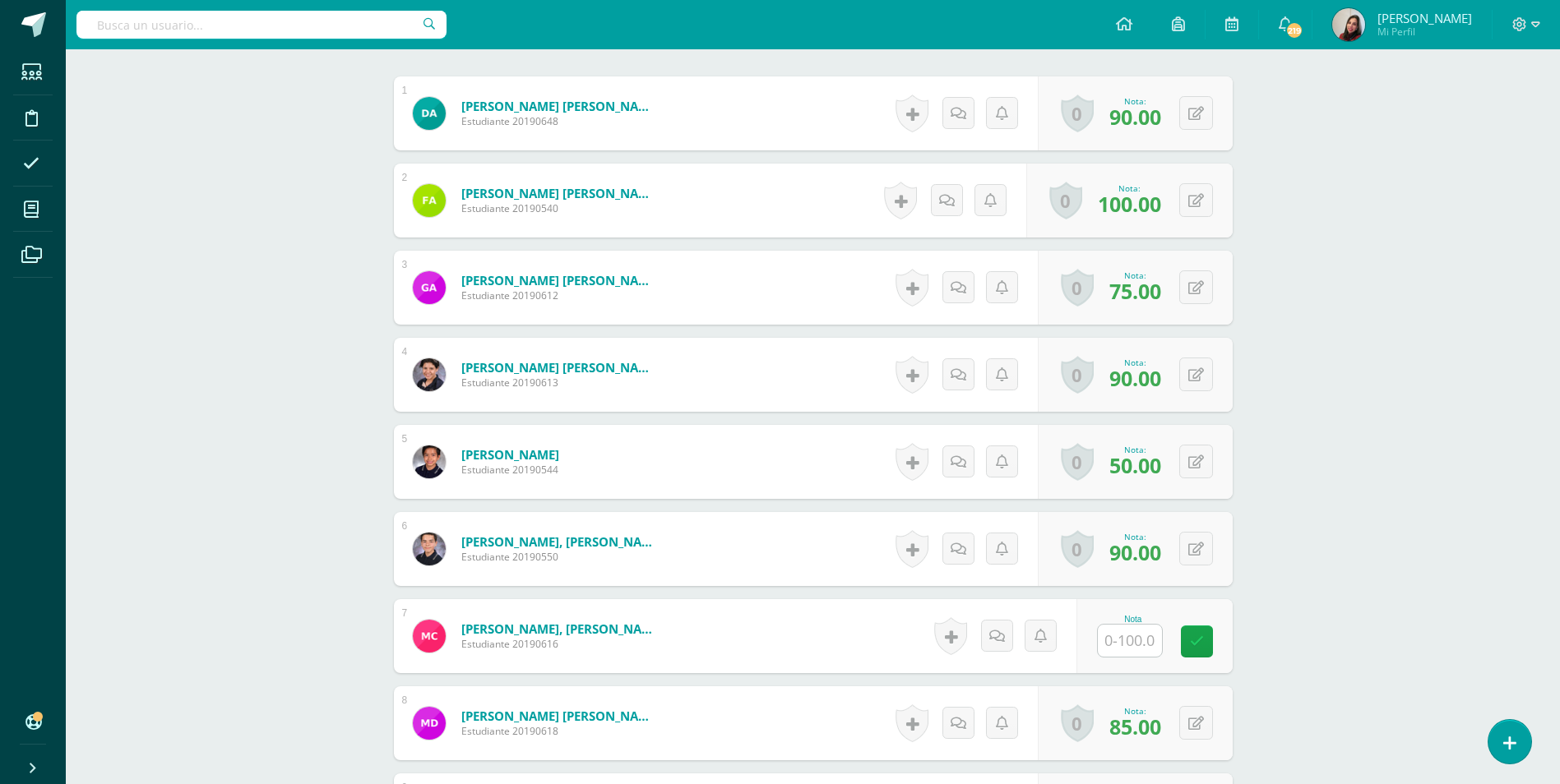
scroll to position [577, 0]
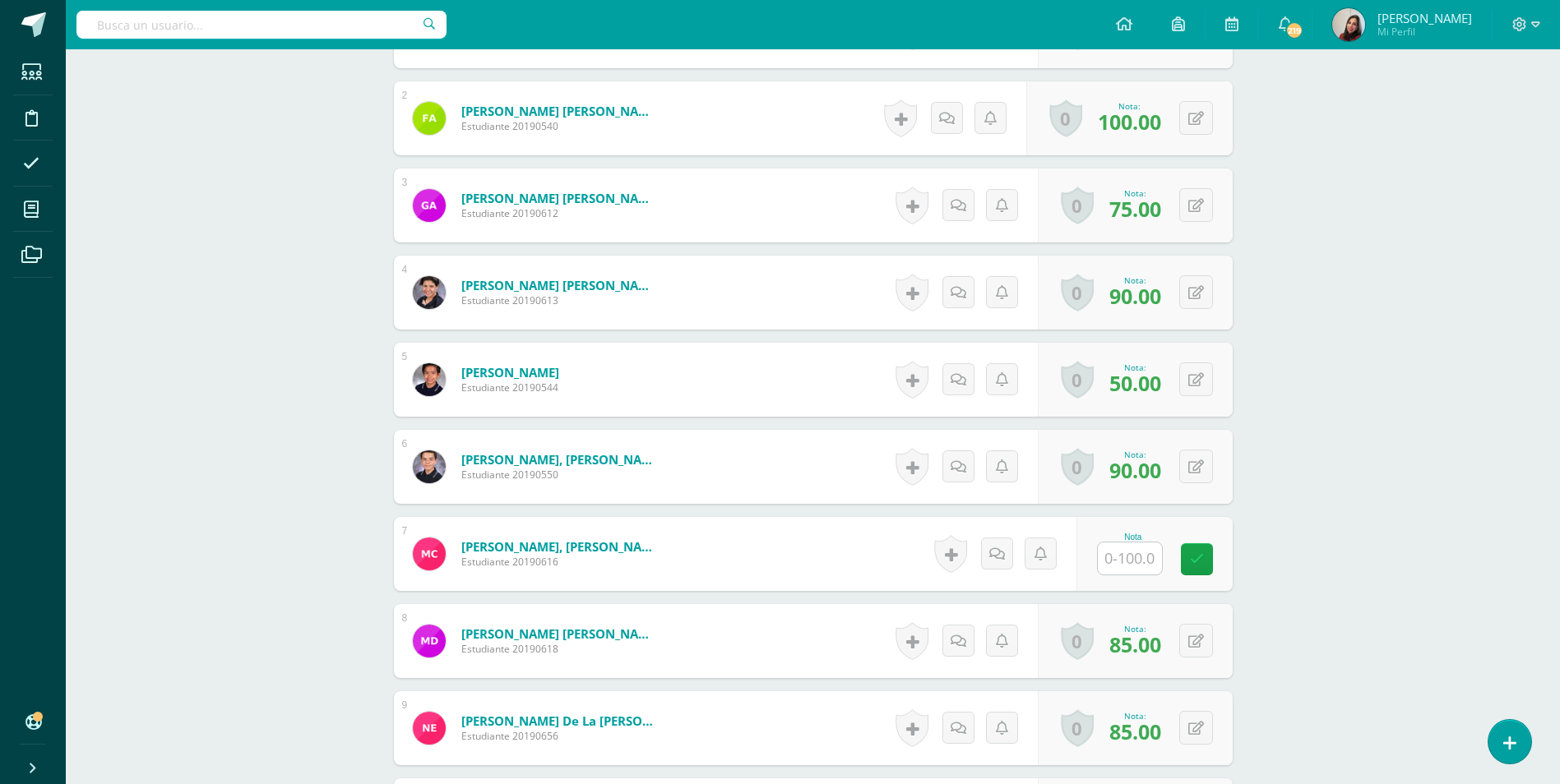
click at [1109, 556] on input "text" at bounding box center [1130, 558] width 64 height 32
type input "85"
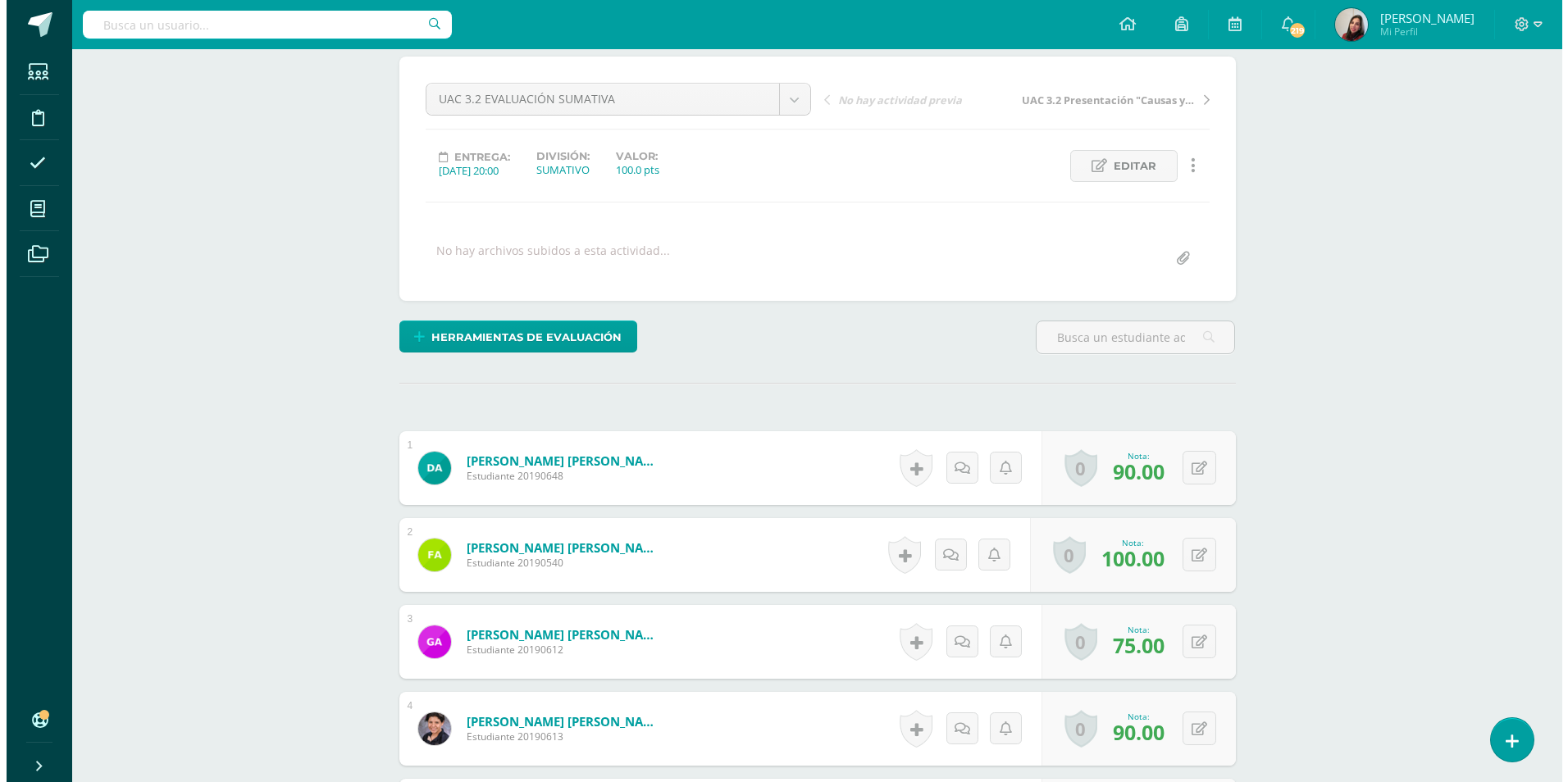
scroll to position [0, 0]
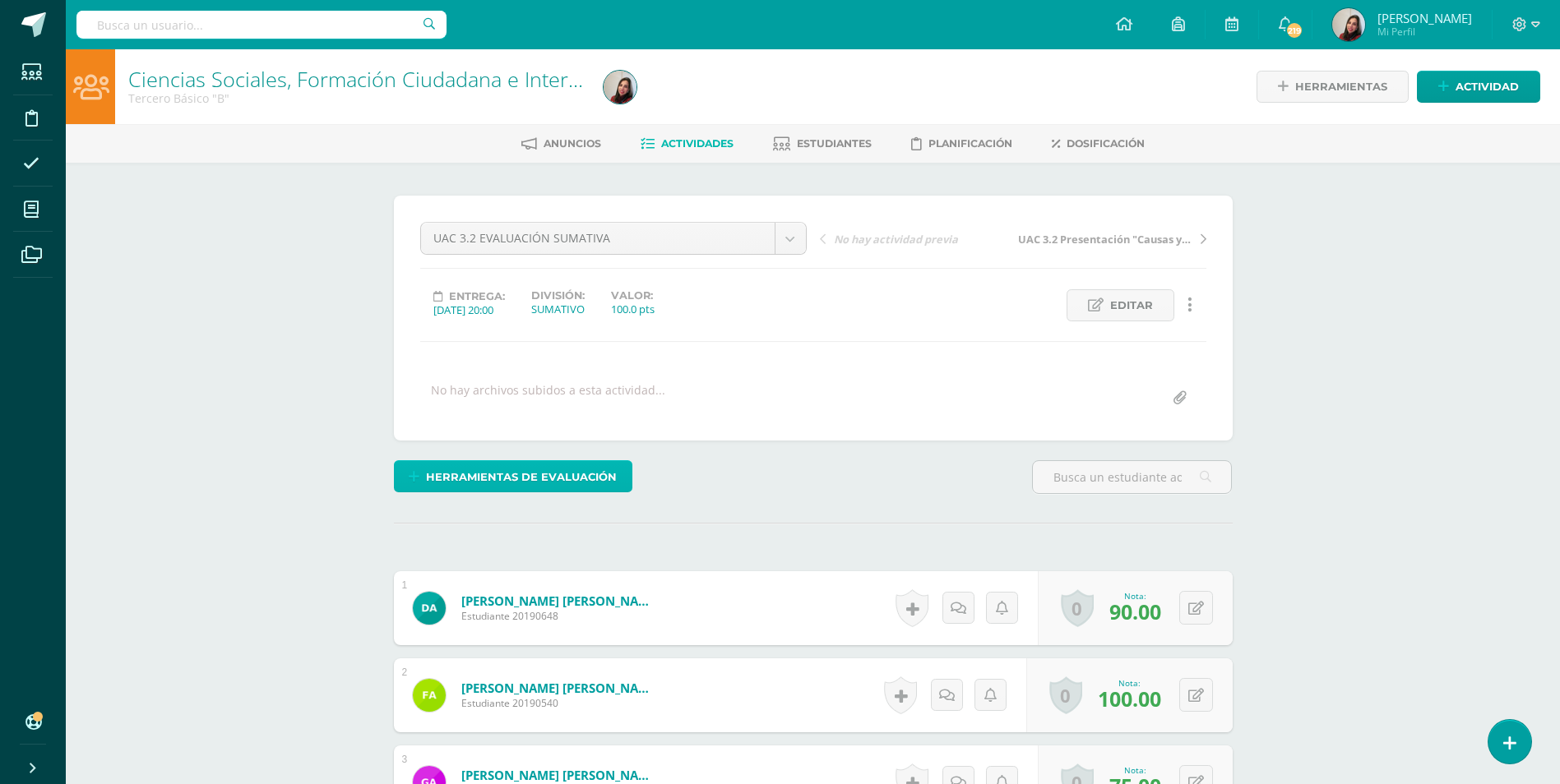
drag, startPoint x: 488, startPoint y: 475, endPoint x: 498, endPoint y: 460, distance: 18.0
click at [488, 475] on span "Herramientas de evaluación" at bounding box center [522, 477] width 191 height 31
click at [546, 426] on link "Sustitución de nota" at bounding box center [556, 421] width 164 height 25
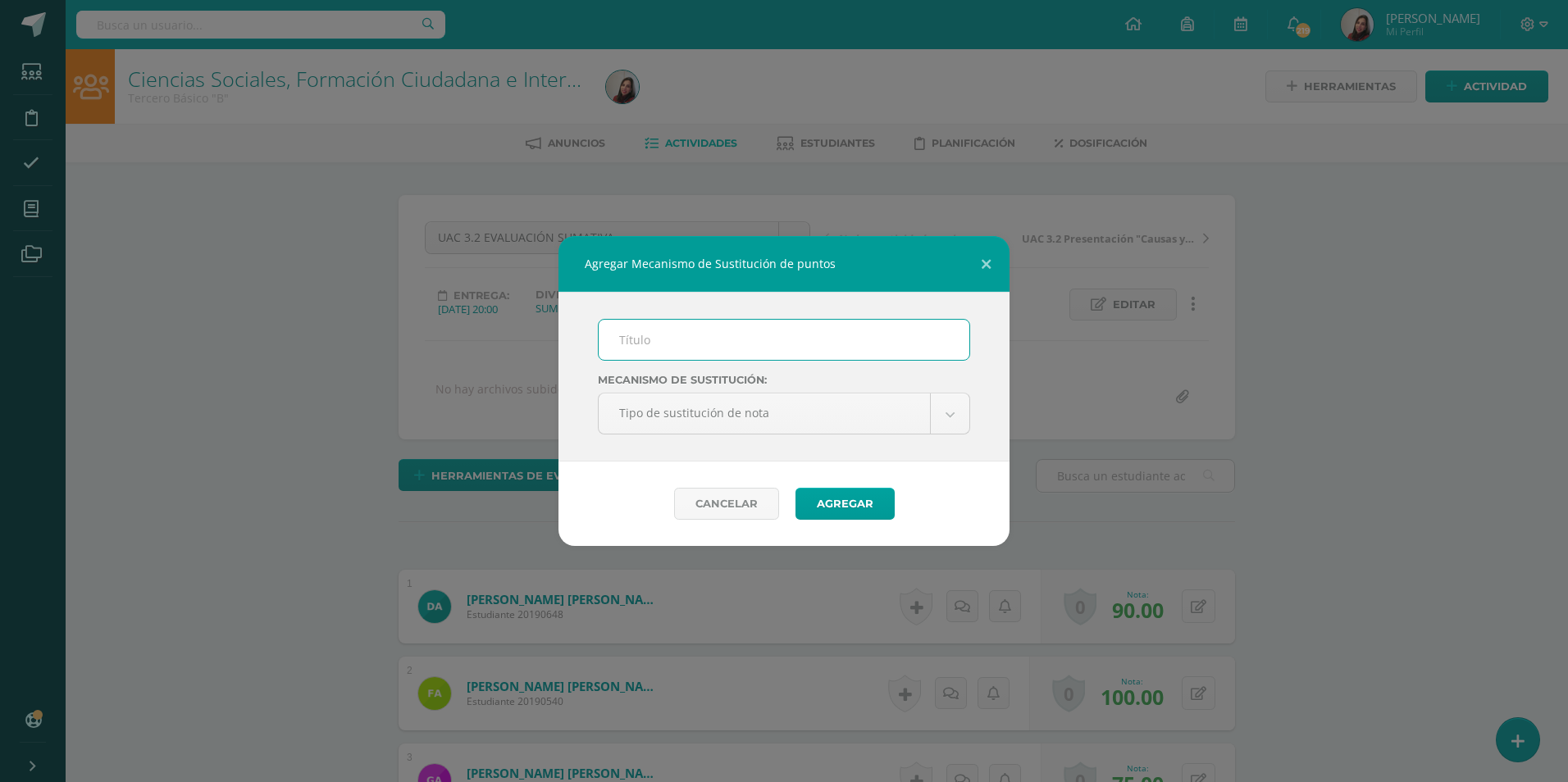
click at [748, 351] on input "text" at bounding box center [784, 340] width 370 height 40
type input "PMA 3.2"
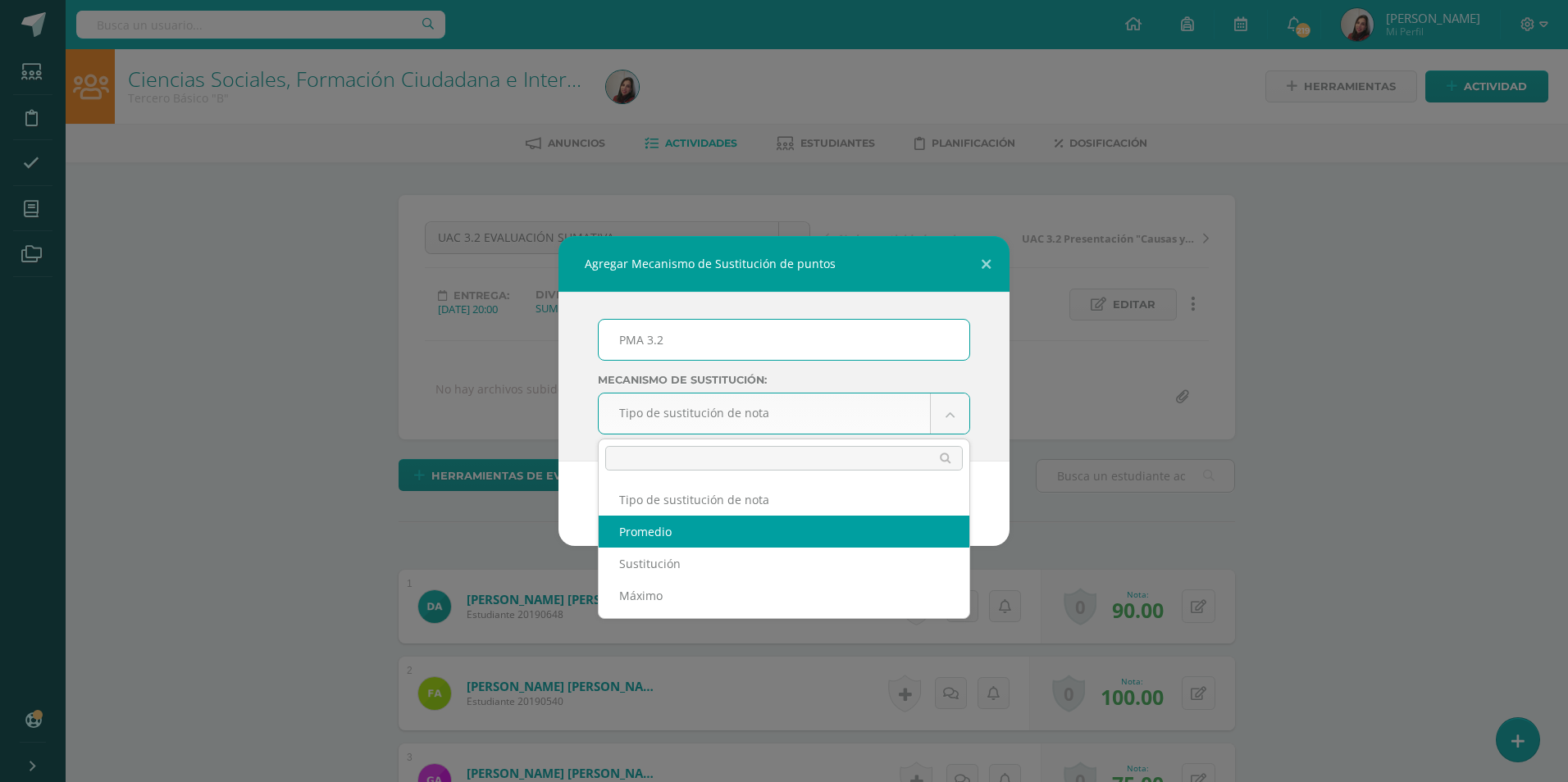
select select "average"
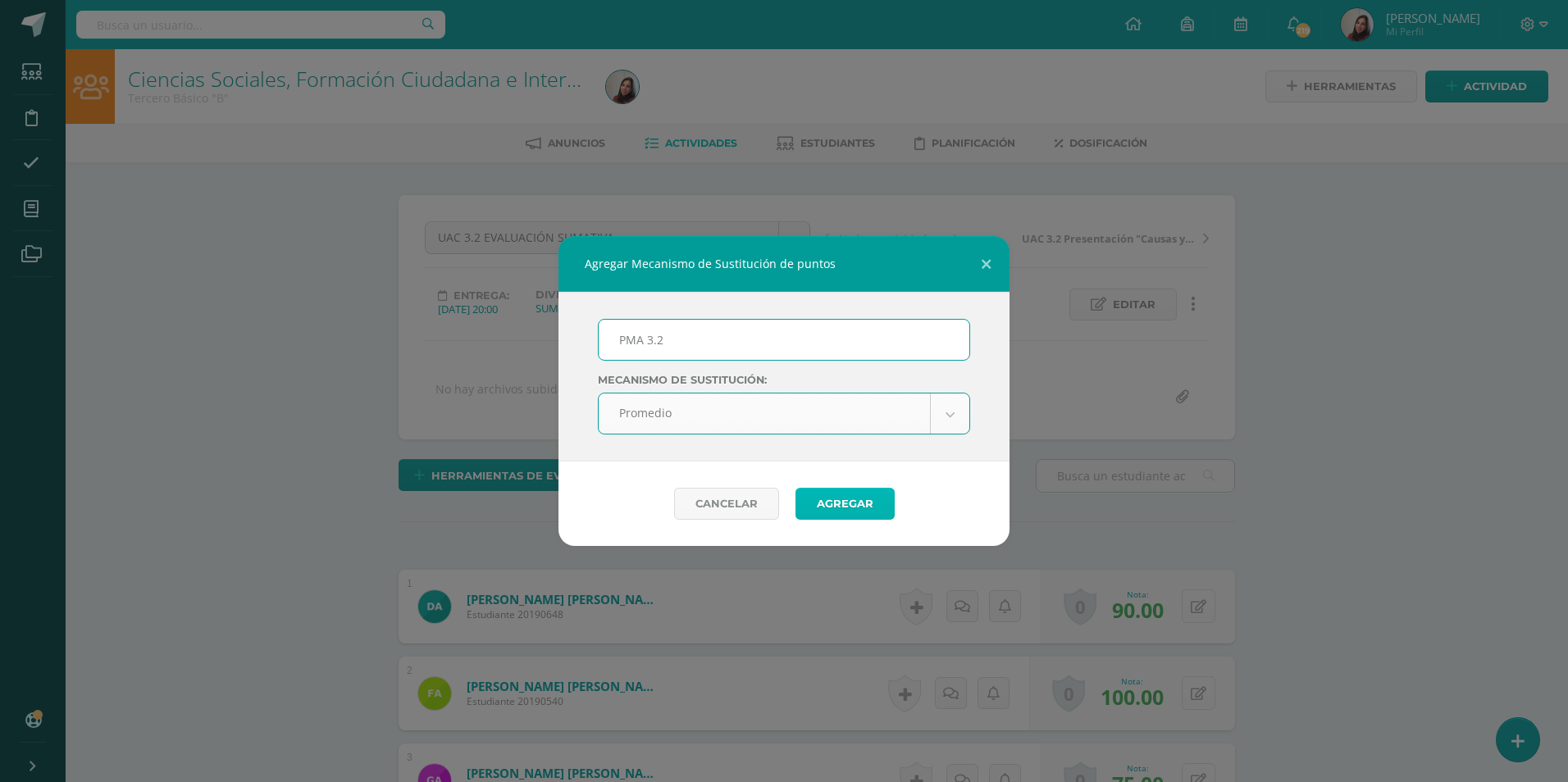
click at [854, 508] on button "Agregar" at bounding box center [844, 503] width 99 height 32
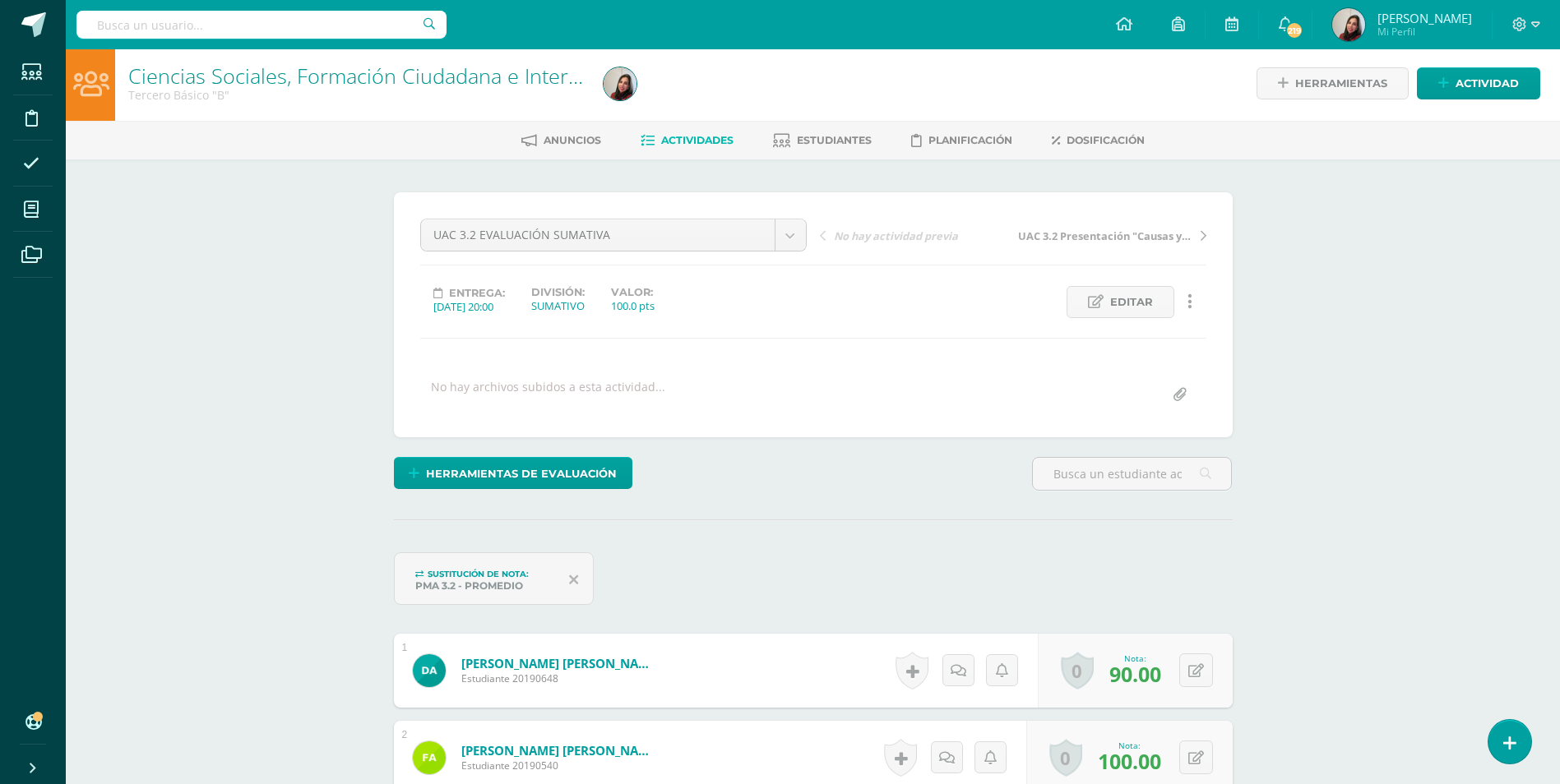
scroll to position [4, 0]
